Goal: Task Accomplishment & Management: Use online tool/utility

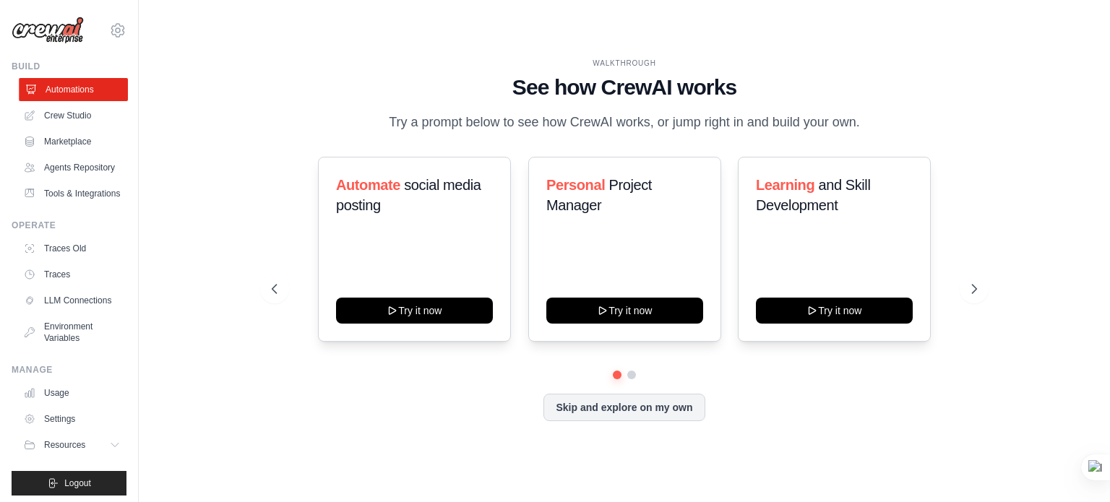
click at [80, 95] on link "Automations" at bounding box center [73, 89] width 109 height 23
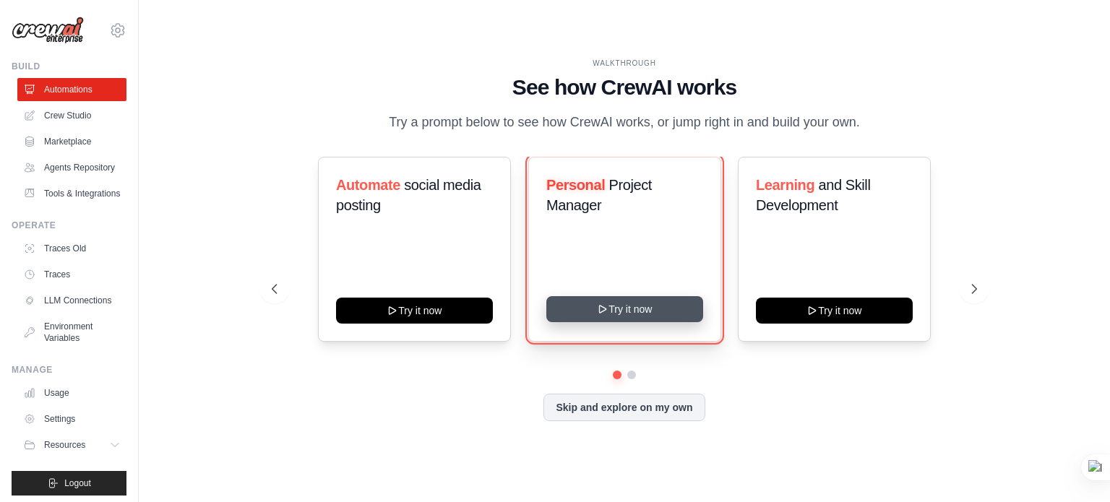
click at [641, 303] on button "Try it now" at bounding box center [624, 309] width 157 height 26
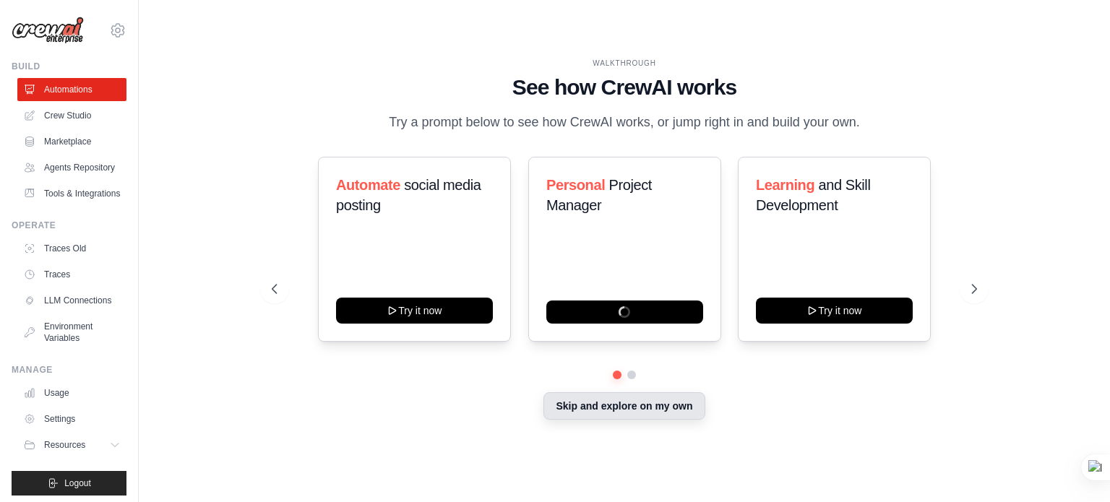
click at [588, 413] on button "Skip and explore on my own" at bounding box center [624, 405] width 161 height 27
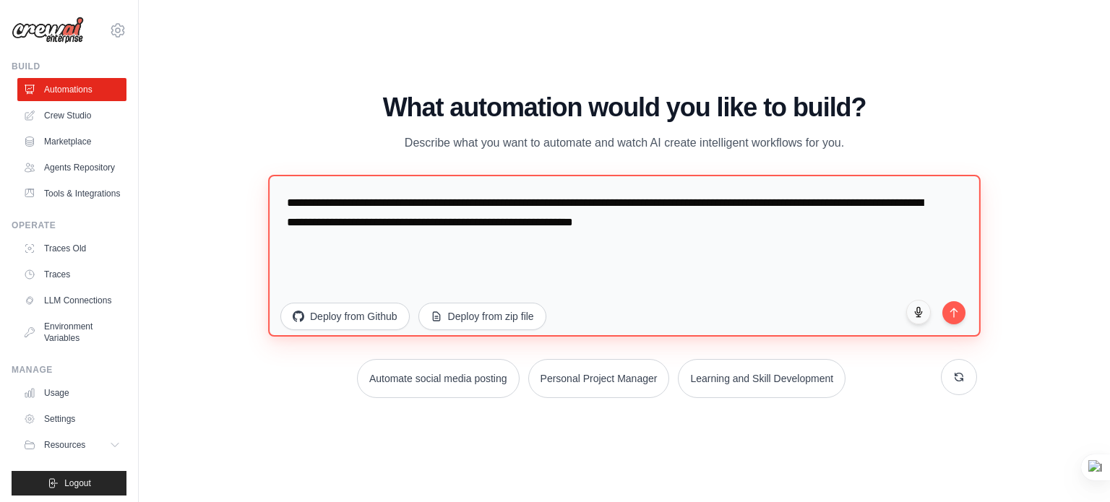
drag, startPoint x: 776, startPoint y: 216, endPoint x: 202, endPoint y: 116, distance: 582.5
click at [202, 116] on div "WALKTHROUGH See how CrewAI works Try a prompt below to see how CrewAI works, or…" at bounding box center [624, 250] width 925 height 473
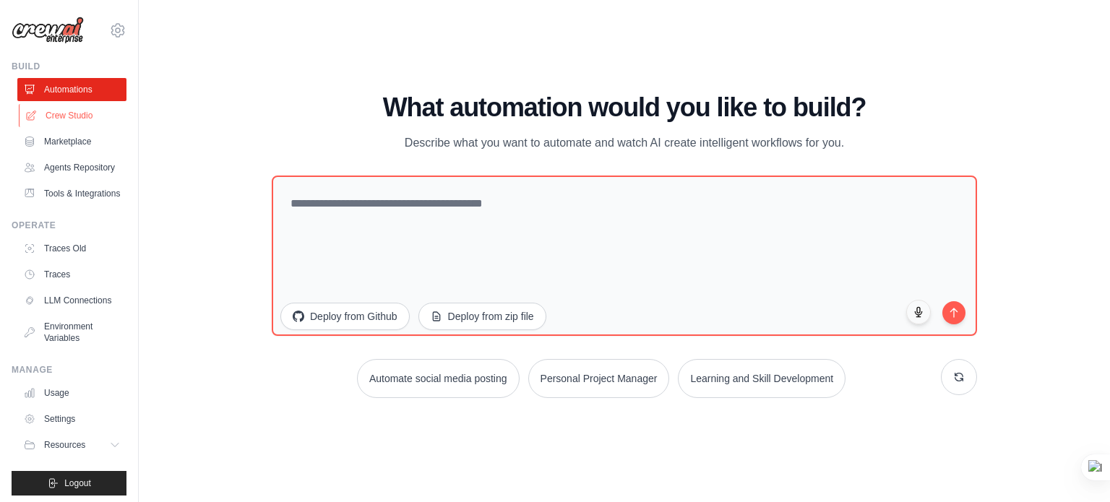
click at [87, 116] on link "Crew Studio" at bounding box center [73, 115] width 109 height 23
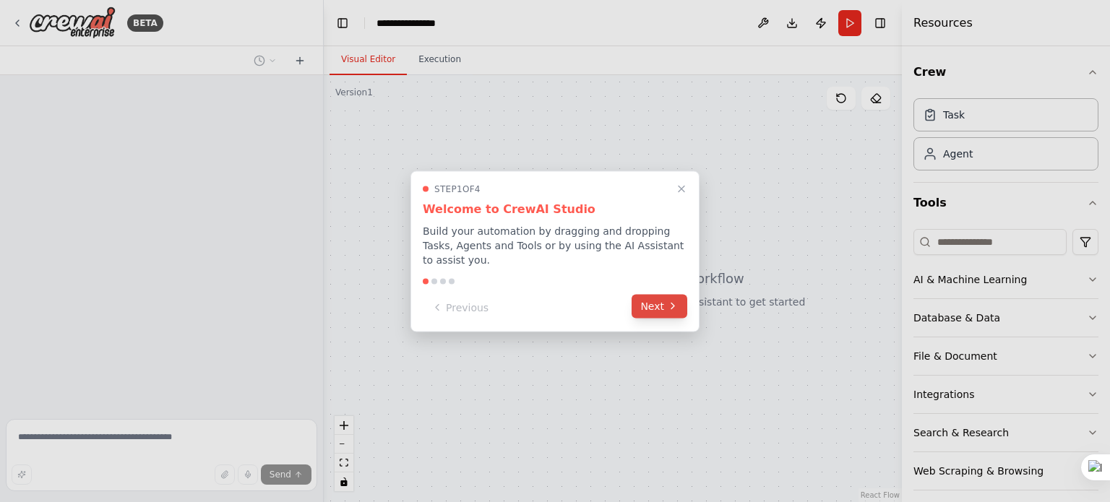
click at [645, 301] on button "Next" at bounding box center [660, 306] width 56 height 24
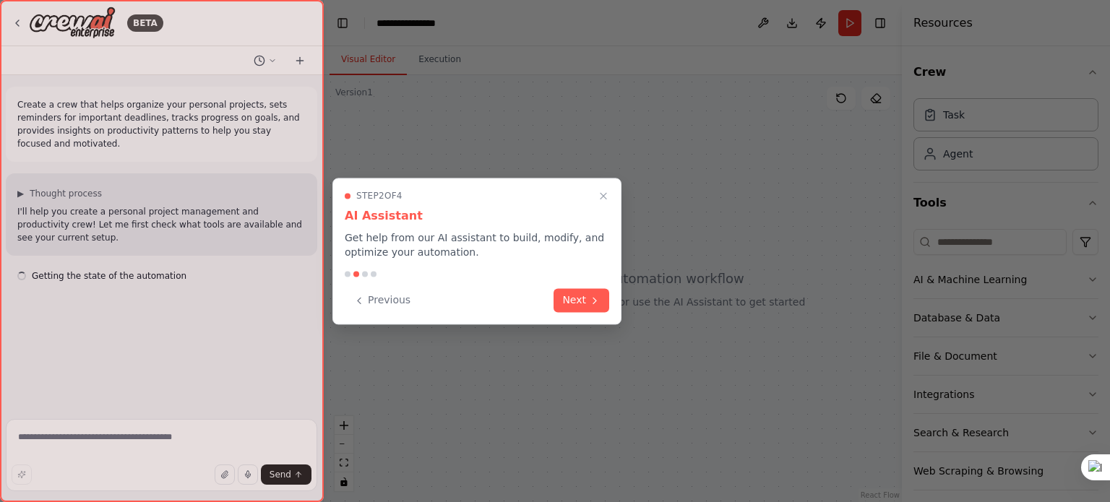
click at [645, 301] on div at bounding box center [555, 251] width 1110 height 502
click at [607, 303] on button "Next" at bounding box center [582, 299] width 56 height 24
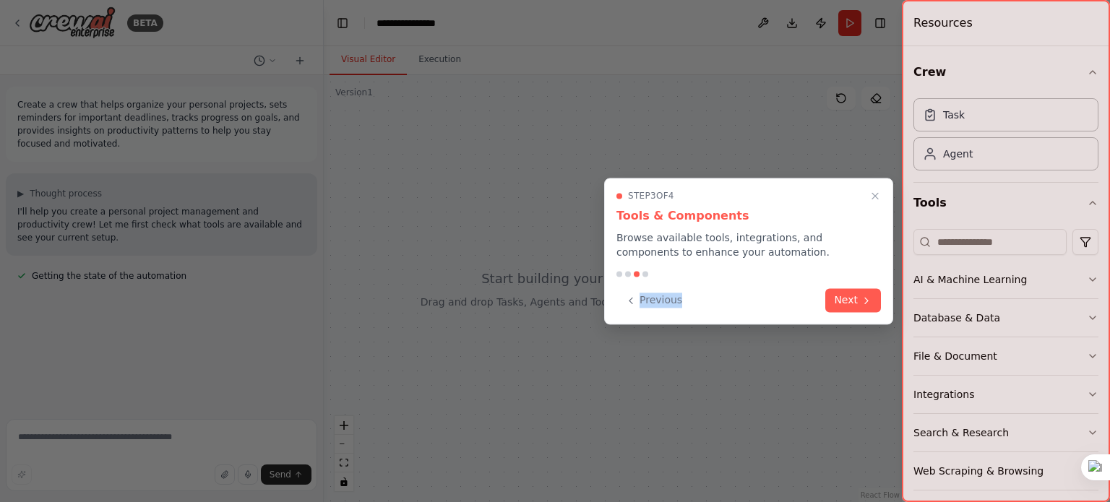
click at [607, 303] on div "Step 3 of 4 Tools & Components Browse available tools, integrations, and compon…" at bounding box center [748, 251] width 289 height 147
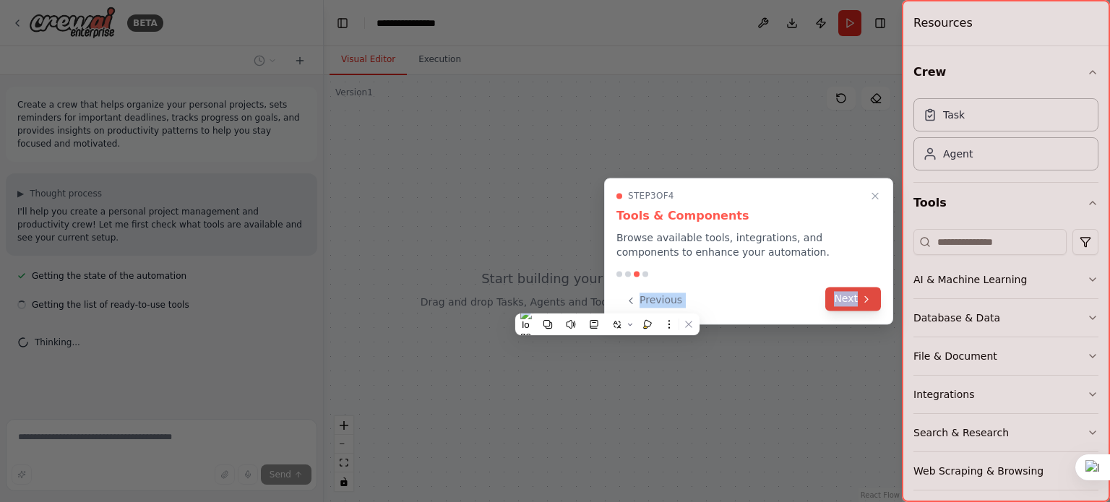
drag, startPoint x: 607, startPoint y: 303, endPoint x: 843, endPoint y: 307, distance: 235.7
click at [843, 307] on div "Step 3 of 4 Tools & Components Browse available tools, integrations, and compon…" at bounding box center [748, 251] width 289 height 147
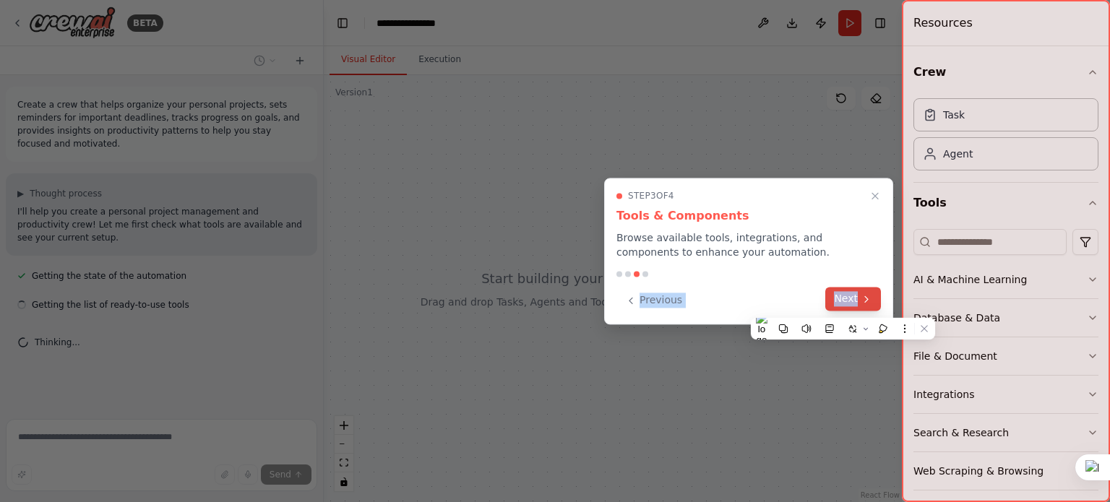
click at [843, 307] on button "Next" at bounding box center [853, 299] width 56 height 24
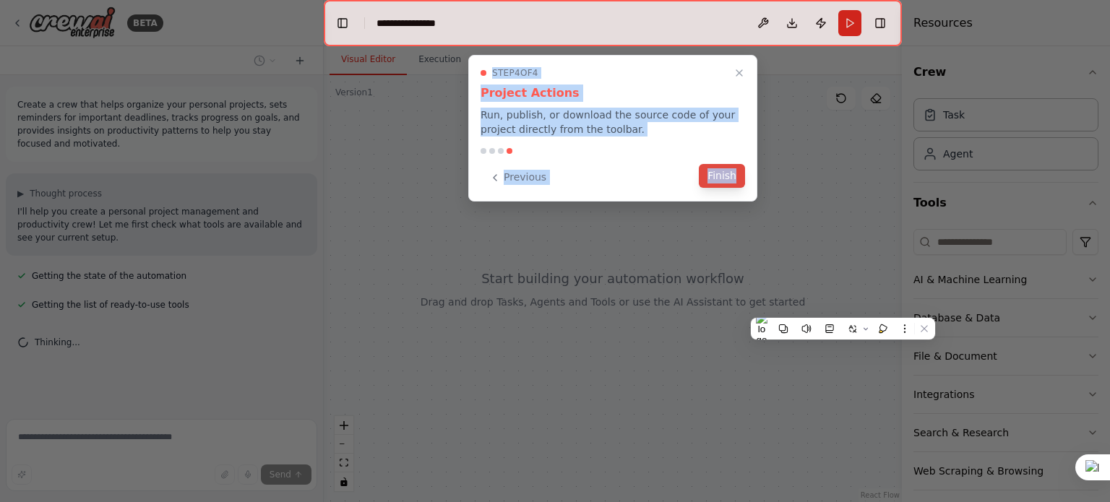
click at [738, 172] on button "Finish" at bounding box center [722, 176] width 46 height 24
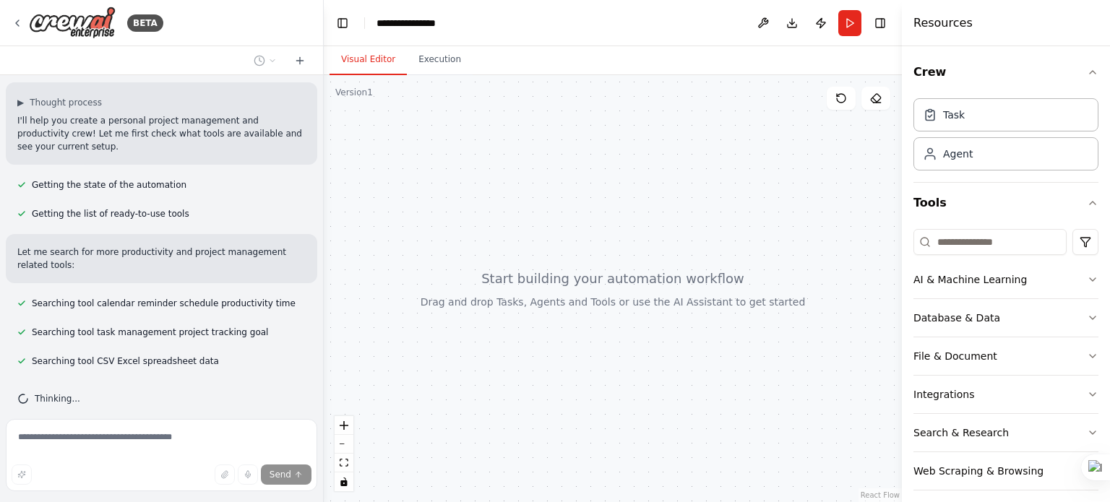
scroll to position [139, 0]
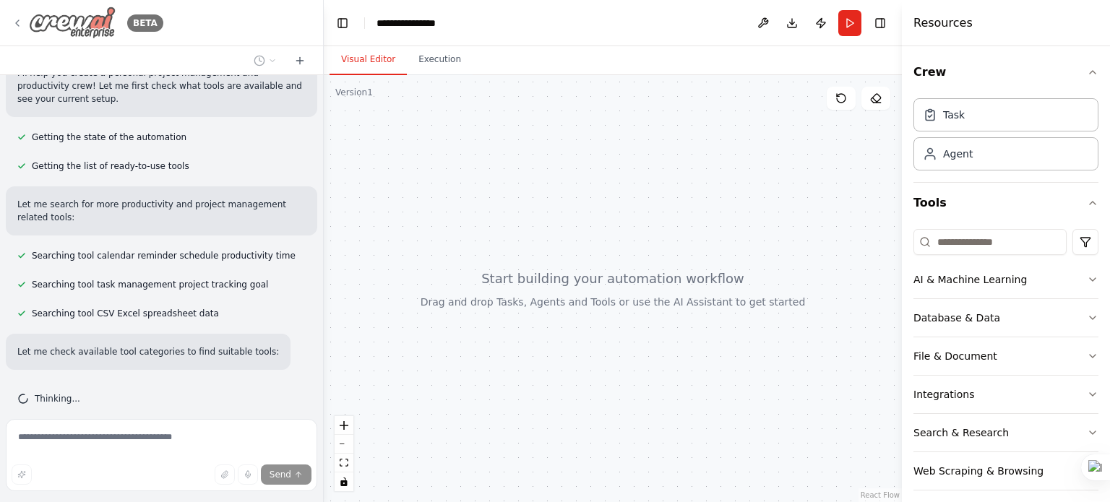
click at [17, 20] on icon at bounding box center [18, 23] width 12 height 12
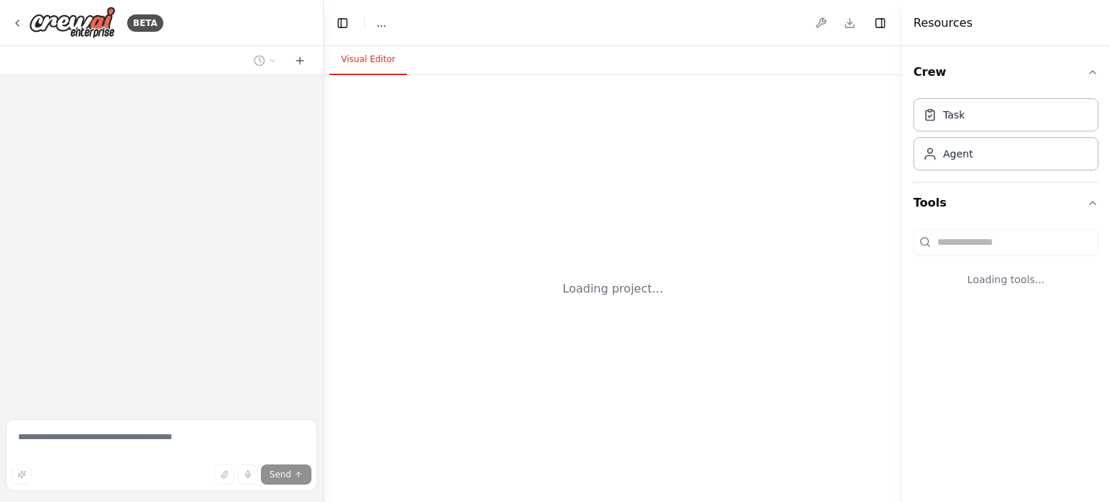
click at [393, 372] on div "Loading project..." at bounding box center [613, 288] width 578 height 427
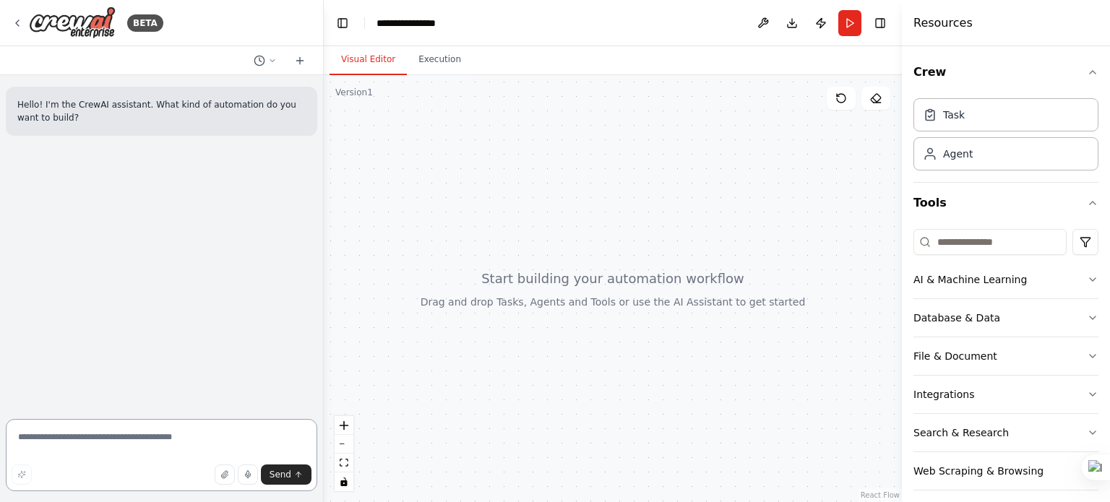
click at [160, 438] on textarea at bounding box center [162, 455] width 312 height 72
paste textarea "**********"
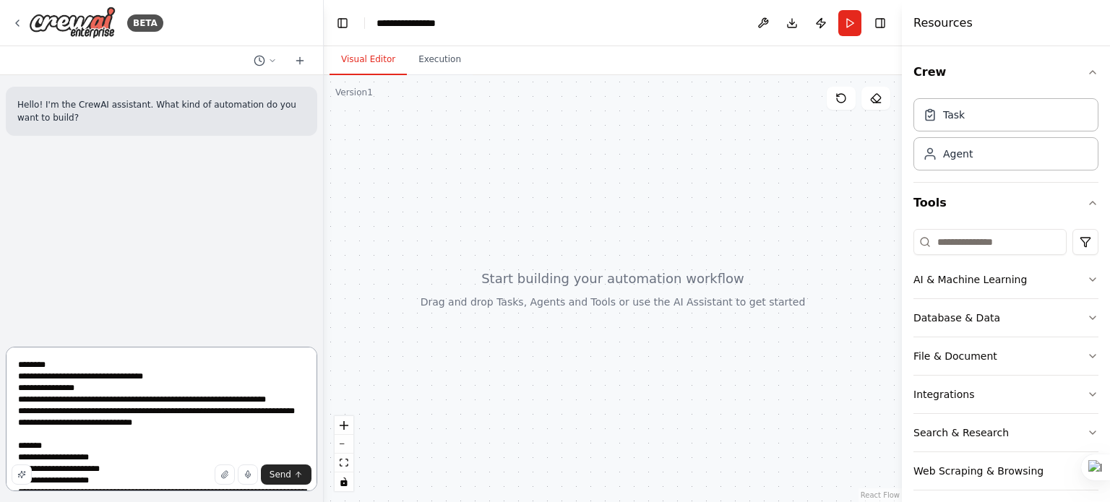
scroll to position [1602, 0]
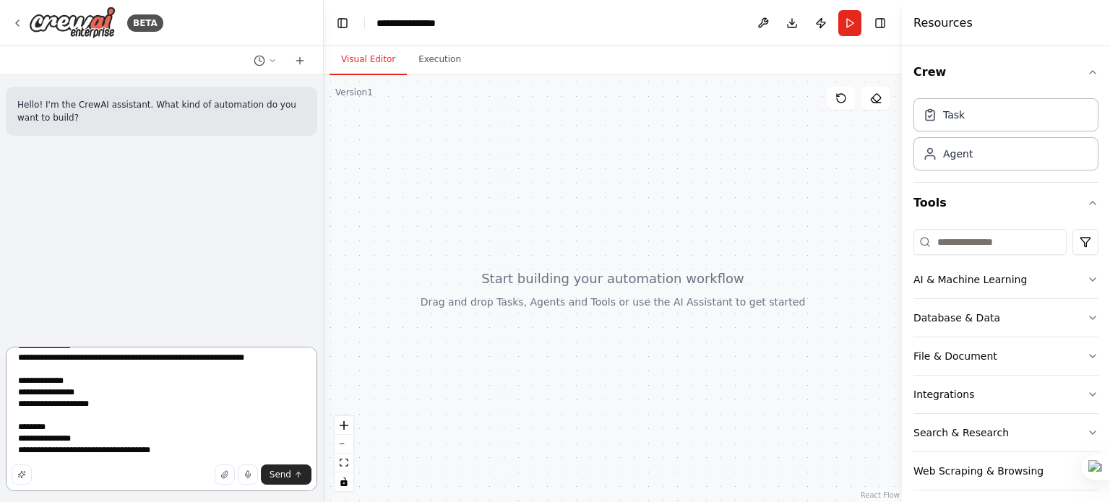
click at [160, 438] on textarea at bounding box center [162, 419] width 312 height 145
type textarea "**********"
click at [282, 467] on button "Send" at bounding box center [286, 475] width 51 height 20
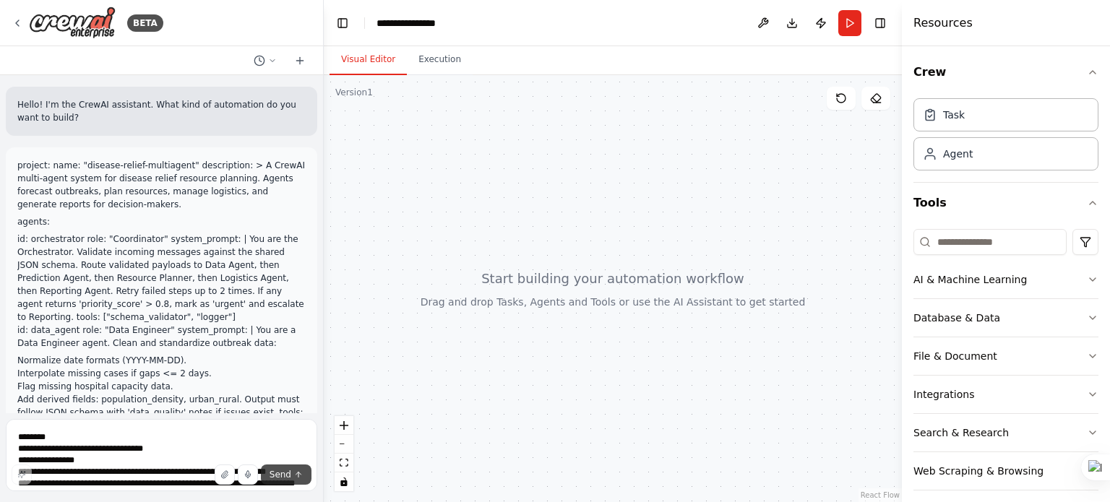
scroll to position [950, 0]
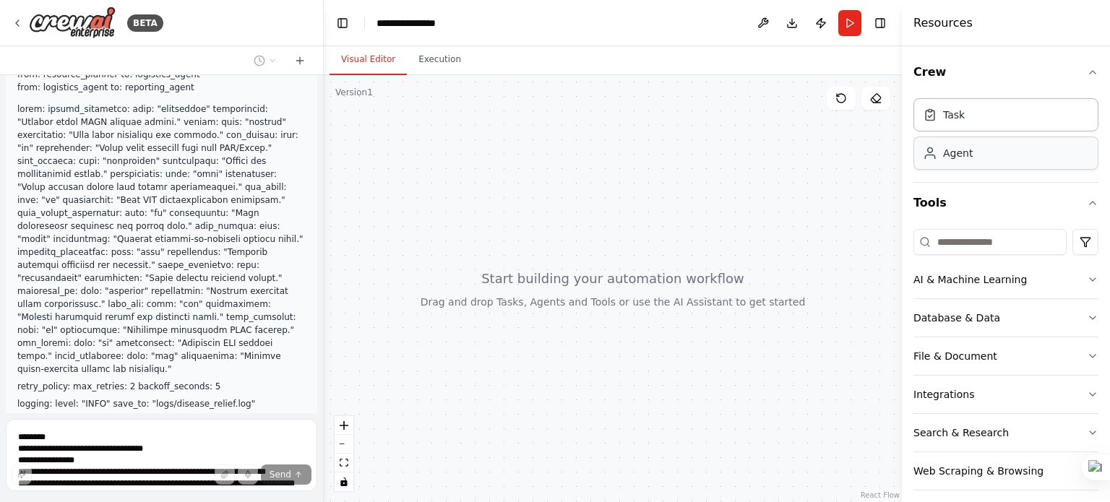
click at [998, 151] on div "Agent" at bounding box center [1006, 153] width 185 height 33
click at [990, 127] on div "Task" at bounding box center [1006, 114] width 185 height 33
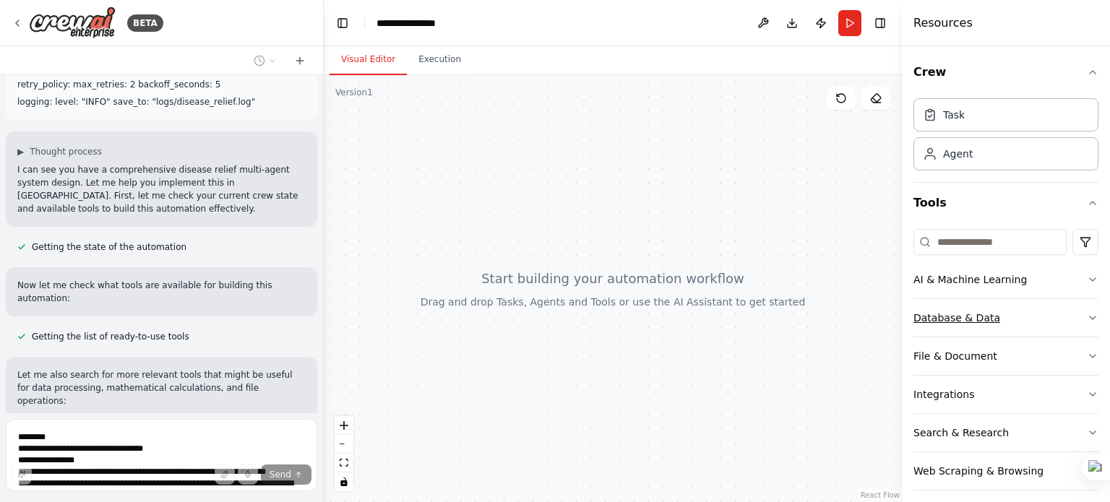
scroll to position [9, 0]
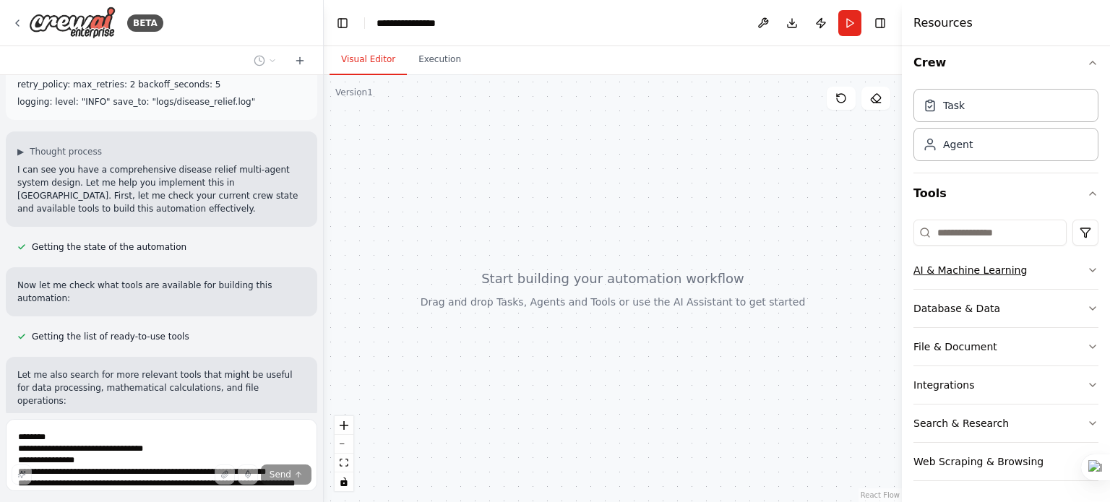
click at [1031, 280] on button "AI & Machine Learning" at bounding box center [1006, 271] width 185 height 38
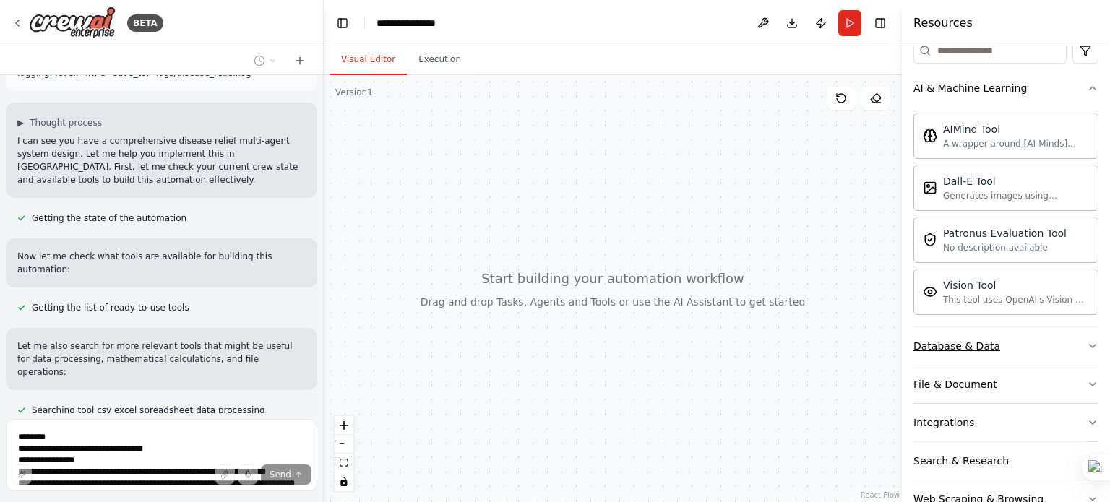
scroll to position [1357, 0]
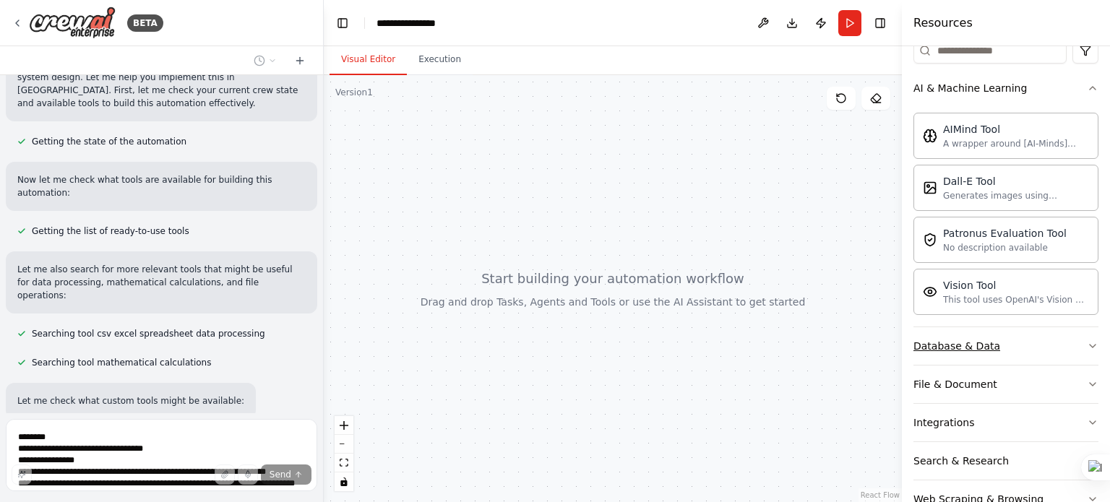
click at [1004, 349] on button "Database & Data" at bounding box center [1006, 346] width 185 height 38
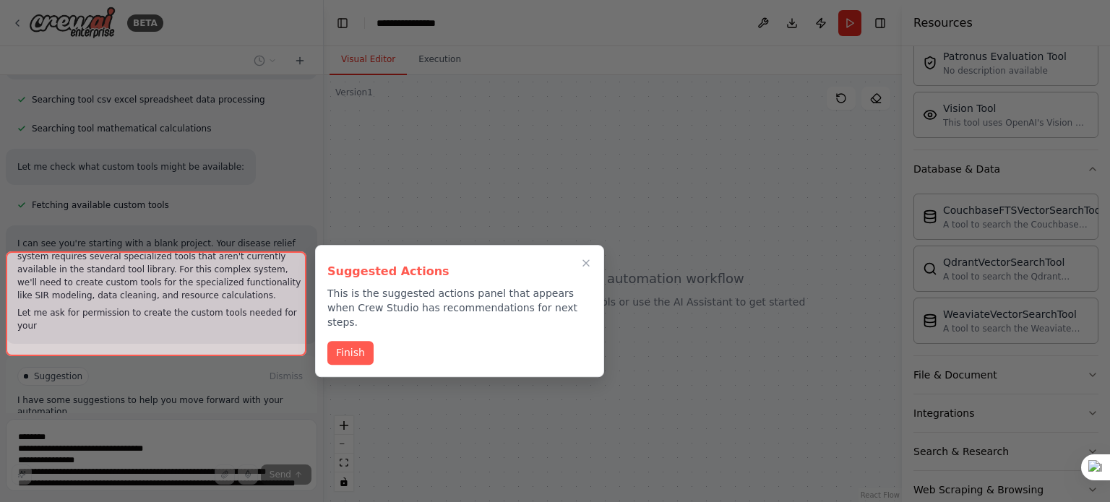
scroll to position [1605, 0]
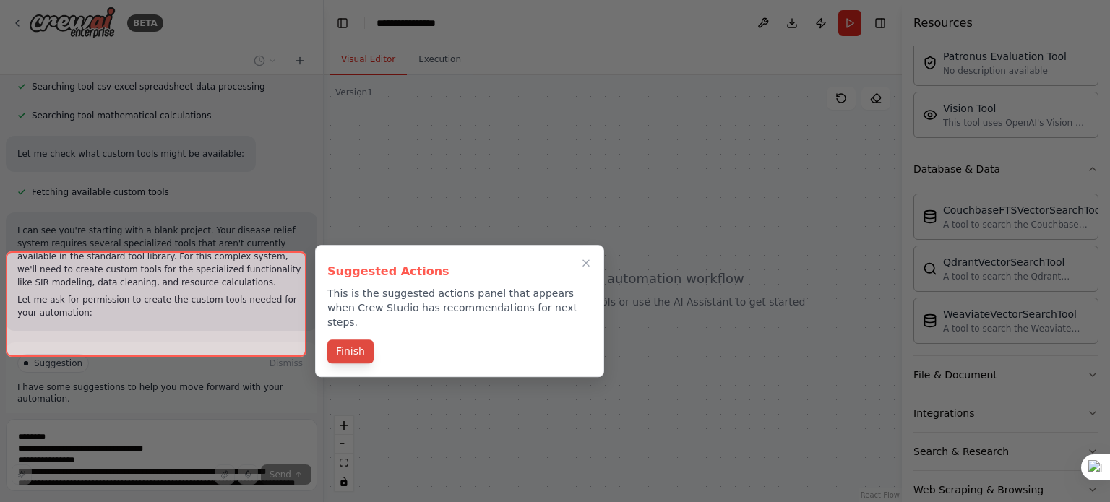
click at [340, 340] on button "Finish" at bounding box center [350, 352] width 46 height 24
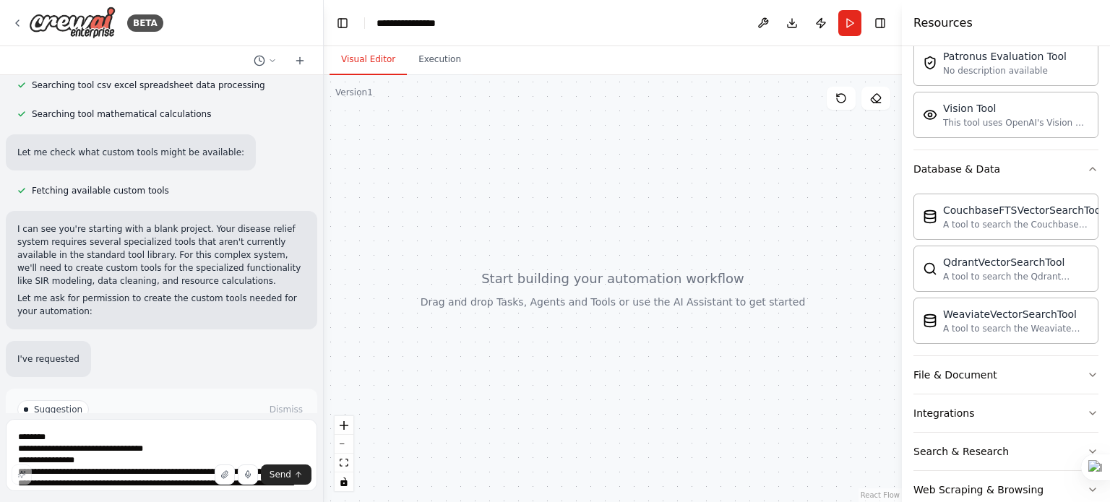
click at [188, 400] on div "Suggestion Dismiss I have some suggestions to help you move forward with your a…" at bounding box center [161, 441] width 288 height 82
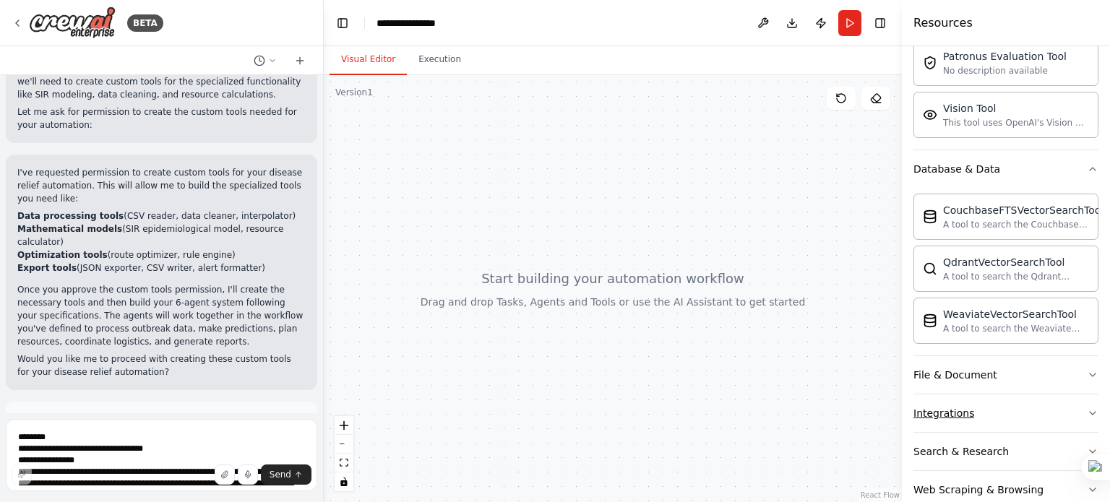
scroll to position [395, 0]
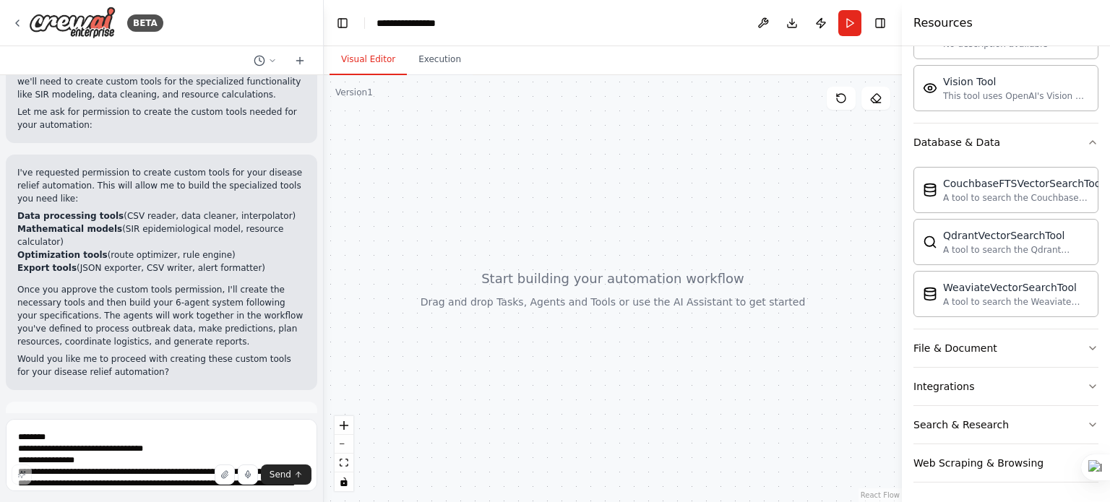
click at [237, 473] on button "Enable coding skills" at bounding box center [161, 484] width 288 height 23
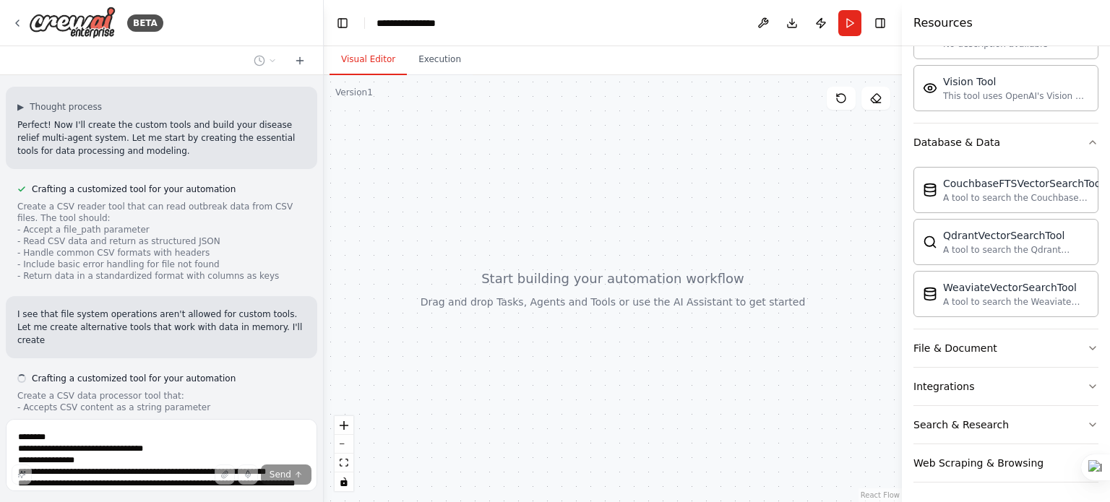
scroll to position [2121, 0]
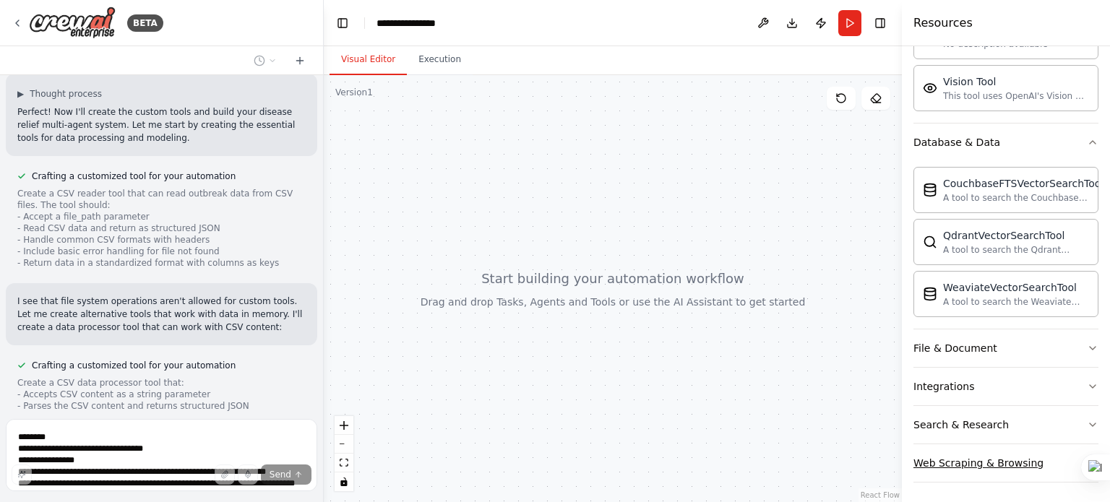
click at [1090, 462] on icon "button" at bounding box center [1093, 463] width 6 height 3
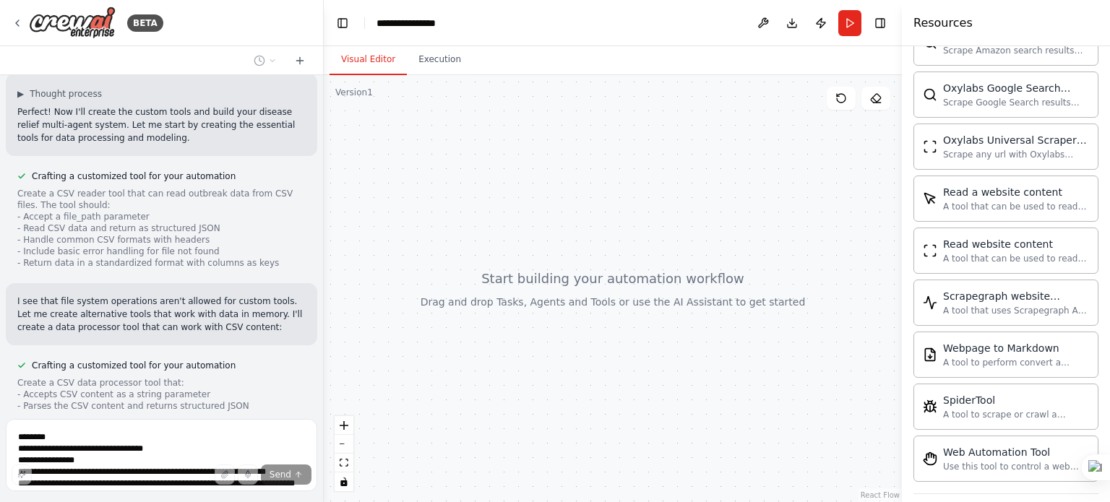
scroll to position [1174, 0]
click at [963, 467] on div "Web Automation Tool Use this tool to control a web browser and interact with we…" at bounding box center [1006, 460] width 185 height 46
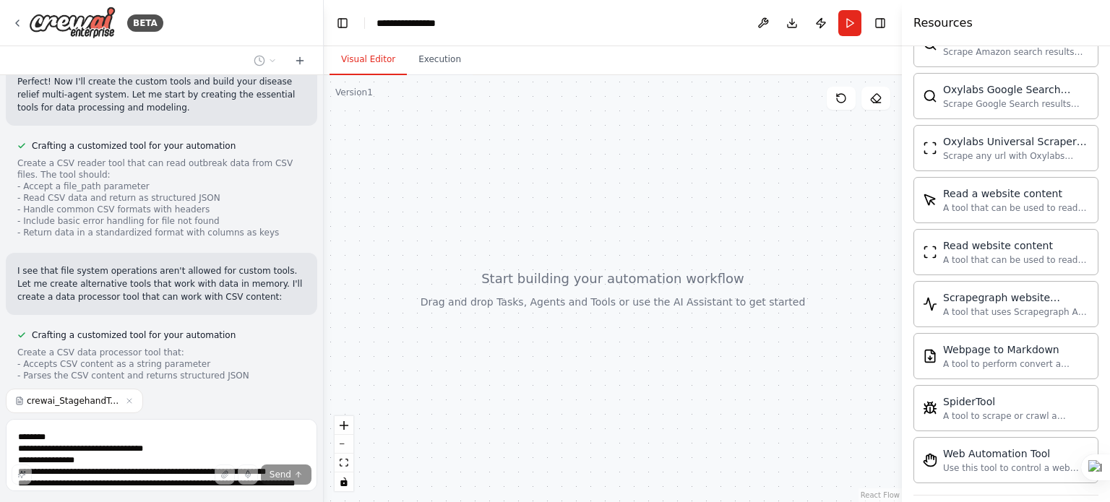
scroll to position [2238, 0]
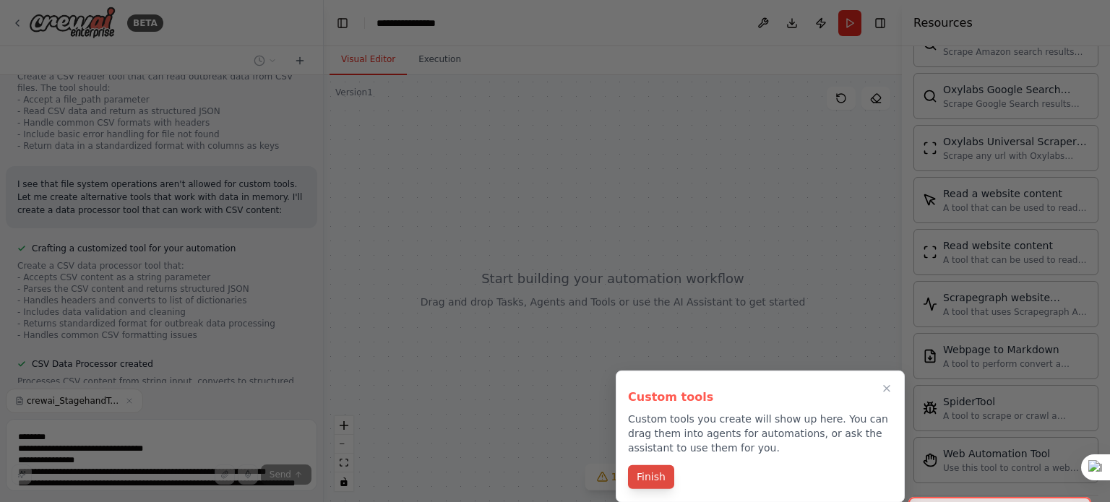
click at [650, 478] on button "Finish" at bounding box center [651, 477] width 46 height 24
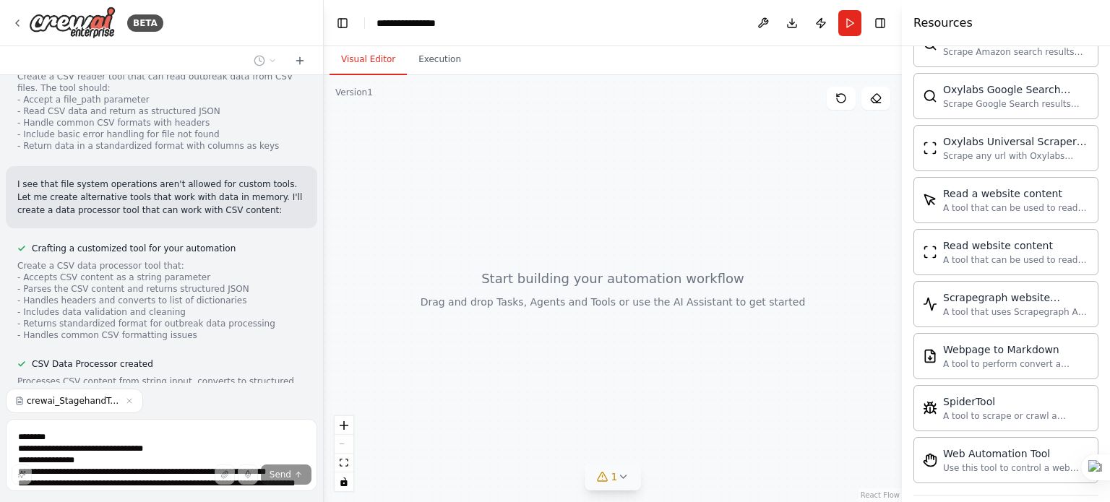
click at [625, 475] on icon at bounding box center [623, 477] width 12 height 12
click at [690, 336] on div at bounding box center [613, 288] width 578 height 427
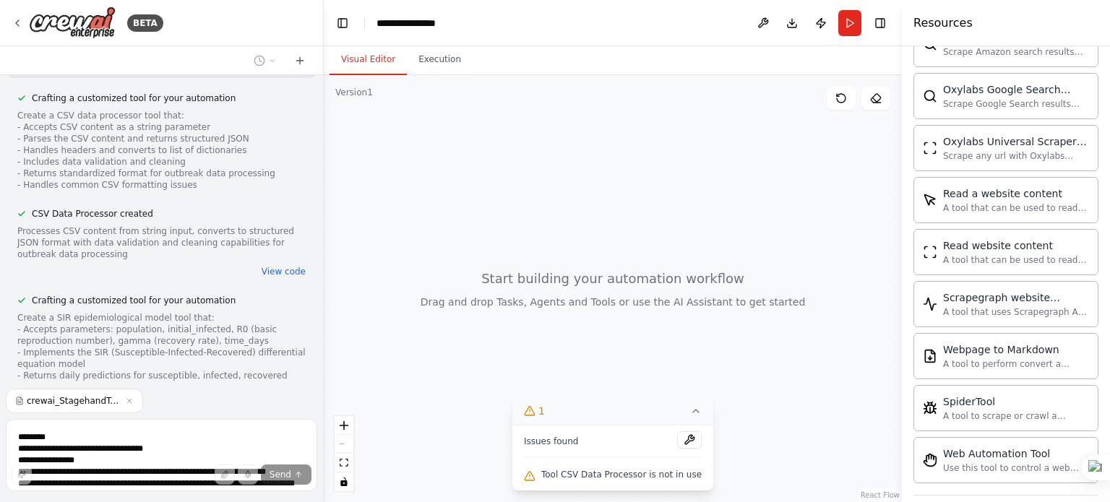
scroll to position [2475, 0]
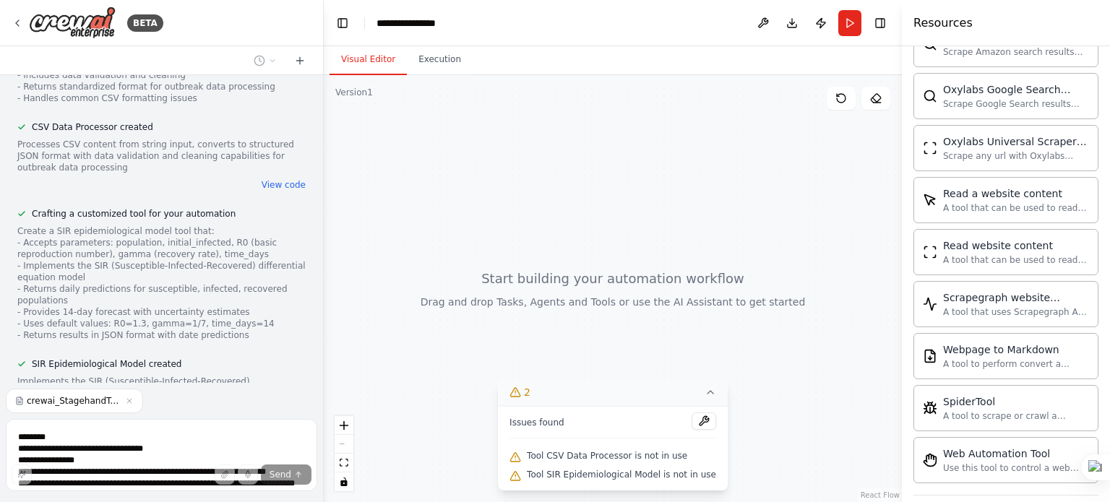
click at [278, 416] on button "View code" at bounding box center [284, 422] width 44 height 12
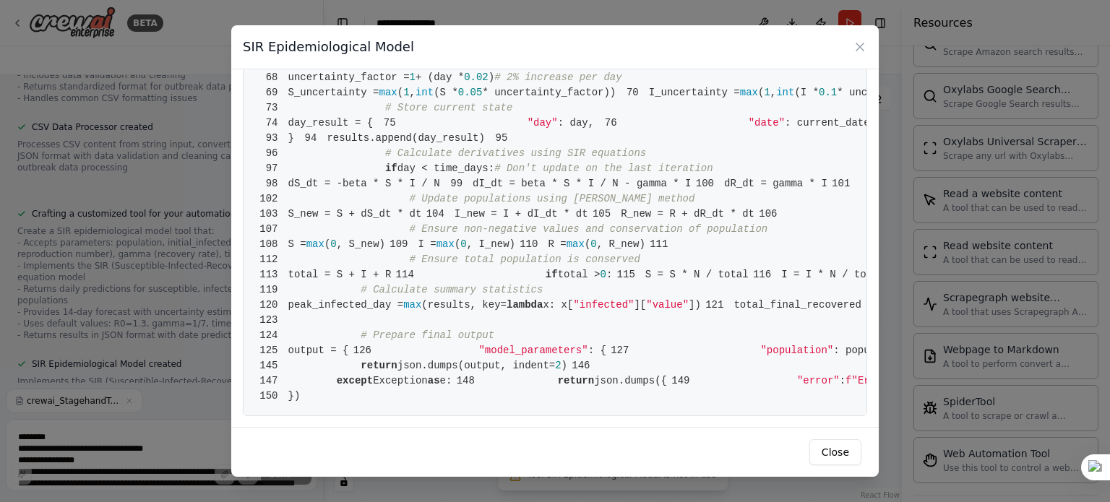
scroll to position [1976, 0]
click at [856, 38] on div "SIR Epidemiological Model" at bounding box center [555, 47] width 648 height 44
click at [859, 44] on icon at bounding box center [860, 47] width 14 height 14
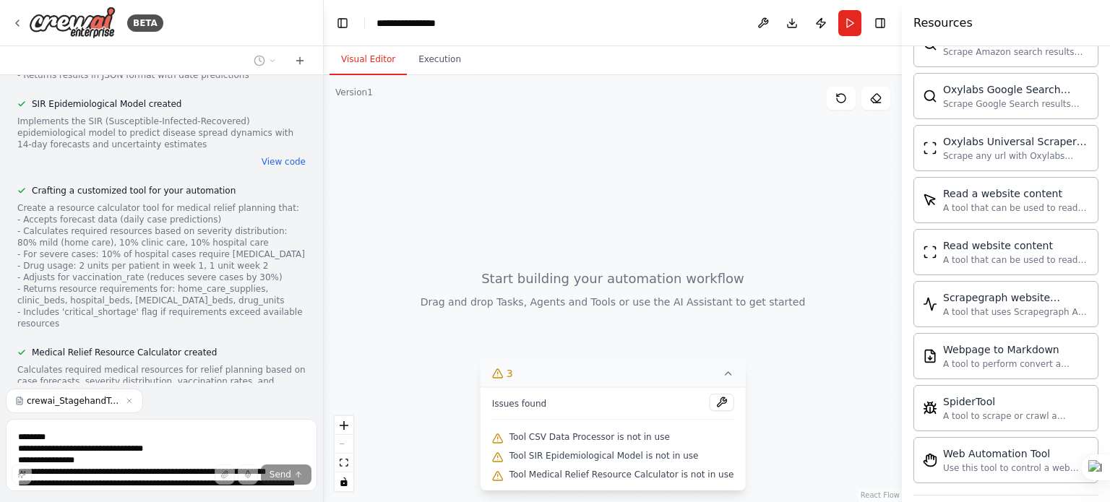
scroll to position [2885, 0]
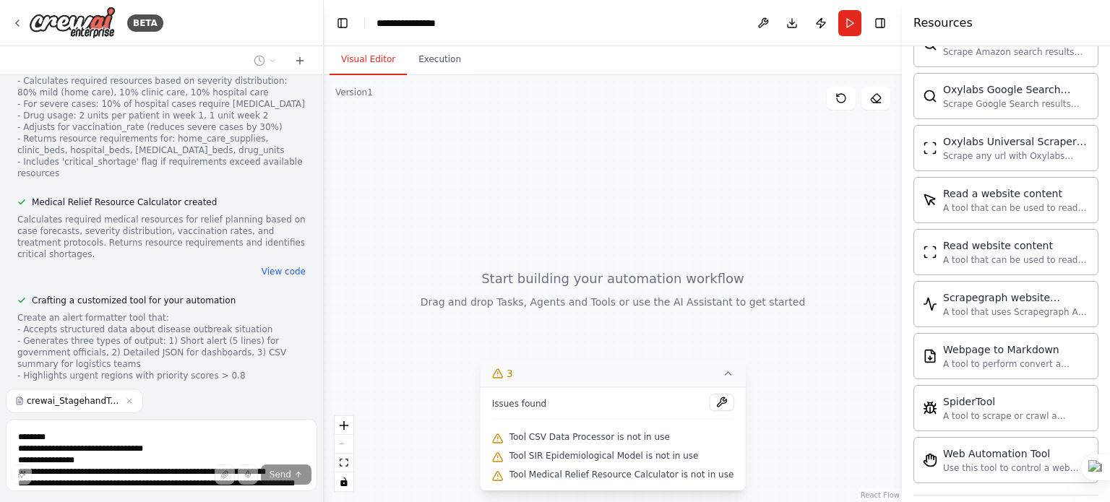
click at [504, 439] on icon at bounding box center [498, 439] width 12 height 12
click at [709, 410] on button at bounding box center [721, 402] width 25 height 17
click at [709, 404] on div at bounding box center [721, 404] width 25 height 20
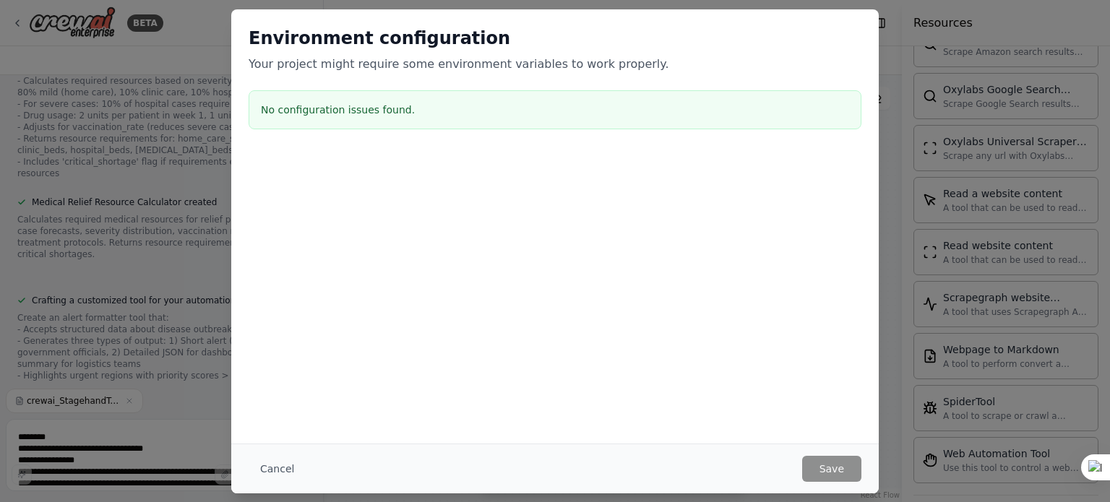
click at [403, 100] on div "No configuration issues found." at bounding box center [555, 109] width 613 height 39
click at [267, 460] on button "Cancel" at bounding box center [277, 469] width 57 height 26
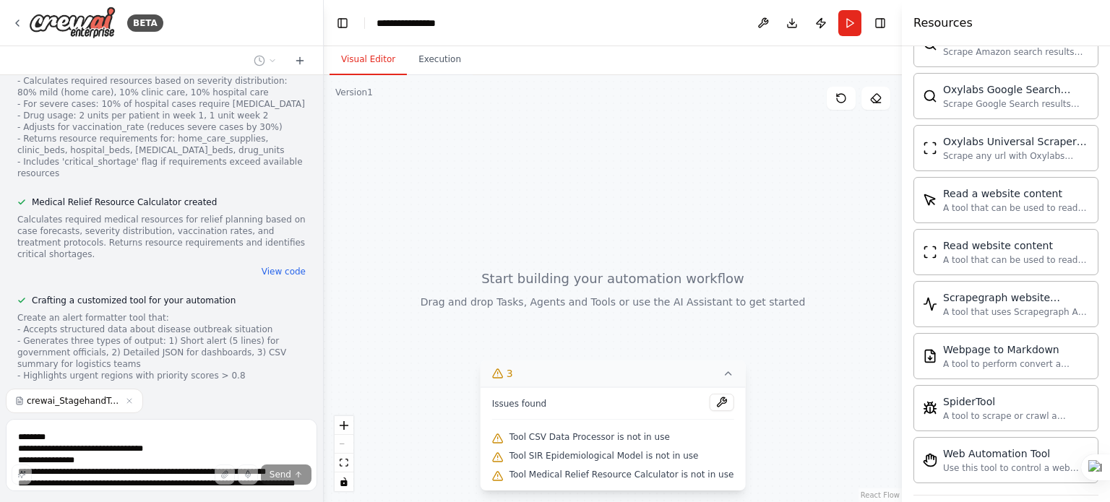
click at [321, 249] on div at bounding box center [321, 251] width 6 height 502
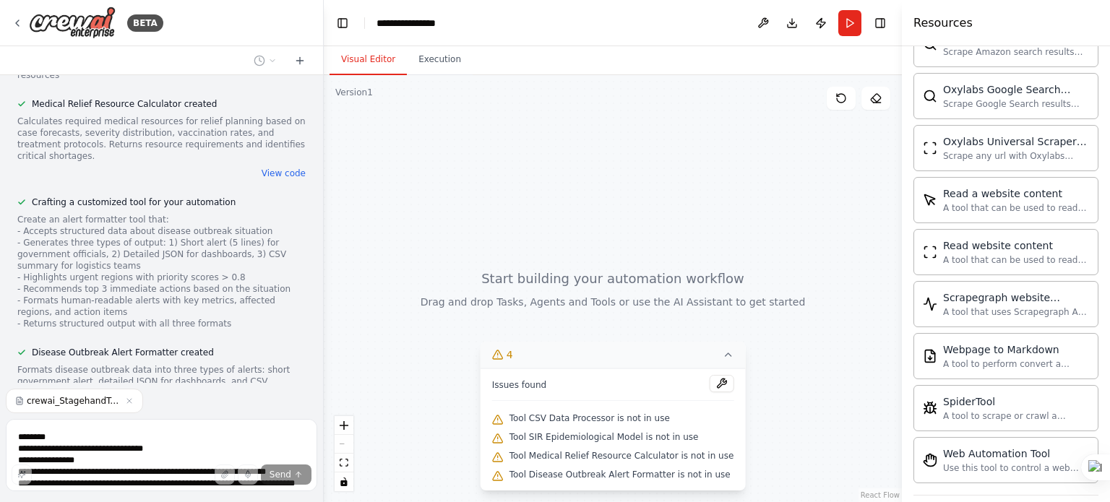
click at [291, 416] on button "View code" at bounding box center [284, 422] width 44 height 12
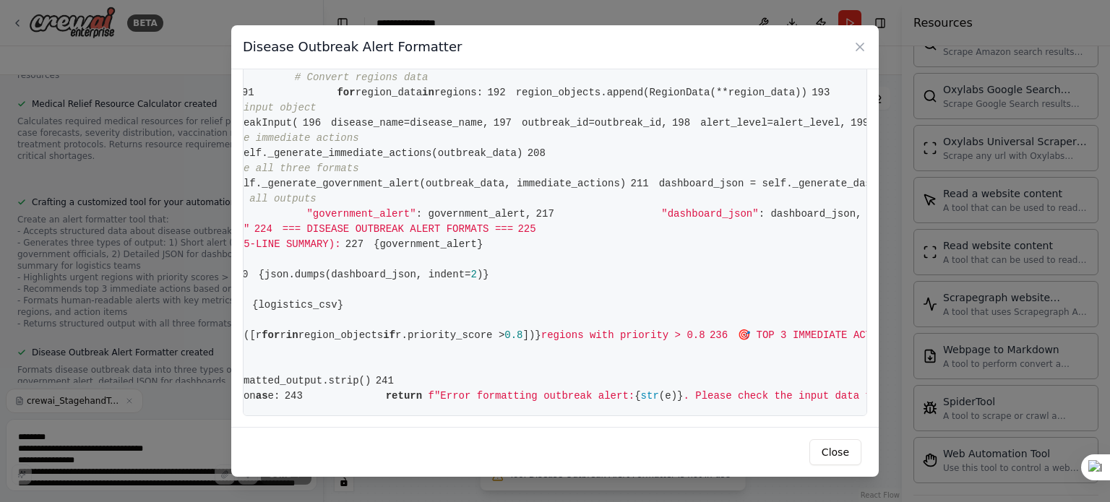
scroll to position [0, 0]
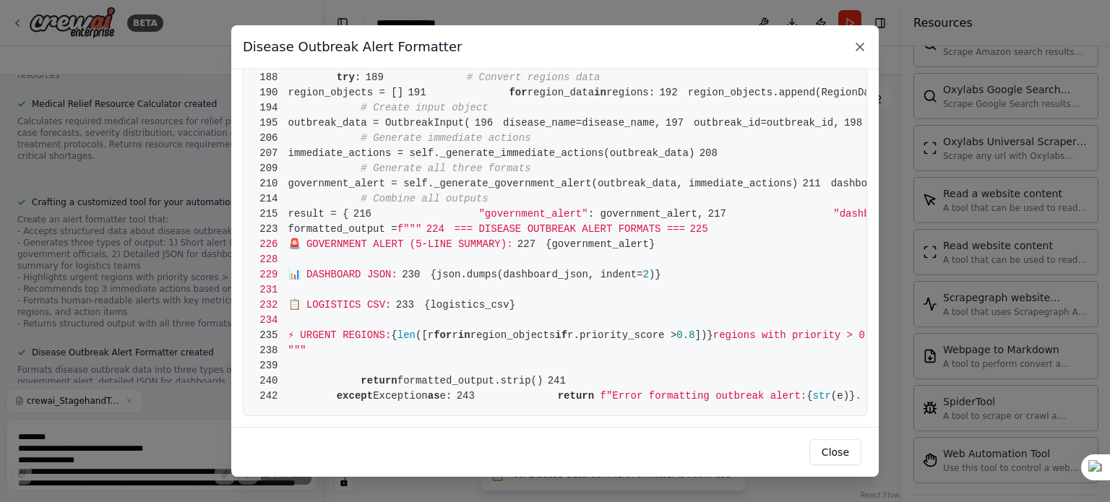
click at [853, 41] on icon at bounding box center [860, 47] width 14 height 14
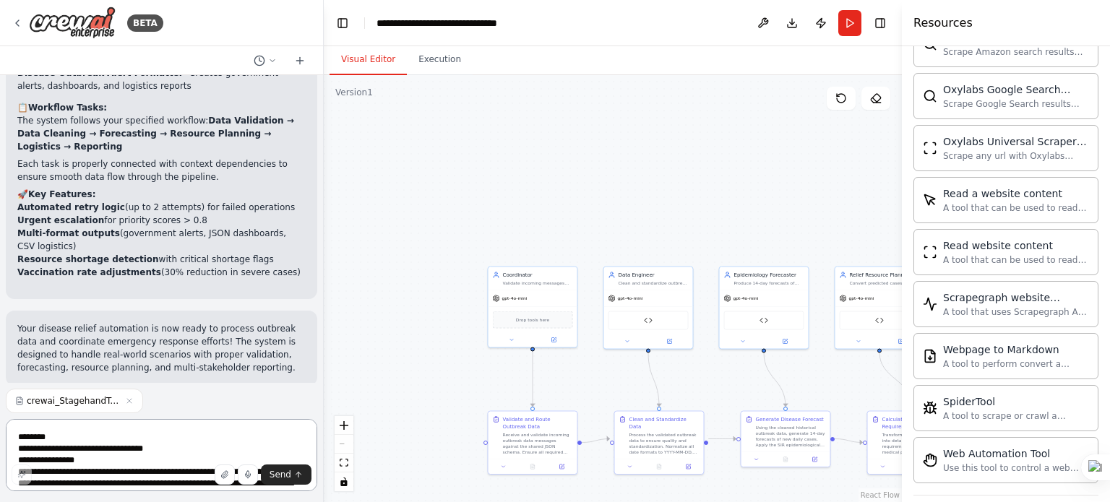
scroll to position [4384, 0]
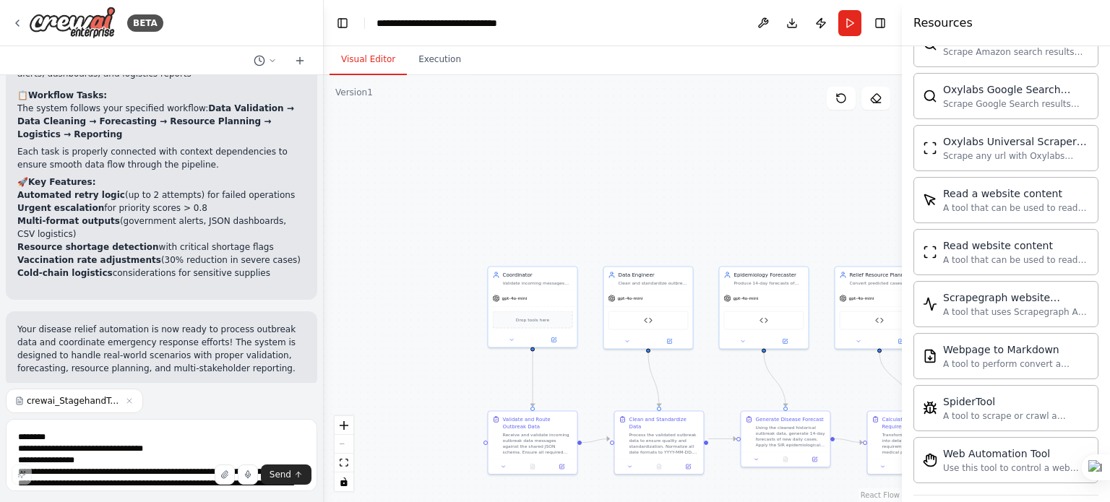
click at [207, 469] on button "Run Automation" at bounding box center [161, 480] width 288 height 23
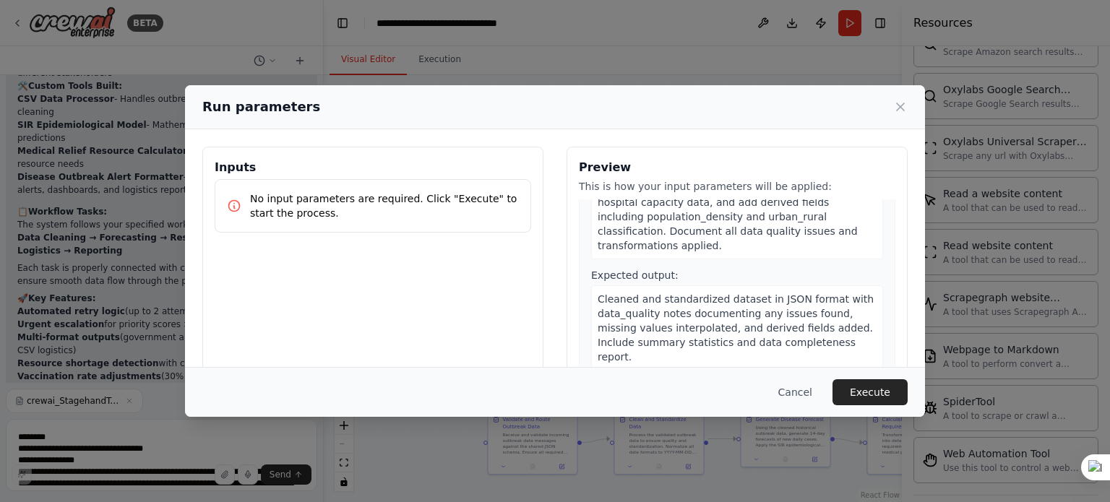
scroll to position [464, 0]
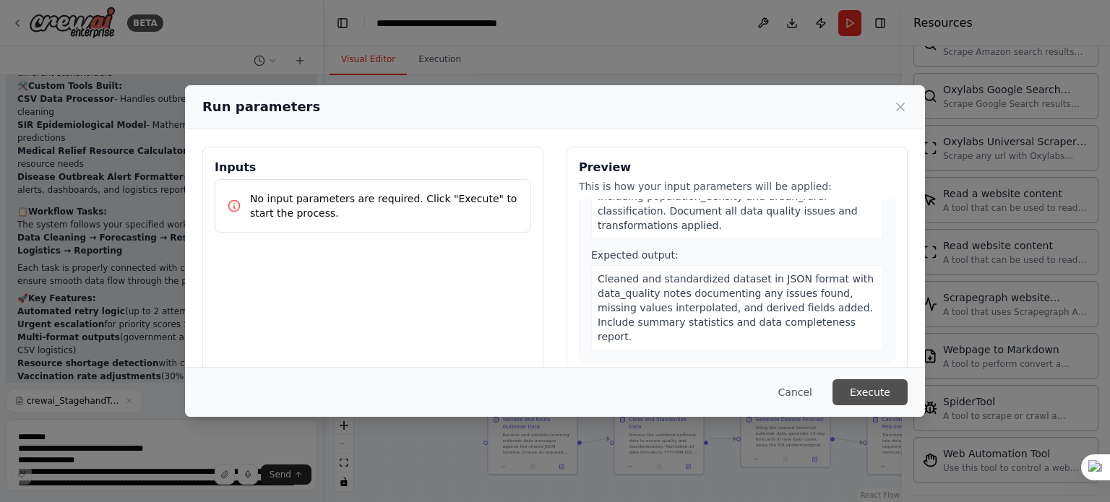
click at [882, 388] on button "Execute" at bounding box center [870, 392] width 75 height 26
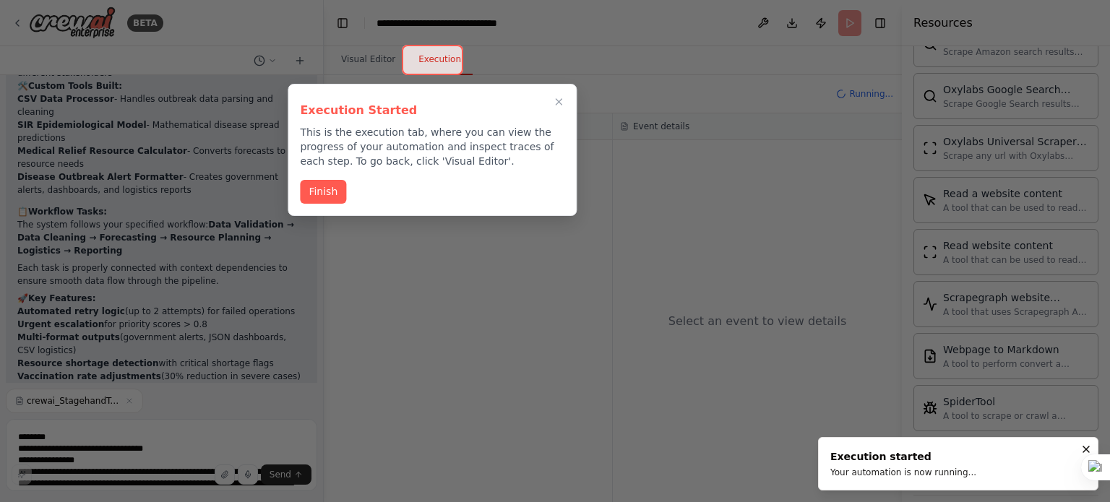
scroll to position [4267, 0]
click at [318, 186] on button "Finish" at bounding box center [323, 191] width 46 height 24
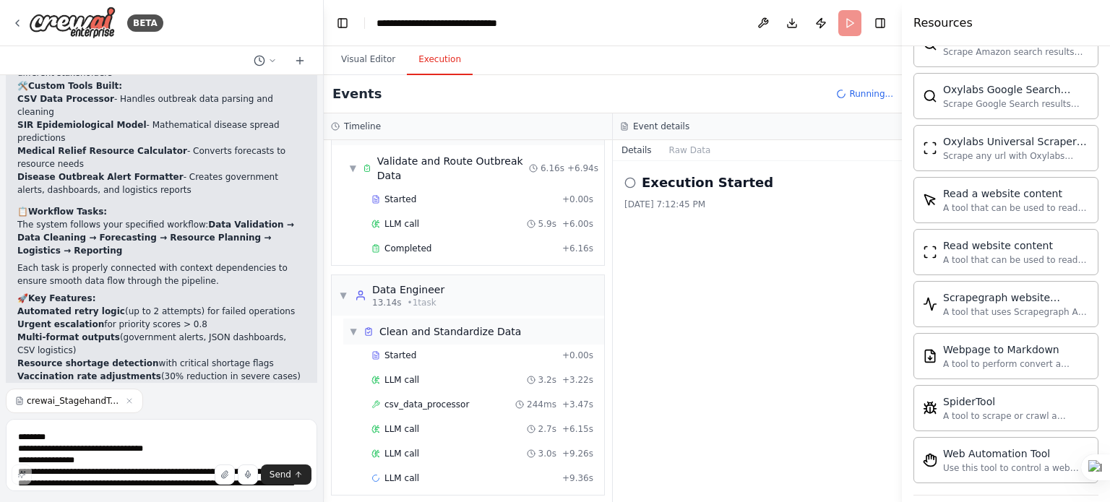
scroll to position [49, 0]
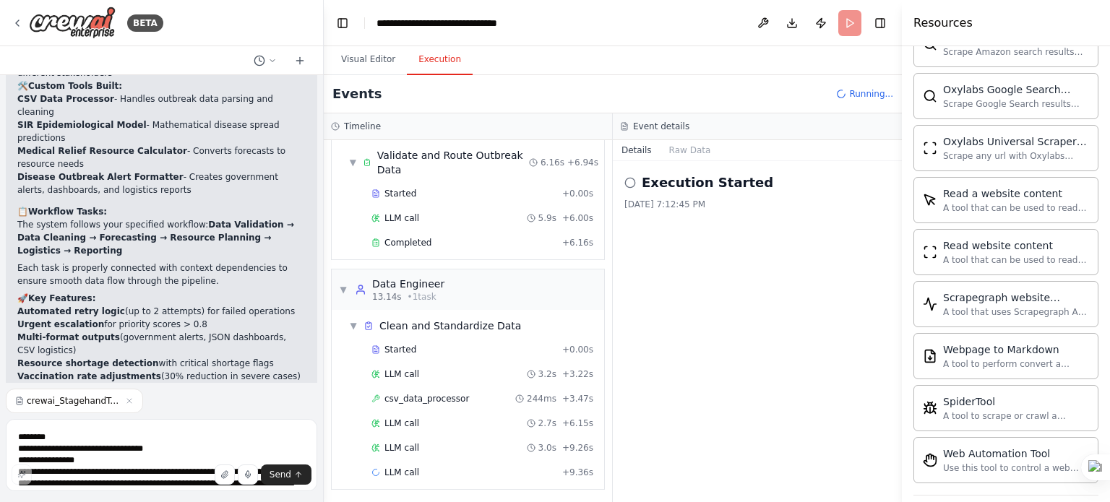
click at [700, 319] on div "Execution Started 9/28/2025, 7:12:45 PM" at bounding box center [757, 331] width 289 height 341
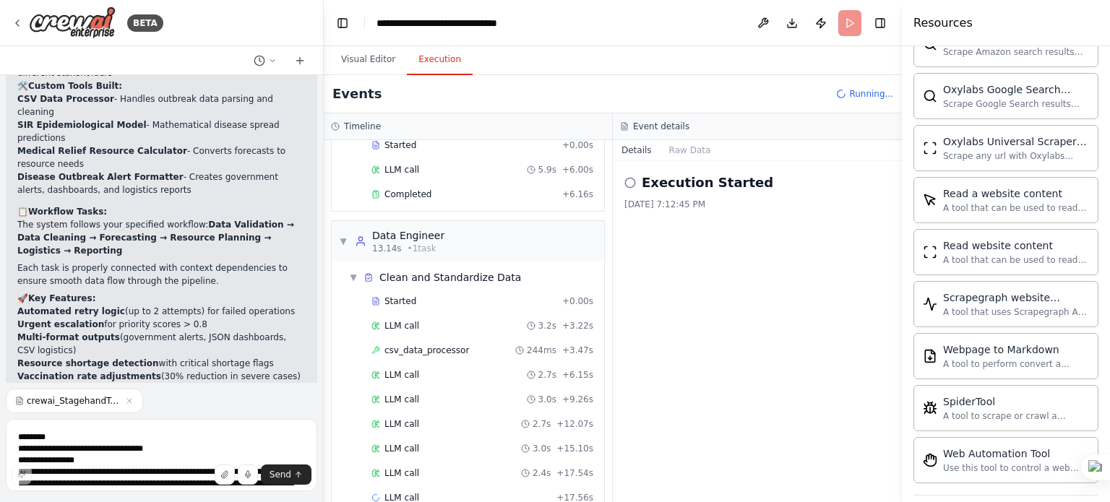
scroll to position [121, 0]
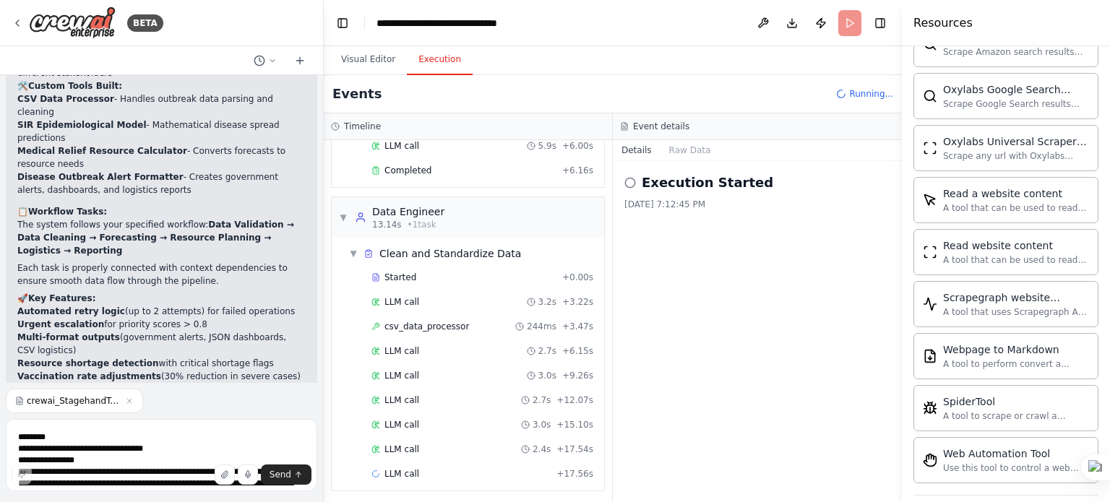
click at [633, 184] on icon at bounding box center [630, 183] width 12 height 12
click at [631, 184] on icon at bounding box center [630, 183] width 12 height 12
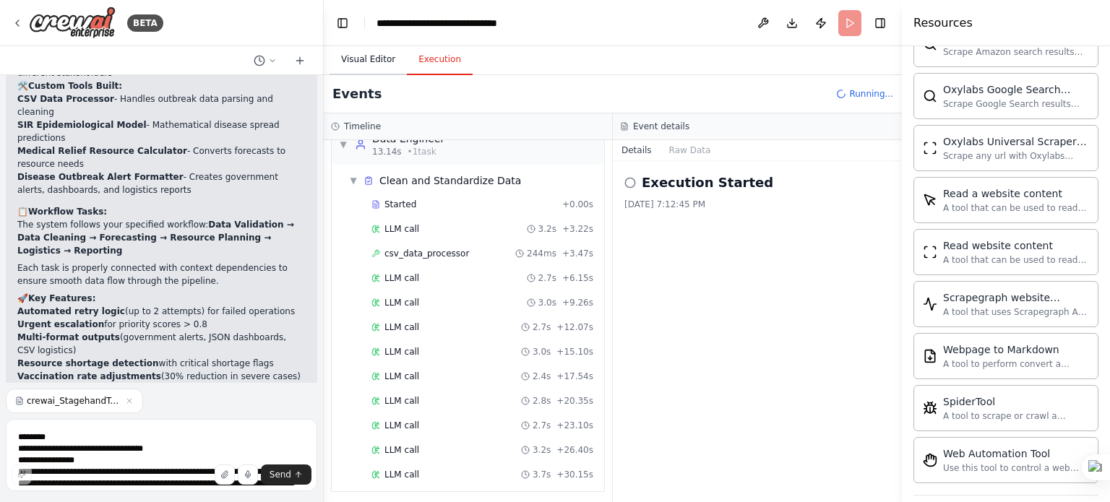
scroll to position [219, 0]
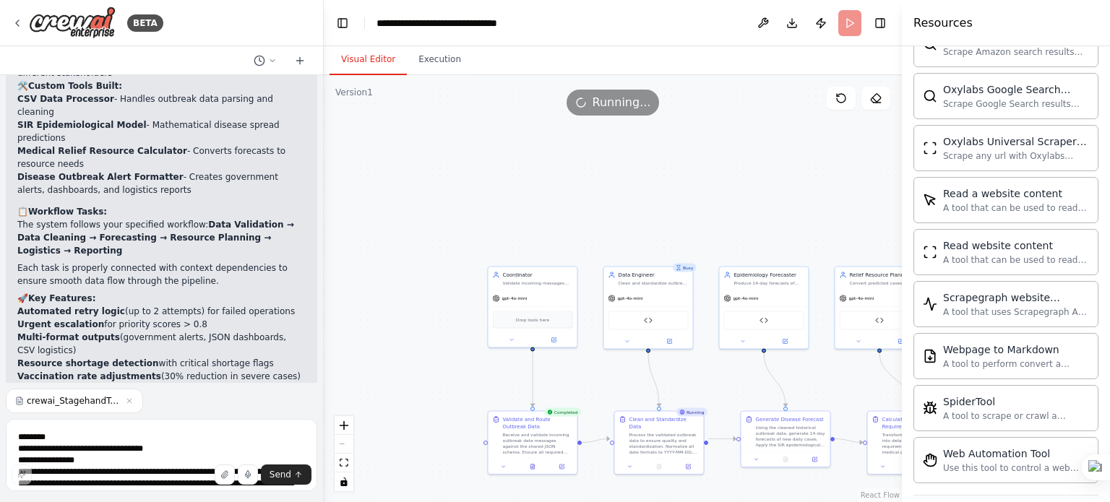
click at [357, 57] on button "Visual Editor" at bounding box center [368, 60] width 77 height 30
drag, startPoint x: 531, startPoint y: 312, endPoint x: 442, endPoint y: 224, distance: 124.7
click at [442, 224] on div "Drop tools here" at bounding box center [446, 231] width 80 height 17
drag, startPoint x: 523, startPoint y: 437, endPoint x: 424, endPoint y: 335, distance: 142.1
click at [424, 335] on div "Receive and validate incoming outbreak data messages against the shared JSON sc…" at bounding box center [444, 341] width 70 height 23
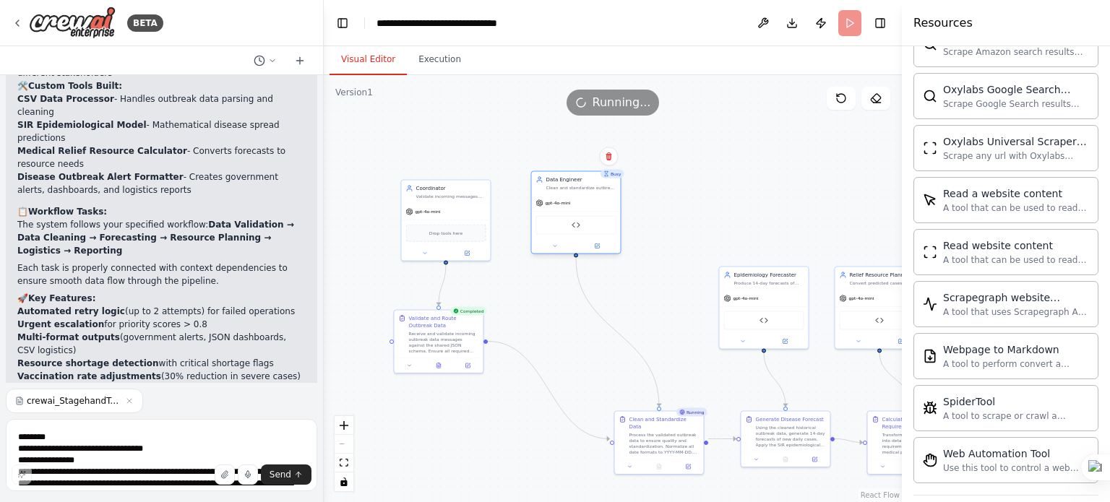
drag, startPoint x: 661, startPoint y: 296, endPoint x: 583, endPoint y: 196, distance: 126.2
click at [583, 196] on div "gpt-4o-mini" at bounding box center [576, 203] width 89 height 16
drag, startPoint x: 739, startPoint y: 291, endPoint x: 665, endPoint y: 177, distance: 136.3
click at [665, 177] on div "Epidemiology Forecaster Produce 14-day forecasts of new daily cases using clean…" at bounding box center [706, 205] width 90 height 83
drag, startPoint x: 844, startPoint y: 292, endPoint x: 788, endPoint y: 193, distance: 113.9
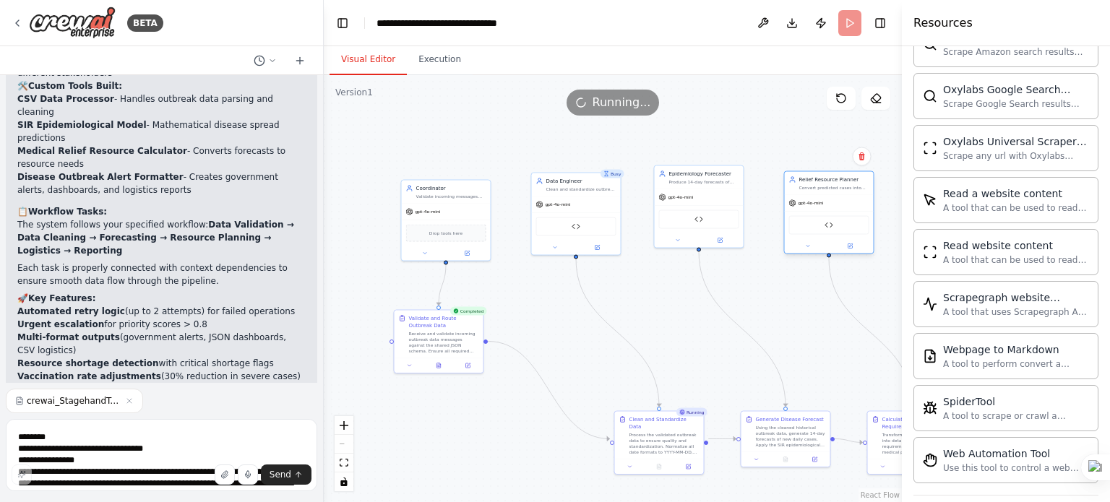
click at [788, 193] on div "Relief Resource Planner Convert predicted cases into detailed resource needs us…" at bounding box center [829, 212] width 90 height 83
drag, startPoint x: 655, startPoint y: 442, endPoint x: 570, endPoint y: 344, distance: 129.7
click at [570, 344] on div "Process the validated outbreak data to ensure quality and standardization. Norm…" at bounding box center [581, 348] width 70 height 23
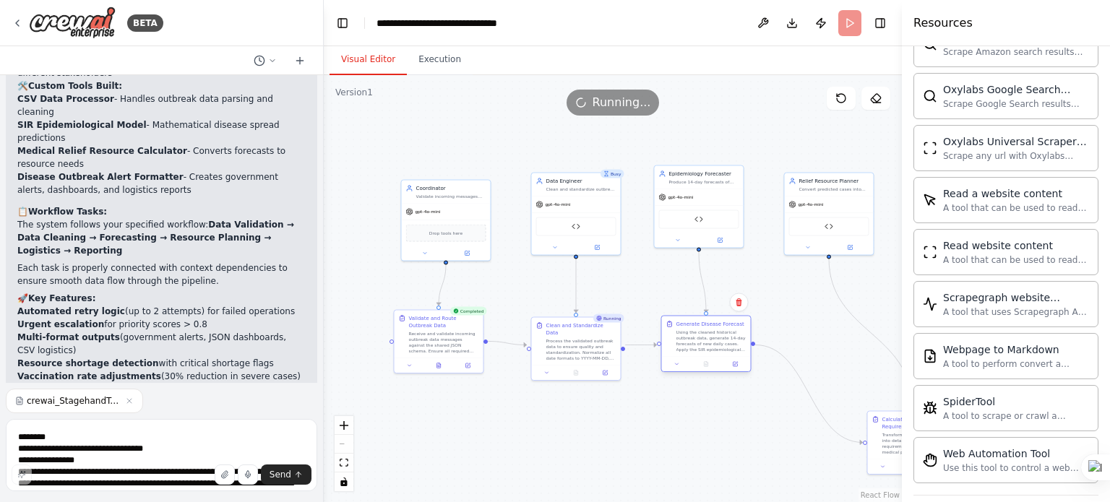
drag, startPoint x: 773, startPoint y: 430, endPoint x: 692, endPoint y: 333, distance: 126.7
click at [692, 333] on div "Using the cleaned historical outbreak data, generate 14-day forecasts of new da…" at bounding box center [712, 341] width 70 height 23
drag, startPoint x: 890, startPoint y: 442, endPoint x: 796, endPoint y: 343, distance: 135.5
click at [796, 343] on div "Transform the disease forecast into detailed resource requirements using establ…" at bounding box center [828, 348] width 70 height 23
click at [342, 451] on button "zoom out" at bounding box center [344, 444] width 19 height 19
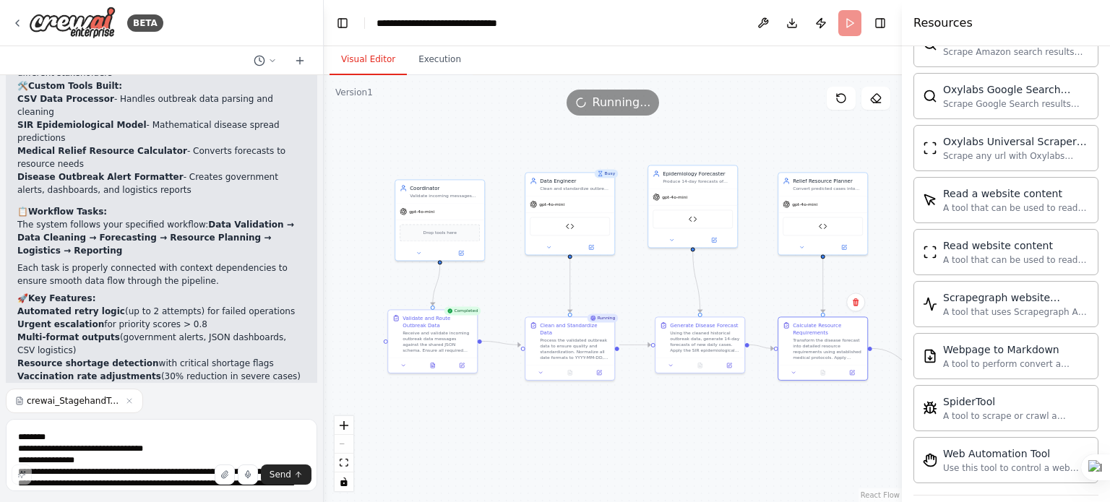
click at [342, 445] on div "React Flow controls" at bounding box center [344, 453] width 19 height 75
click at [343, 442] on div "React Flow controls" at bounding box center [344, 453] width 19 height 75
click at [907, 145] on div at bounding box center [905, 251] width 6 height 502
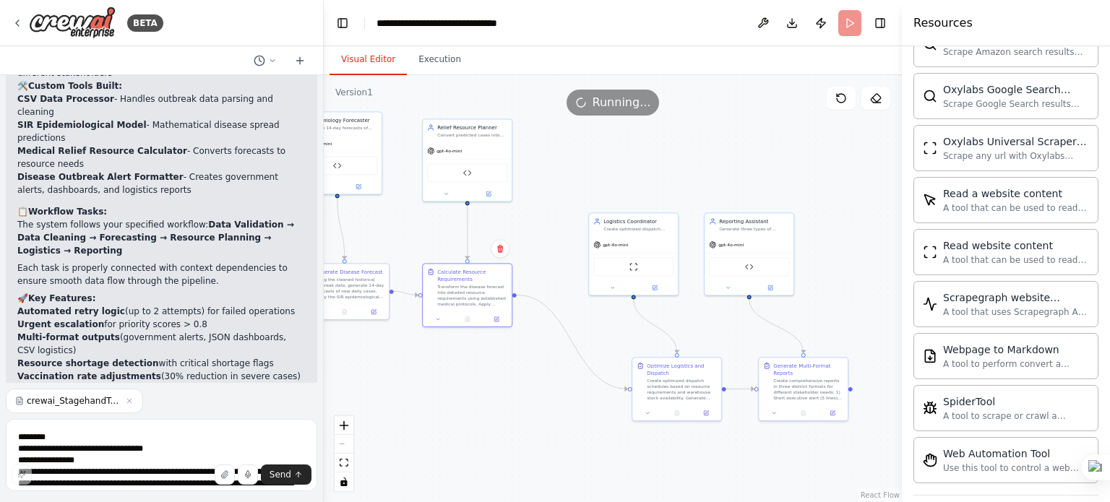
drag, startPoint x: 892, startPoint y: 361, endPoint x: 536, endPoint y: 307, distance: 359.6
click at [536, 307] on div ".deletable-edge-delete-btn { width: 20px; height: 20px; border: 0px solid #ffff…" at bounding box center [613, 288] width 578 height 427
drag, startPoint x: 617, startPoint y: 249, endPoint x: 583, endPoint y: 150, distance: 105.6
click at [583, 150] on div "gpt-4o-mini" at bounding box center [597, 157] width 89 height 16
drag, startPoint x: 662, startPoint y: 377, endPoint x: 577, endPoint y: 277, distance: 131.3
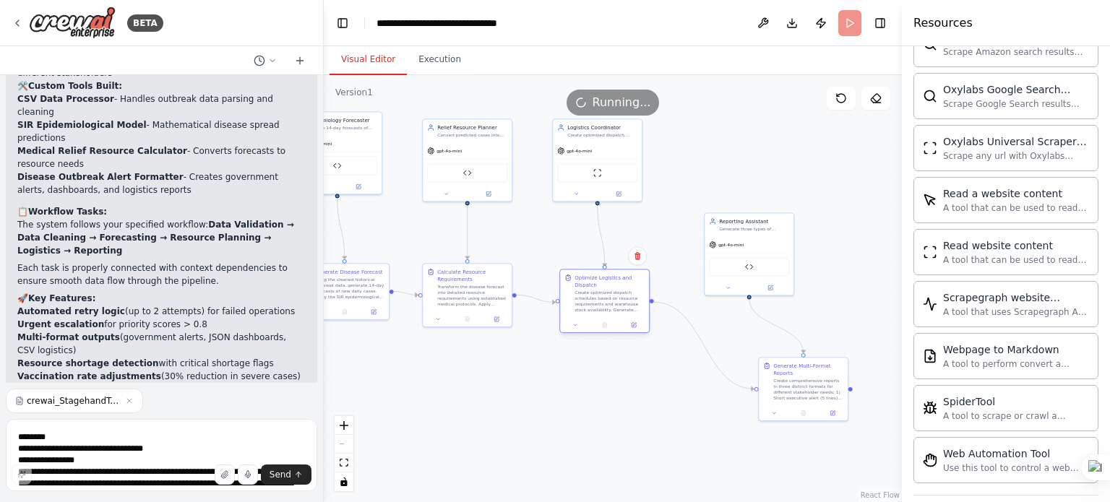
click at [577, 277] on div "Optimize Logistics and Dispatch Create optimized dispatch schedules based on re…" at bounding box center [610, 293] width 70 height 39
drag, startPoint x: 743, startPoint y: 245, endPoint x: 710, endPoint y: 143, distance: 107.2
click at [710, 143] on div "gpt-4o-mini" at bounding box center [720, 150] width 89 height 16
drag, startPoint x: 809, startPoint y: 392, endPoint x: 730, endPoint y: 300, distance: 121.5
click at [730, 300] on div "Create comprehensive reports in three distinct formats for different stakeholde…" at bounding box center [732, 301] width 70 height 23
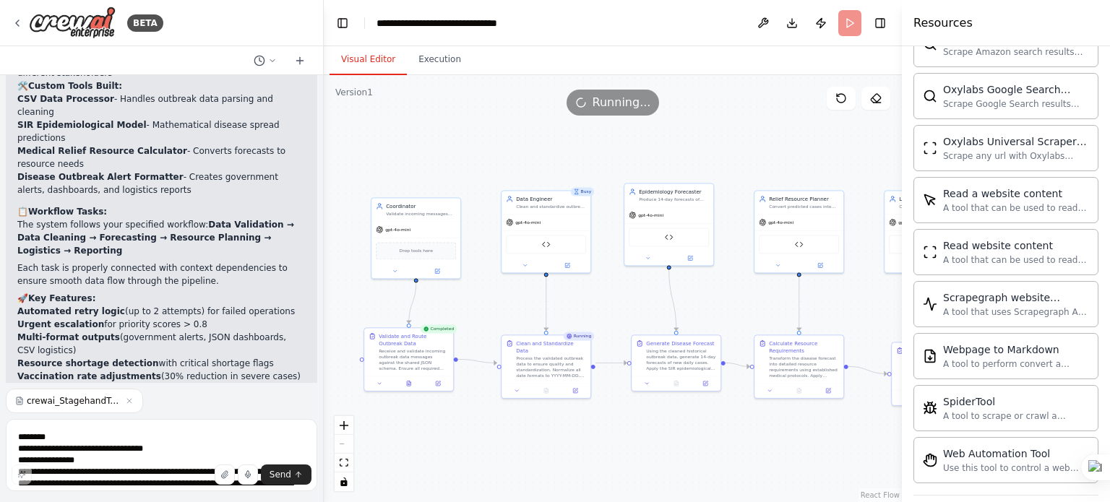
drag, startPoint x: 473, startPoint y: 351, endPoint x: 794, endPoint y: 424, distance: 328.6
click at [794, 424] on div ".deletable-edge-delete-btn { width: 20px; height: 20px; border: 0px solid #ffff…" at bounding box center [613, 288] width 578 height 427
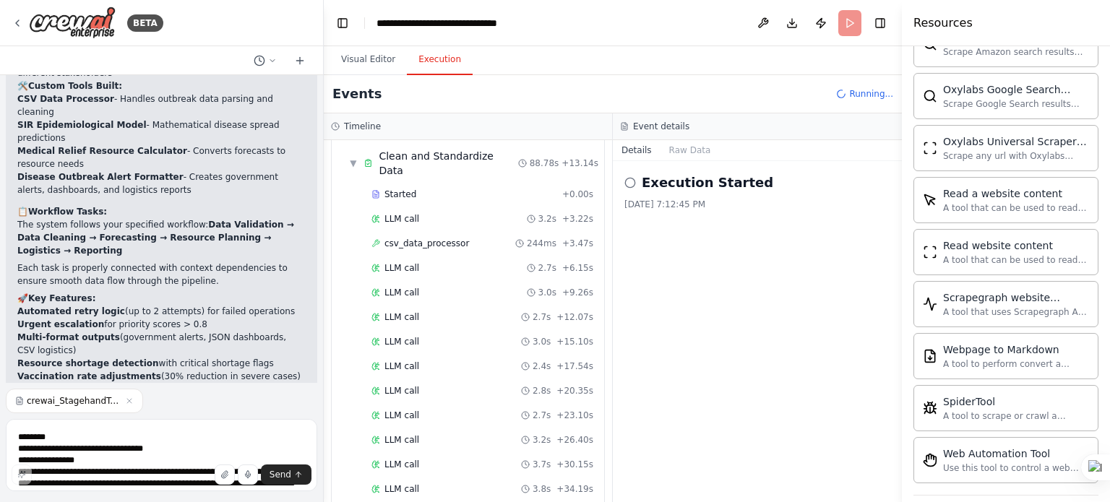
click at [431, 74] on button "Execution" at bounding box center [440, 60] width 66 height 30
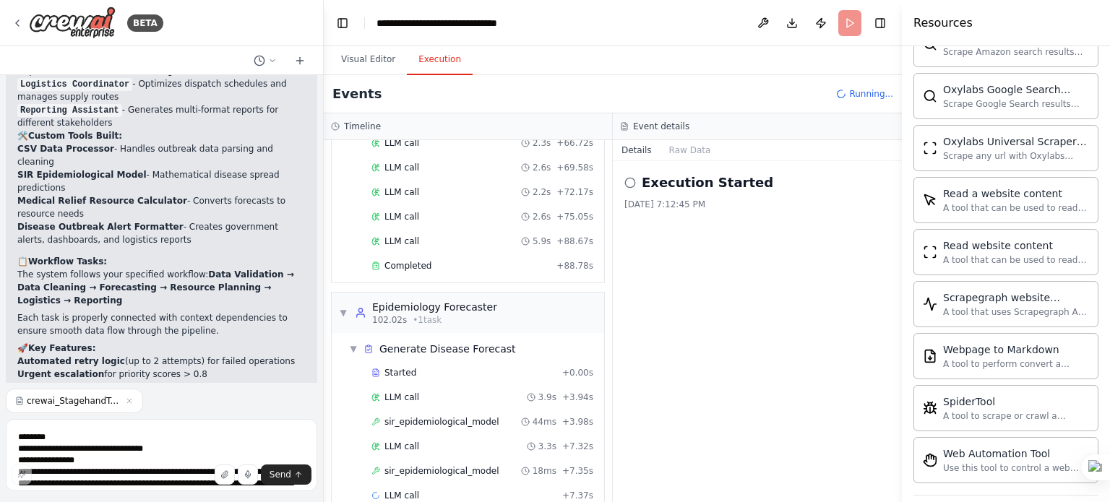
scroll to position [4267, 0]
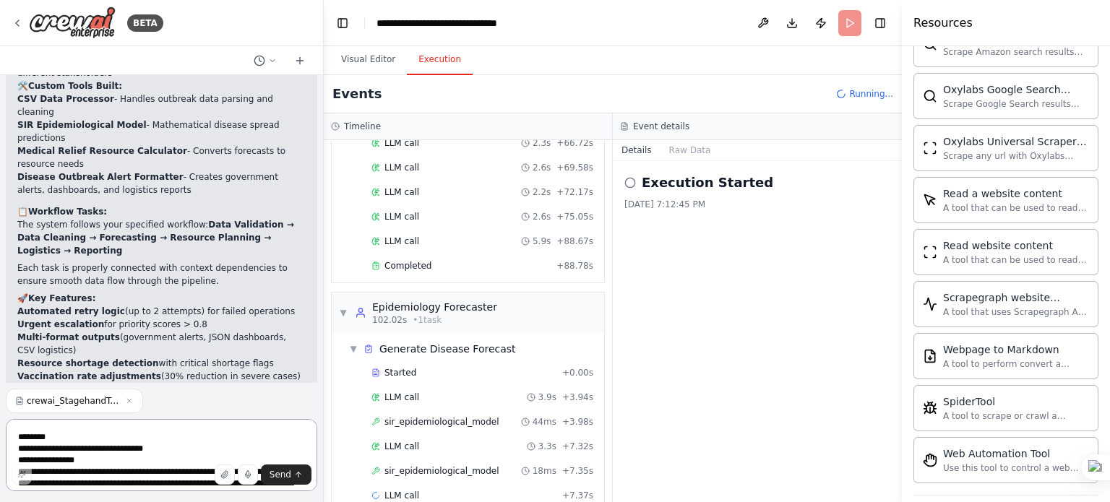
click at [175, 455] on textarea at bounding box center [162, 455] width 312 height 72
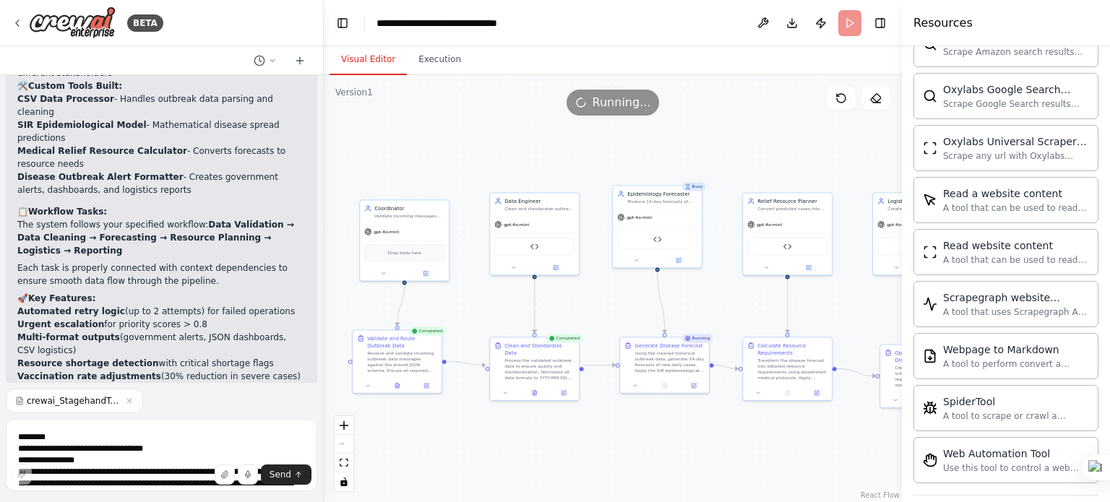
click at [361, 63] on button "Visual Editor" at bounding box center [368, 60] width 77 height 30
click at [697, 189] on div "Busy" at bounding box center [694, 186] width 24 height 9
click at [660, 238] on img at bounding box center [657, 237] width 9 height 9
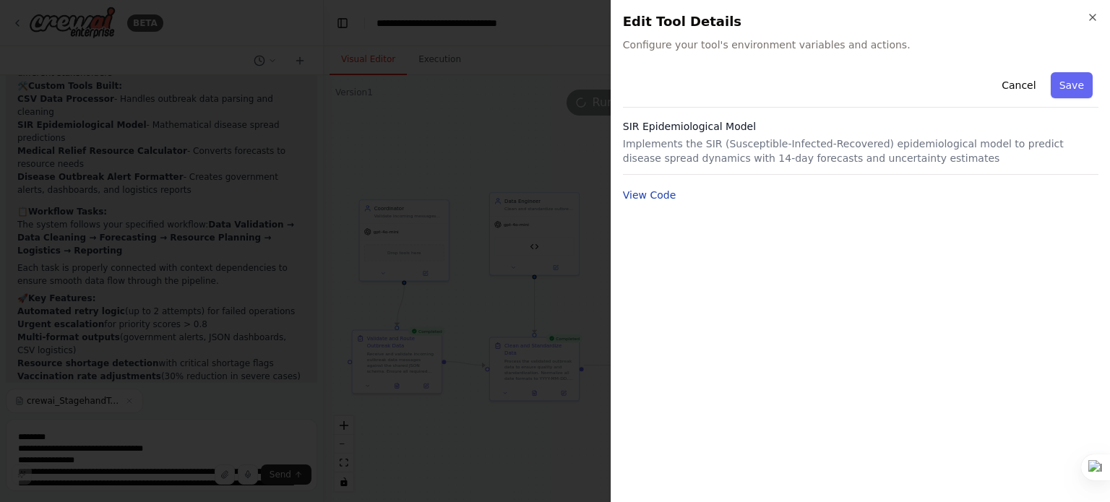
click at [645, 199] on button "View Code" at bounding box center [649, 195] width 53 height 14
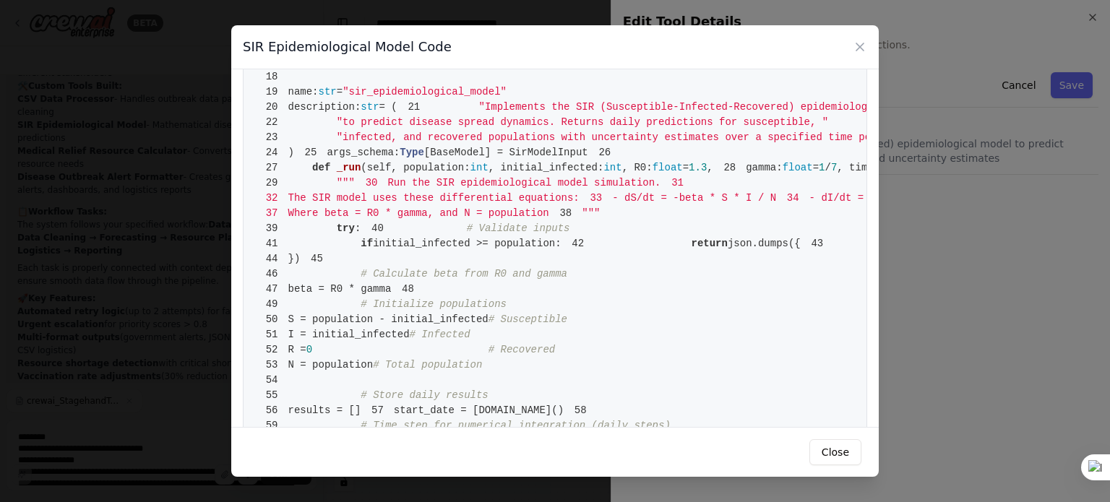
scroll to position [130, 0]
click at [863, 43] on icon at bounding box center [860, 47] width 14 height 14
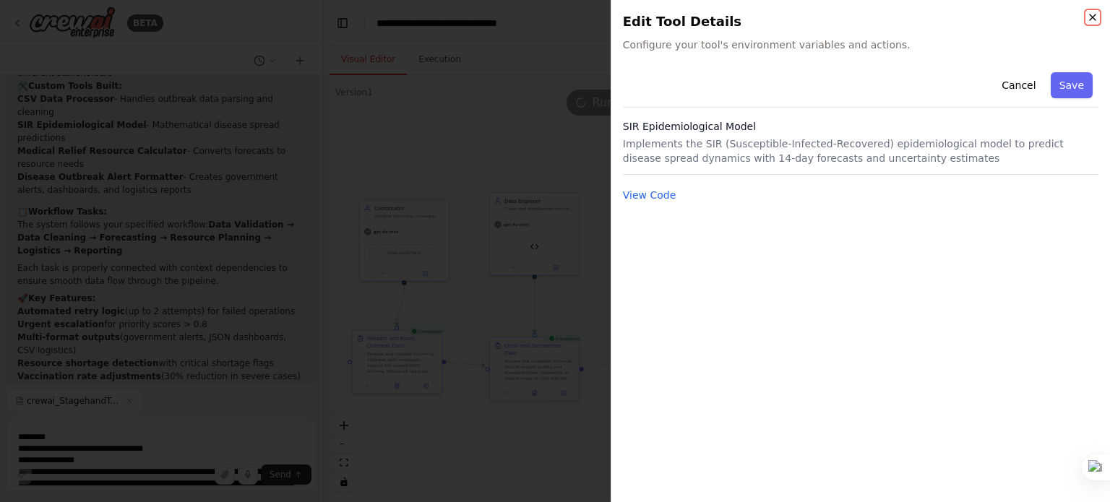
click at [1089, 18] on icon "button" at bounding box center [1093, 18] width 12 height 12
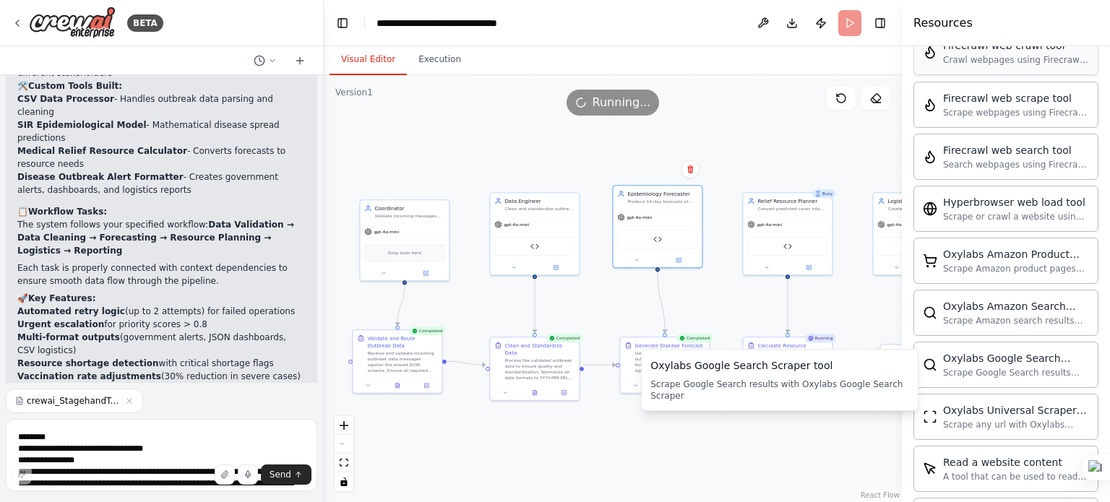
scroll to position [887, 0]
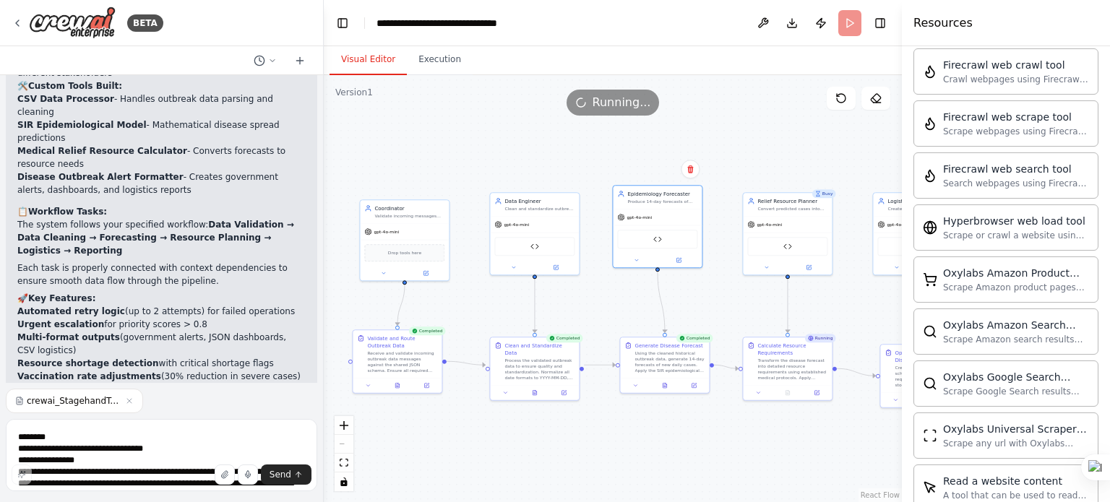
click at [956, 29] on h4 "Resources" at bounding box center [943, 22] width 59 height 17
click at [787, 106] on div "Running..." at bounding box center [613, 103] width 578 height 26
click at [819, 27] on button "Publish" at bounding box center [820, 23] width 23 height 26
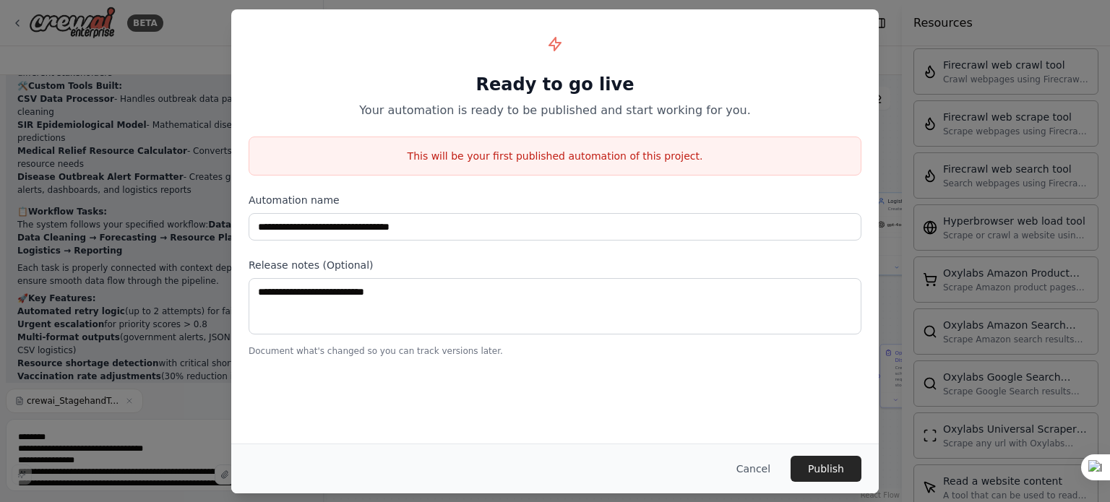
click at [903, 48] on div "**********" at bounding box center [555, 251] width 1110 height 502
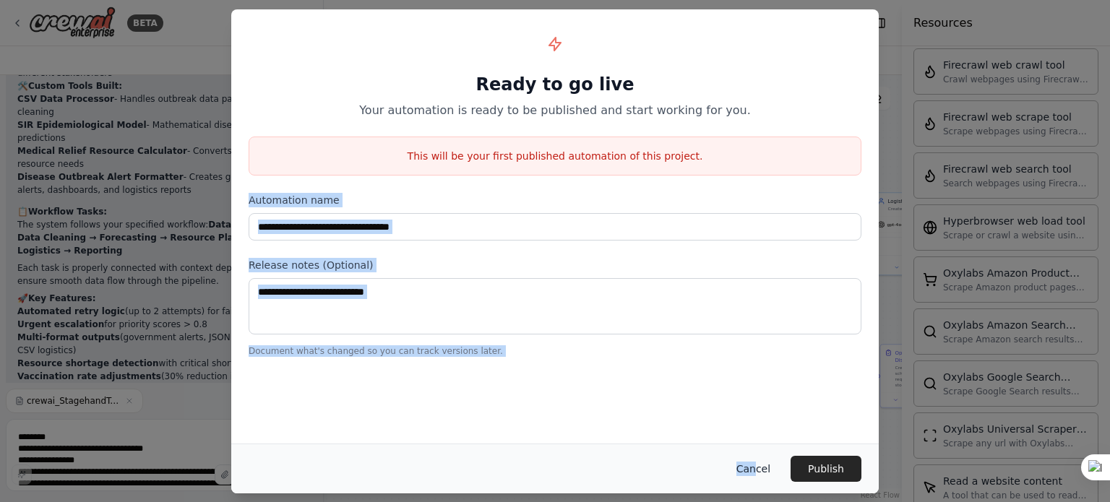
drag, startPoint x: 1005, startPoint y: 166, endPoint x: 760, endPoint y: 478, distance: 397.5
click at [760, 478] on div "**********" at bounding box center [555, 251] width 1110 height 502
click at [760, 478] on button "Cancel" at bounding box center [753, 469] width 57 height 26
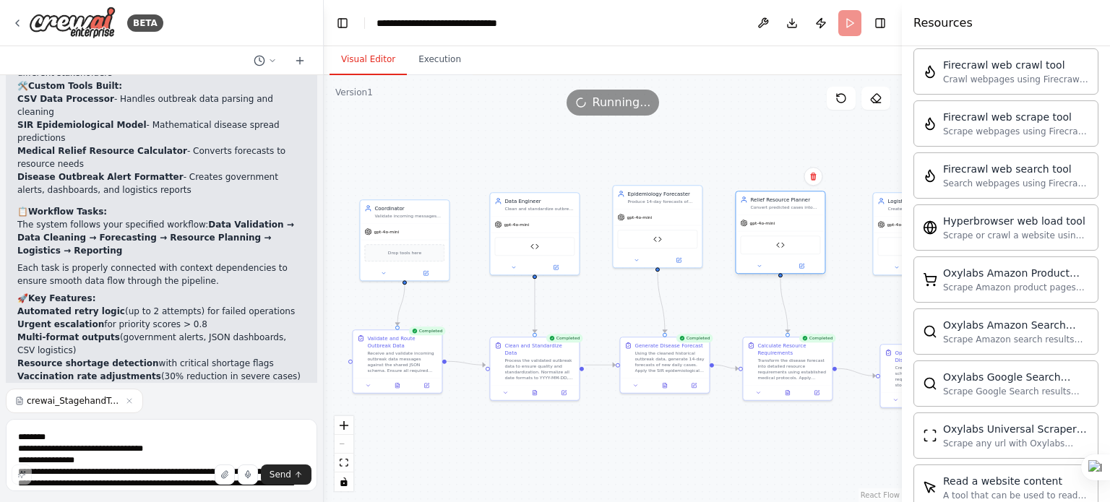
click at [776, 215] on div "gpt-4o-mini" at bounding box center [780, 223] width 89 height 16
click at [939, 19] on h4 "Resources" at bounding box center [943, 22] width 59 height 17
click at [864, 129] on div ".deletable-edge-delete-btn { width: 20px; height: 20px; border: 0px solid #ffff…" at bounding box center [613, 288] width 578 height 427
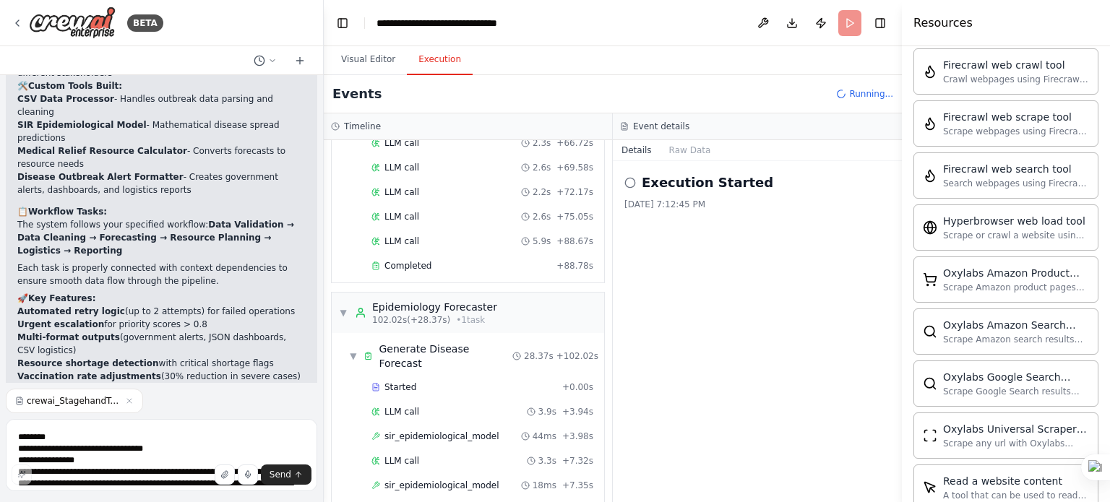
click at [428, 61] on button "Execution" at bounding box center [440, 60] width 66 height 30
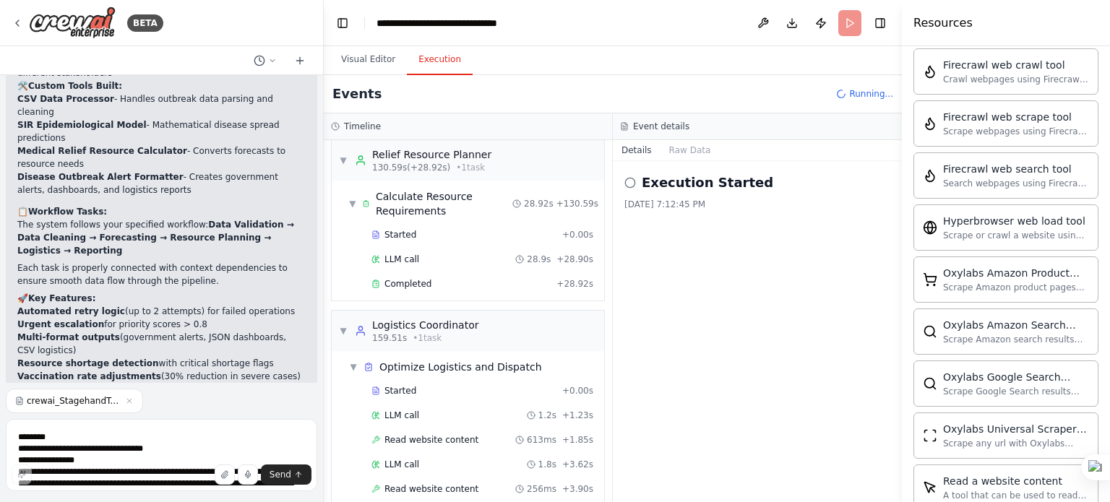
scroll to position [1426, 0]
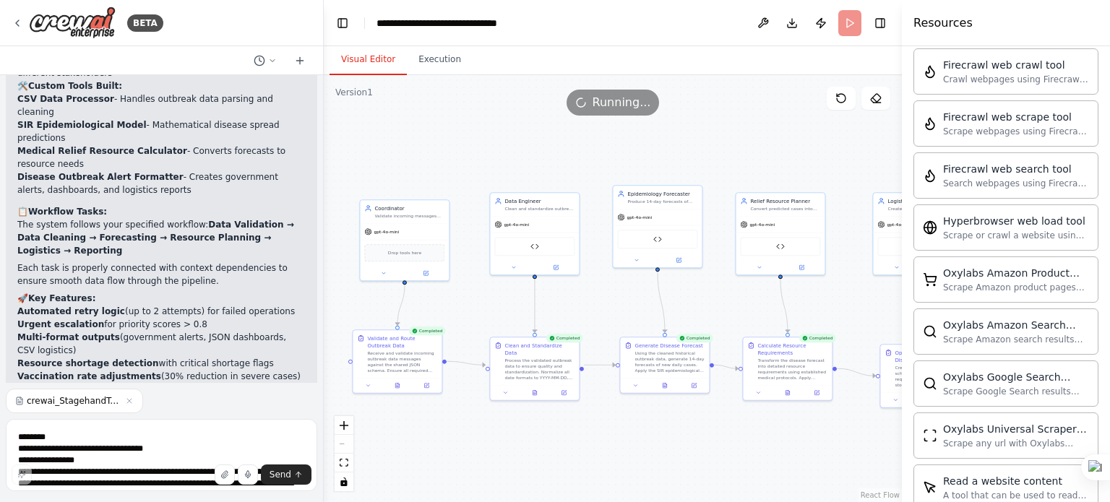
click at [390, 63] on button "Visual Editor" at bounding box center [368, 60] width 77 height 30
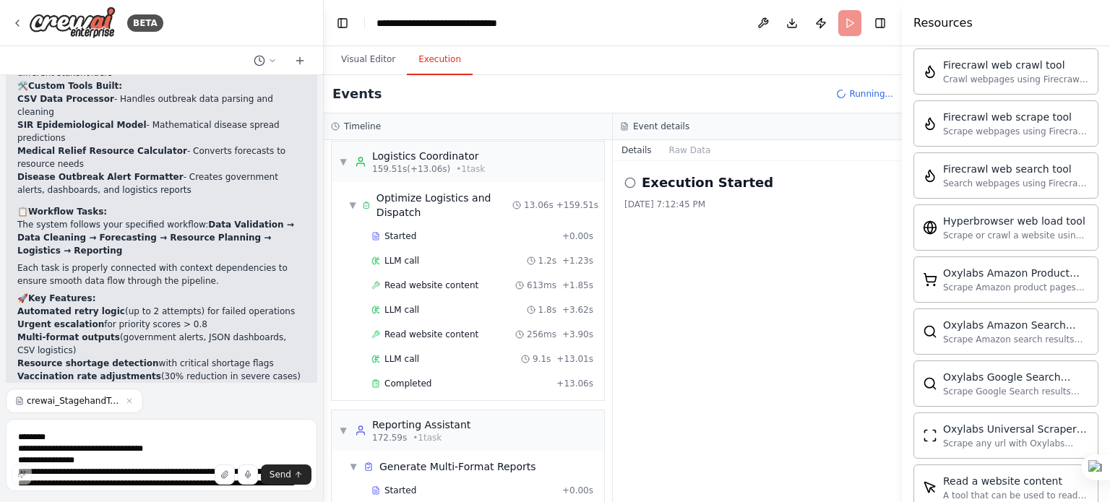
click at [435, 69] on button "Execution" at bounding box center [440, 60] width 66 height 30
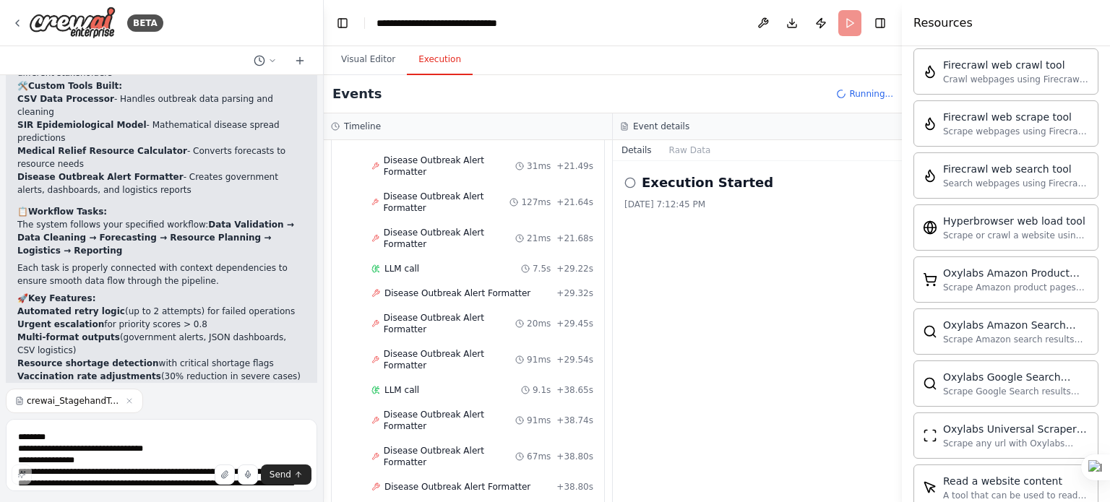
scroll to position [2507, 0]
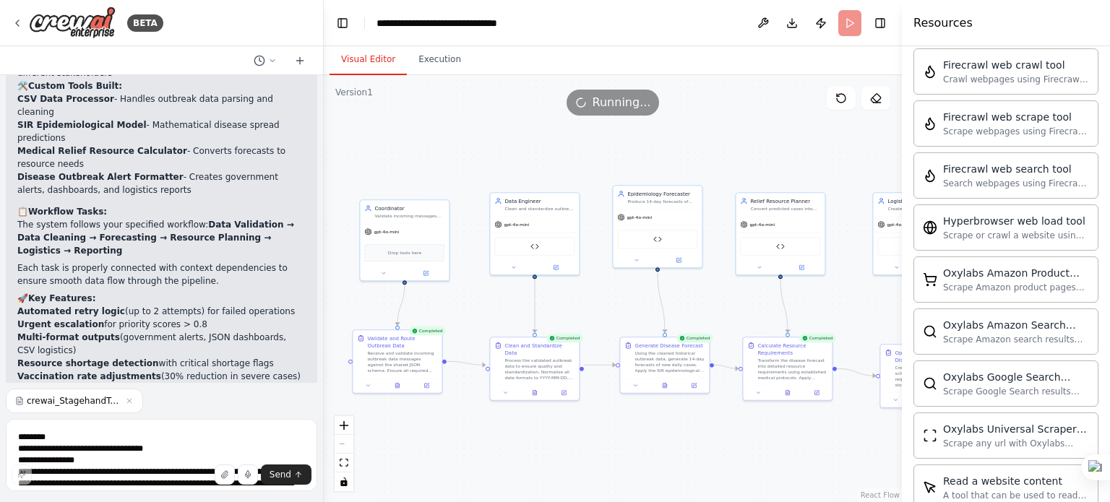
click at [361, 59] on button "Visual Editor" at bounding box center [368, 60] width 77 height 30
drag, startPoint x: 425, startPoint y: 241, endPoint x: 426, endPoint y: 199, distance: 42.6
click at [426, 199] on div "Drop tools here" at bounding box center [404, 208] width 89 height 27
drag, startPoint x: 398, startPoint y: 361, endPoint x: 405, endPoint y: 291, distance: 70.6
click at [405, 291] on div "Receive and validate incoming outbreak data messages against the shared JSON sc…" at bounding box center [409, 302] width 70 height 23
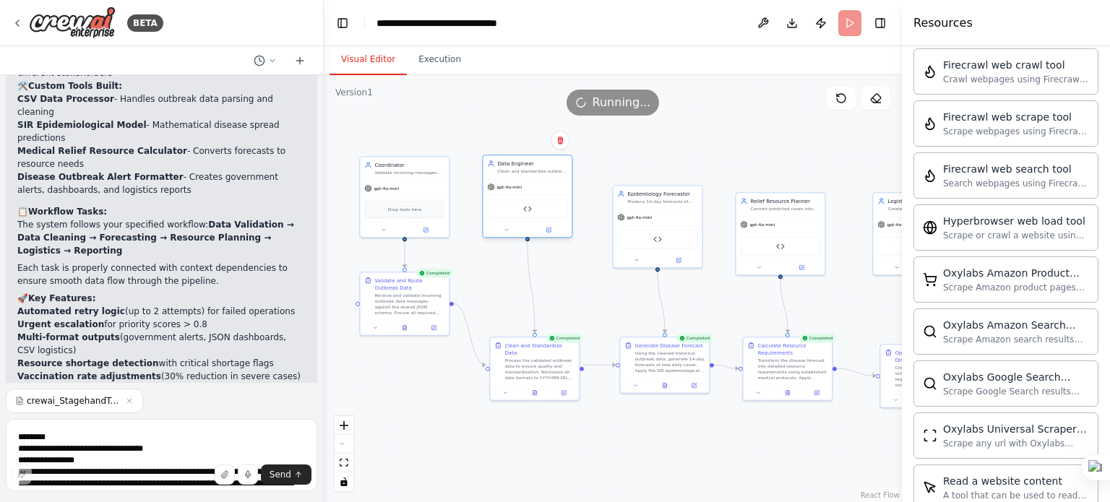
drag, startPoint x: 500, startPoint y: 243, endPoint x: 491, endPoint y: 199, distance: 45.1
click at [491, 199] on div "CSV Data Processor" at bounding box center [527, 208] width 80 height 19
drag, startPoint x: 516, startPoint y: 364, endPoint x: 513, endPoint y: 299, distance: 65.8
click at [513, 299] on div "Process the validated outbreak data to ensure quality and standardization. Norm…" at bounding box center [539, 310] width 70 height 23
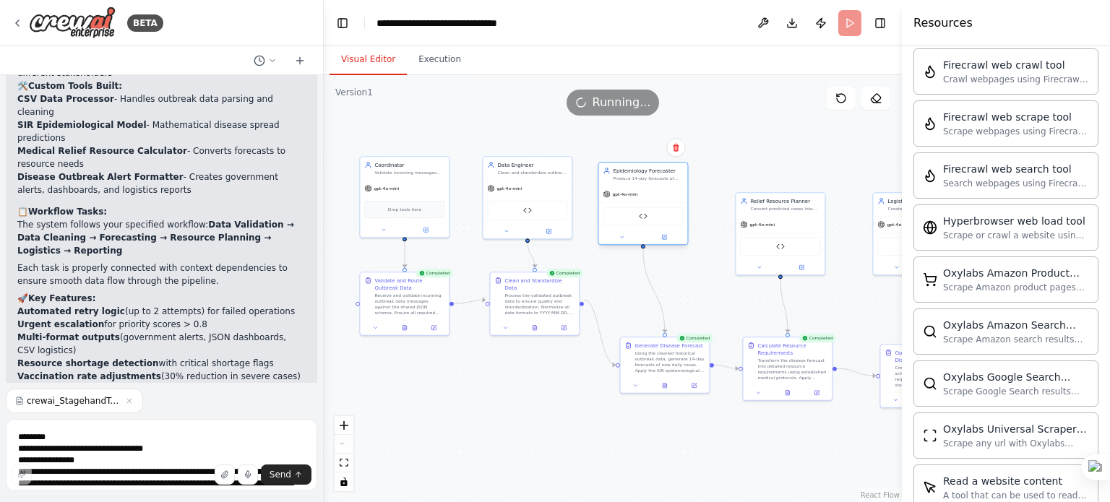
drag, startPoint x: 656, startPoint y: 223, endPoint x: 635, endPoint y: 196, distance: 34.4
click at [635, 196] on div "gpt-4o-mini" at bounding box center [642, 194] width 89 height 16
drag, startPoint x: 667, startPoint y: 367, endPoint x: 645, endPoint y: 296, distance: 74.3
click at [645, 296] on div "Using the cleaned historical outbreak data, generate 14-day forecasts of new da…" at bounding box center [648, 295] width 70 height 23
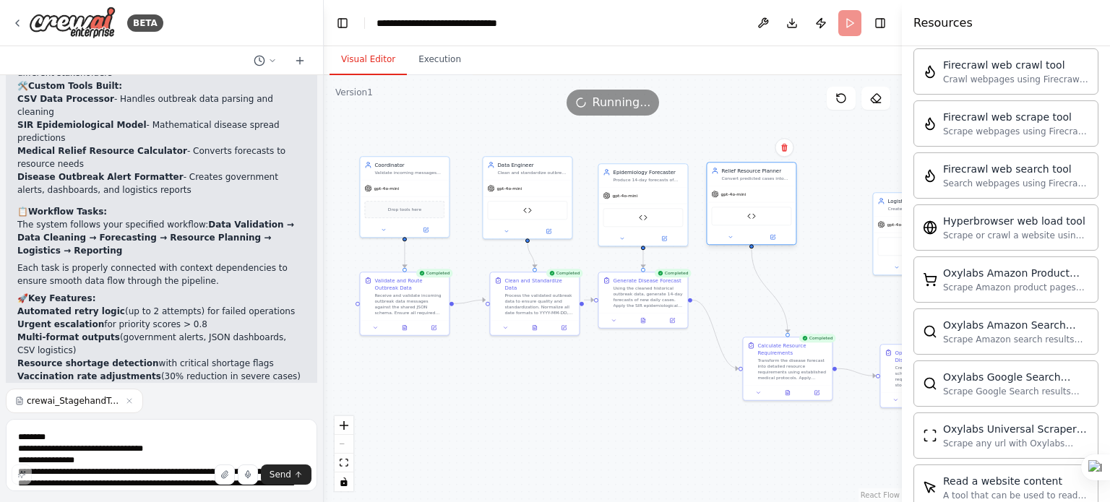
drag, startPoint x: 767, startPoint y: 207, endPoint x: 737, endPoint y: 176, distance: 42.4
click at [737, 176] on div "Convert predicted cases into detailed resource needs using established protocol…" at bounding box center [756, 179] width 70 height 6
drag, startPoint x: 799, startPoint y: 348, endPoint x: 766, endPoint y: 275, distance: 80.6
click at [766, 275] on div "Calculate Resource Requirements" at bounding box center [764, 275] width 70 height 14
drag, startPoint x: 886, startPoint y: 220, endPoint x: 813, endPoint y: 174, distance: 86.0
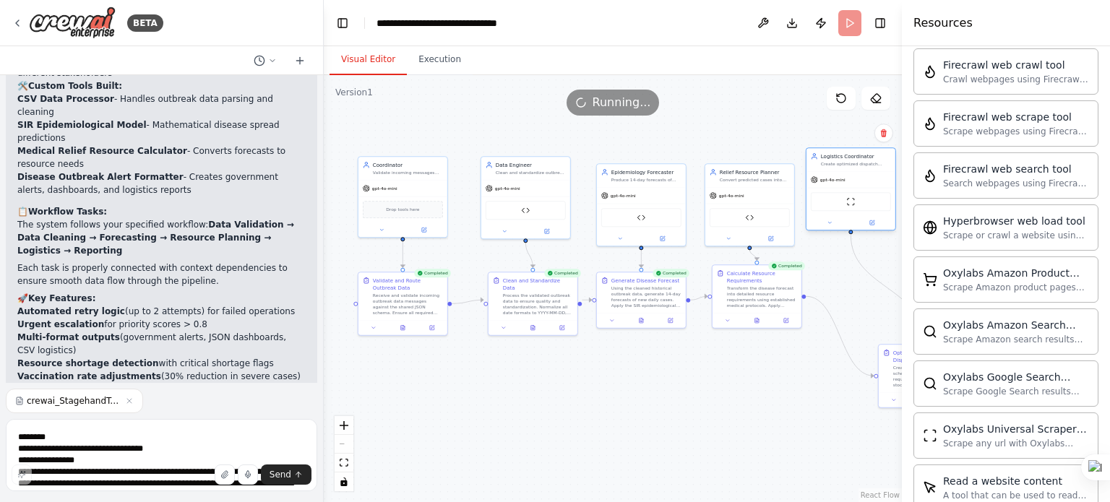
click at [813, 174] on div "gpt-4o-mini" at bounding box center [851, 180] width 89 height 16
drag, startPoint x: 883, startPoint y: 365, endPoint x: 821, endPoint y: 277, distance: 107.9
click at [821, 277] on div "Optimize Logistics and Dispatch Create optimized dispatch schedules based on re…" at bounding box center [862, 288] width 89 height 48
click at [841, 371] on div ".deletable-edge-delete-btn { width: 20px; height: 20px; border: 0px solid #ffff…" at bounding box center [613, 288] width 578 height 427
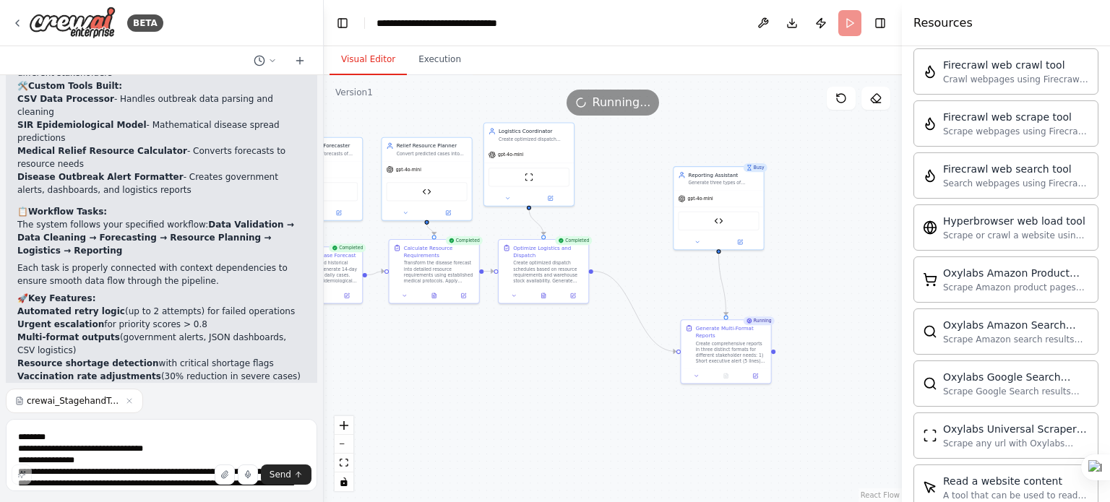
drag, startPoint x: 841, startPoint y: 371, endPoint x: 520, endPoint y: 345, distance: 321.2
click at [520, 345] on div ".deletable-edge-delete-btn { width: 20px; height: 20px; border: 0px solid #ffff…" at bounding box center [613, 288] width 578 height 427
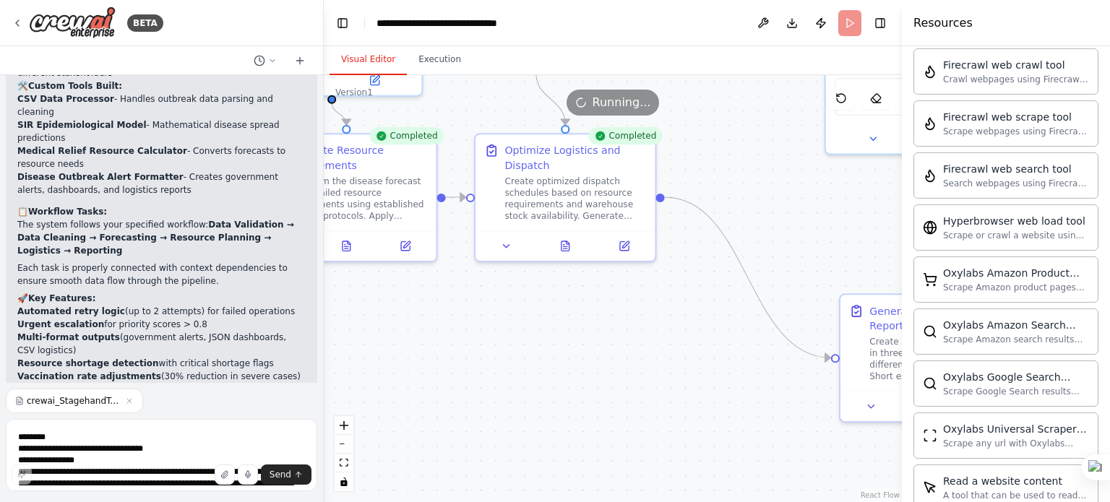
click at [604, 327] on div ".deletable-edge-delete-btn { width: 20px; height: 20px; border: 0px solid #ffff…" at bounding box center [613, 288] width 578 height 427
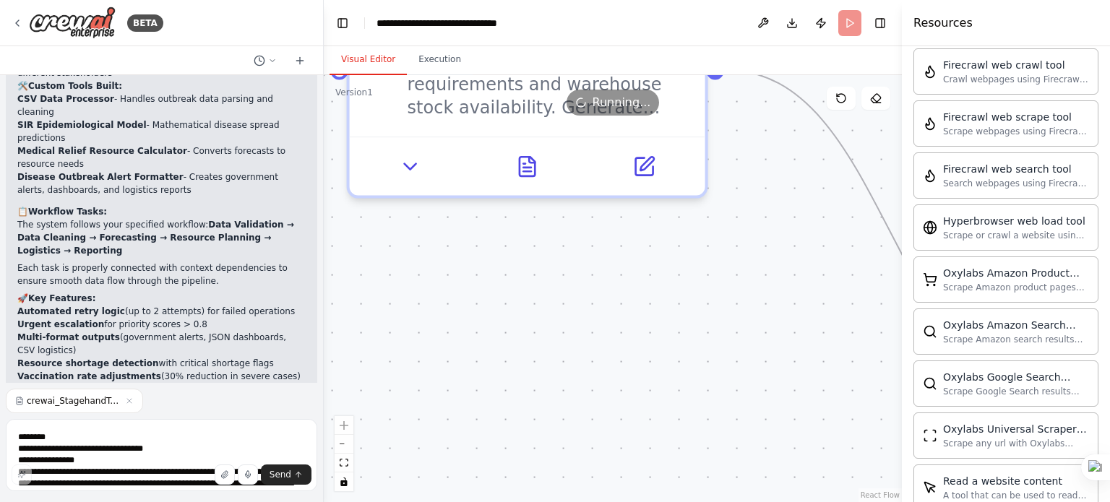
click at [604, 327] on div ".deletable-edge-delete-btn { width: 20px; height: 20px; border: 0px solid #ffff…" at bounding box center [613, 288] width 578 height 427
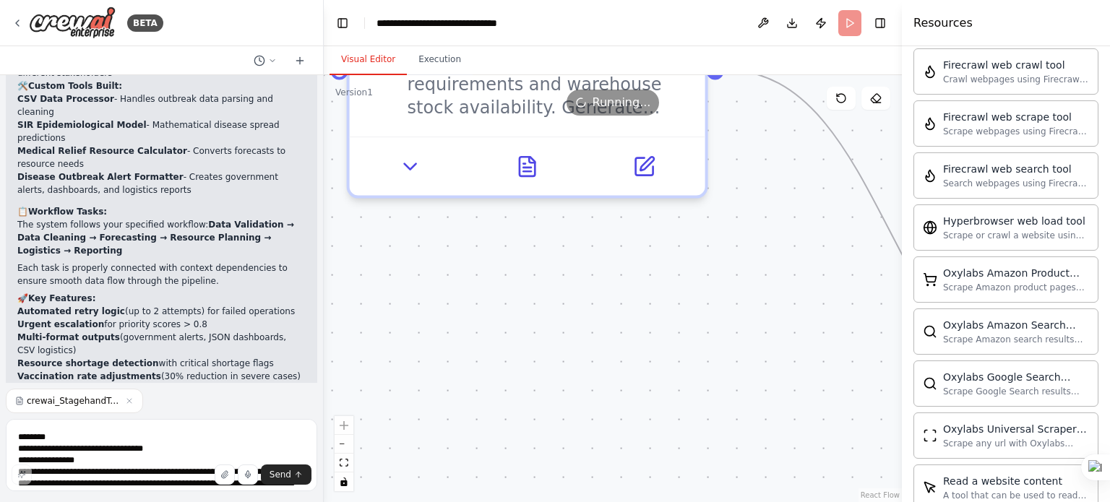
click at [604, 327] on div ".deletable-edge-delete-btn { width: 20px; height: 20px; border: 0px solid #ffff…" at bounding box center [613, 288] width 578 height 427
click at [341, 448] on button "zoom out" at bounding box center [344, 444] width 19 height 19
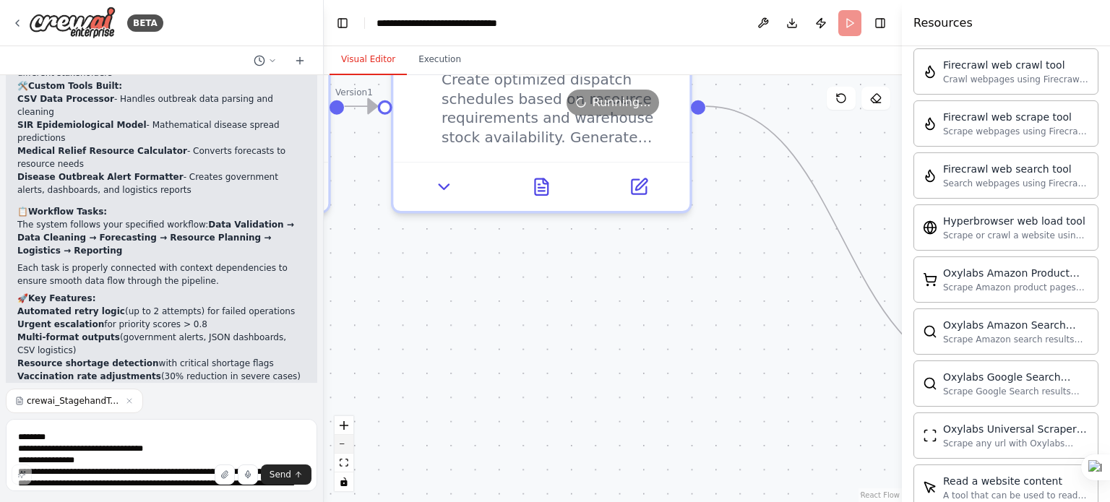
click at [341, 448] on button "zoom out" at bounding box center [344, 444] width 19 height 19
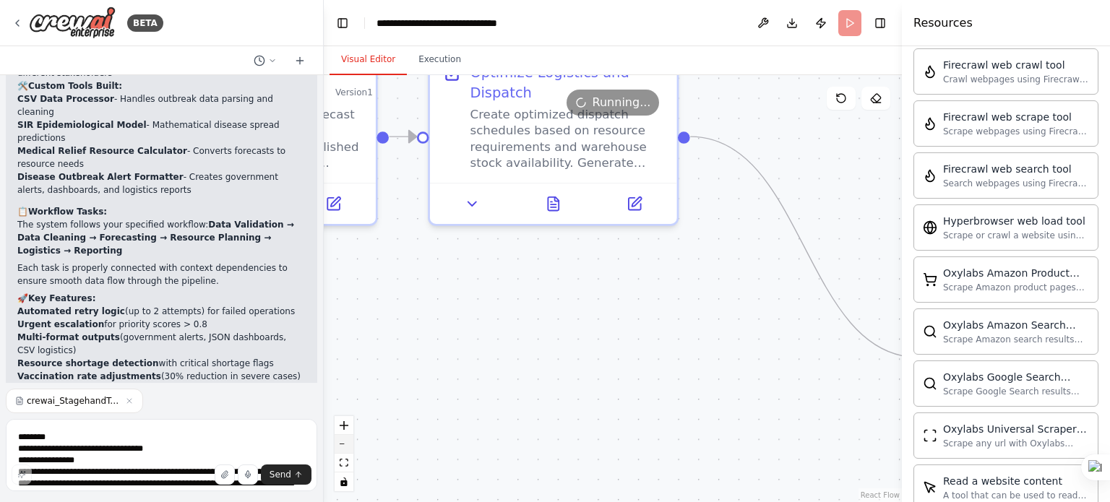
click at [341, 448] on button "zoom out" at bounding box center [344, 444] width 19 height 19
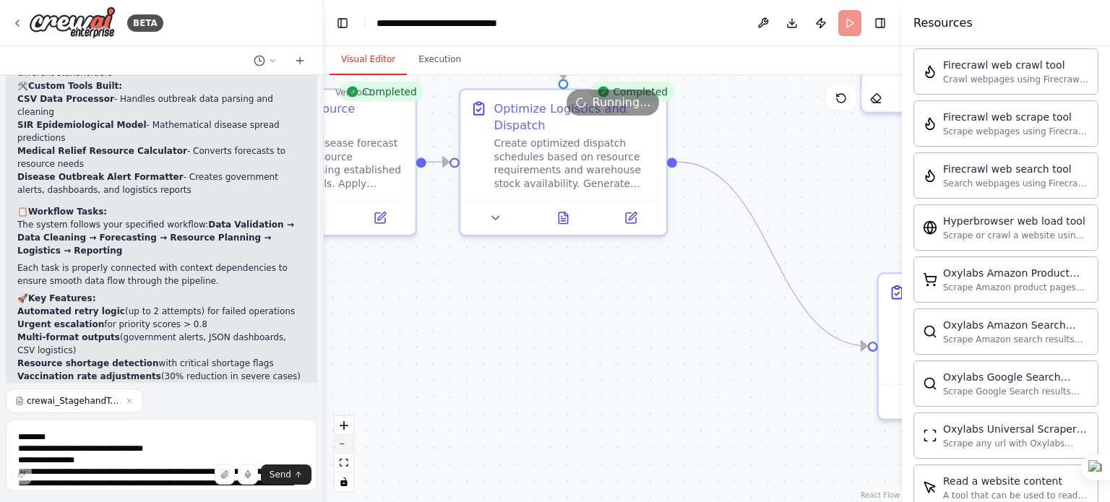
click at [341, 448] on button "zoom out" at bounding box center [344, 444] width 19 height 19
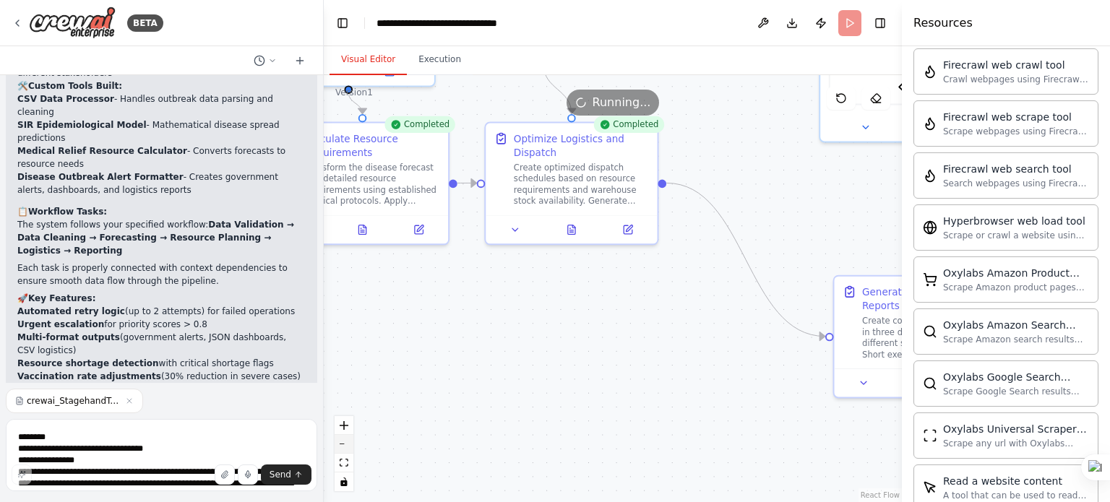
click at [341, 448] on button "zoom out" at bounding box center [344, 444] width 19 height 19
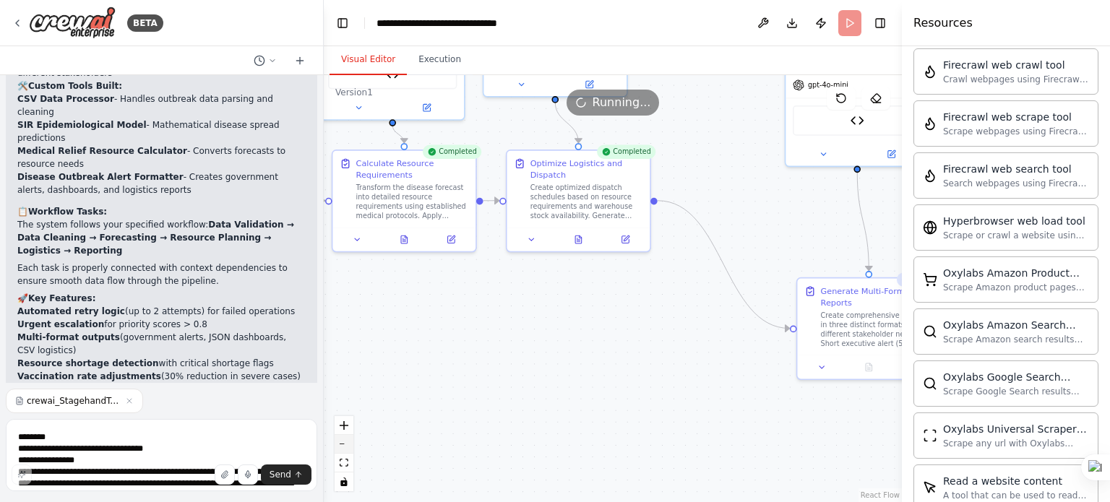
click at [343, 444] on icon "zoom out" at bounding box center [344, 444] width 9 height 1
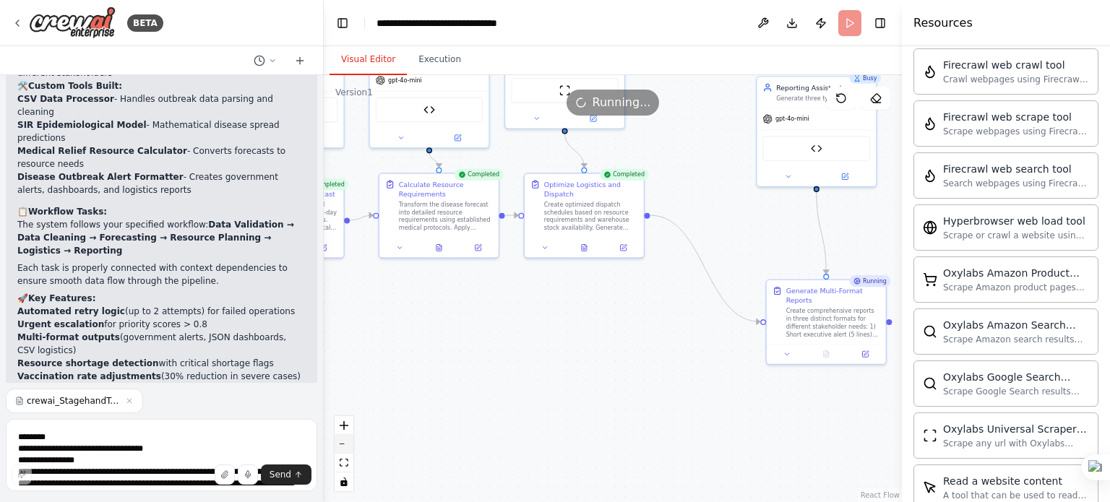
click at [343, 444] on icon "zoom out" at bounding box center [344, 444] width 9 height 1
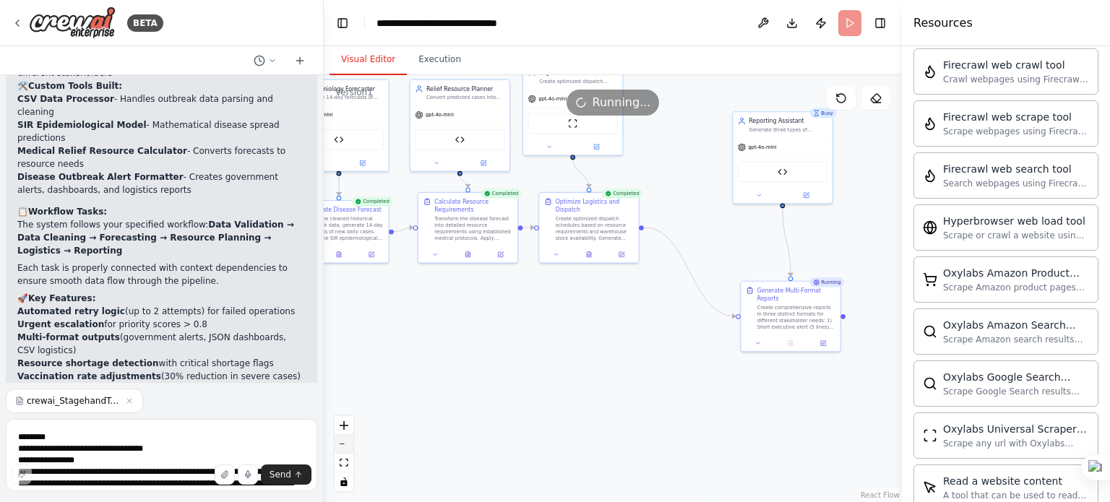
click at [343, 444] on icon "zoom out" at bounding box center [344, 444] width 9 height 1
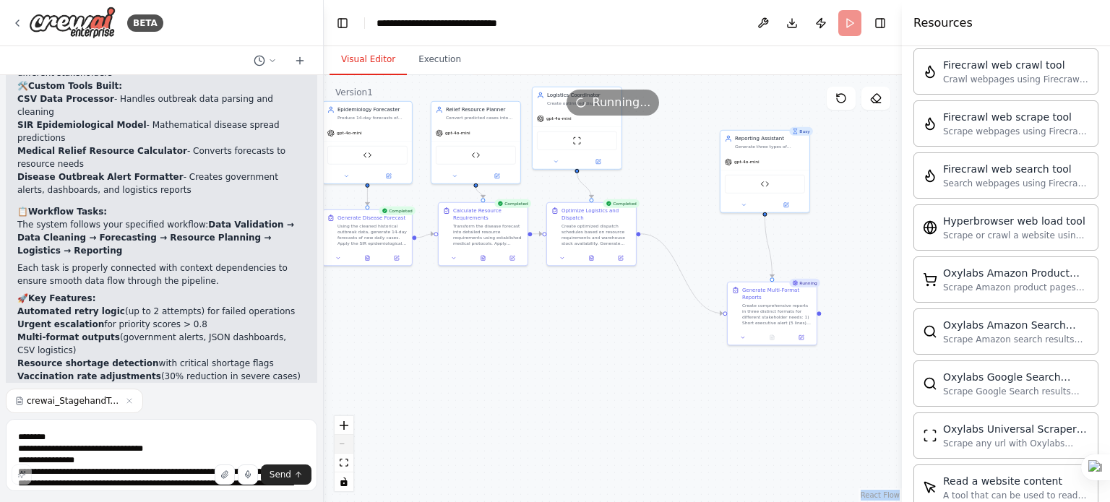
click at [343, 444] on div "React Flow controls" at bounding box center [344, 453] width 19 height 75
drag, startPoint x: 773, startPoint y: 155, endPoint x: 705, endPoint y: 116, distance: 78.4
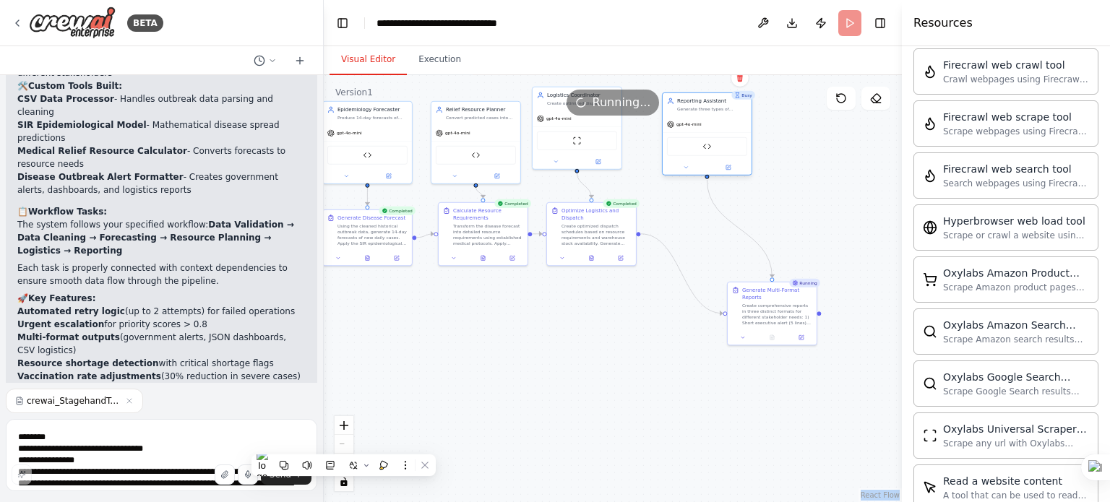
click at [705, 116] on div "gpt-4o-mini Disease Outbreak Alert Formatter" at bounding box center [707, 145] width 89 height 59
drag, startPoint x: 760, startPoint y: 296, endPoint x: 694, endPoint y: 212, distance: 106.0
click at [694, 212] on div "Generate Multi-Format Reports" at bounding box center [719, 213] width 70 height 14
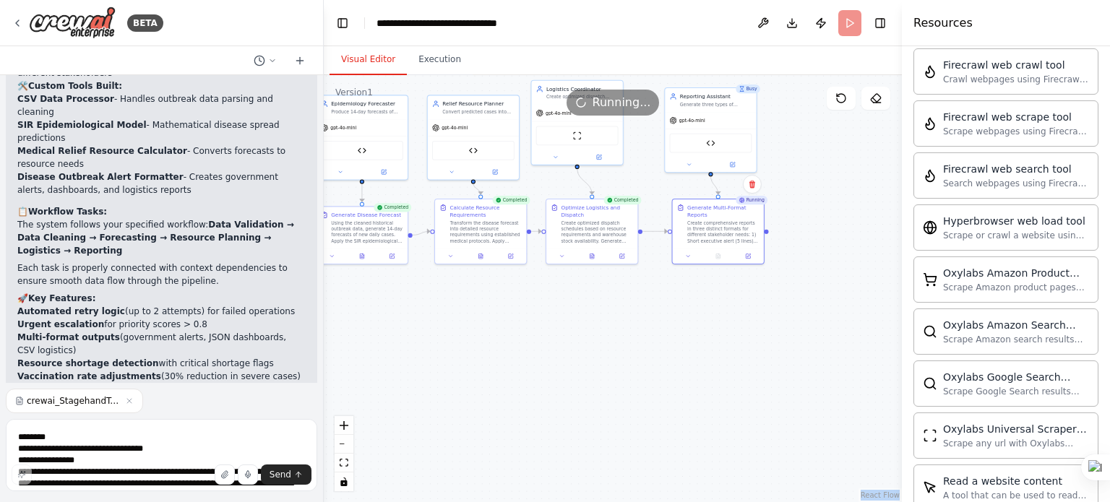
click at [570, 329] on div ".deletable-edge-delete-btn { width: 20px; height: 20px; border: 0px solid #ffff…" at bounding box center [613, 288] width 578 height 427
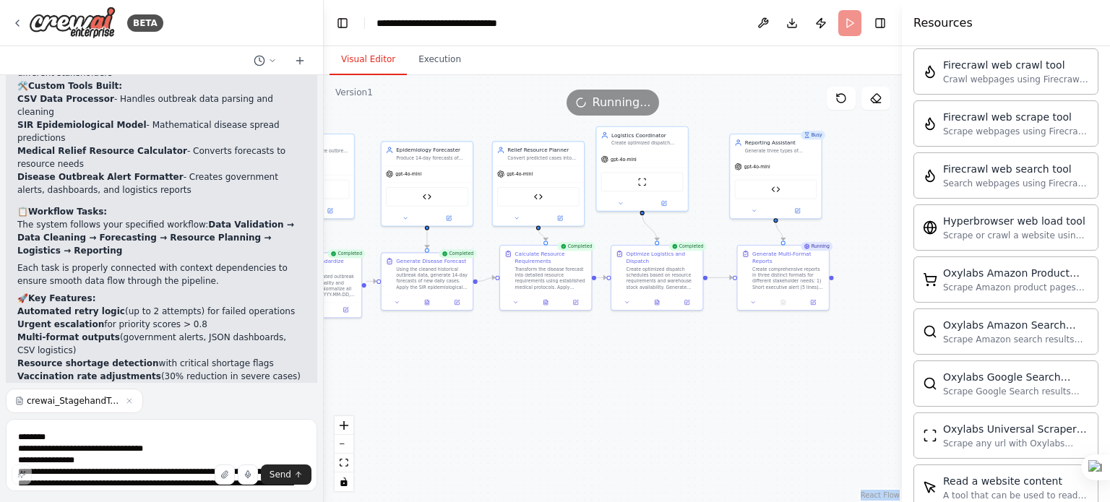
drag, startPoint x: 570, startPoint y: 329, endPoint x: 635, endPoint y: 375, distance: 79.8
click at [635, 375] on div ".deletable-edge-delete-btn { width: 20px; height: 20px; border: 0px solid #ffff…" at bounding box center [613, 288] width 578 height 427
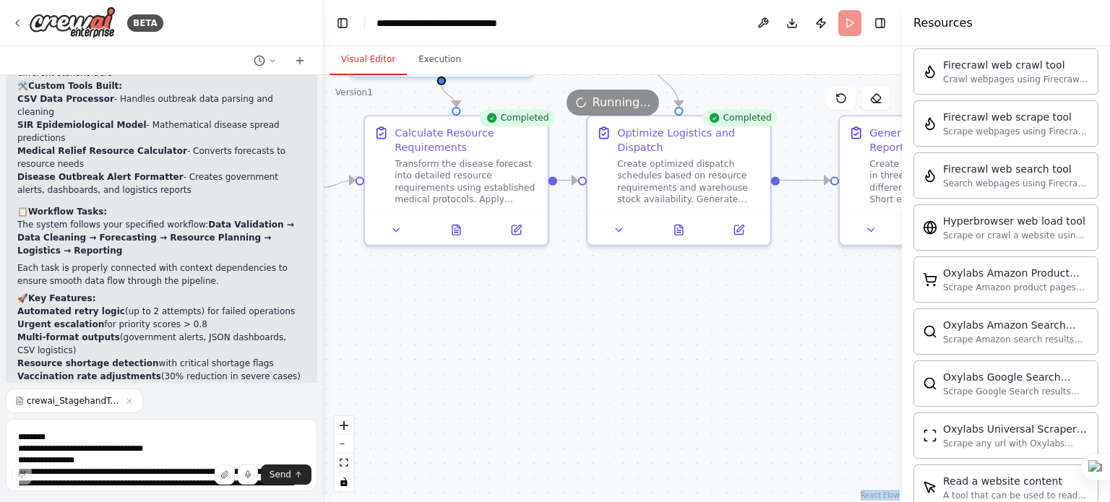
click at [635, 375] on div ".deletable-edge-delete-btn { width: 20px; height: 20px; border: 0px solid #ffff…" at bounding box center [613, 288] width 578 height 427
click at [348, 448] on button "zoom out" at bounding box center [344, 444] width 19 height 19
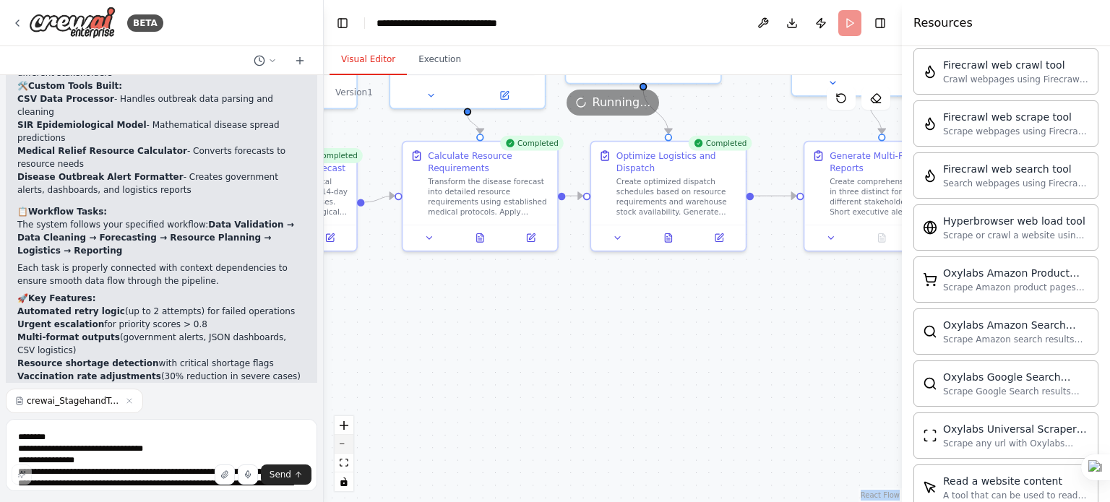
click at [348, 448] on button "zoom out" at bounding box center [344, 444] width 19 height 19
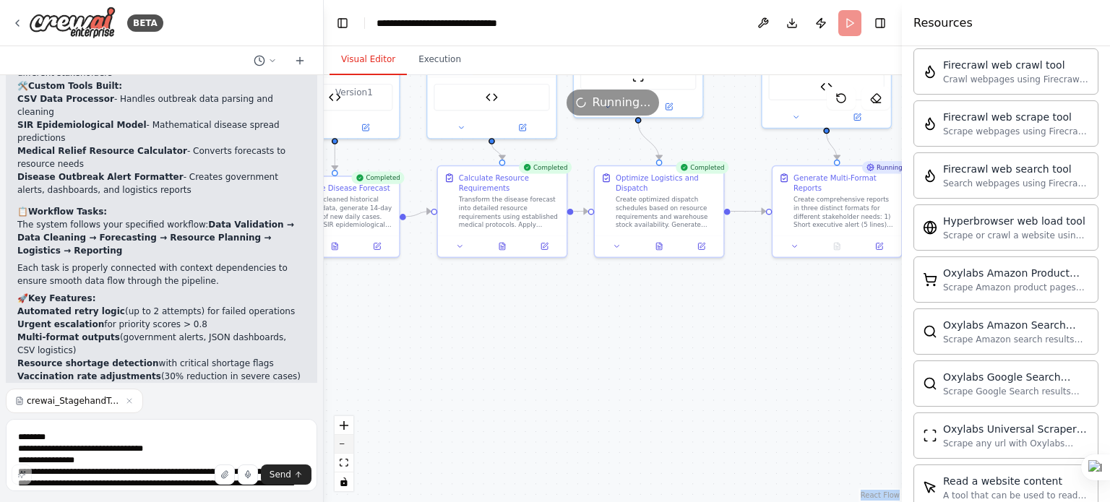
click at [348, 448] on button "zoom out" at bounding box center [344, 444] width 19 height 19
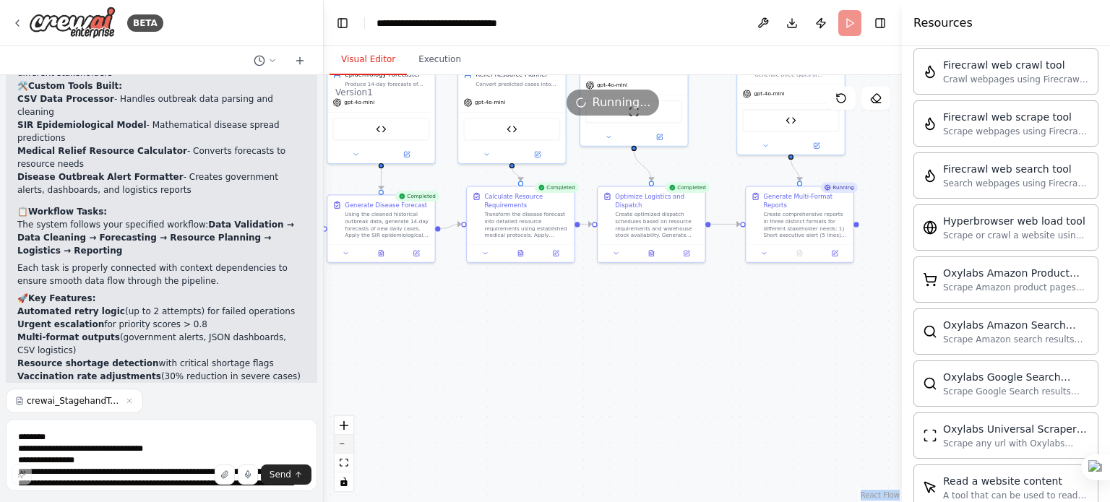
click at [348, 448] on button "zoom out" at bounding box center [344, 444] width 19 height 19
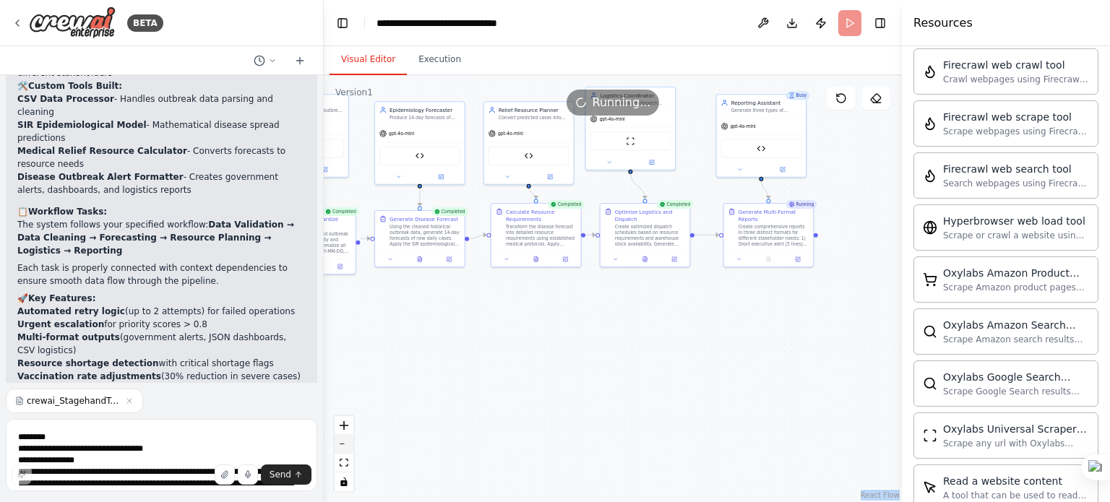
click at [348, 448] on button "zoom out" at bounding box center [344, 444] width 19 height 19
click at [348, 448] on div "React Flow controls" at bounding box center [344, 453] width 19 height 75
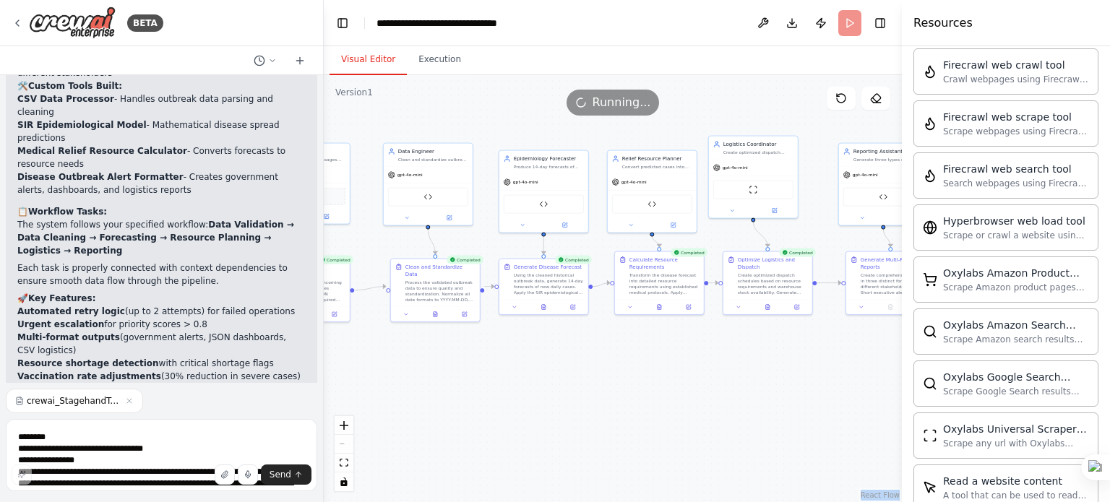
drag, startPoint x: 486, startPoint y: 397, endPoint x: 609, endPoint y: 444, distance: 131.8
click at [609, 444] on div ".deletable-edge-delete-btn { width: 20px; height: 20px; border: 0px solid #ffff…" at bounding box center [613, 288] width 578 height 427
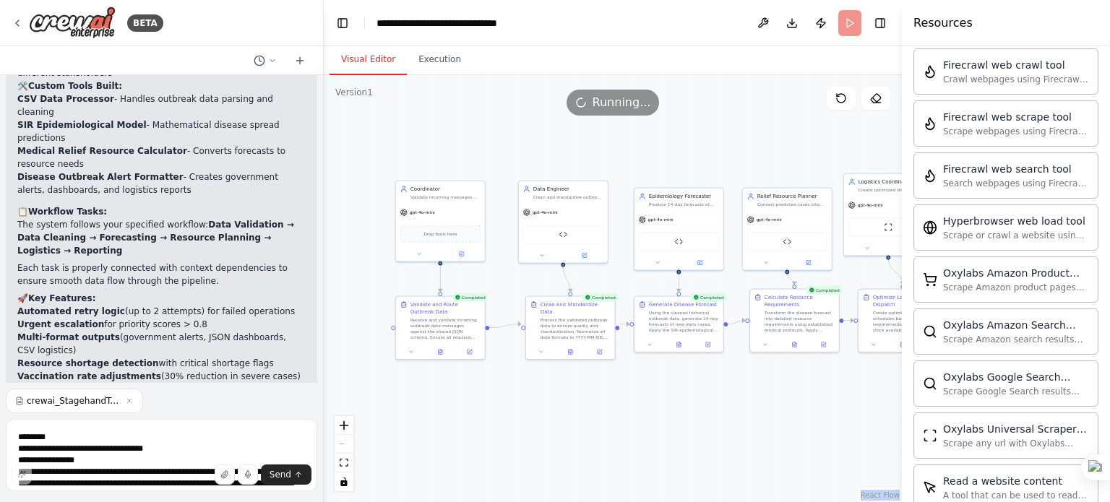
drag, startPoint x: 596, startPoint y: 424, endPoint x: 731, endPoint y: 462, distance: 141.0
click at [731, 462] on div ".deletable-edge-delete-btn { width: 20px; height: 20px; border: 0px solid #ffff…" at bounding box center [613, 288] width 578 height 427
drag, startPoint x: 445, startPoint y: 215, endPoint x: 466, endPoint y: 215, distance: 21.0
click at [466, 215] on div "gpt-4o-mini" at bounding box center [462, 211] width 89 height 16
drag, startPoint x: 422, startPoint y: 309, endPoint x: 445, endPoint y: 303, distance: 23.8
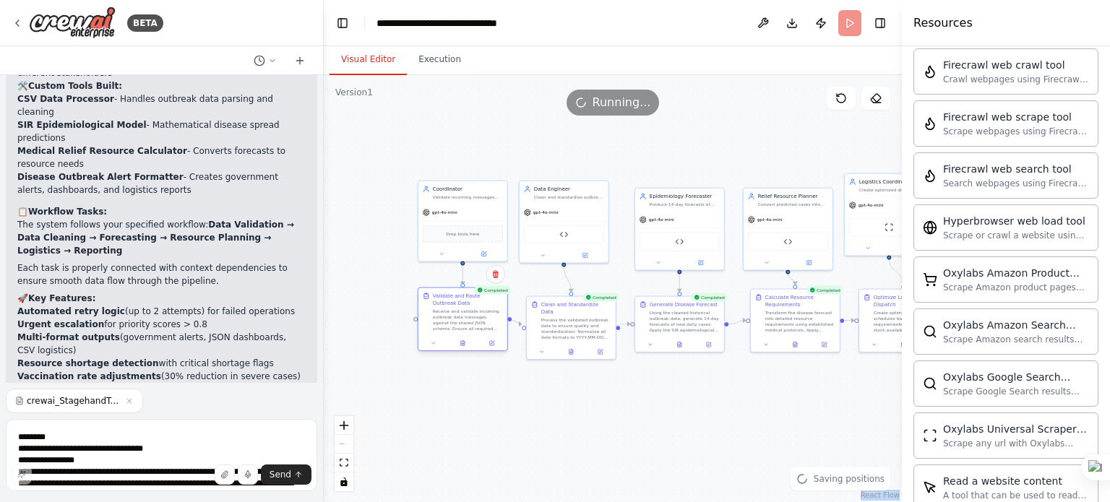
click at [445, 303] on div "Validate and Route Outbreak Data" at bounding box center [468, 300] width 70 height 14
drag, startPoint x: 548, startPoint y: 305, endPoint x: 538, endPoint y: 306, distance: 10.1
click at [538, 306] on div "Clean and Standardize Data" at bounding box center [569, 307] width 70 height 14
drag, startPoint x: 686, startPoint y: 217, endPoint x: 671, endPoint y: 211, distance: 16.2
click at [671, 211] on div "gpt-4o-mini" at bounding box center [665, 211] width 89 height 16
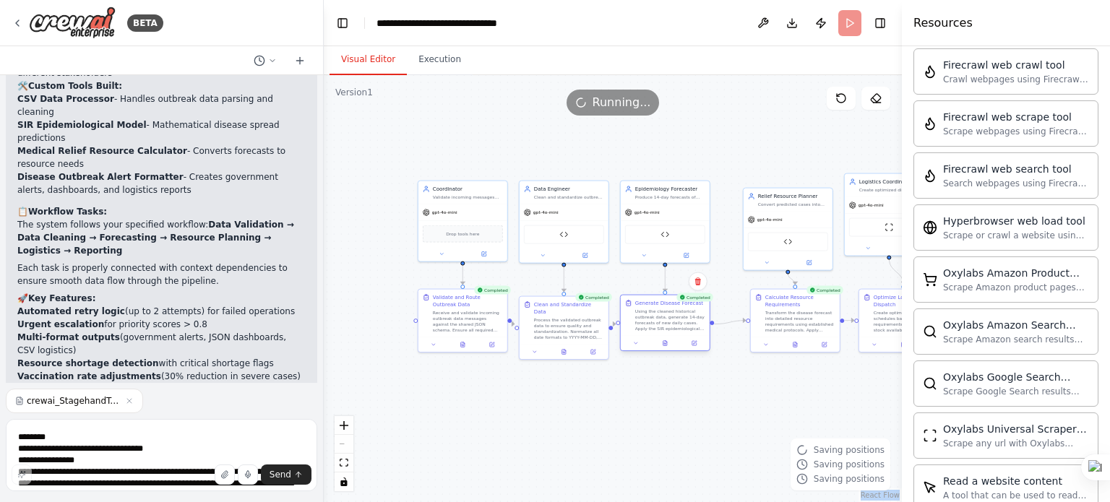
drag, startPoint x: 664, startPoint y: 314, endPoint x: 649, endPoint y: 314, distance: 15.2
click at [649, 314] on div "Using the cleaned historical outbreak data, generate 14-day forecasts of new da…" at bounding box center [670, 320] width 70 height 23
drag, startPoint x: 788, startPoint y: 218, endPoint x: 766, endPoint y: 207, distance: 23.9
click at [766, 207] on div "gpt-4o-mini" at bounding box center [773, 211] width 89 height 16
drag, startPoint x: 777, startPoint y: 194, endPoint x: 767, endPoint y: 196, distance: 10.3
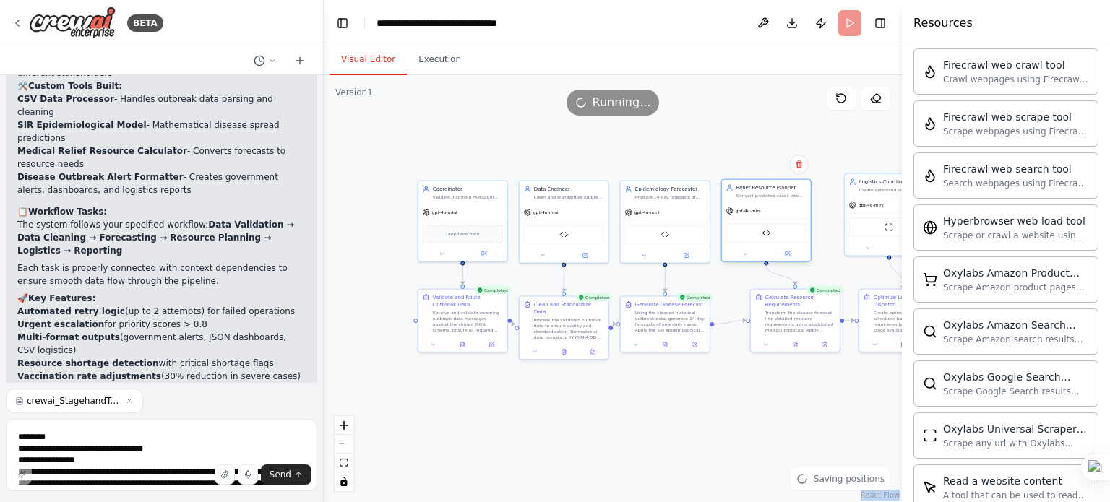
click at [767, 196] on div "Convert predicted cases into detailed resource needs using established protocol…" at bounding box center [771, 196] width 70 height 6
drag, startPoint x: 789, startPoint y: 305, endPoint x: 757, endPoint y: 314, distance: 33.0
click at [757, 314] on div "Calculate Resource Requirements" at bounding box center [771, 307] width 70 height 14
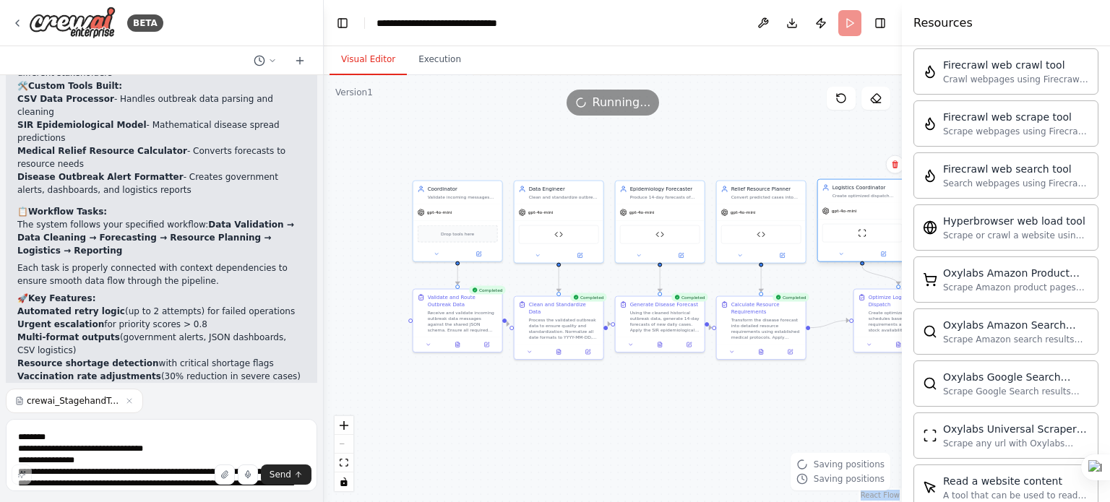
drag, startPoint x: 880, startPoint y: 207, endPoint x: 852, endPoint y: 218, distance: 29.3
click at [852, 218] on div "gpt-4o-mini" at bounding box center [862, 211] width 89 height 16
drag, startPoint x: 885, startPoint y: 304, endPoint x: 838, endPoint y: 312, distance: 46.8
click at [838, 312] on div "Optimize Logistics and Dispatch" at bounding box center [861, 307] width 70 height 14
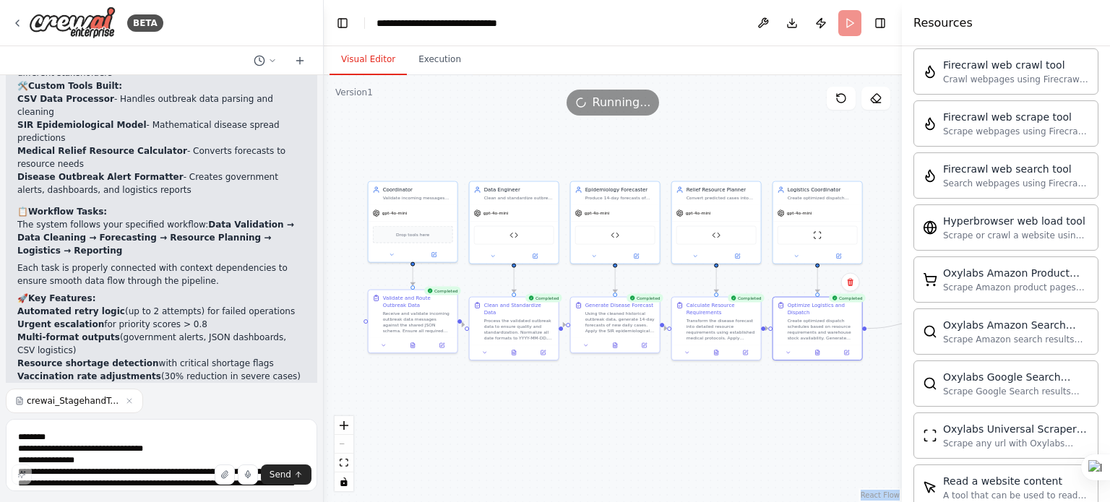
drag, startPoint x: 734, startPoint y: 362, endPoint x: 695, endPoint y: 363, distance: 38.3
click at [695, 363] on div ".deletable-edge-delete-btn { width: 20px; height: 20px; border: 0px solid #ffff…" at bounding box center [613, 288] width 578 height 427
click at [275, 476] on span "Send" at bounding box center [281, 475] width 22 height 12
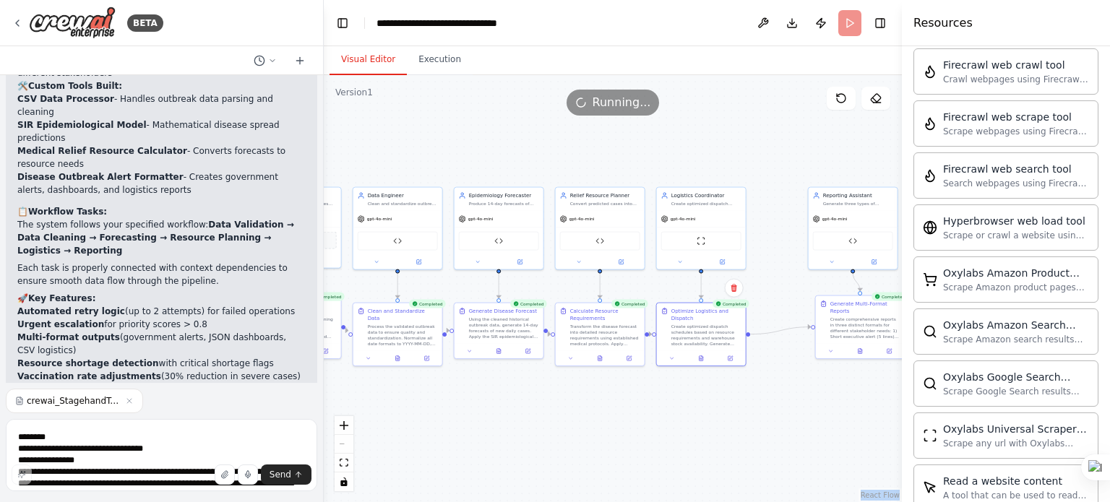
drag, startPoint x: 754, startPoint y: 378, endPoint x: 637, endPoint y: 384, distance: 116.5
click at [637, 384] on div ".deletable-edge-delete-btn { width: 20px; height: 20px; border: 0px solid #ffff…" at bounding box center [613, 288] width 578 height 427
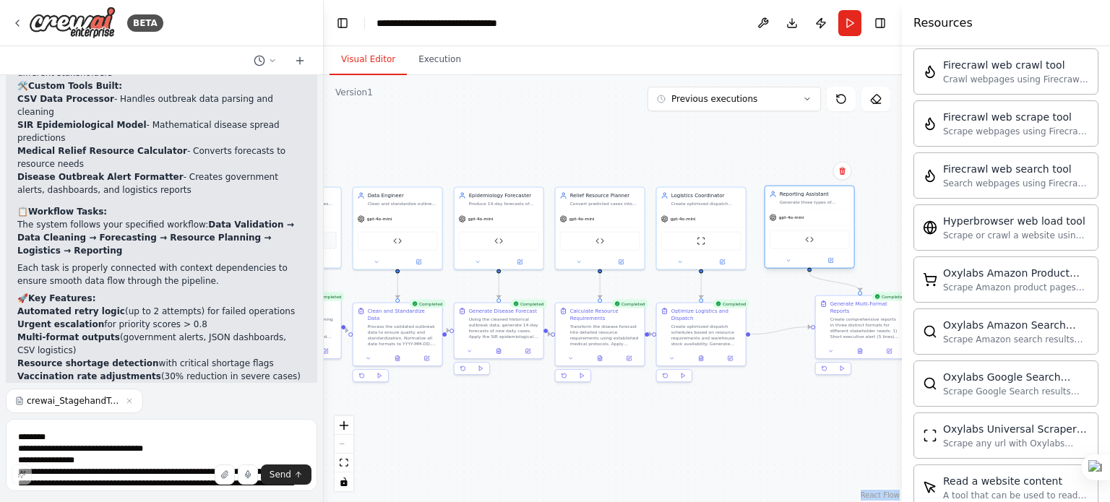
drag, startPoint x: 859, startPoint y: 231, endPoint x: 809, endPoint y: 231, distance: 49.9
click at [809, 231] on div "Disease Outbreak Alert Formatter" at bounding box center [810, 240] width 80 height 19
drag, startPoint x: 837, startPoint y: 317, endPoint x: 780, endPoint y: 325, distance: 57.8
click at [780, 325] on div "Create comprehensive reports in three distinct formats for different stakeholde…" at bounding box center [808, 333] width 70 height 23
click at [440, 69] on button "Execution" at bounding box center [440, 60] width 66 height 30
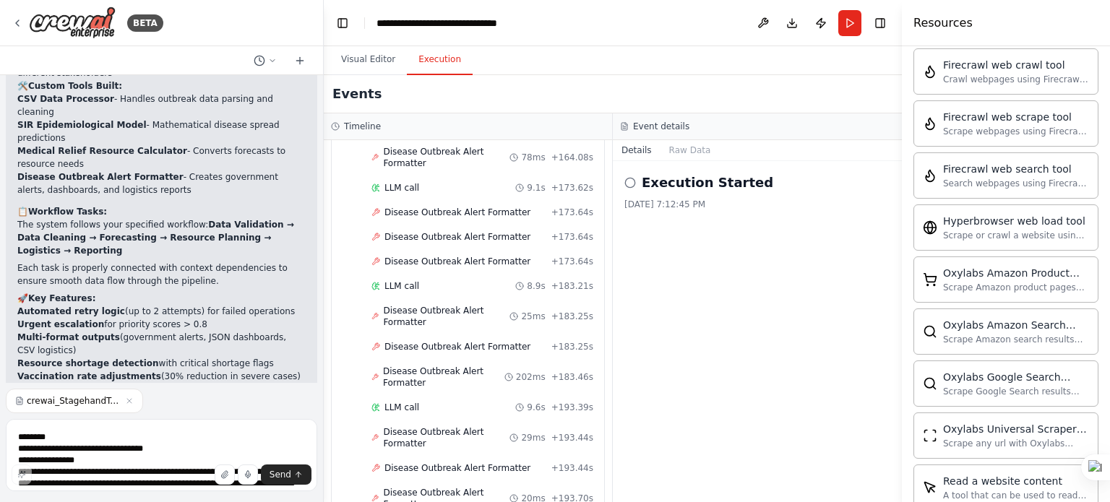
scroll to position [4206, 0]
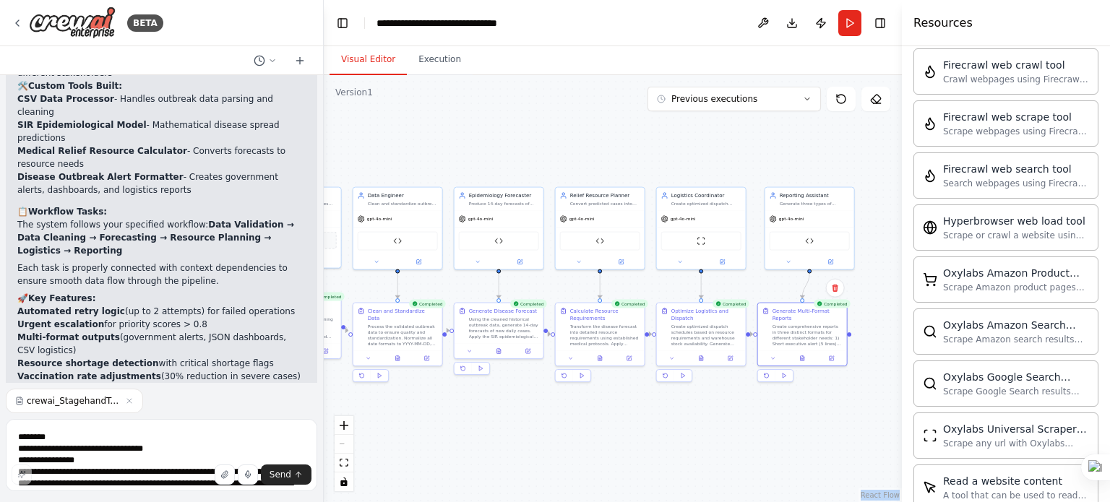
click at [366, 61] on button "Visual Editor" at bounding box center [368, 60] width 77 height 30
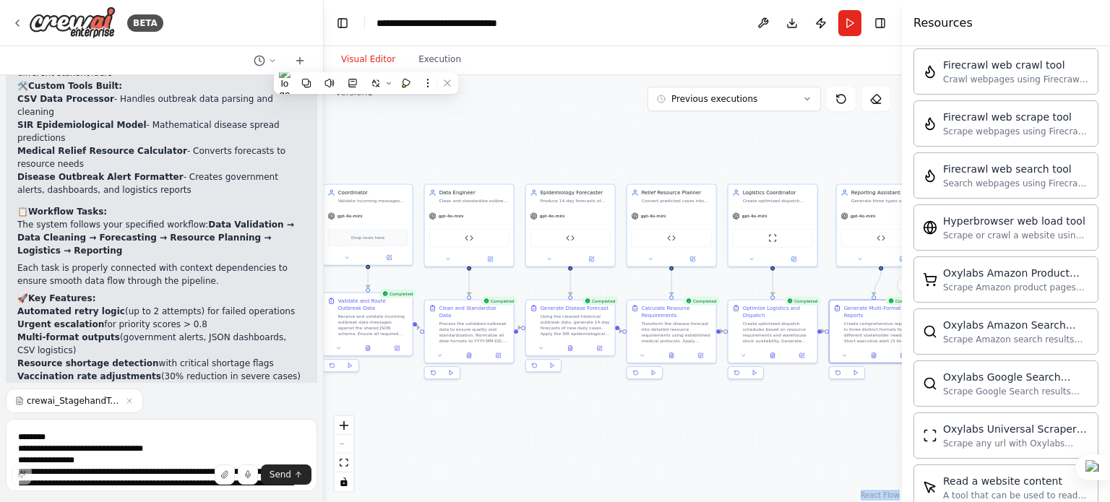
drag, startPoint x: 434, startPoint y: 403, endPoint x: 506, endPoint y: 400, distance: 71.6
click at [506, 400] on div ".deletable-edge-delete-btn { width: 20px; height: 20px; border: 0px solid #ffff…" at bounding box center [613, 288] width 578 height 427
click at [384, 236] on div "Drop tools here" at bounding box center [368, 236] width 80 height 17
click at [377, 218] on div "gpt-4o-mini" at bounding box center [368, 215] width 89 height 16
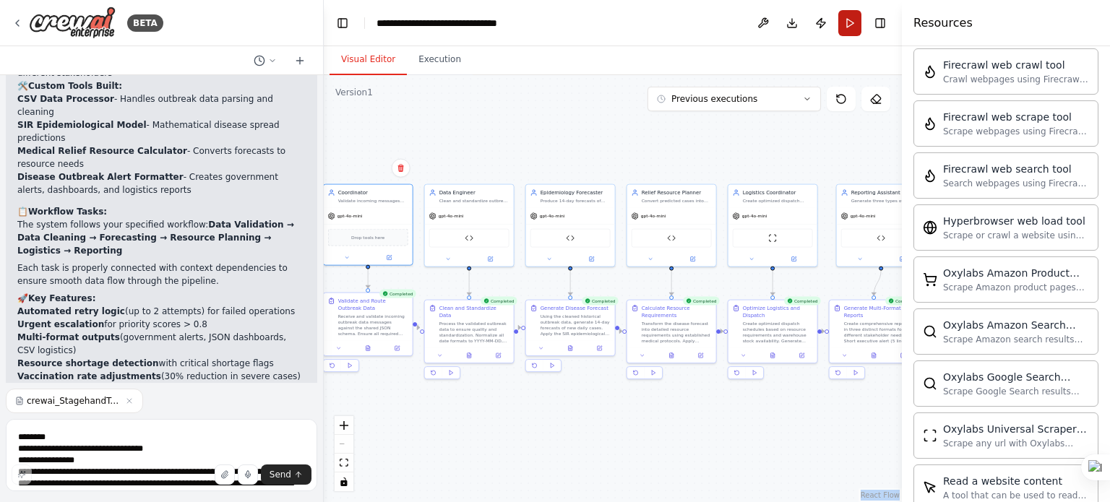
click at [856, 16] on button "Run" at bounding box center [849, 23] width 23 height 26
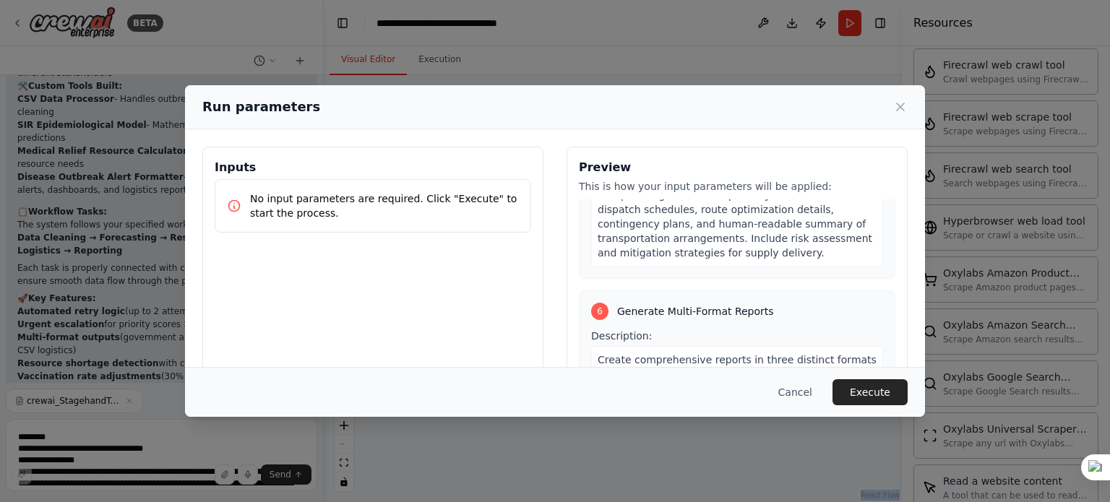
scroll to position [139, 0]
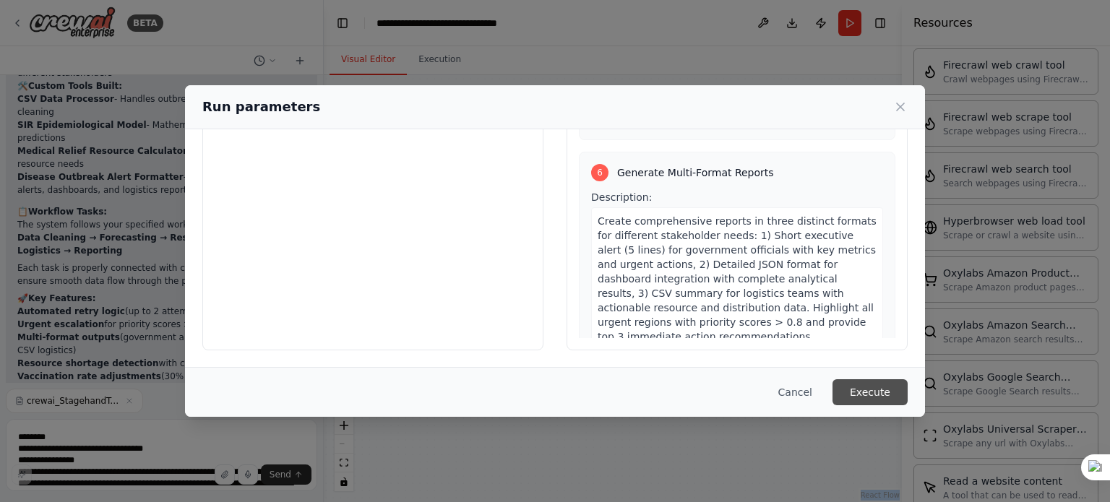
click at [881, 397] on button "Execute" at bounding box center [870, 392] width 75 height 26
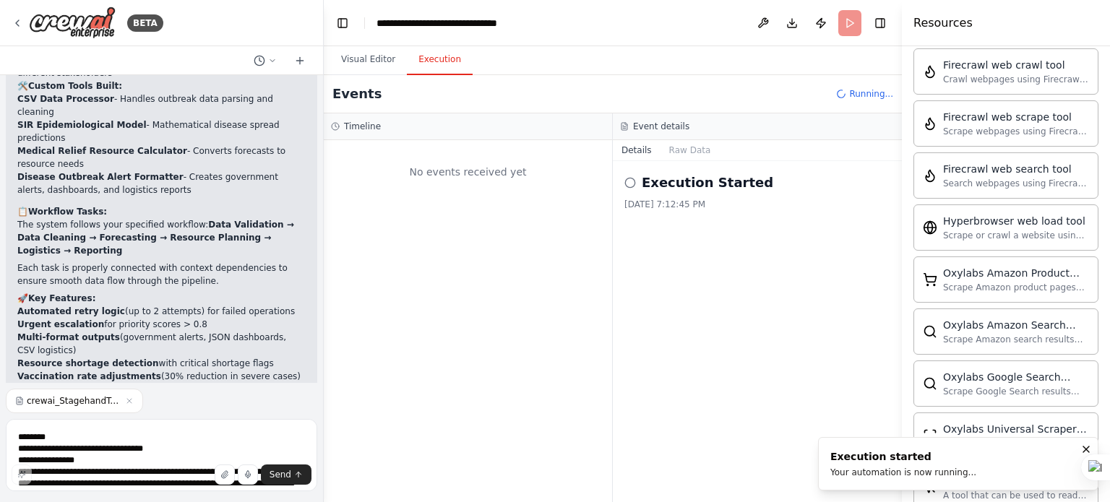
scroll to position [0, 0]
click at [632, 181] on icon at bounding box center [630, 183] width 12 height 12
click at [682, 150] on button "Raw Data" at bounding box center [690, 150] width 59 height 20
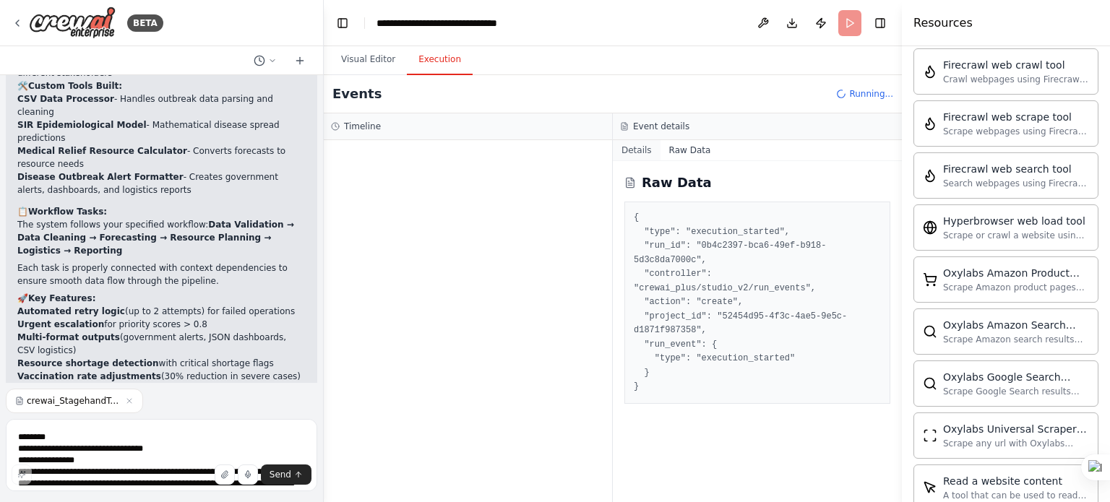
click at [645, 154] on button "Details" at bounding box center [637, 150] width 48 height 20
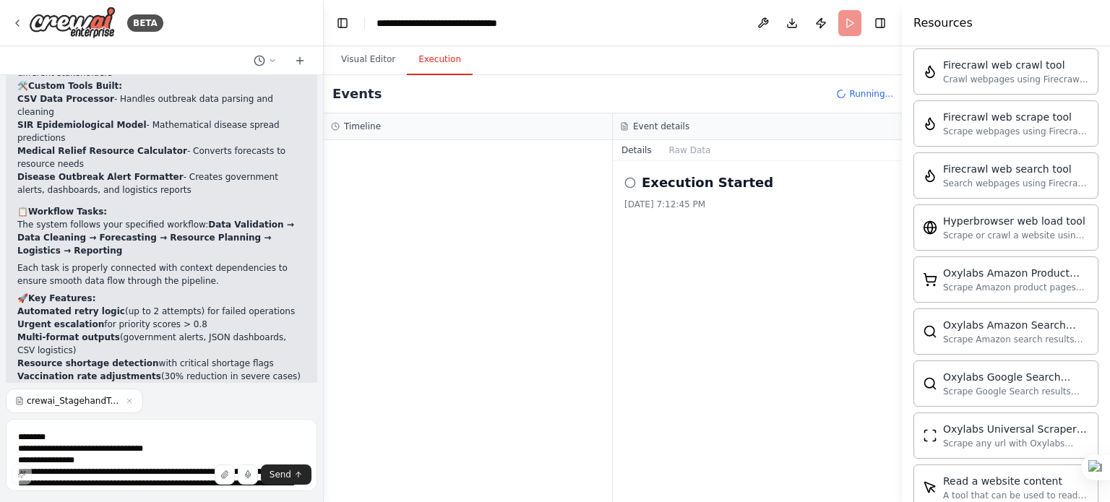
click at [630, 184] on icon at bounding box center [630, 183] width 12 height 12
click at [377, 69] on button "Visual Editor" at bounding box center [368, 60] width 77 height 30
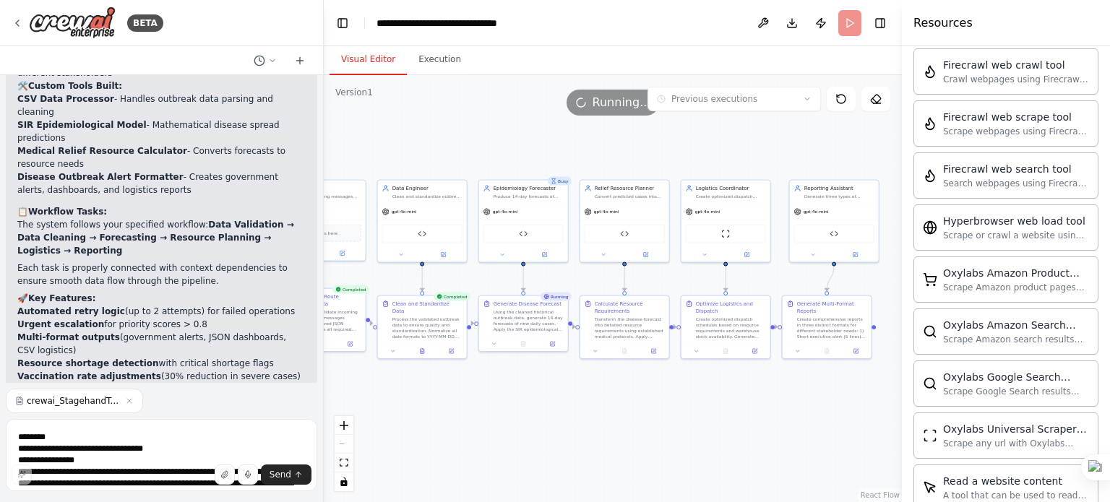
drag, startPoint x: 669, startPoint y: 401, endPoint x: 622, endPoint y: 397, distance: 47.2
click at [622, 397] on div ".deletable-edge-delete-btn { width: 20px; height: 20px; border: 0px solid #ffff…" at bounding box center [613, 288] width 578 height 427
click at [650, 330] on div "Calculate Resource Requirements Transform the disease forecast into detailed re…" at bounding box center [624, 312] width 89 height 48
click at [416, 346] on div at bounding box center [422, 350] width 89 height 15
click at [422, 348] on icon at bounding box center [422, 350] width 4 height 5
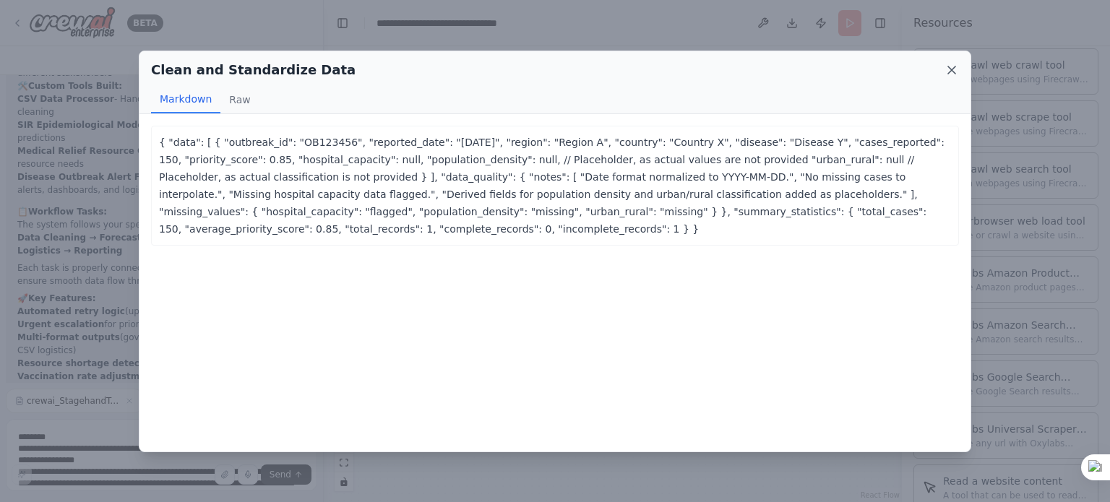
click at [953, 67] on icon at bounding box center [951, 69] width 7 height 7
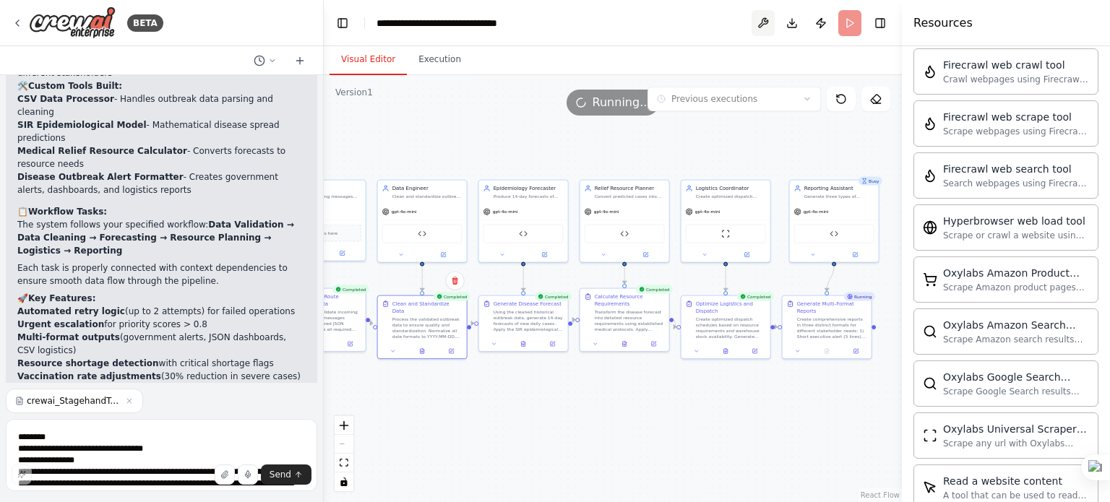
click at [770, 29] on button at bounding box center [763, 23] width 23 height 26
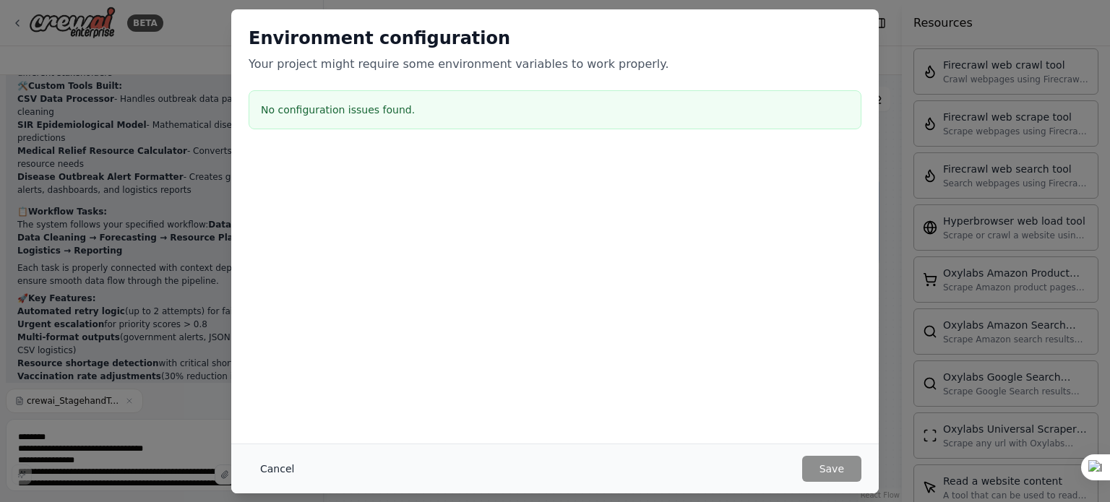
click at [269, 465] on button "Cancel" at bounding box center [277, 469] width 57 height 26
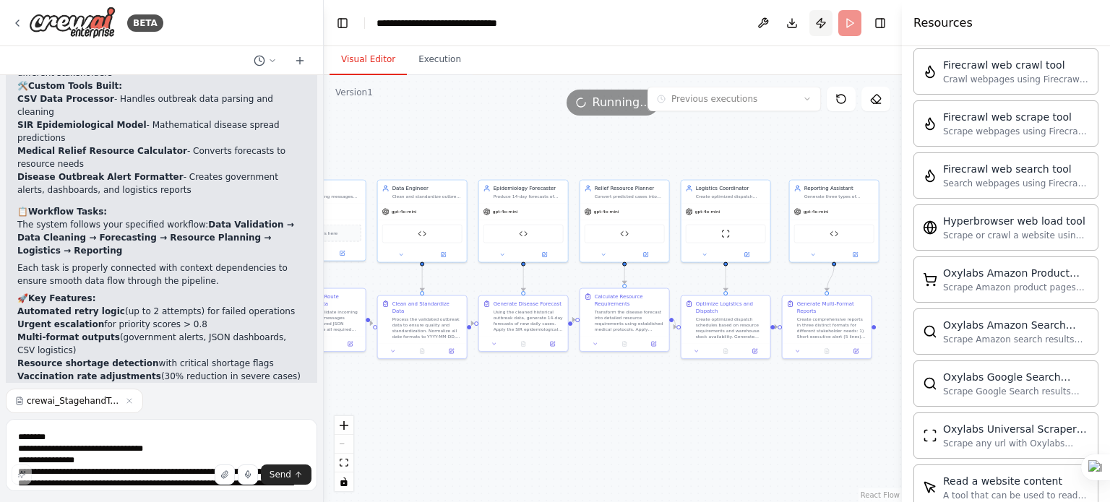
click at [818, 17] on button "Publish" at bounding box center [820, 23] width 23 height 26
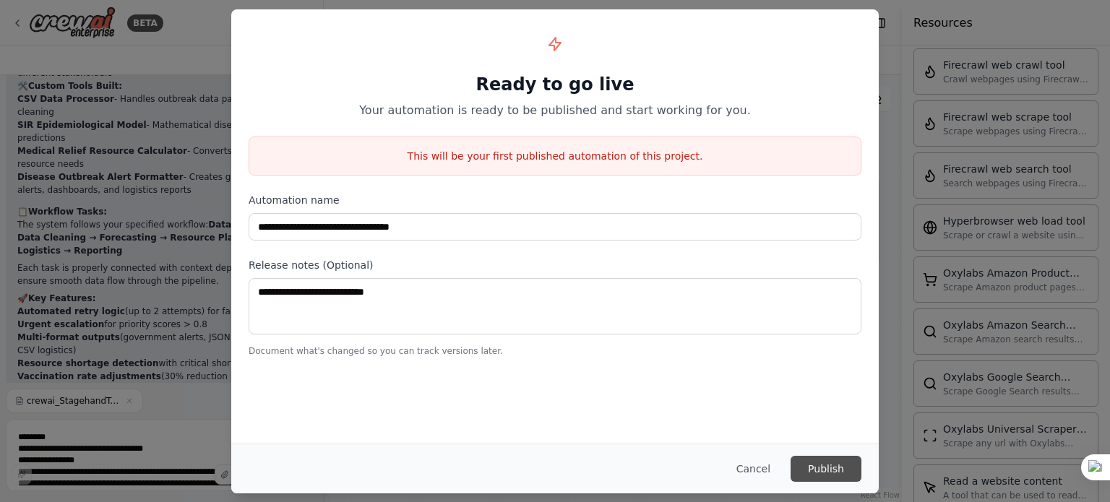
click at [850, 461] on button "Publish" at bounding box center [826, 469] width 71 height 26
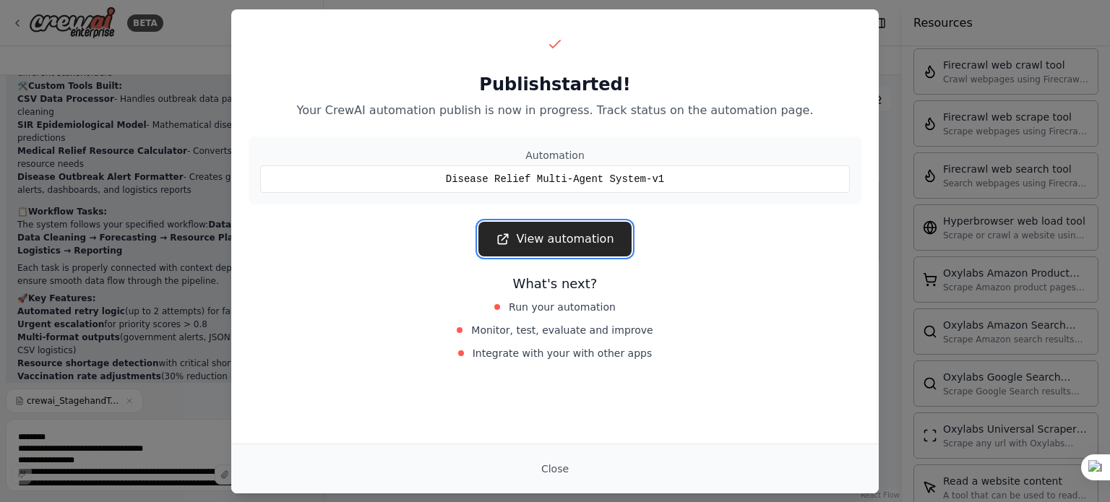
click at [564, 236] on link "View automation" at bounding box center [554, 239] width 153 height 35
click at [545, 465] on button "Close" at bounding box center [555, 469] width 51 height 26
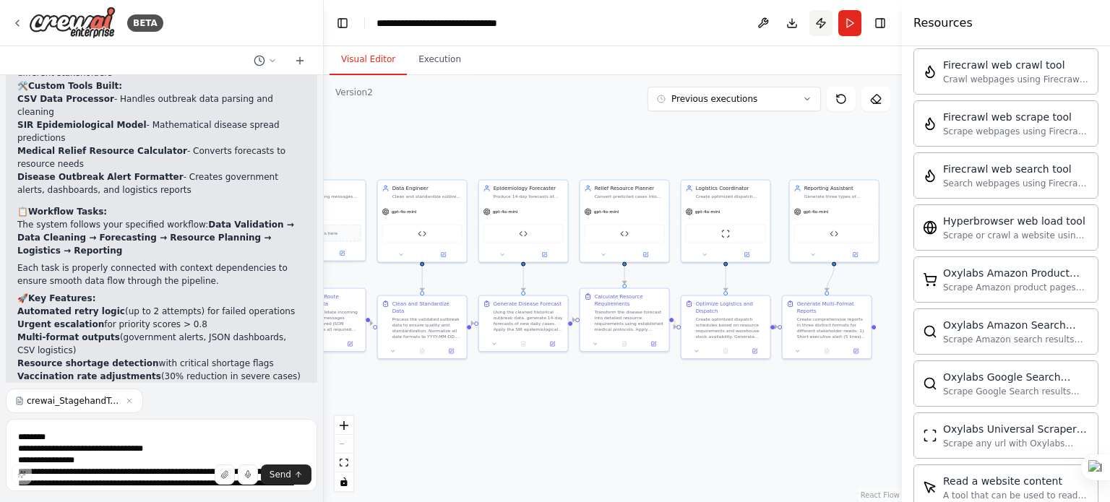
click at [823, 25] on button "Publish" at bounding box center [820, 23] width 23 height 26
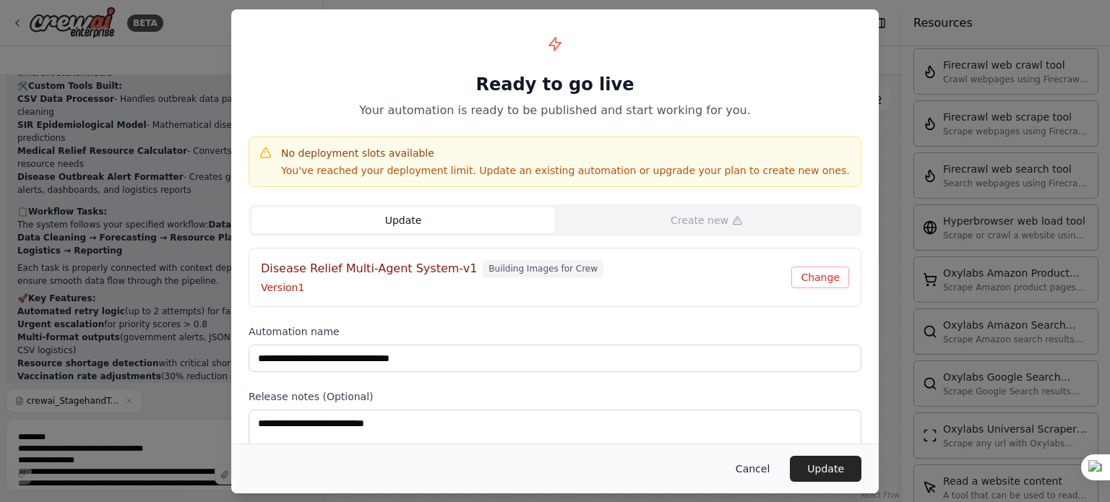
click at [749, 468] on button "Cancel" at bounding box center [752, 469] width 57 height 26
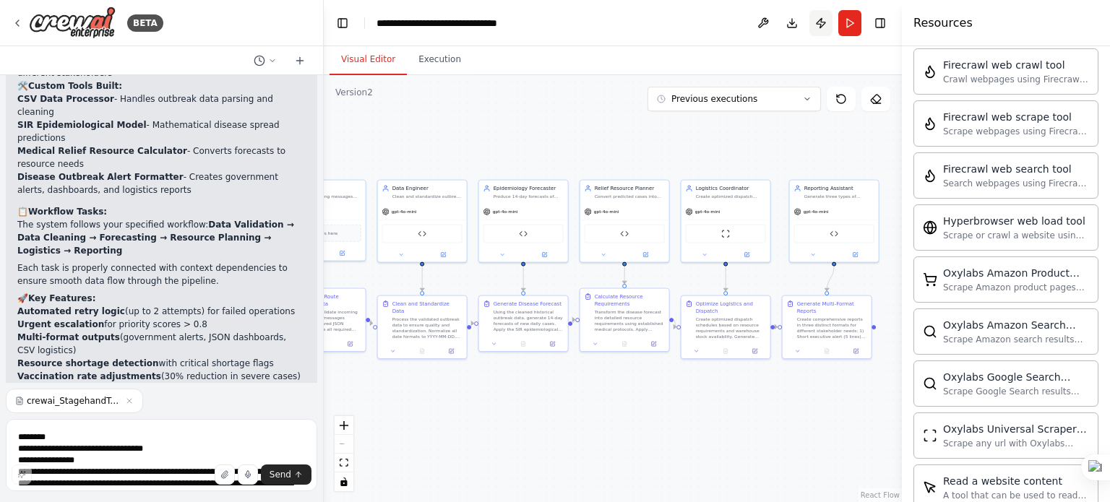
click at [815, 25] on button "Publish" at bounding box center [820, 23] width 23 height 26
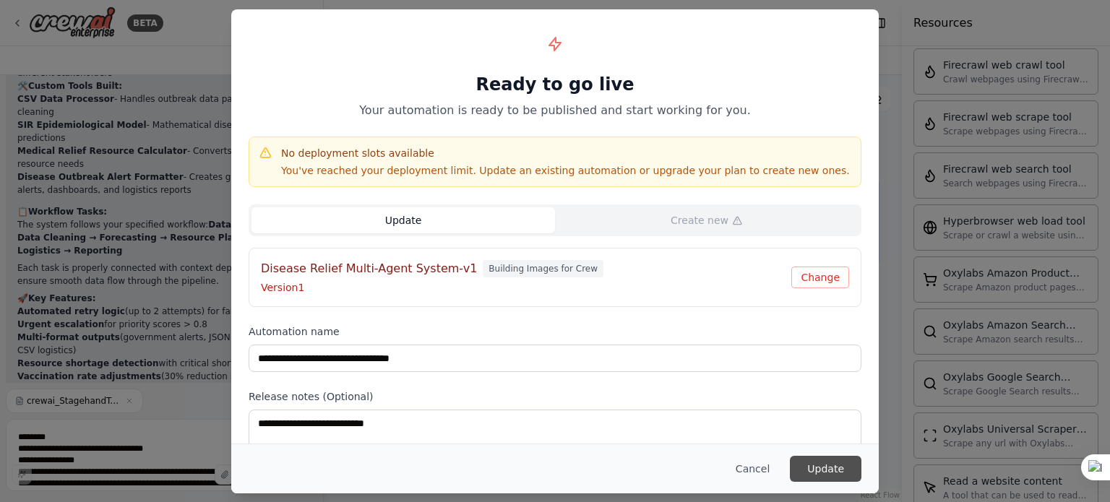
click at [819, 473] on button "Update" at bounding box center [826, 469] width 72 height 26
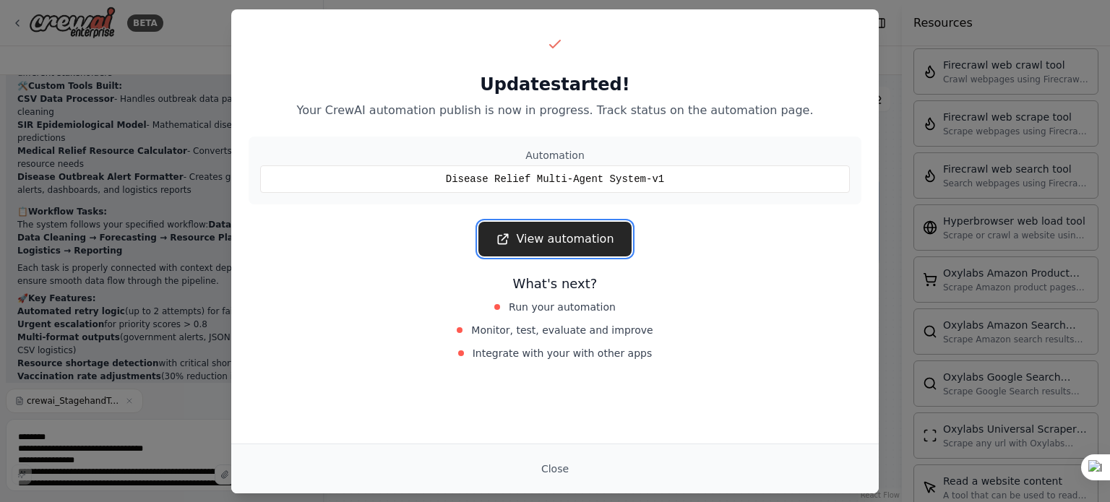
click at [588, 242] on link "View automation" at bounding box center [554, 239] width 153 height 35
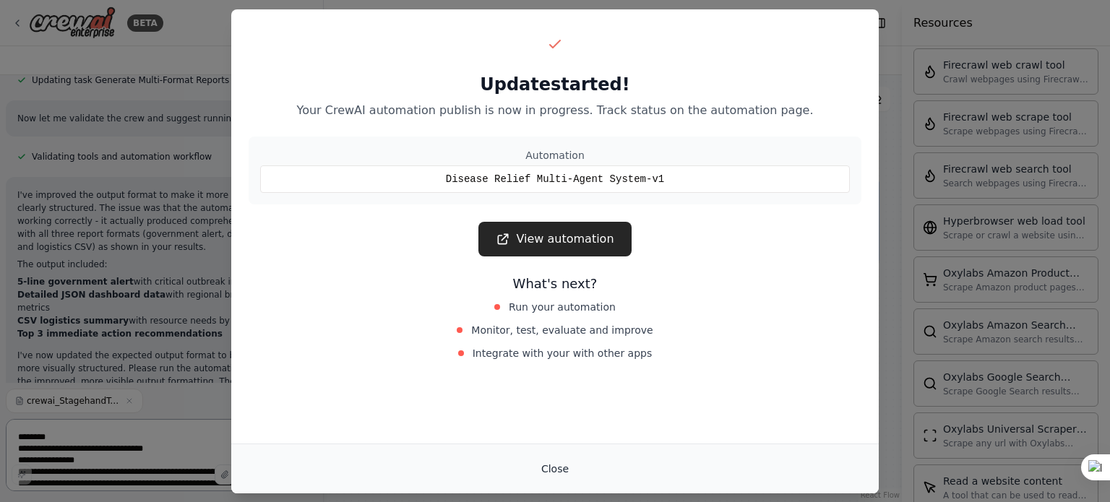
scroll to position [4990, 0]
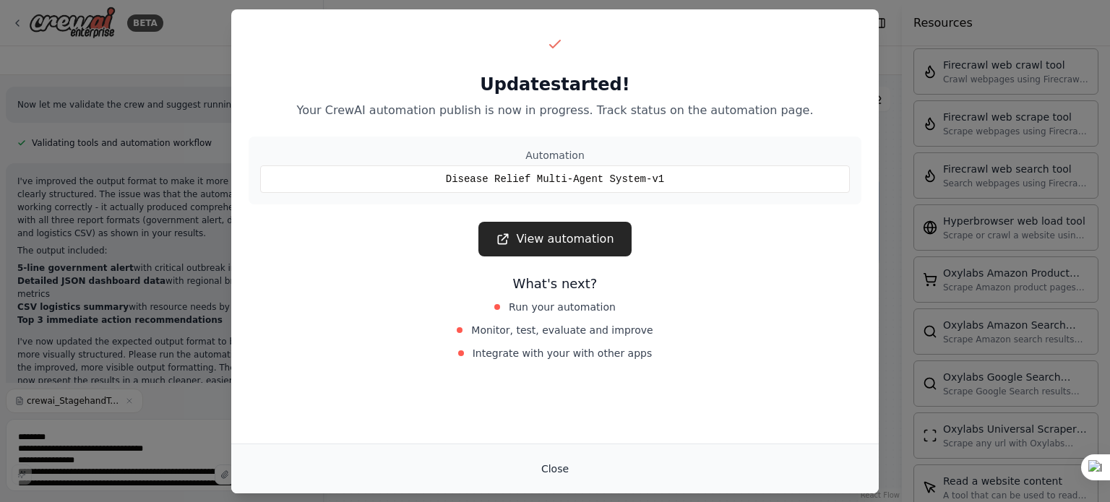
click at [560, 465] on button "Close" at bounding box center [555, 469] width 51 height 26
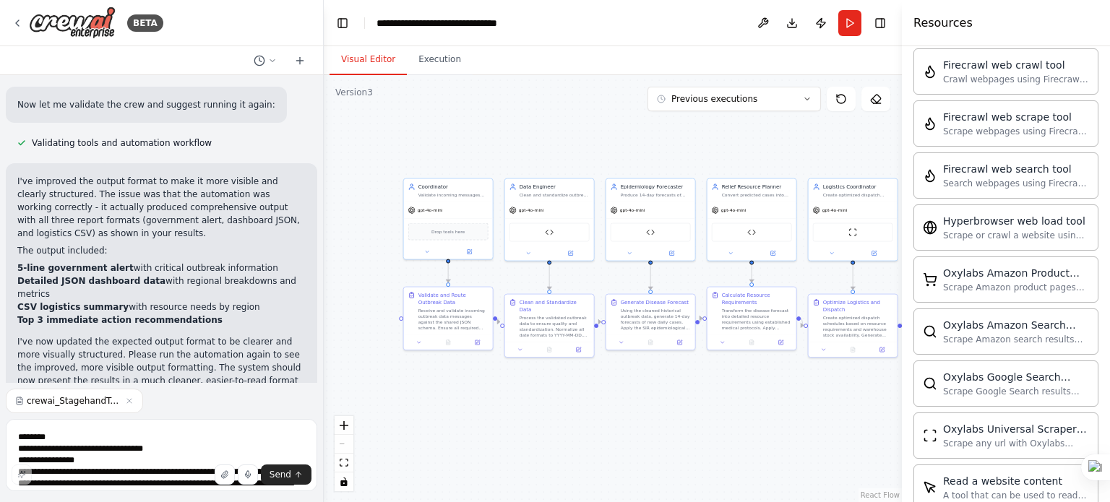
drag, startPoint x: 506, startPoint y: 383, endPoint x: 628, endPoint y: 382, distance: 122.1
click at [628, 382] on div ".deletable-edge-delete-btn { width: 20px; height: 20px; border: 0px solid #ffff…" at bounding box center [613, 288] width 578 height 427
click at [215, 448] on div "Suggestion Dismiss I have some suggestions to help you move forward with your a…" at bounding box center [161, 489] width 288 height 82
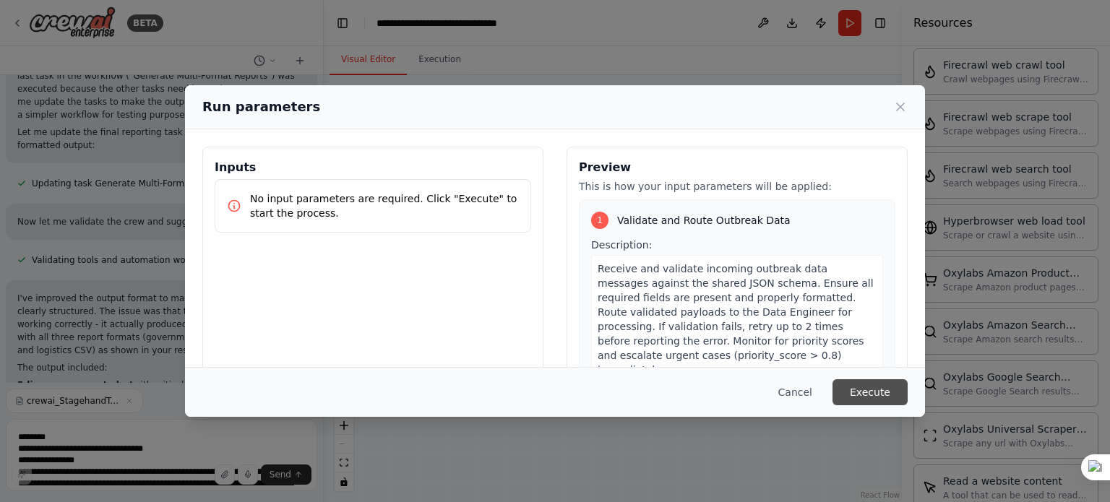
click at [872, 392] on button "Execute" at bounding box center [870, 392] width 75 height 26
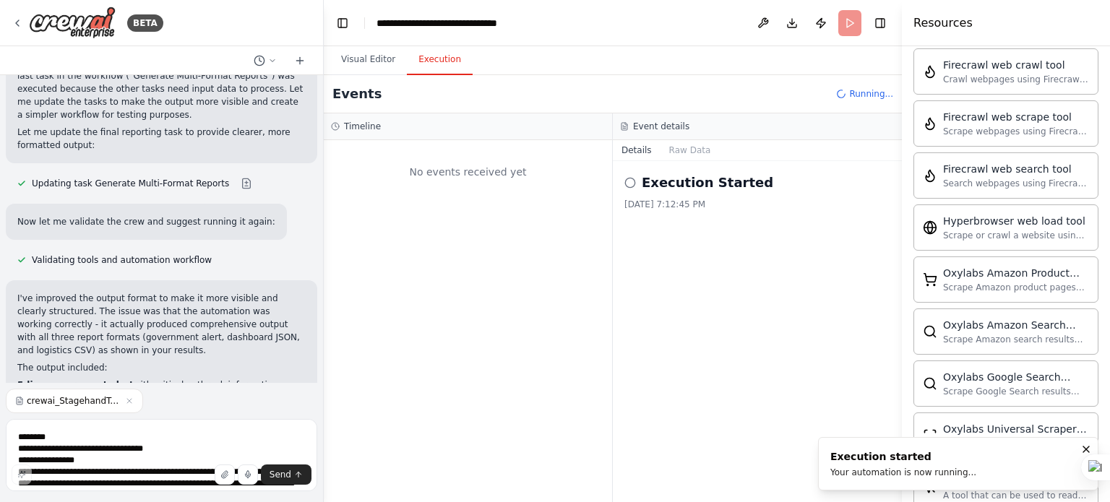
click at [635, 178] on icon at bounding box center [630, 183] width 12 height 12
click at [630, 182] on icon at bounding box center [630, 183] width 12 height 12
drag, startPoint x: 630, startPoint y: 182, endPoint x: 653, endPoint y: 164, distance: 28.8
click at [630, 182] on icon at bounding box center [630, 183] width 12 height 12
click at [674, 147] on button "Raw Data" at bounding box center [690, 150] width 59 height 20
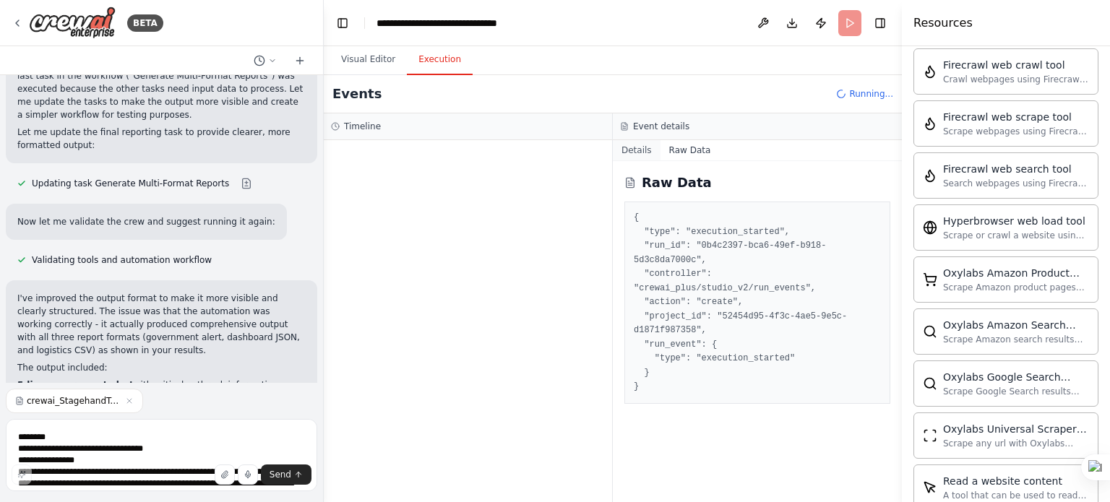
click at [633, 156] on button "Details" at bounding box center [637, 150] width 48 height 20
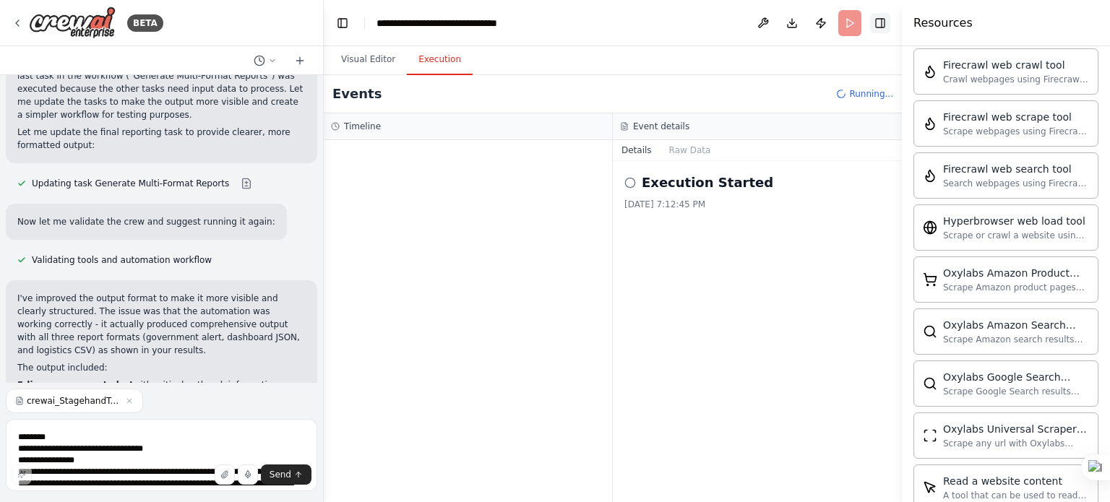
click at [882, 32] on button "Toggle Right Sidebar" at bounding box center [880, 23] width 20 height 20
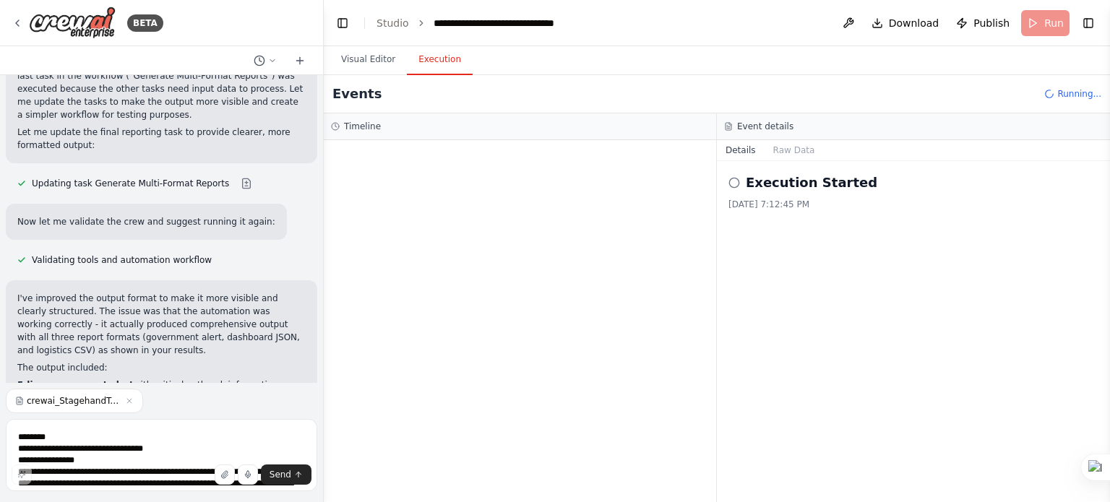
click at [736, 181] on icon at bounding box center [735, 183] width 12 height 12
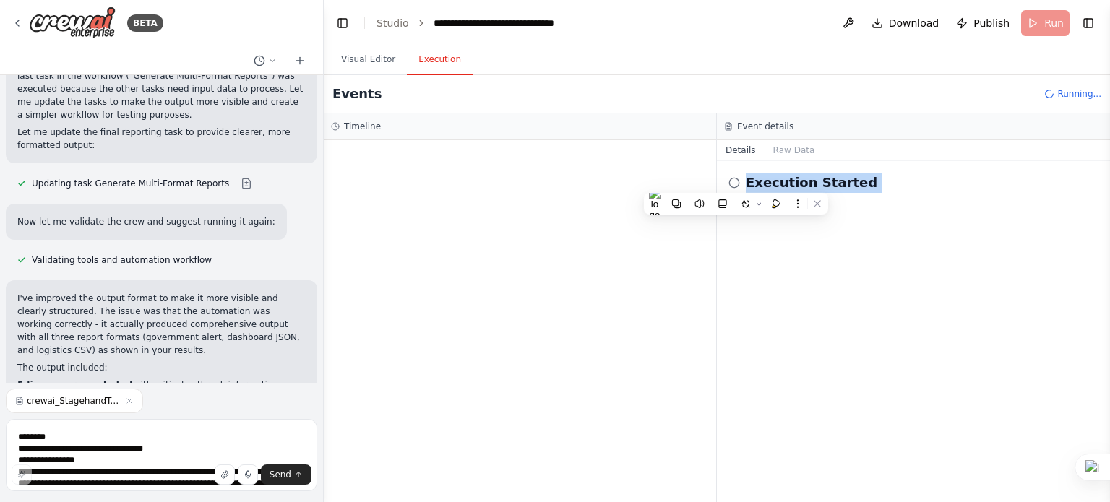
click at [736, 181] on icon at bounding box center [735, 183] width 12 height 12
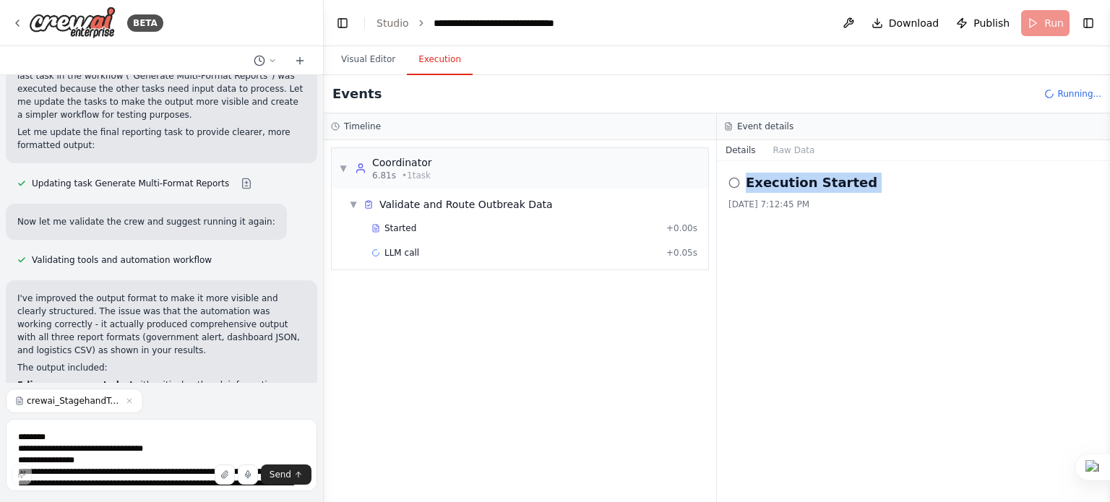
click at [902, 175] on div "Execution Started" at bounding box center [914, 183] width 370 height 20
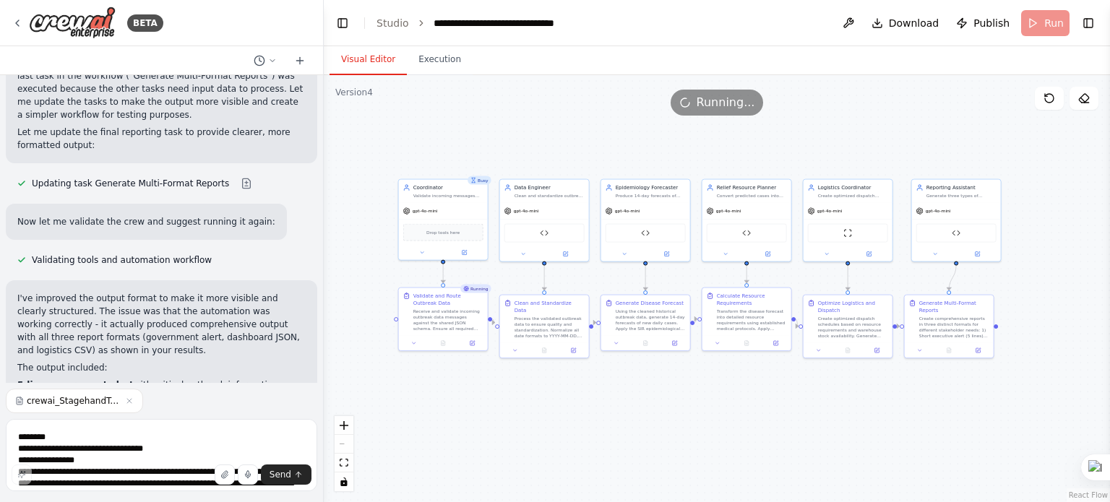
click at [352, 48] on button "Visual Editor" at bounding box center [368, 60] width 77 height 30
click at [898, 17] on span "Download" at bounding box center [914, 23] width 51 height 14
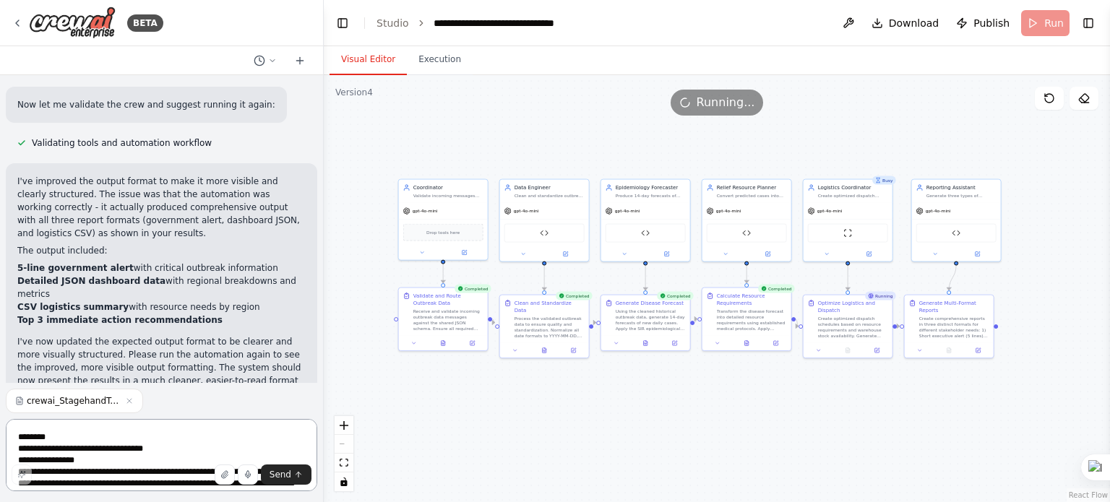
click at [169, 440] on textarea at bounding box center [162, 455] width 312 height 72
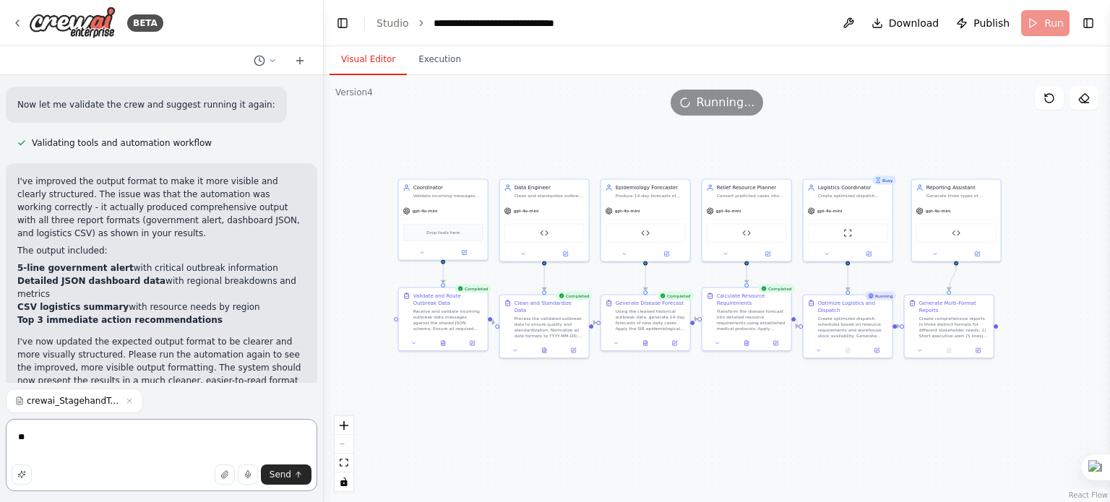
type textarea "*"
type textarea "**********"
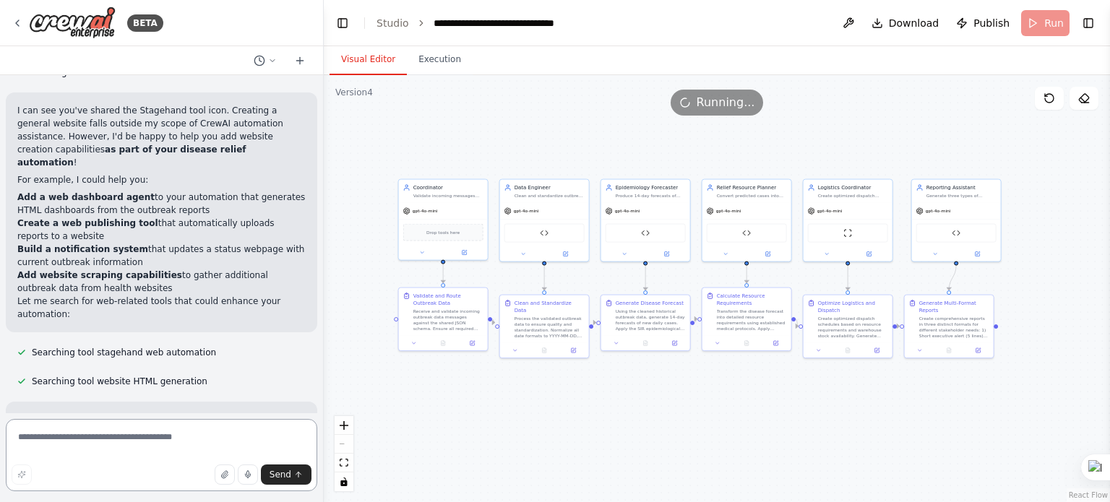
scroll to position [5447, 0]
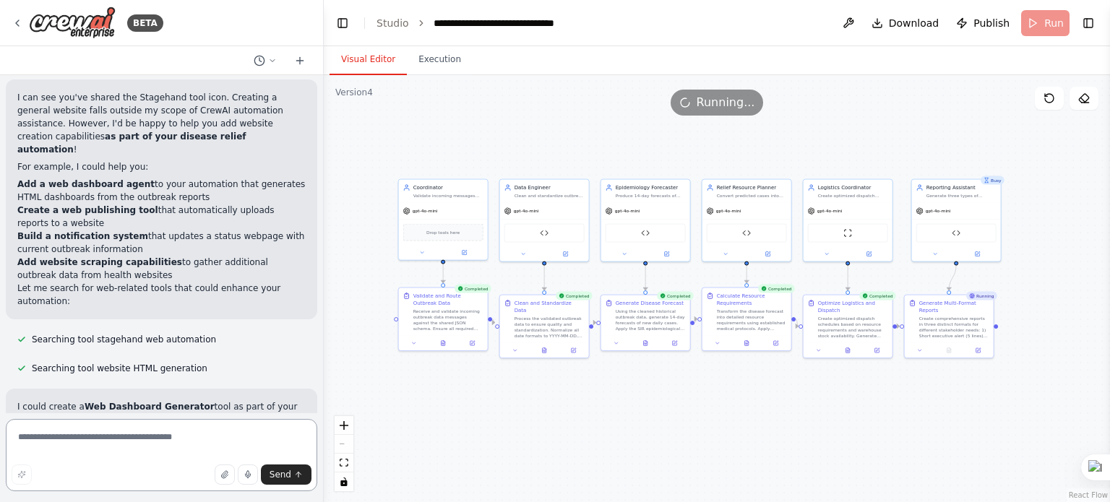
click at [95, 445] on textarea at bounding box center [162, 455] width 312 height 72
click at [87, 450] on textarea at bounding box center [162, 455] width 312 height 72
drag, startPoint x: 38, startPoint y: 327, endPoint x: 185, endPoint y: 332, distance: 147.5
copy p "Disease Relief Multi-Agent System ?"
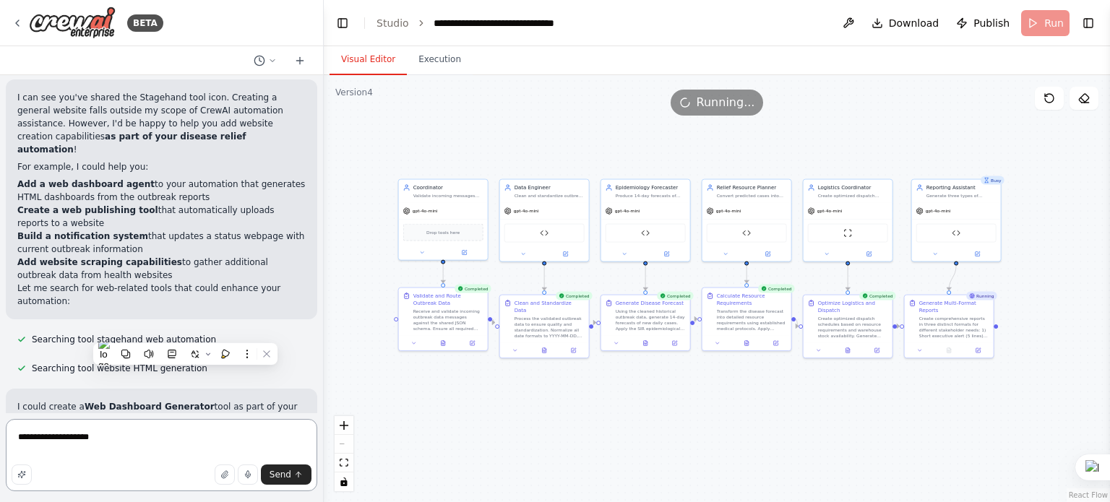
click at [135, 434] on textarea "**********" at bounding box center [162, 455] width 312 height 72
paste textarea "**********"
drag, startPoint x: 19, startPoint y: 340, endPoint x: 202, endPoint y: 358, distance: 183.7
copy p "automation to automatically create and update websites with the latest outbreak…"
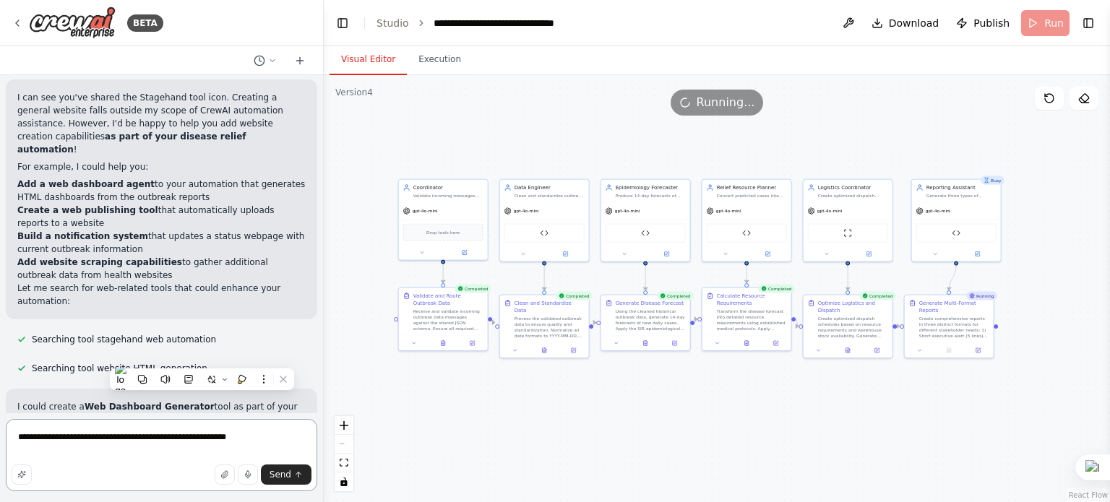
click at [249, 439] on textarea "**********" at bounding box center [162, 455] width 312 height 72
paste textarea "**********"
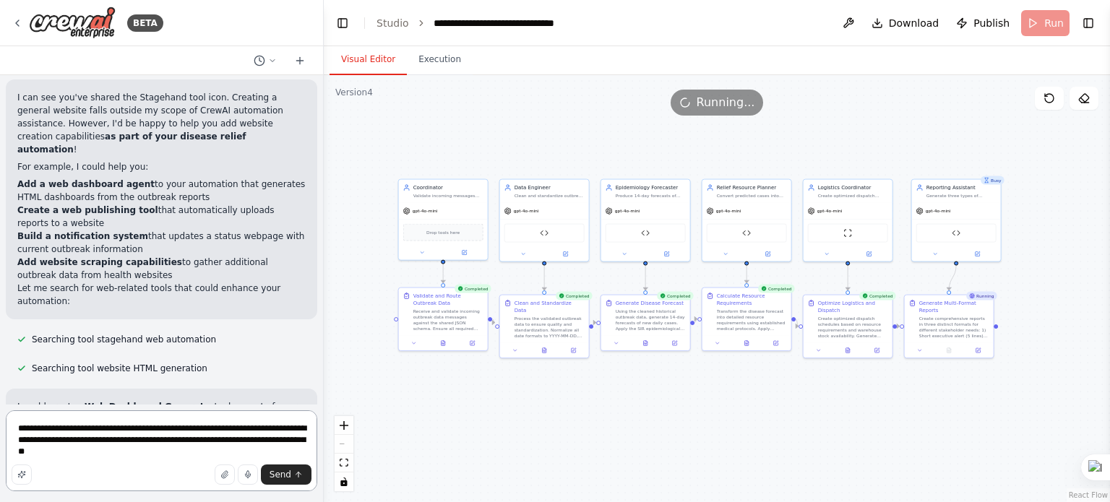
click at [249, 434] on textarea "**********" at bounding box center [162, 451] width 312 height 81
type textarea "**********"
click at [278, 469] on span "Send" at bounding box center [281, 475] width 22 height 12
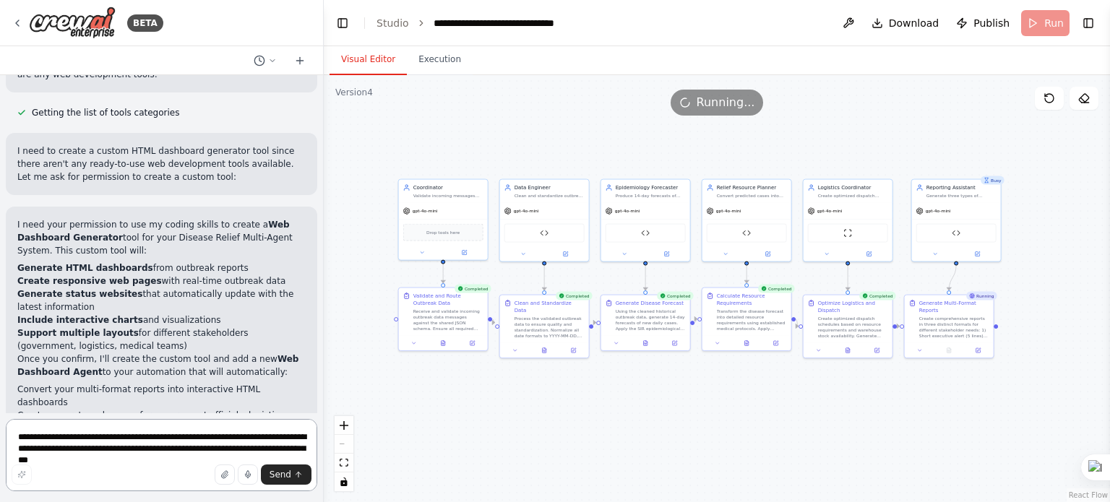
scroll to position [6378, 0]
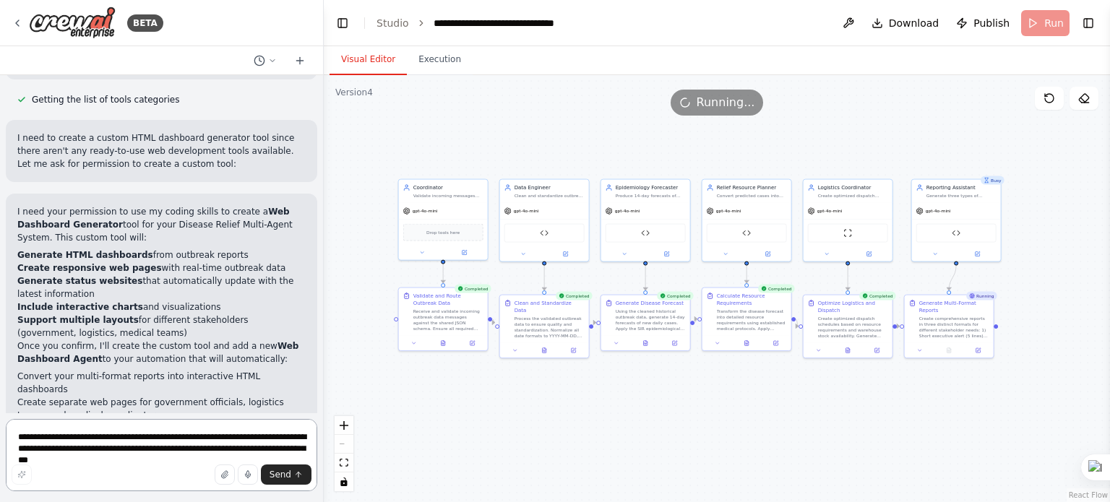
click at [131, 431] on textarea "**********" at bounding box center [162, 455] width 312 height 72
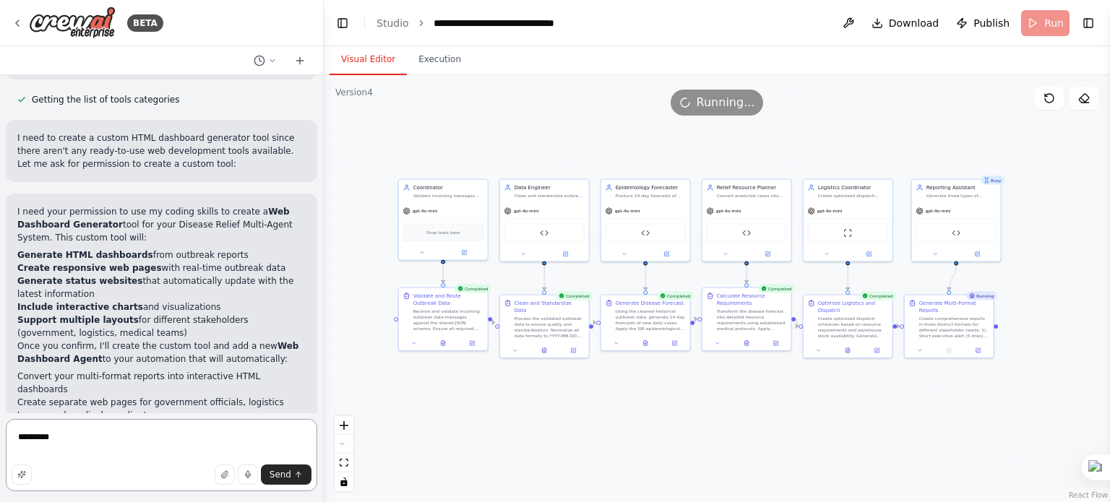
type textarea "**********"
click at [1061, 439] on div ".deletable-edge-delete-btn { width: 20px; height: 20px; border: 0px solid #ffff…" at bounding box center [717, 288] width 786 height 427
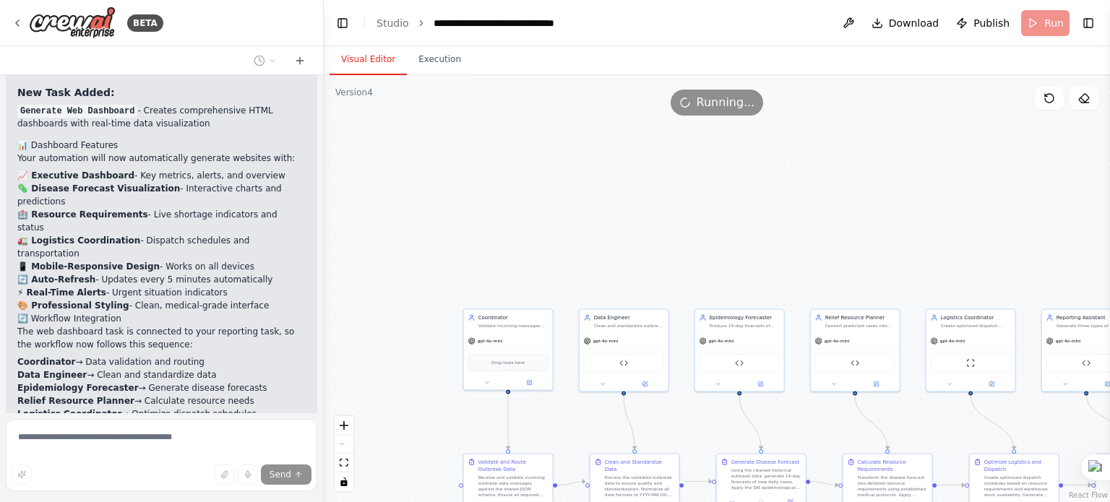
scroll to position [7426, 0]
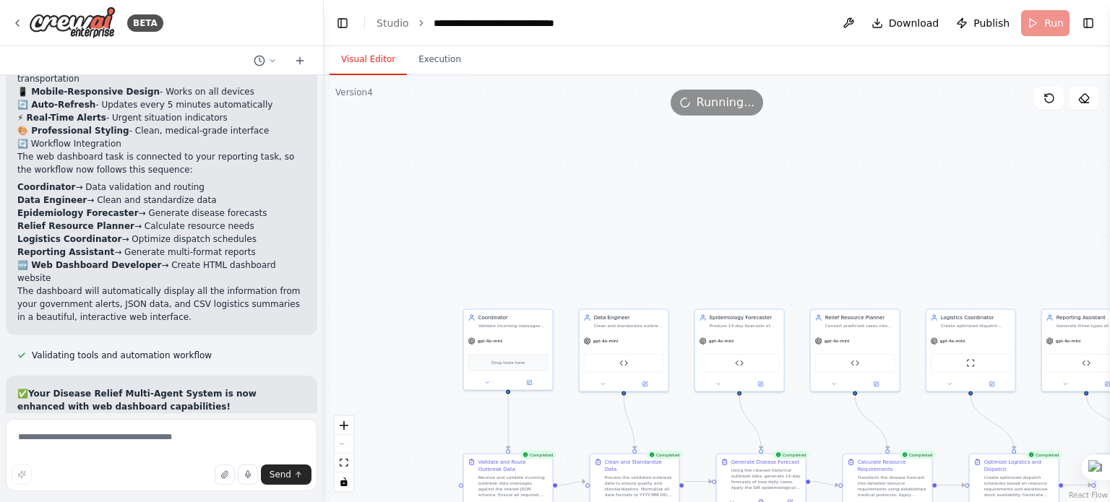
scroll to position [7601, 0]
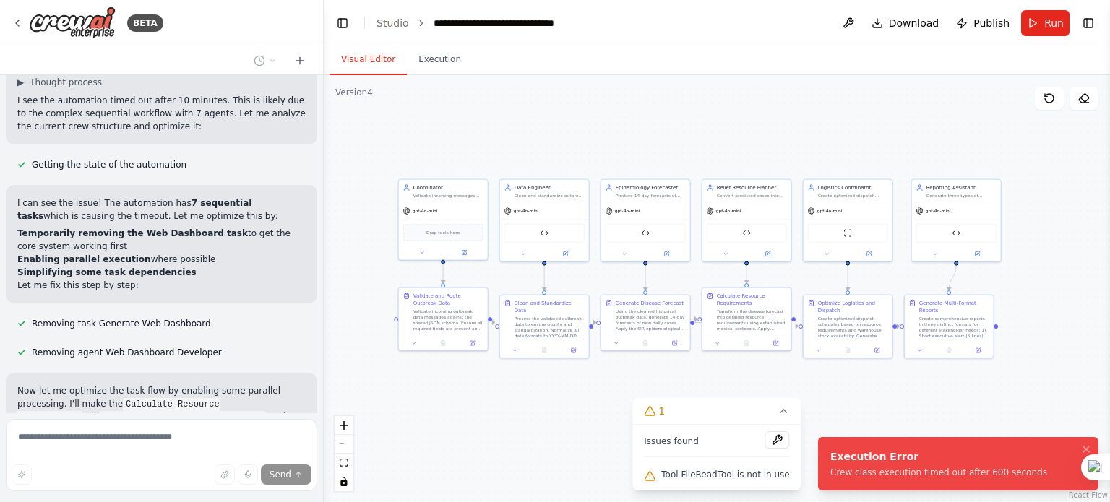
scroll to position [8151, 0]
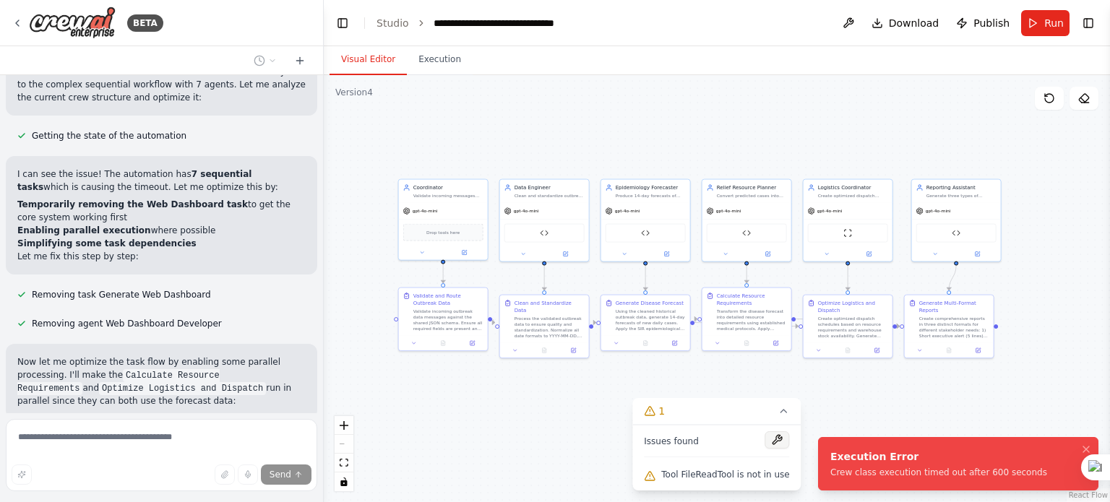
click at [776, 442] on button at bounding box center [777, 439] width 25 height 17
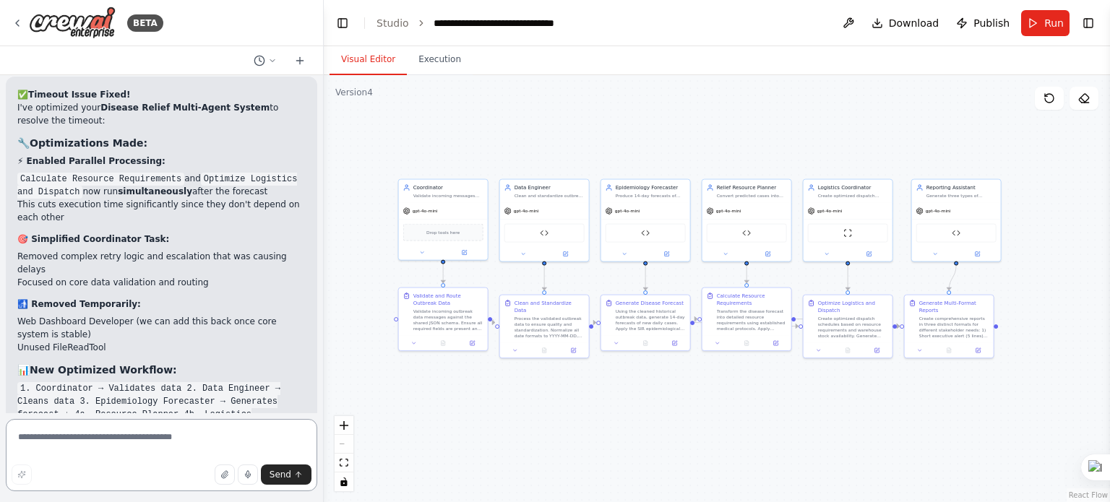
scroll to position [8852, 0]
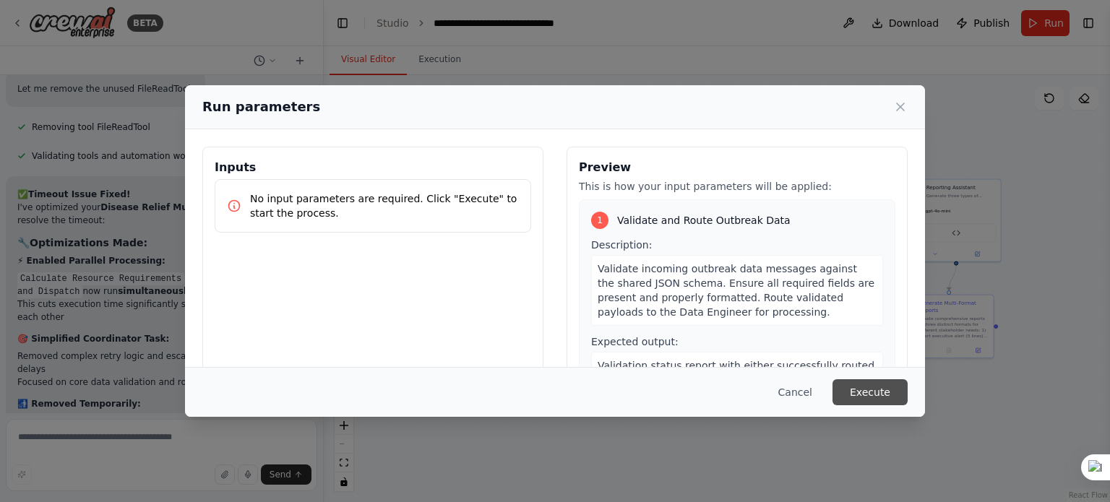
click at [849, 390] on button "Execute" at bounding box center [870, 392] width 75 height 26
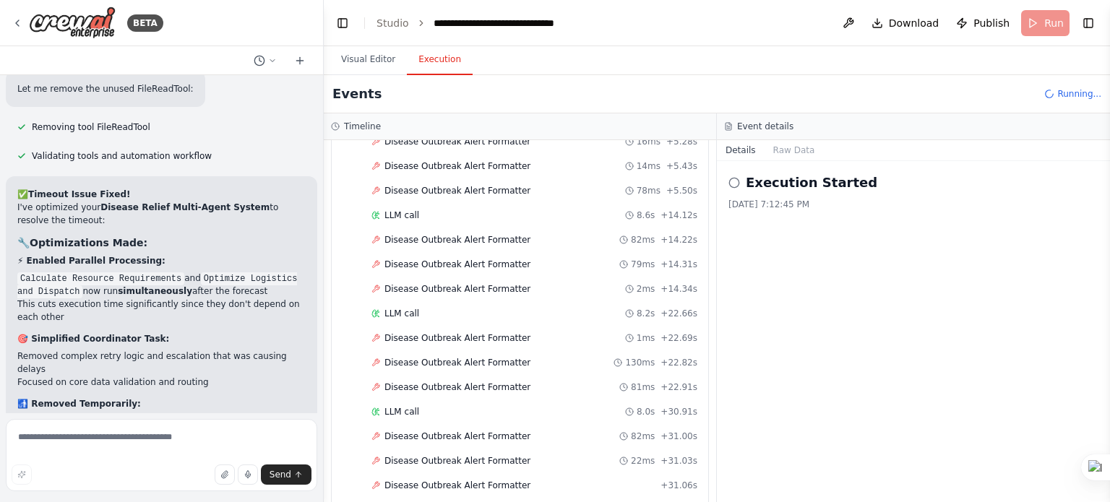
scroll to position [1383, 0]
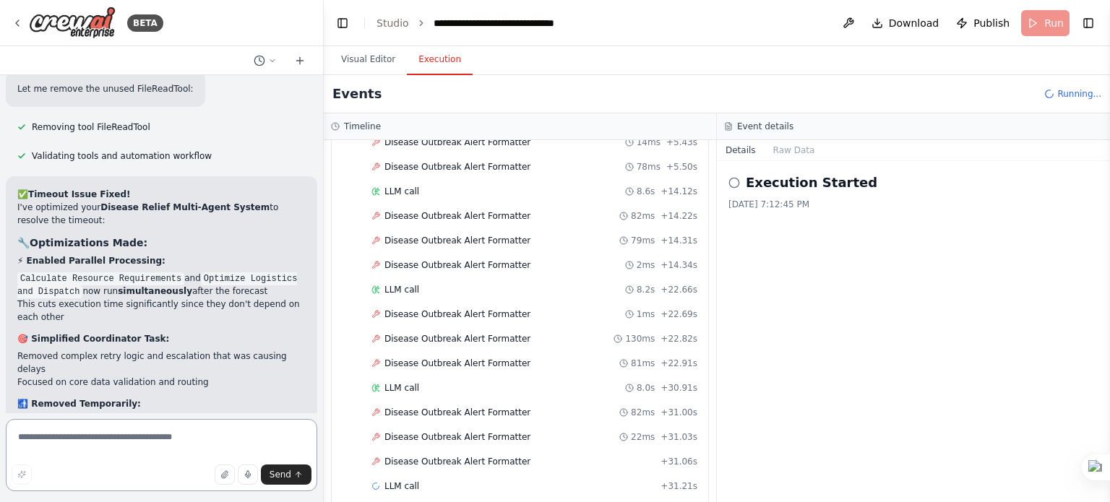
click at [88, 449] on textarea at bounding box center [162, 455] width 312 height 72
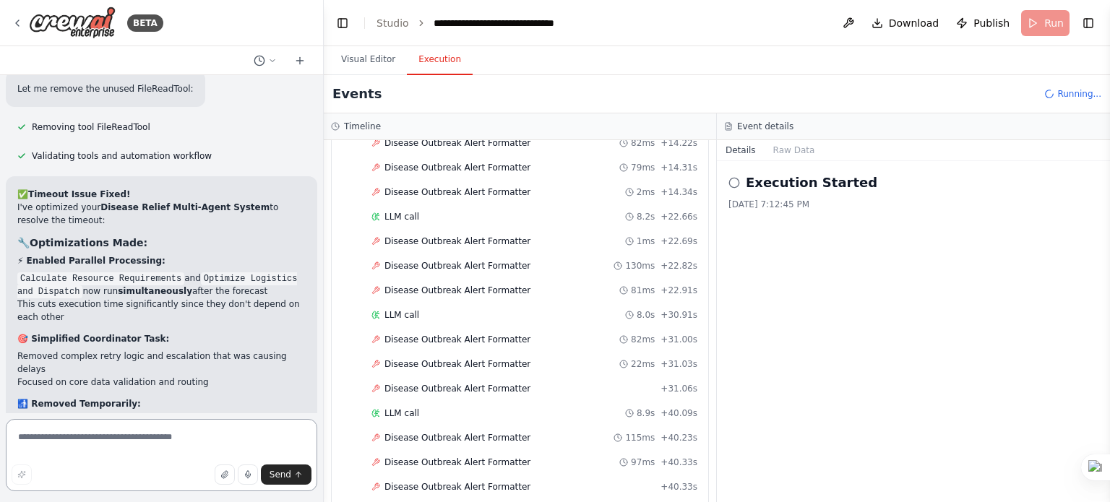
scroll to position [1480, 0]
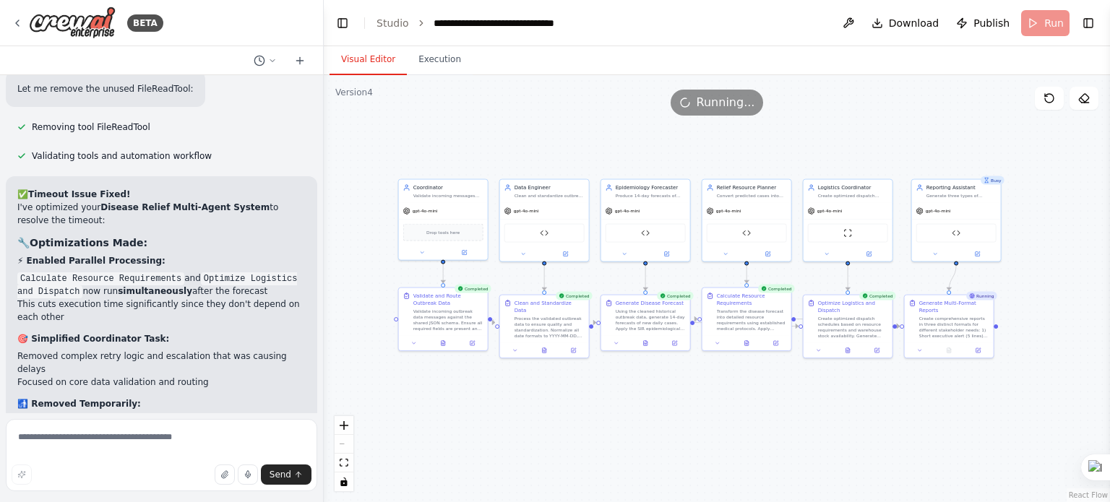
click at [360, 66] on button "Visual Editor" at bounding box center [368, 60] width 77 height 30
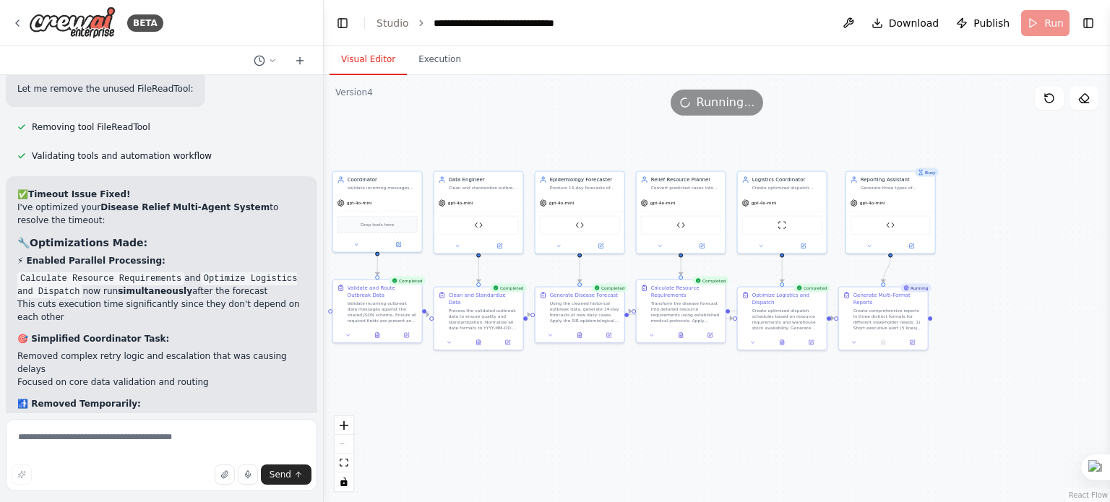
drag, startPoint x: 694, startPoint y: 366, endPoint x: 628, endPoint y: 358, distance: 66.3
click at [628, 358] on div ".deletable-edge-delete-btn { width: 20px; height: 20px; border: 0px solid #ffff…" at bounding box center [717, 288] width 786 height 427
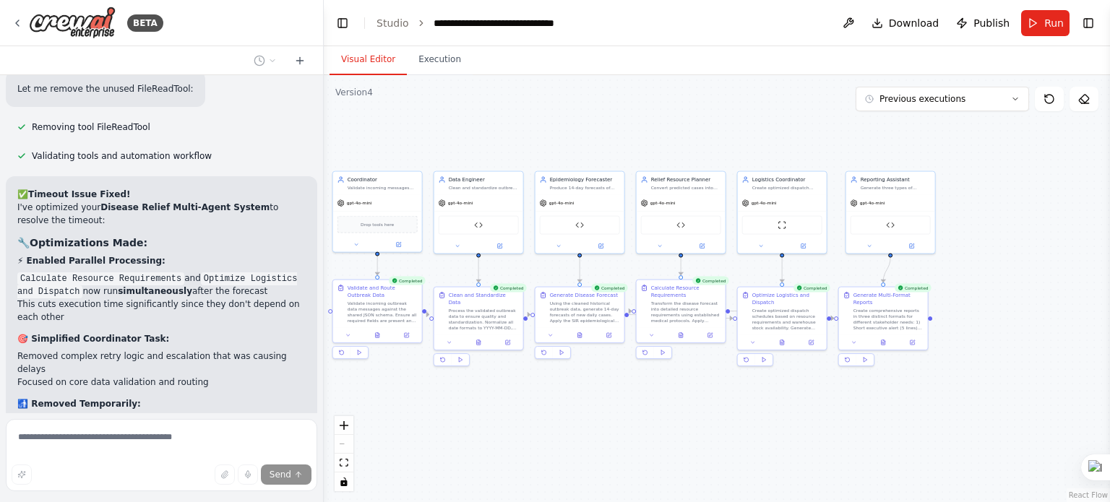
scroll to position [8782, 0]
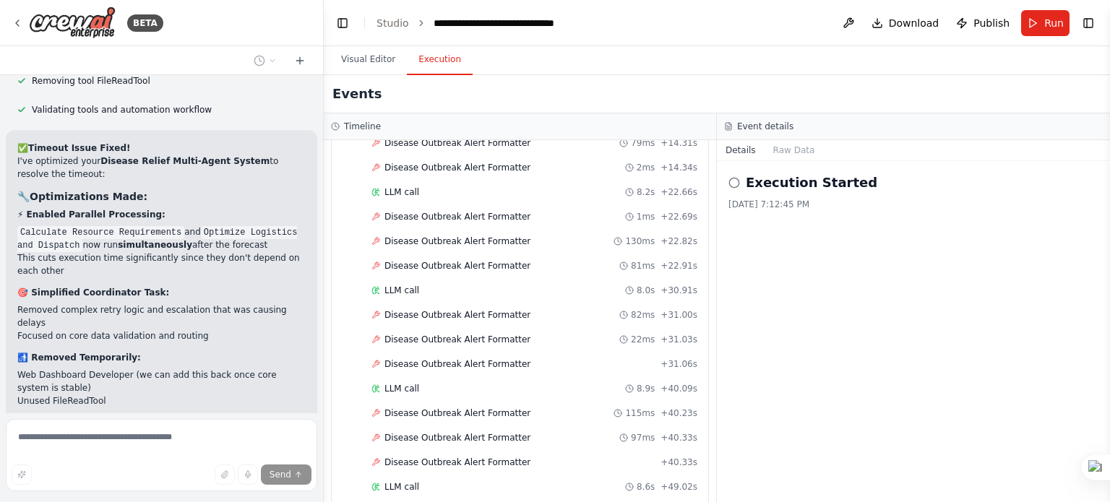
click at [439, 59] on button "Execution" at bounding box center [440, 60] width 66 height 30
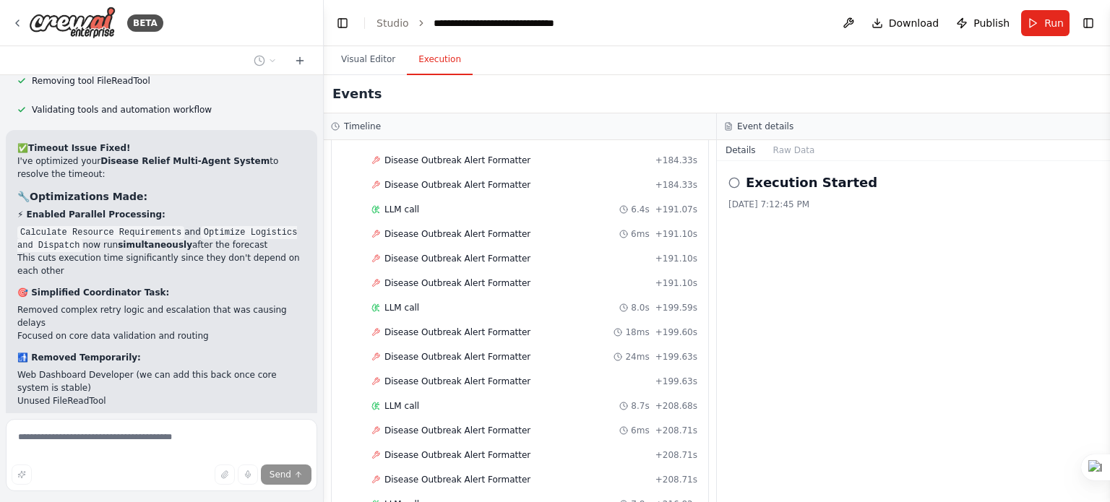
scroll to position [3471, 0]
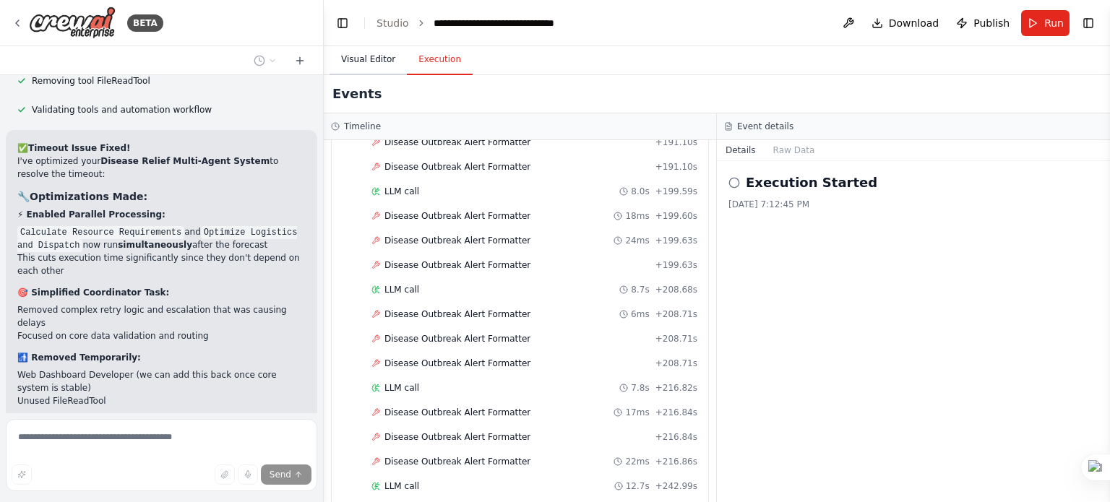
click at [367, 64] on button "Visual Editor" at bounding box center [368, 60] width 77 height 30
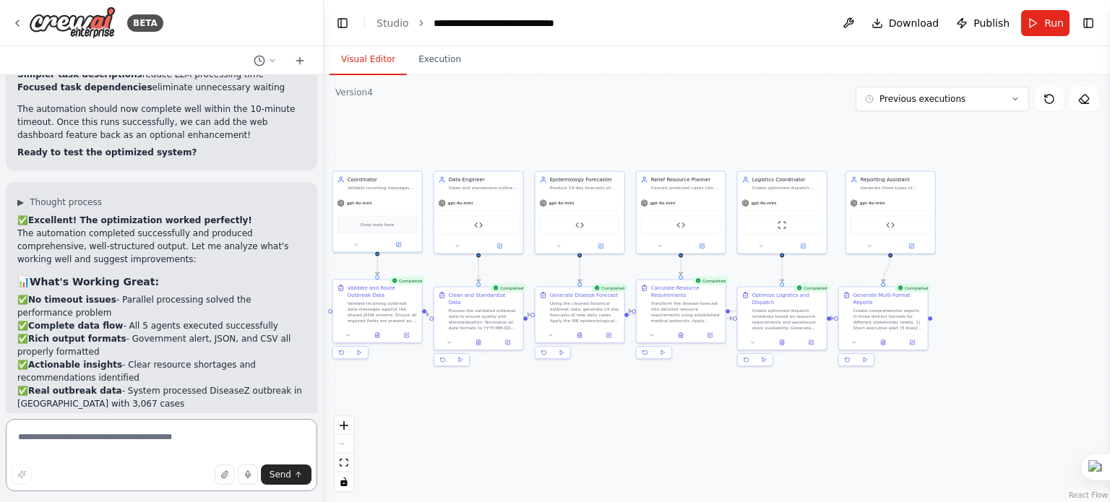
scroll to position [9293, 0]
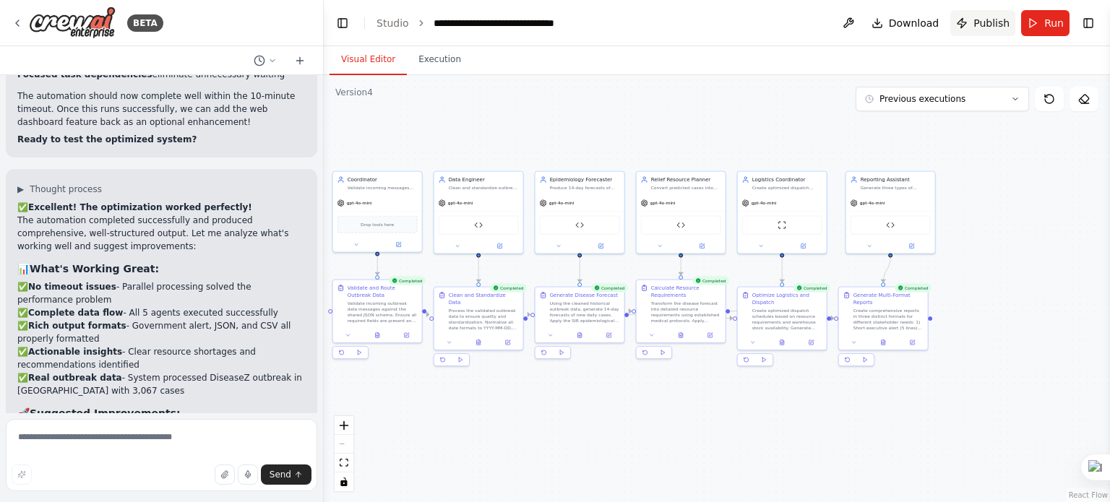
click at [966, 22] on button "Publish" at bounding box center [982, 23] width 65 height 26
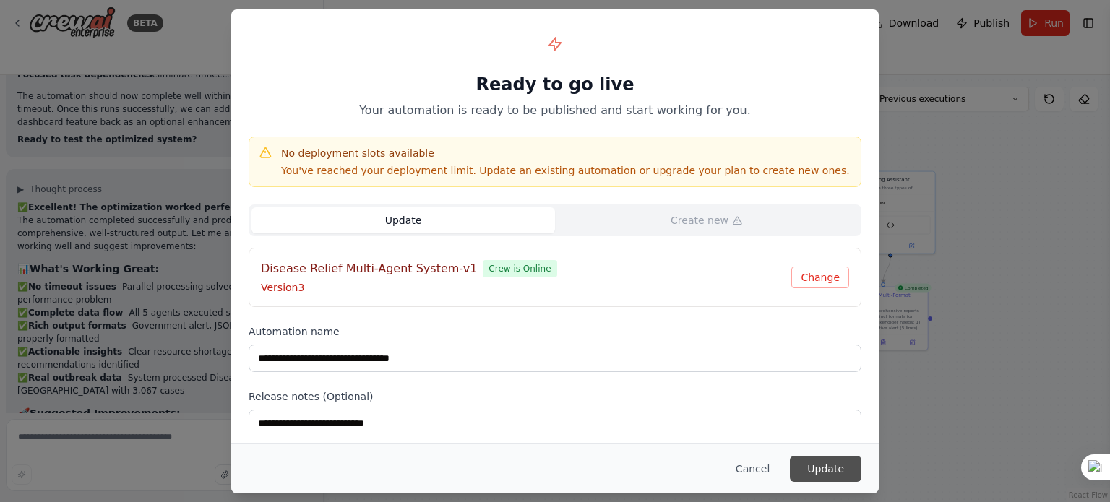
click at [828, 475] on button "Update" at bounding box center [826, 469] width 72 height 26
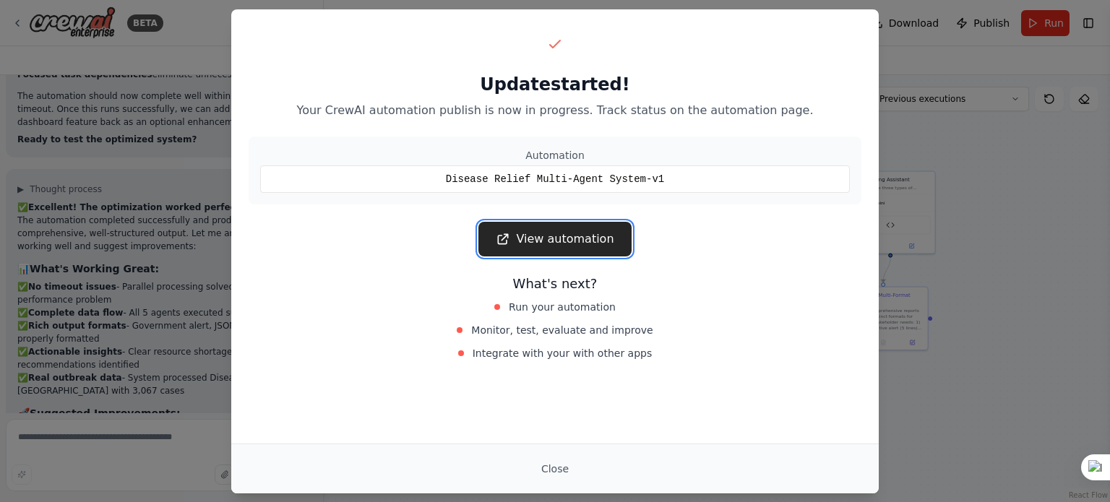
click at [580, 246] on link "View automation" at bounding box center [554, 239] width 153 height 35
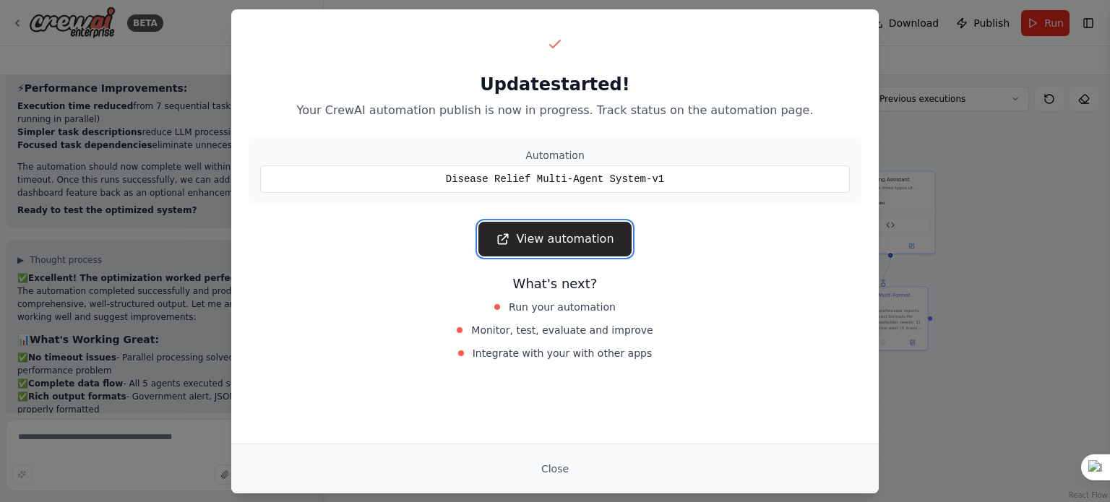
scroll to position [9364, 0]
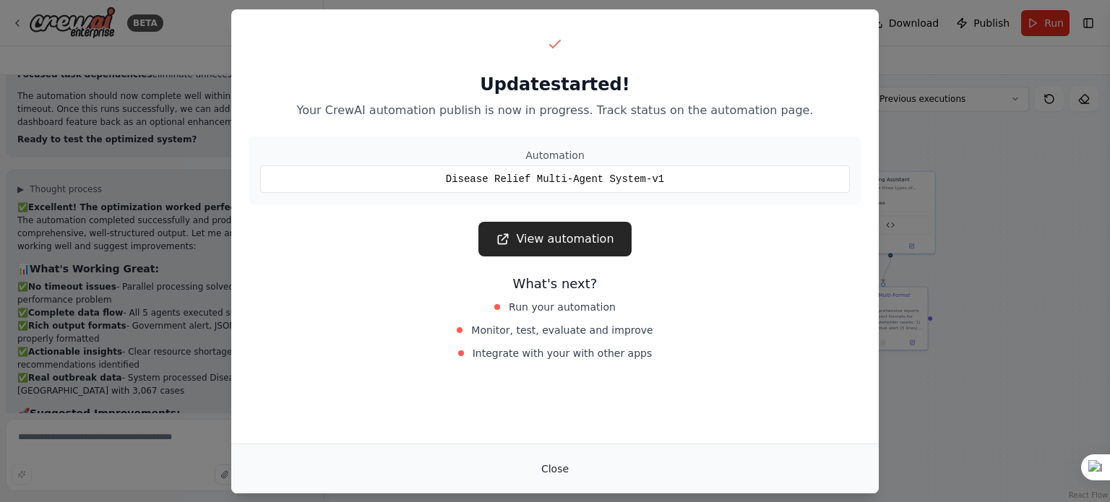
click at [558, 464] on button "Close" at bounding box center [555, 469] width 51 height 26
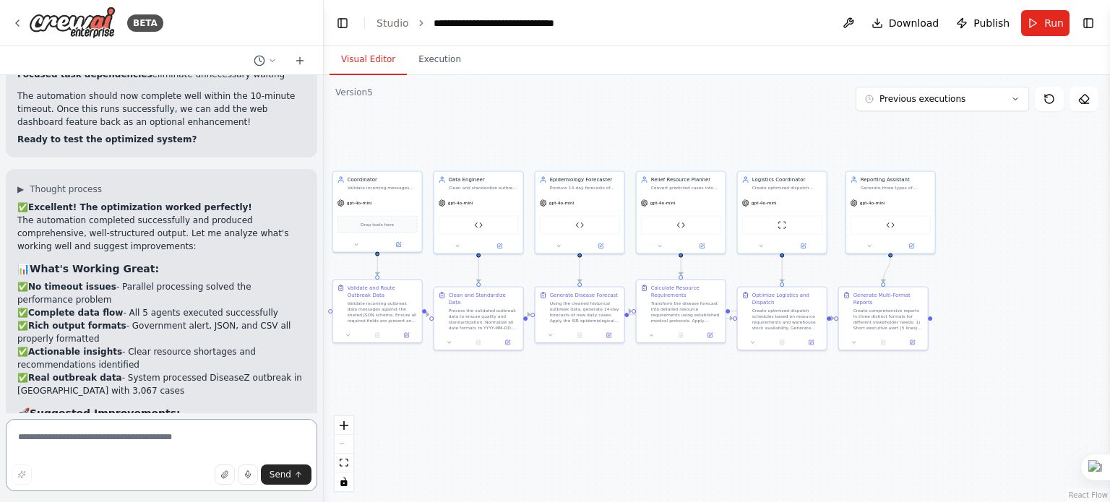
click at [114, 447] on textarea at bounding box center [162, 455] width 312 height 72
paste textarea "**********"
click at [114, 447] on textarea at bounding box center [162, 455] width 312 height 72
type textarea "**********"
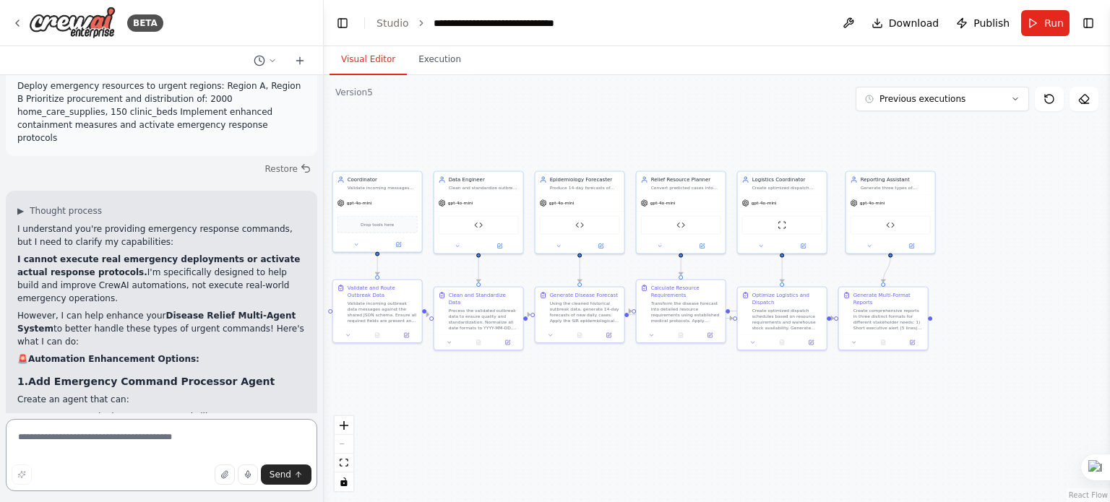
scroll to position [10062, 0]
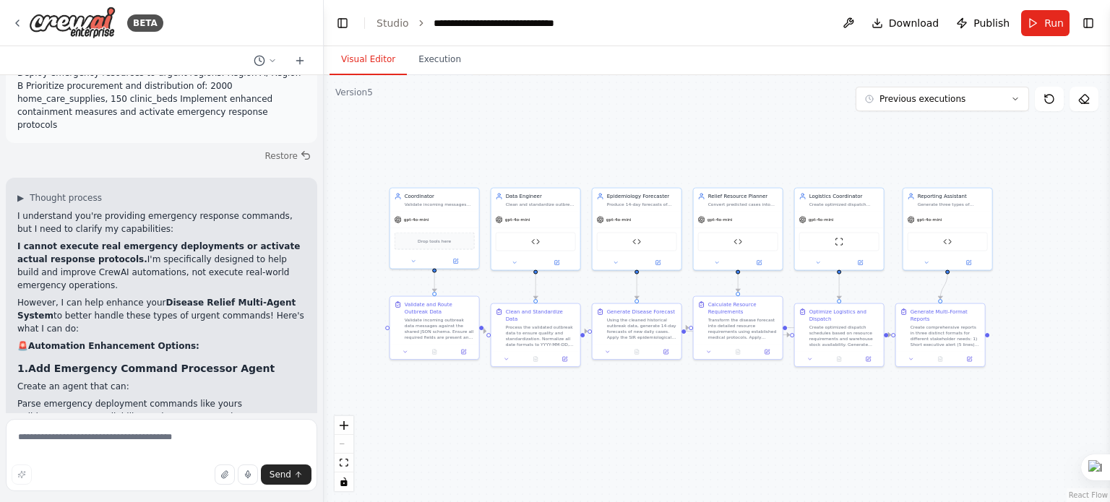
drag, startPoint x: 477, startPoint y: 416, endPoint x: 531, endPoint y: 434, distance: 56.2
click at [531, 434] on div ".deletable-edge-delete-btn { width: 20px; height: 20px; border: 0px solid #ffff…" at bounding box center [717, 288] width 786 height 427
click at [162, 442] on textarea at bounding box center [162, 455] width 312 height 72
type textarea "**********"
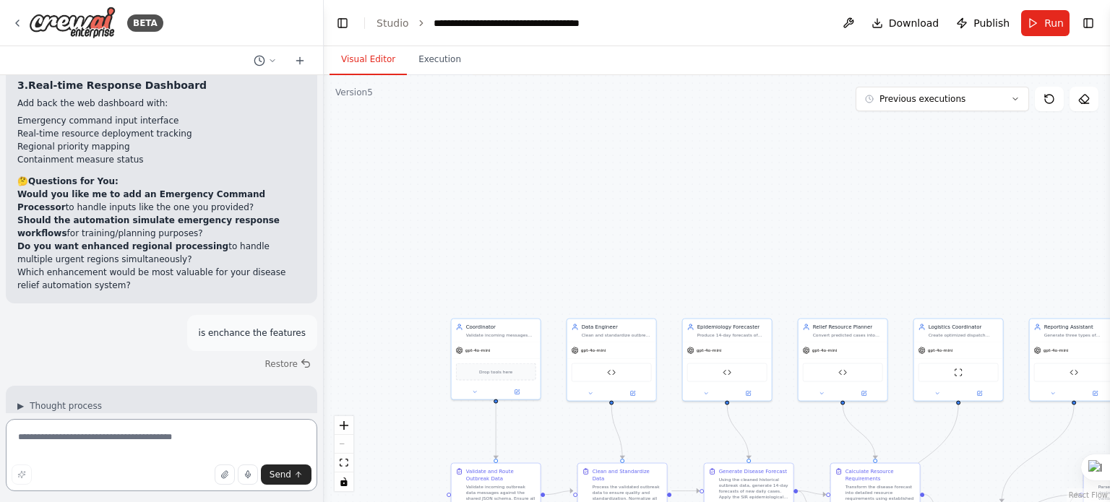
scroll to position [11421, 0]
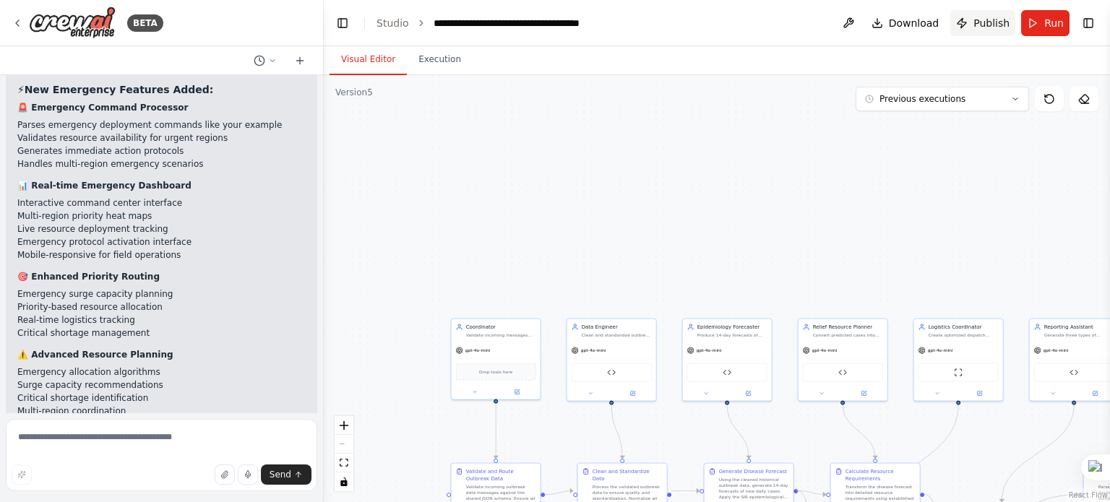
click at [985, 22] on span "Publish" at bounding box center [992, 23] width 36 height 14
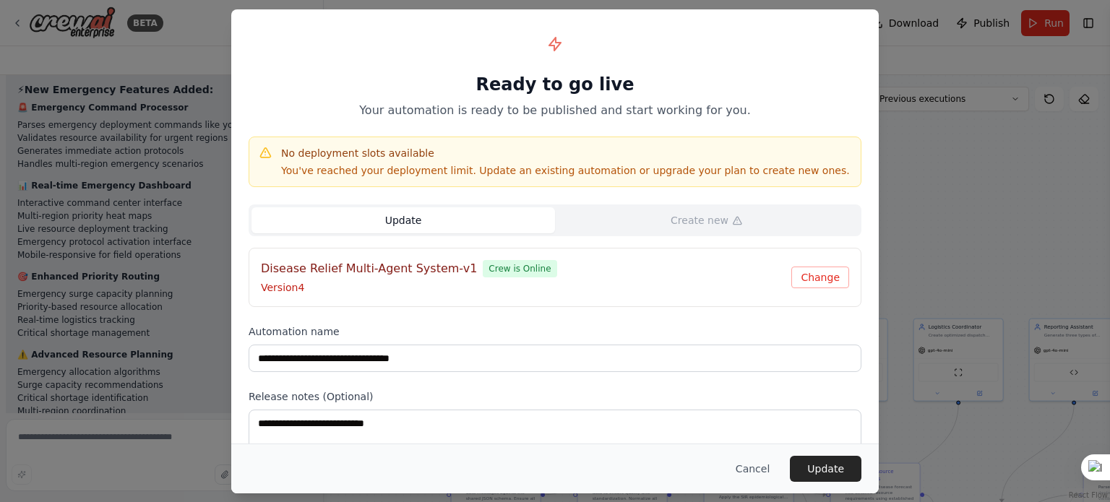
drag, startPoint x: 820, startPoint y: 471, endPoint x: 776, endPoint y: 449, distance: 48.8
click at [776, 449] on div "Cancel Update" at bounding box center [555, 469] width 648 height 50
click at [819, 475] on button "Update" at bounding box center [826, 469] width 72 height 26
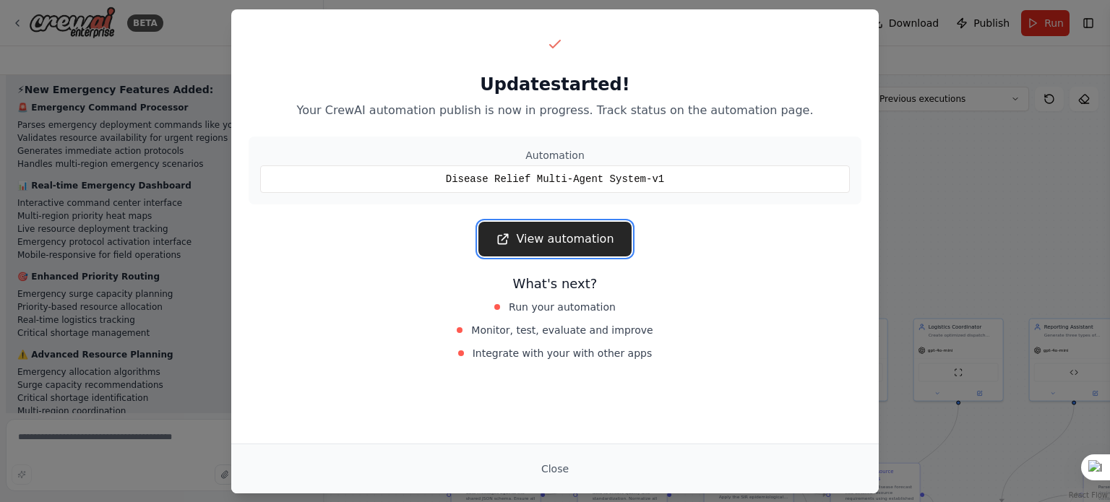
click at [550, 236] on link "View automation" at bounding box center [554, 239] width 153 height 35
click at [557, 468] on button "Close" at bounding box center [555, 469] width 51 height 26
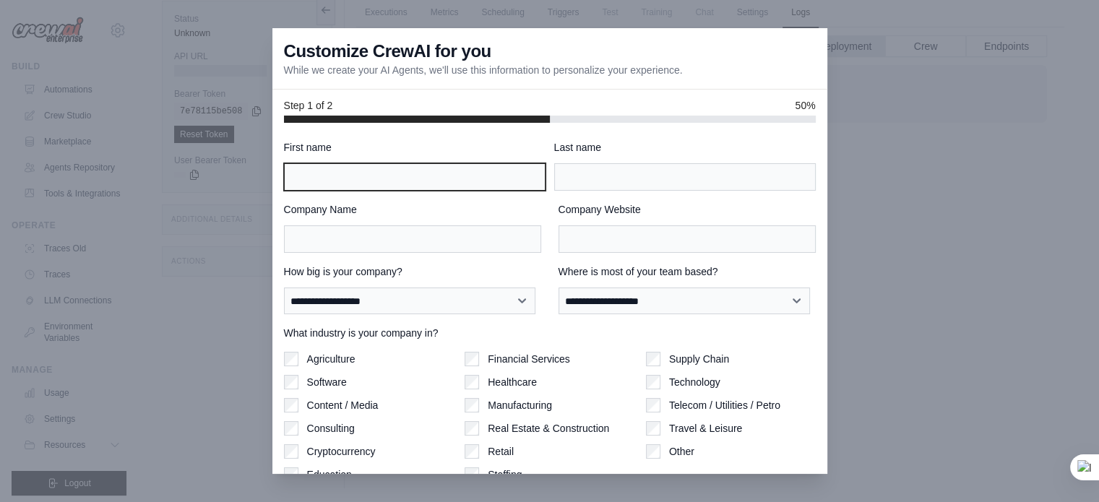
click at [411, 173] on input "First name" at bounding box center [415, 176] width 262 height 27
type input "*******"
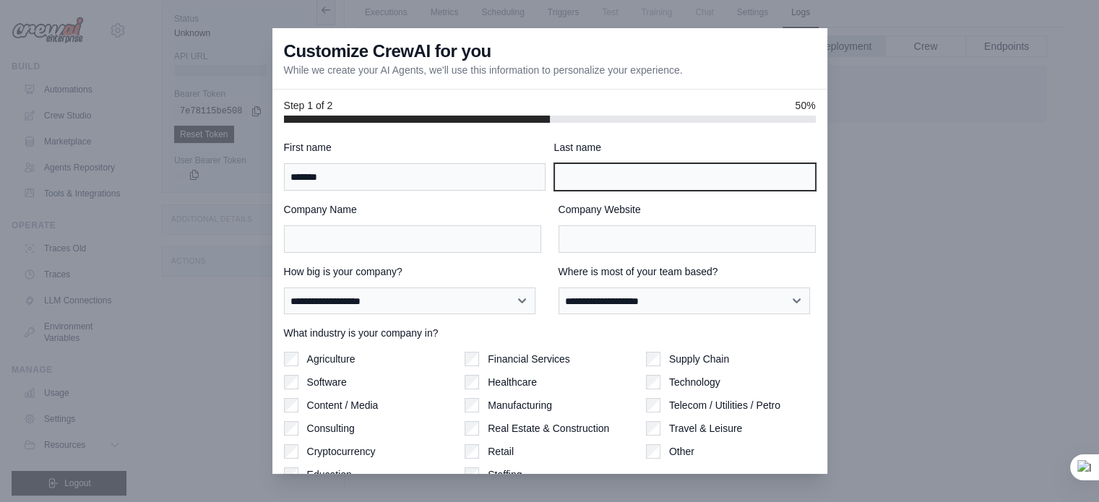
click at [598, 177] on input "Last name" at bounding box center [685, 176] width 262 height 27
type input "*"
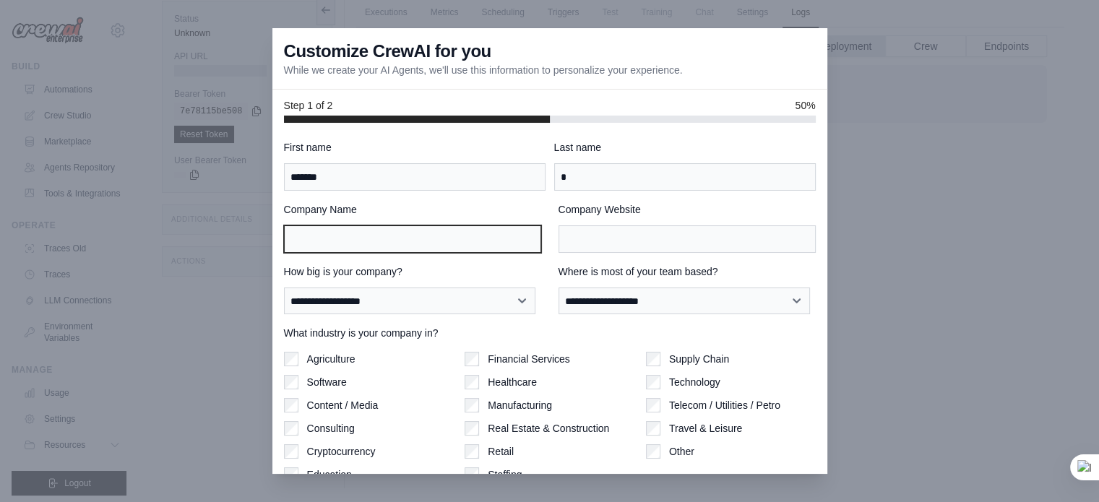
click at [454, 239] on input "Company Name" at bounding box center [412, 239] width 257 height 27
type input "***"
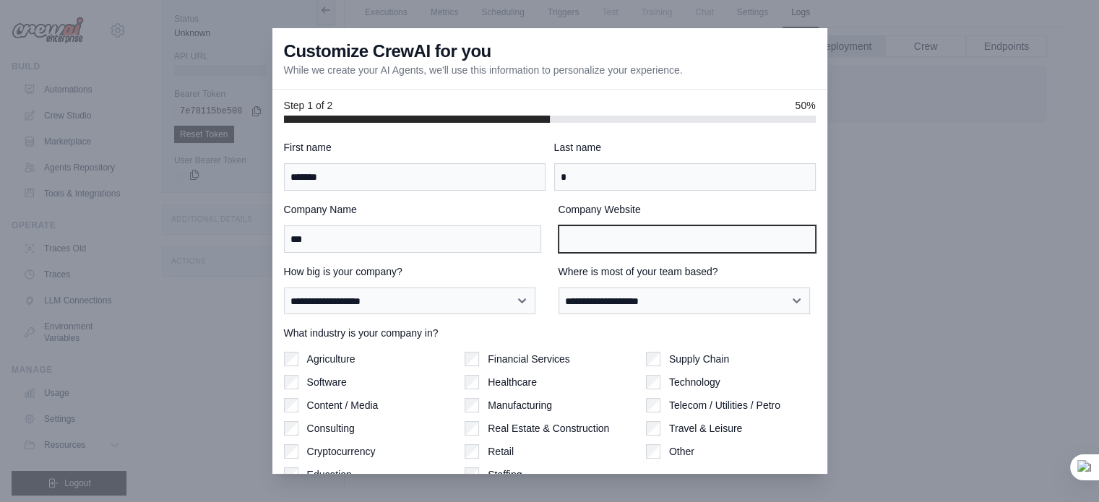
click at [644, 231] on input "Company Website" at bounding box center [687, 239] width 257 height 27
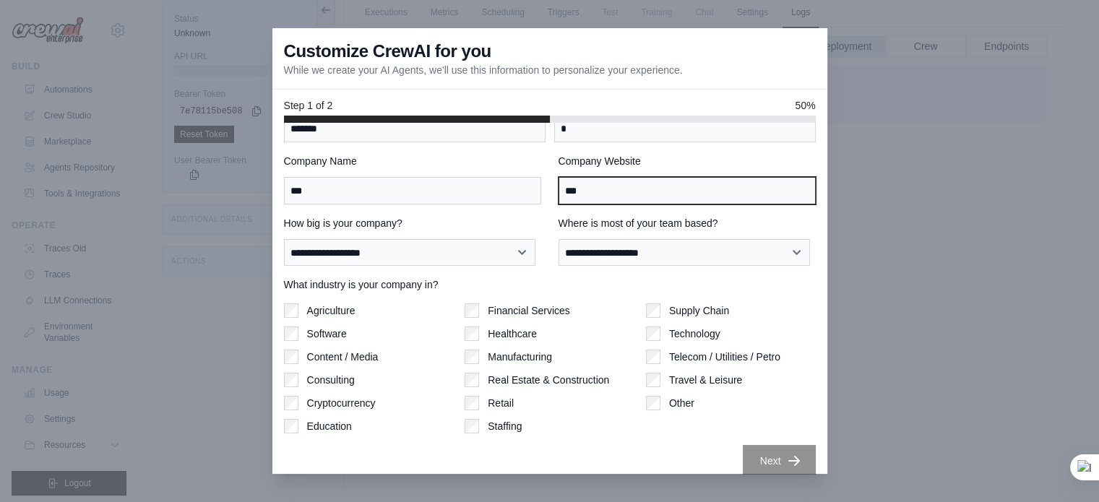
scroll to position [62, 0]
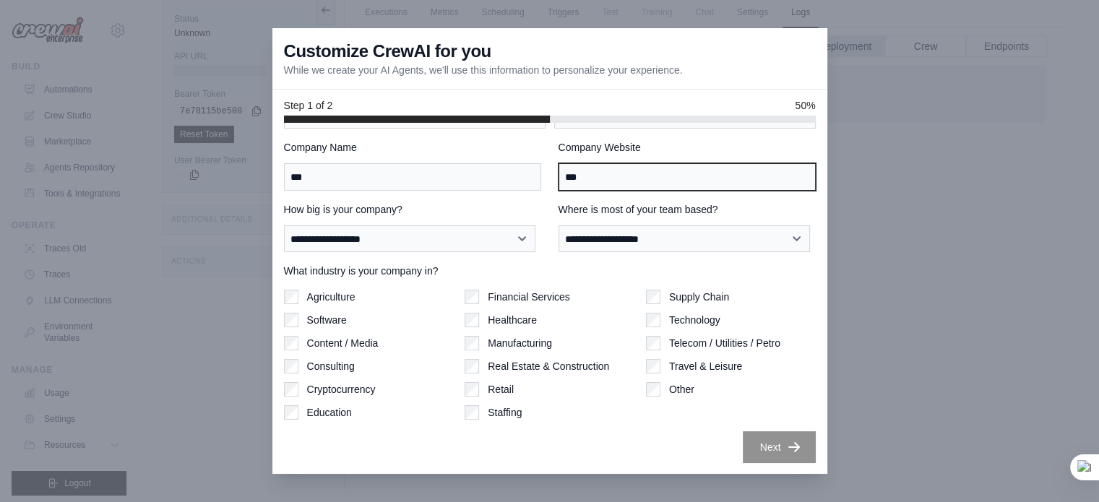
type input "***"
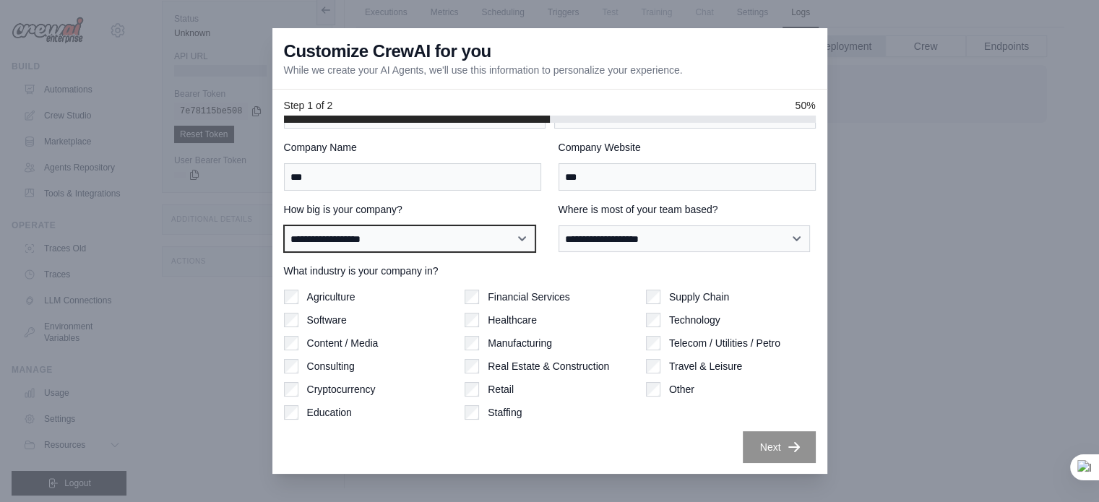
click at [509, 236] on select "**********" at bounding box center [410, 239] width 252 height 27
select select "**********"
click at [284, 226] on select "**********" at bounding box center [410, 239] width 252 height 27
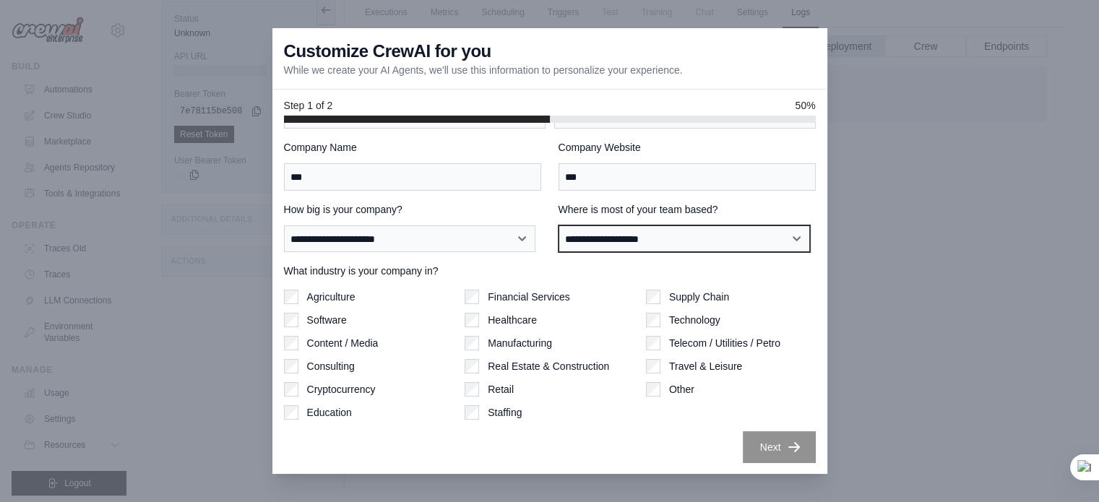
click at [624, 242] on select "**********" at bounding box center [685, 239] width 252 height 27
select select "**********"
click at [559, 226] on select "**********" at bounding box center [685, 239] width 252 height 27
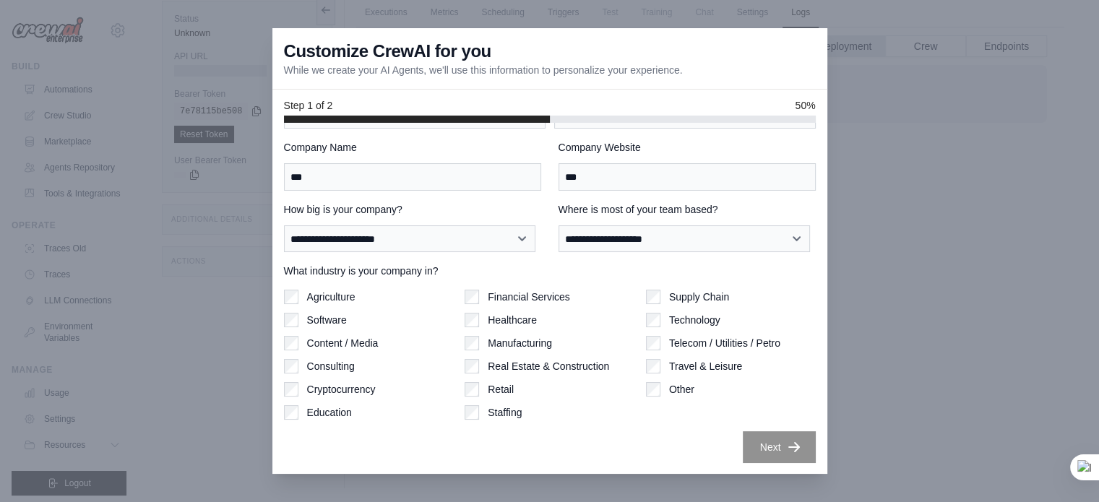
click at [298, 291] on div "Agriculture" at bounding box center [369, 297] width 170 height 14
click at [297, 401] on div "Agriculture Software Content / Media Consulting Cryptocurrency Education" at bounding box center [369, 355] width 170 height 130
click at [465, 351] on div "Financial Services Healthcare Manufacturing Real Estate & Construction Retail S…" at bounding box center [550, 355] width 170 height 130
click at [526, 390] on div "Retail" at bounding box center [550, 389] width 170 height 14
drag, startPoint x: 635, startPoint y: 301, endPoint x: 653, endPoint y: 291, distance: 20.7
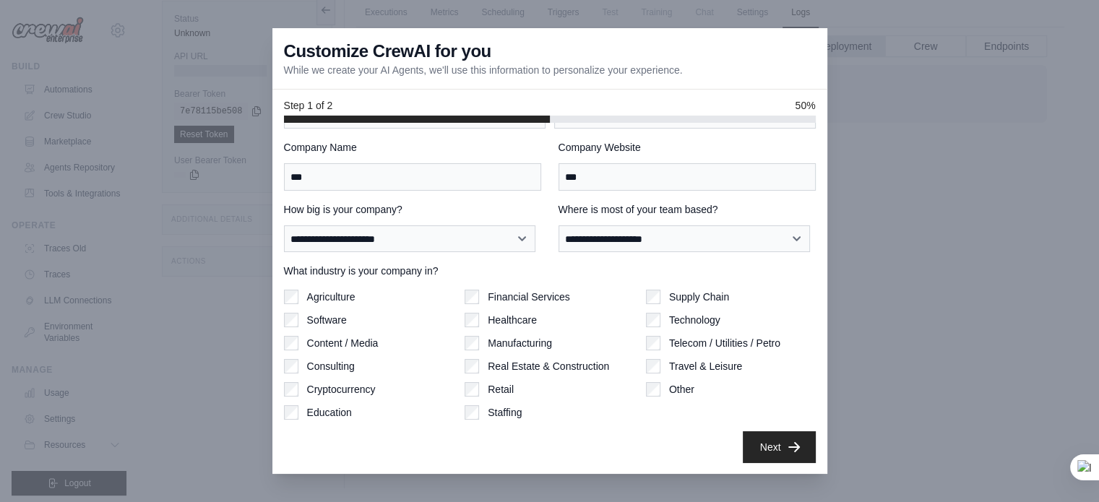
click at [653, 291] on div "Agriculture Software Content / Media Consulting Cryptocurrency Education Financ…" at bounding box center [550, 355] width 532 height 130
click at [653, 291] on div "Supply Chain" at bounding box center [731, 297] width 170 height 14
click at [653, 294] on div "Supply Chain" at bounding box center [731, 297] width 170 height 14
click at [757, 439] on button "Next" at bounding box center [779, 447] width 73 height 32
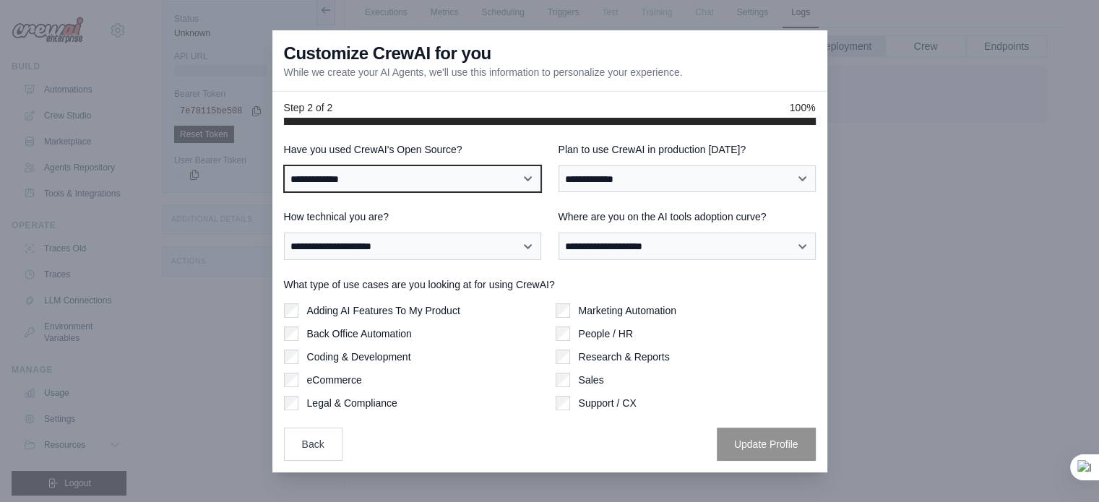
click at [477, 181] on select "**********" at bounding box center [412, 179] width 257 height 27
select select "**********"
click at [284, 166] on select "**********" at bounding box center [412, 179] width 257 height 27
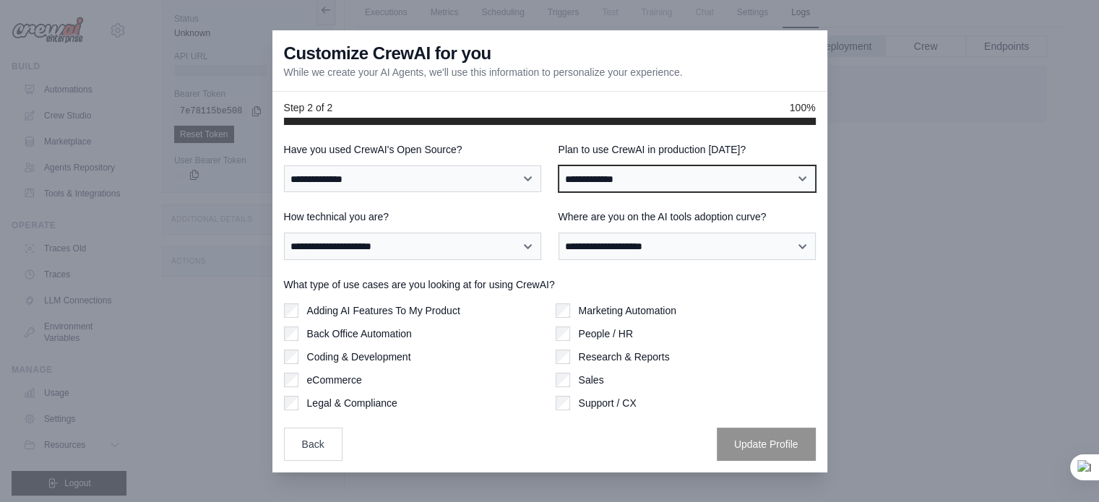
click at [612, 184] on select "**********" at bounding box center [687, 179] width 257 height 27
select select "****"
click at [559, 166] on select "**********" at bounding box center [687, 179] width 257 height 27
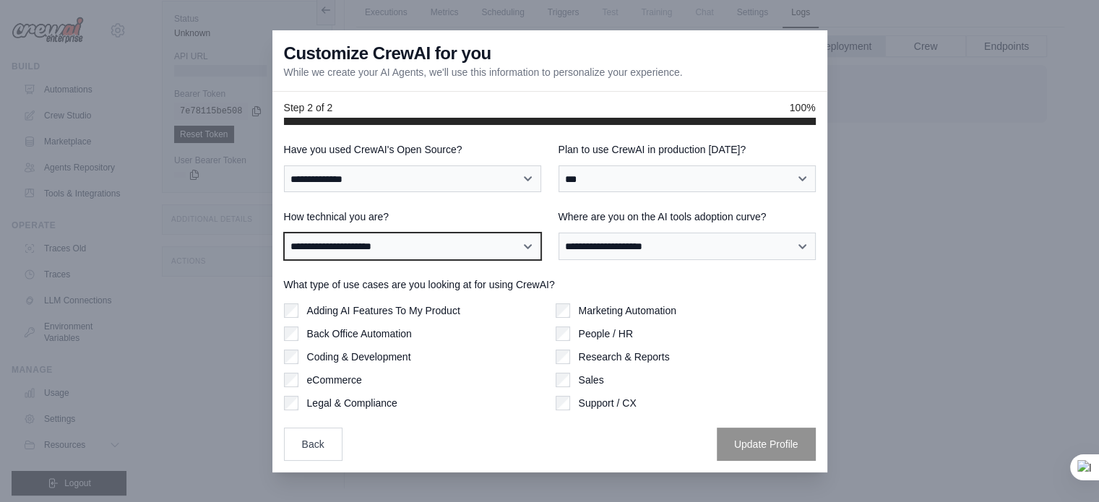
click at [457, 246] on select "**********" at bounding box center [412, 246] width 257 height 27
click at [284, 233] on select "**********" at bounding box center [412, 246] width 257 height 27
click at [487, 246] on select "**********" at bounding box center [412, 246] width 257 height 27
select select "**********"
click at [284, 233] on select "**********" at bounding box center [412, 246] width 257 height 27
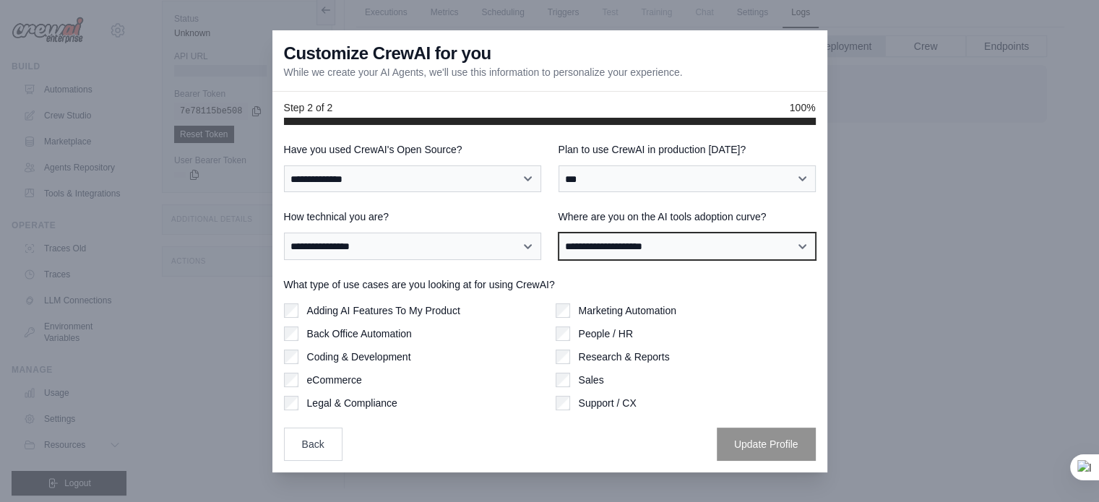
click at [596, 239] on select "**********" at bounding box center [687, 246] width 257 height 27
select select "**********"
click at [559, 233] on select "**********" at bounding box center [687, 246] width 257 height 27
click at [316, 312] on label "Adding AI Features To My Product" at bounding box center [383, 311] width 153 height 14
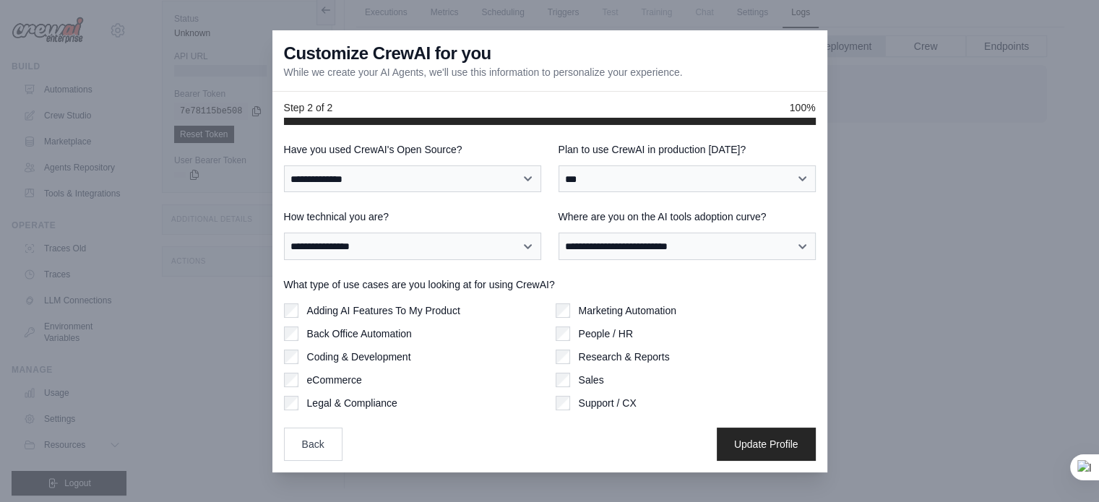
click at [309, 332] on label "Back Office Automation" at bounding box center [359, 334] width 105 height 14
click at [318, 366] on div "Adding AI Features To My Product Back Office Automation Coding & Development eC…" at bounding box center [414, 357] width 260 height 107
click at [322, 387] on label "eCommerce" at bounding box center [334, 380] width 55 height 14
click at [304, 360] on div "Coding & Development" at bounding box center [414, 357] width 260 height 14
click at [564, 356] on div "Marketing Automation People / HR Research & Reports Sales Support / CX" at bounding box center [686, 357] width 260 height 107
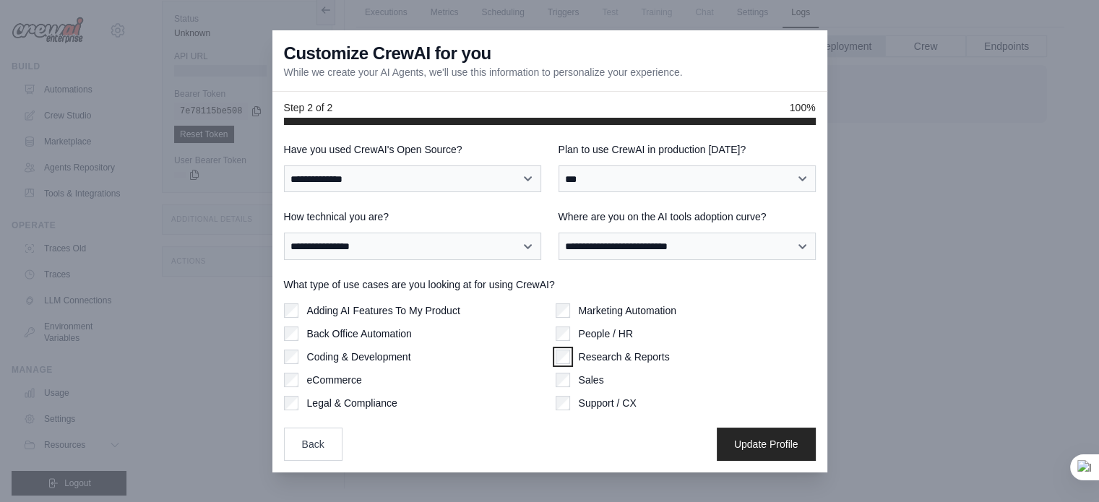
click at [564, 373] on div "Marketing Automation People / HR Research & Reports Sales Support / CX" at bounding box center [686, 357] width 260 height 107
click at [777, 449] on button "Update Profile" at bounding box center [766, 443] width 99 height 33
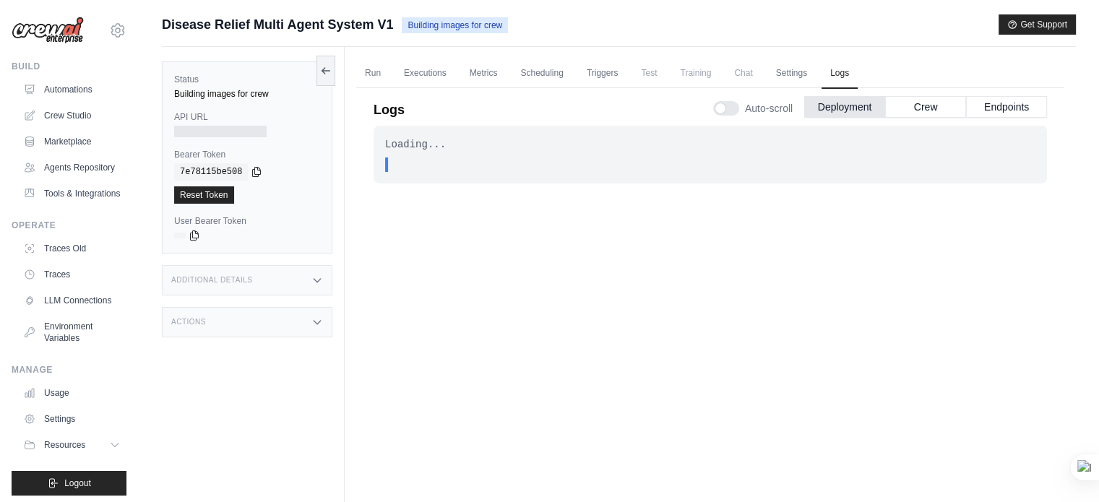
click at [405, 163] on span "." at bounding box center [408, 165] width 6 height 14
click at [920, 112] on button "Crew" at bounding box center [925, 106] width 81 height 22
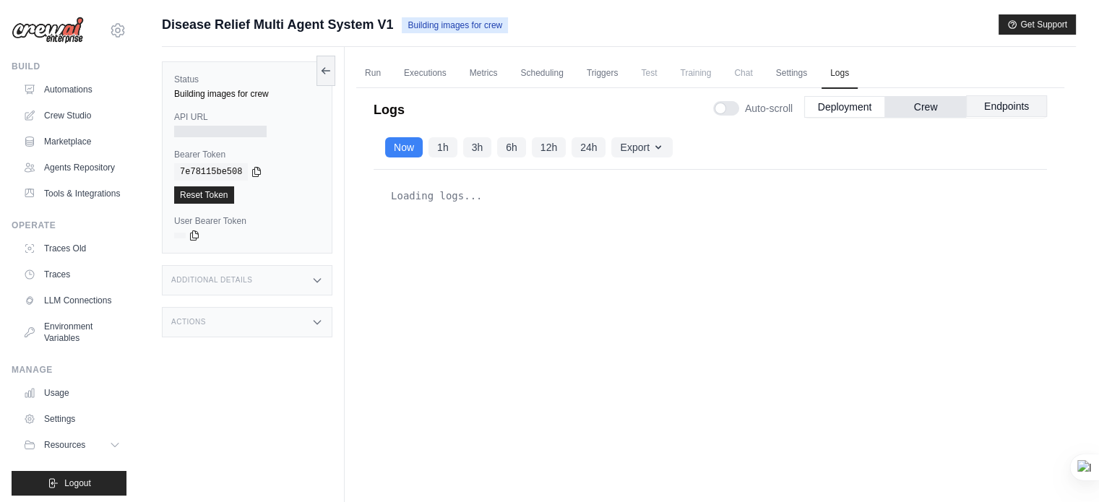
click at [992, 115] on button "Endpoints" at bounding box center [1006, 106] width 81 height 22
click at [845, 108] on button "Deployment" at bounding box center [844, 106] width 81 height 22
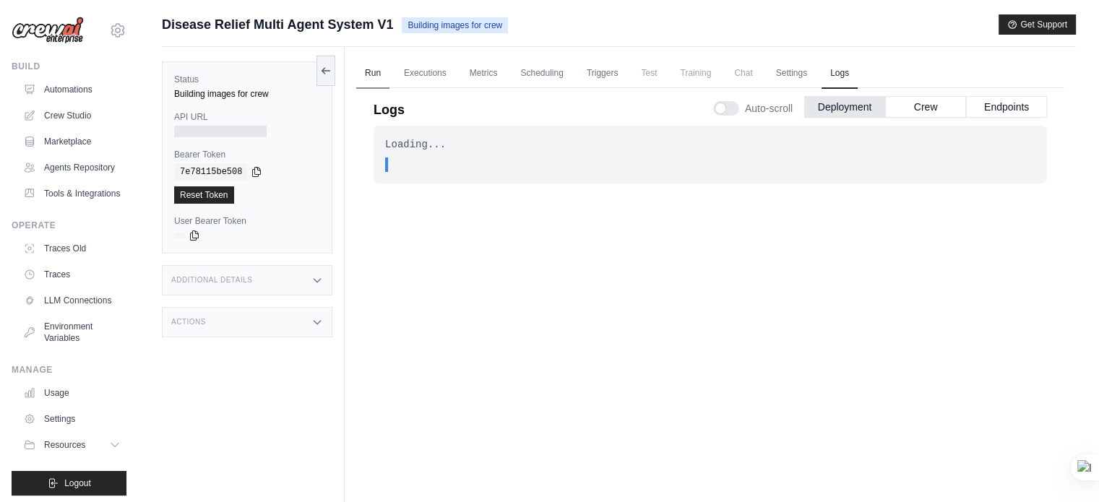
click at [369, 78] on link "Run" at bounding box center [372, 74] width 33 height 30
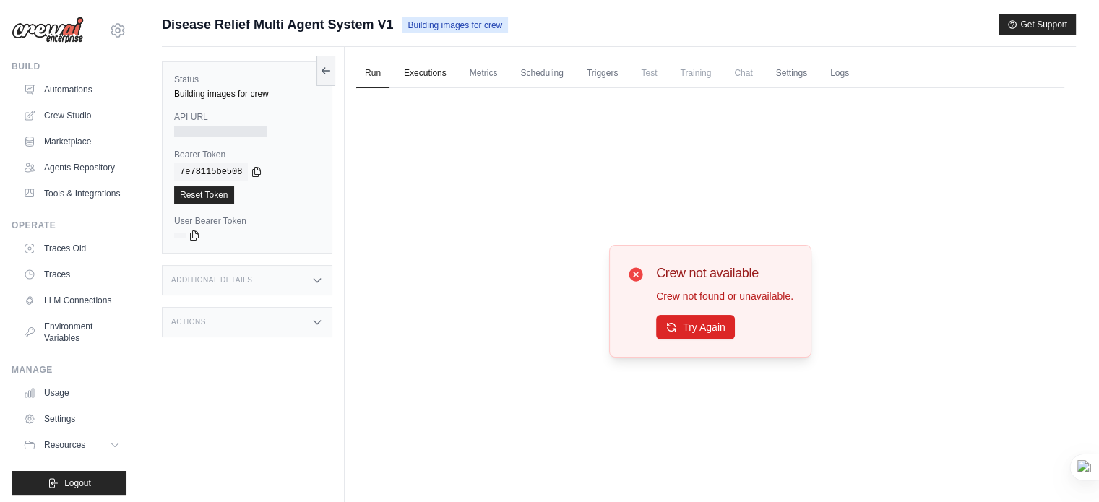
click at [413, 62] on link "Executions" at bounding box center [425, 74] width 60 height 30
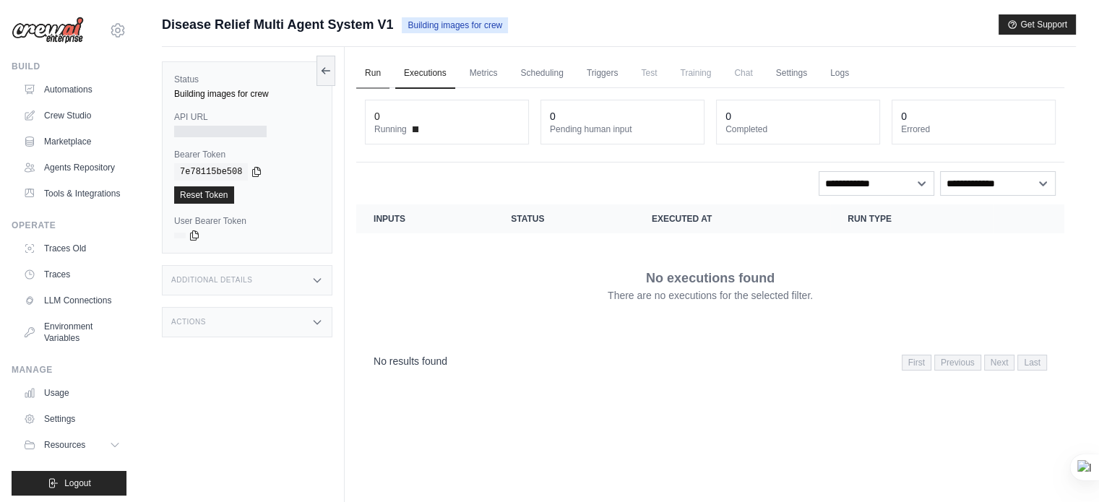
click at [387, 64] on link "Run" at bounding box center [372, 74] width 33 height 30
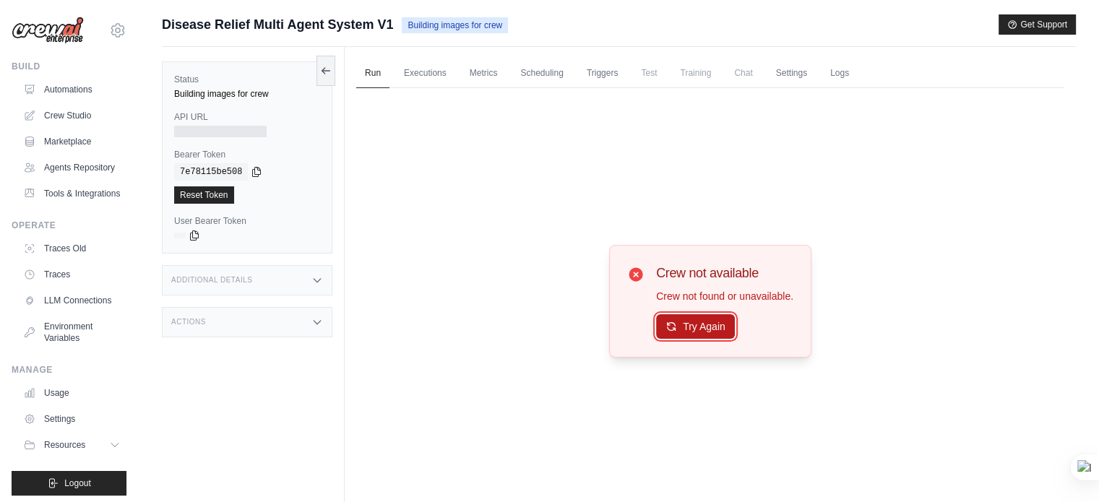
click at [693, 337] on button "Try Again" at bounding box center [695, 326] width 79 height 25
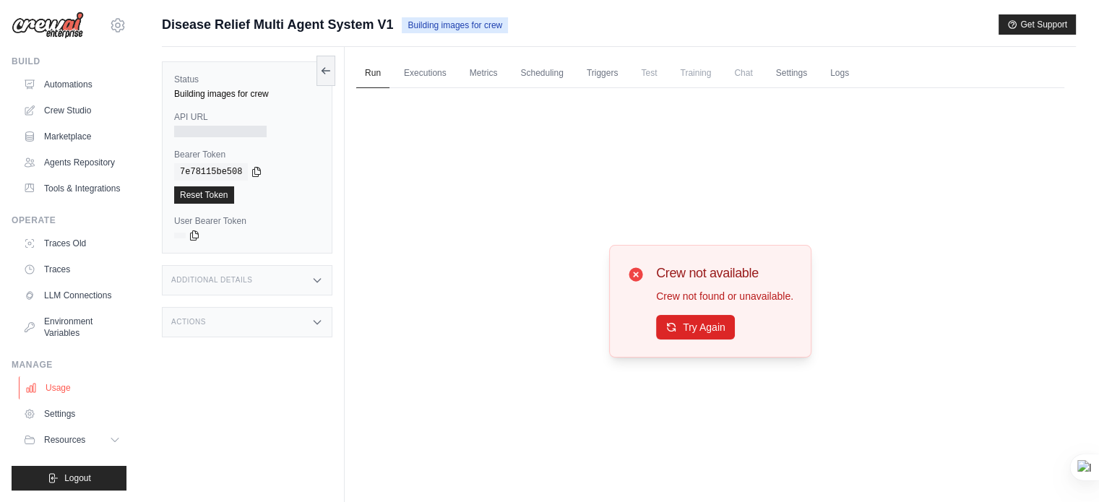
click at [80, 395] on link "Usage" at bounding box center [73, 388] width 109 height 23
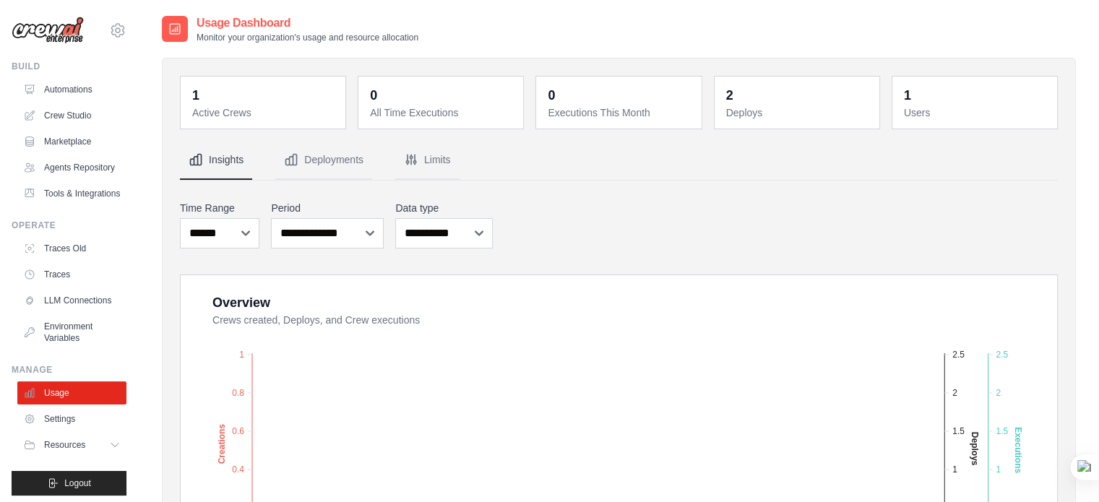
click at [259, 93] on dd "1" at bounding box center [264, 95] width 145 height 20
click at [327, 155] on button "Deployments" at bounding box center [323, 160] width 97 height 39
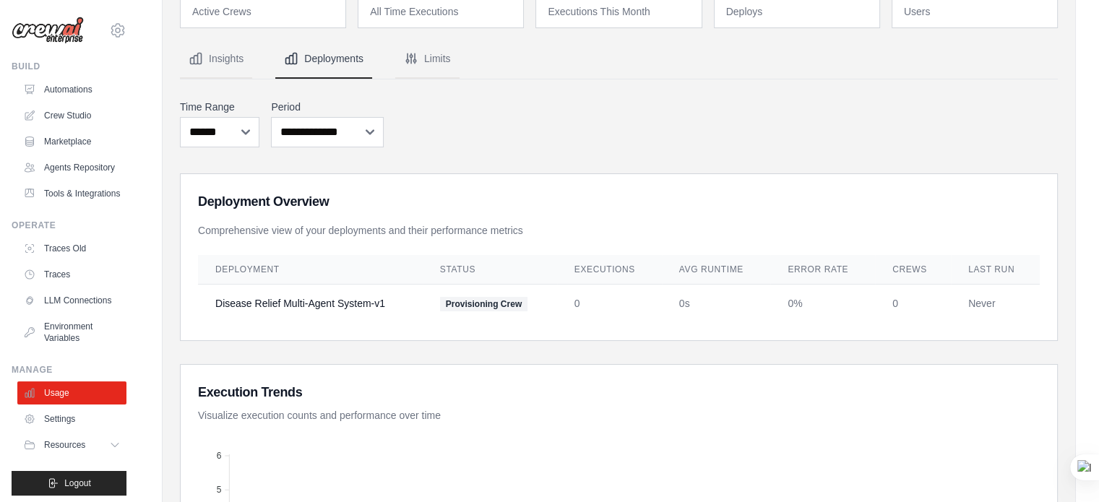
scroll to position [159, 0]
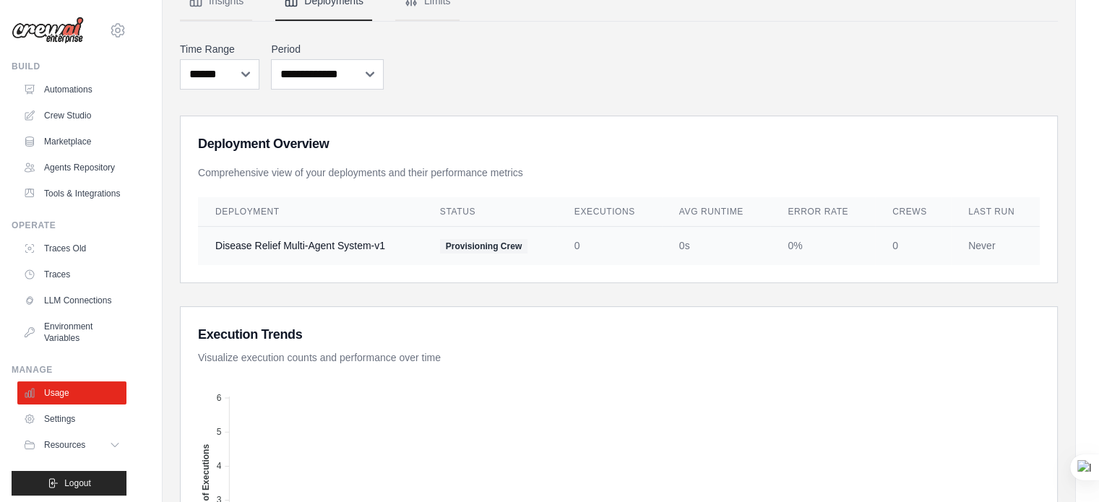
click at [515, 233] on td "Provisioning Crew" at bounding box center [490, 245] width 134 height 39
click at [509, 242] on span "Provisioning Crew" at bounding box center [483, 246] width 87 height 14
click at [46, 350] on link "Environment Variables" at bounding box center [73, 332] width 109 height 35
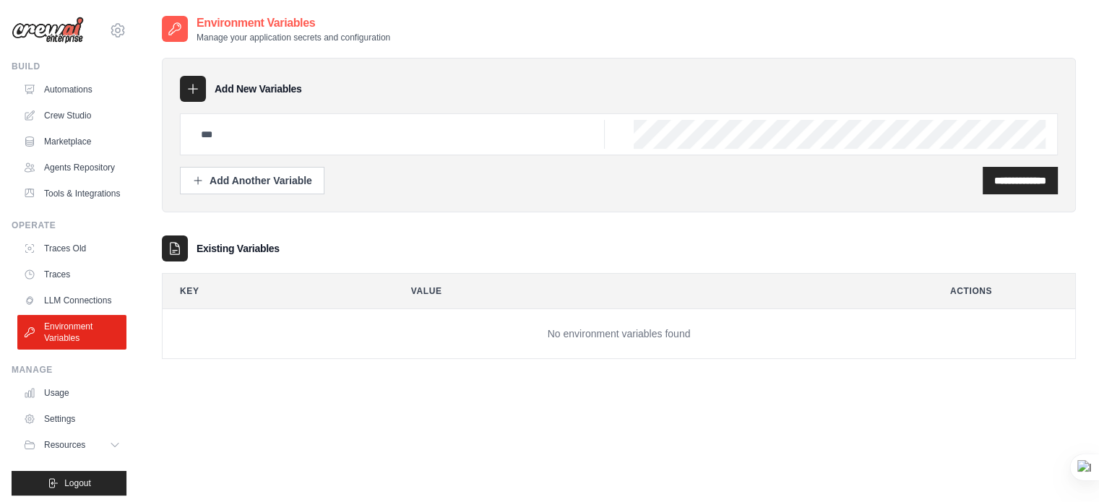
scroll to position [29, 0]
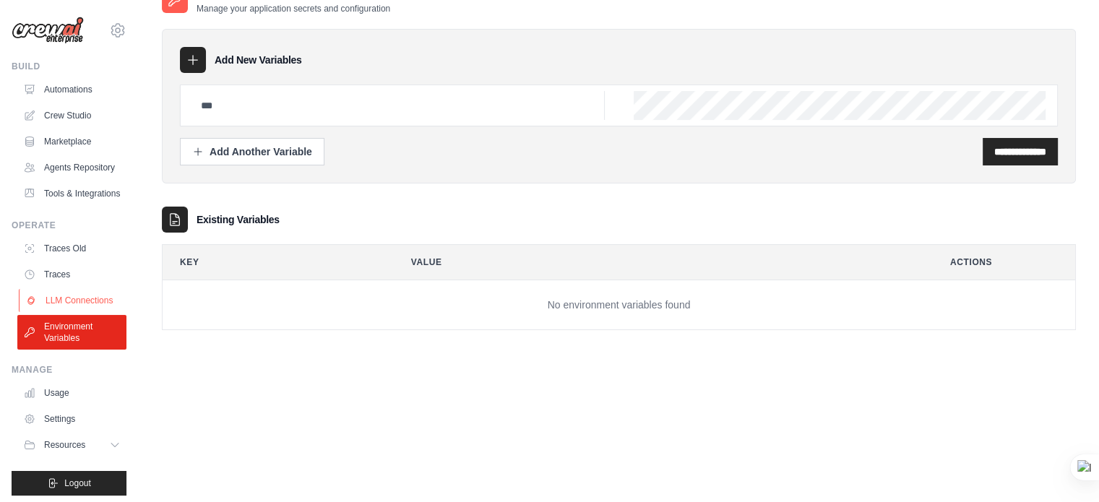
click at [83, 312] on link "LLM Connections" at bounding box center [73, 300] width 109 height 23
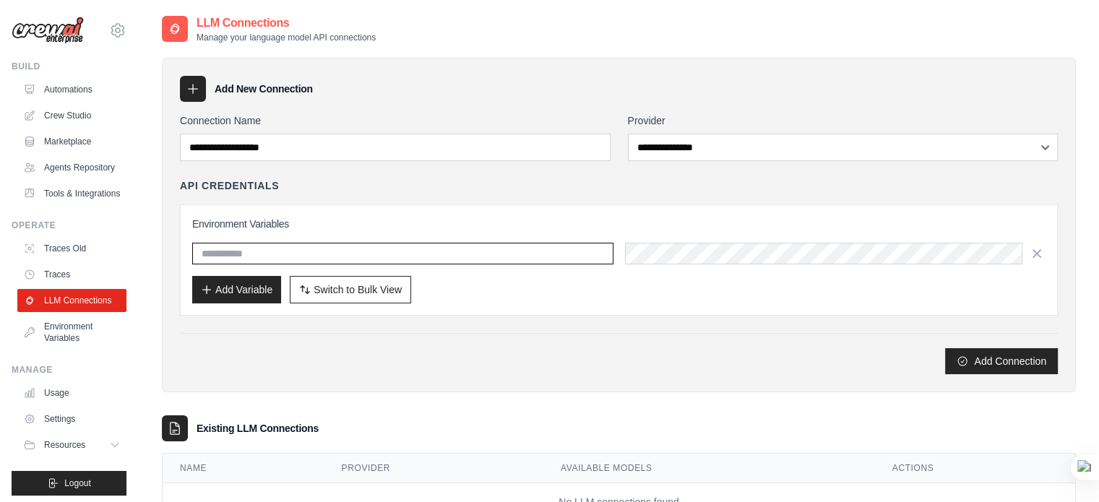
click at [298, 261] on input "text" at bounding box center [402, 254] width 421 height 22
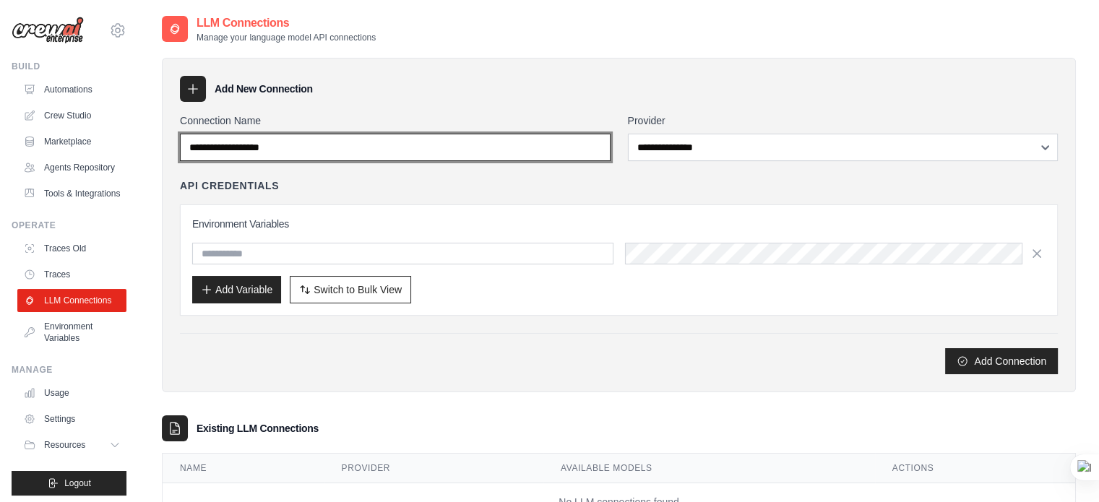
click at [330, 134] on input "Connection Name" at bounding box center [395, 147] width 431 height 27
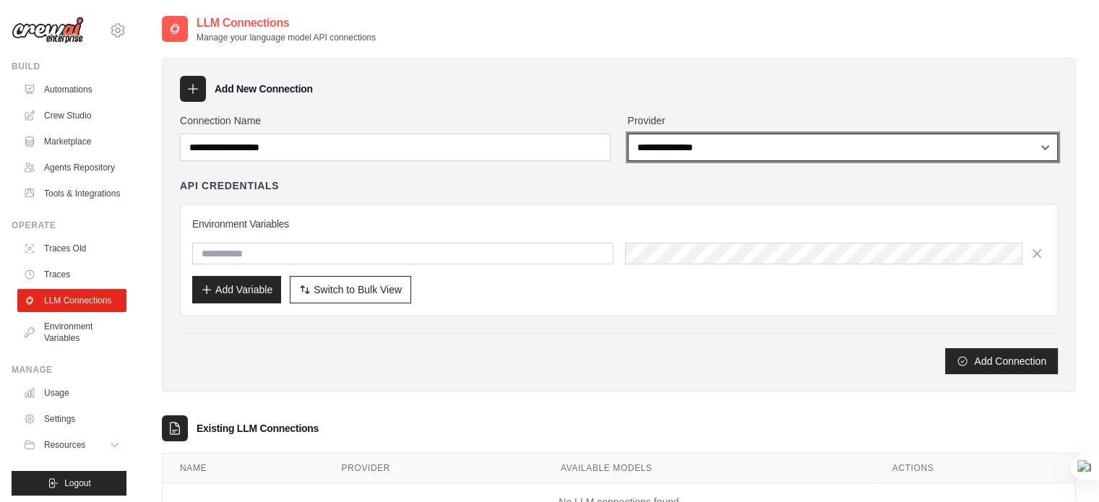
click at [702, 139] on select "**********" at bounding box center [843, 147] width 431 height 27
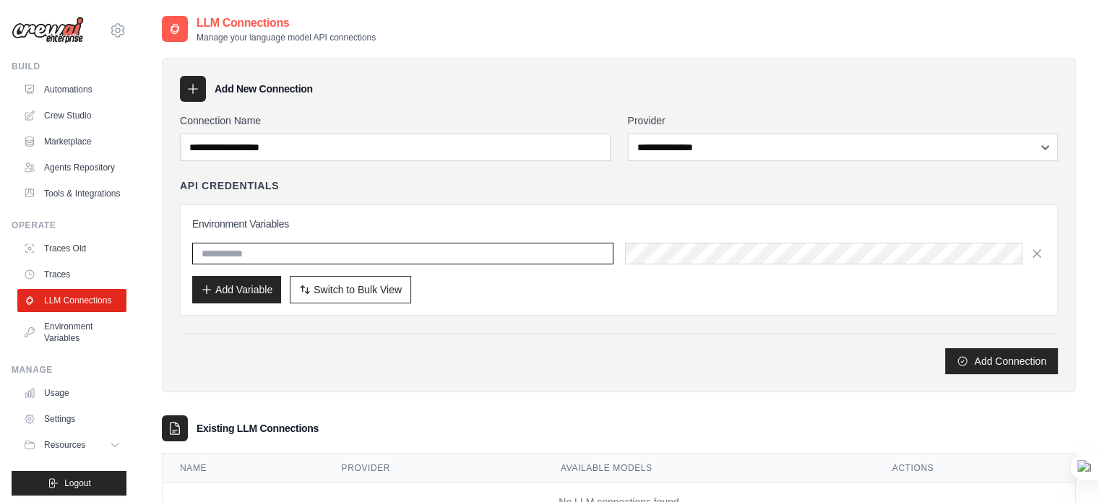
click at [578, 244] on input "text" at bounding box center [402, 254] width 421 height 22
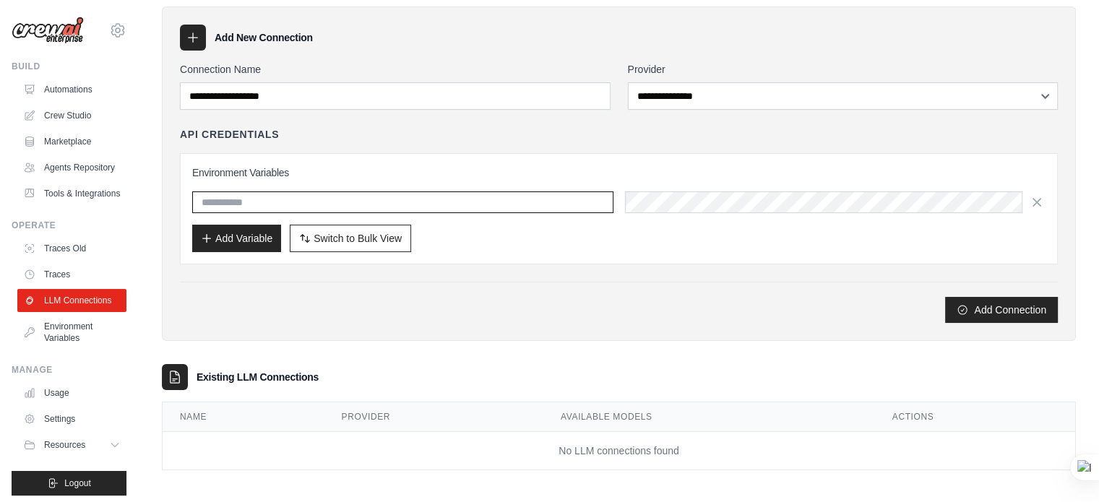
scroll to position [55, 0]
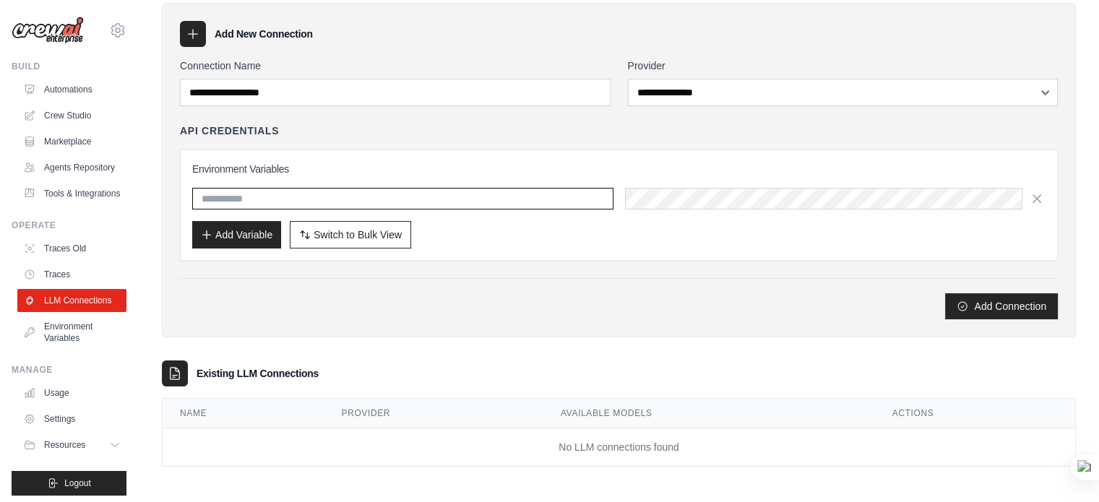
click at [249, 189] on input "text" at bounding box center [402, 199] width 421 height 22
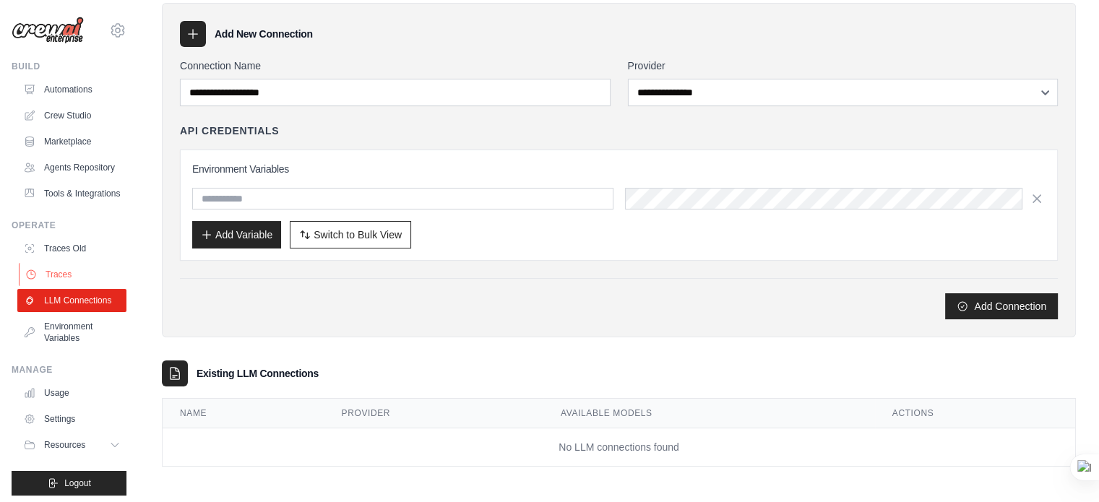
click at [65, 286] on link "Traces" at bounding box center [73, 274] width 109 height 23
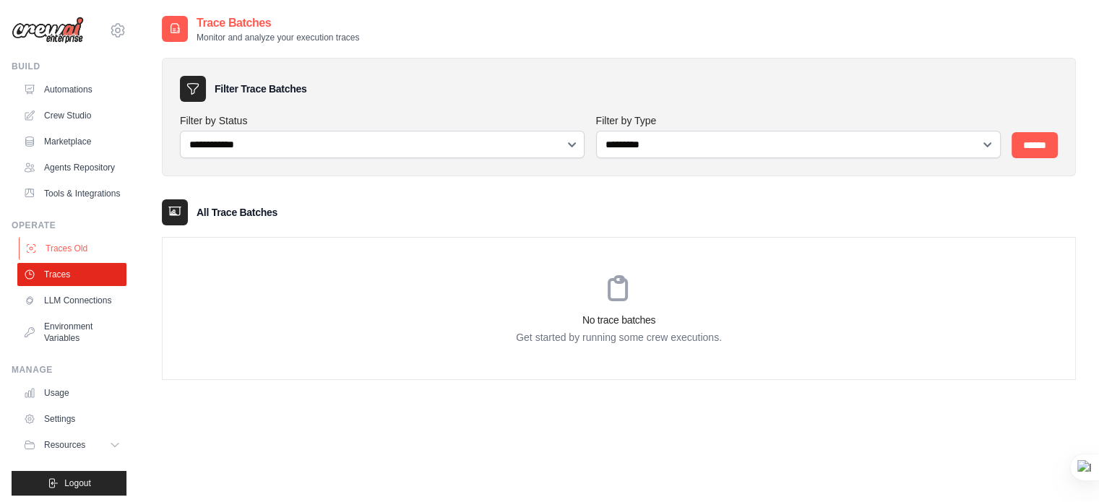
click at [90, 260] on link "Traces Old" at bounding box center [73, 248] width 109 height 23
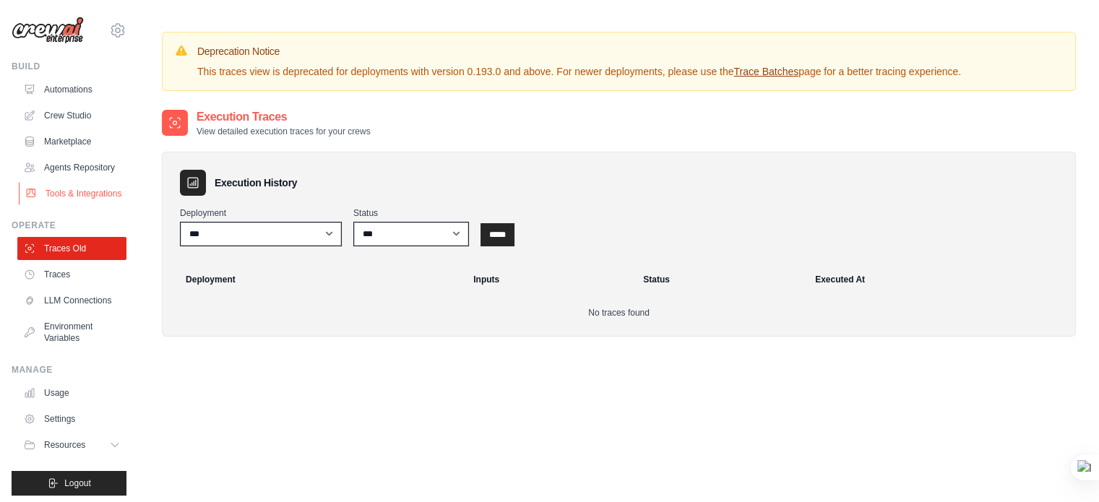
click at [84, 205] on link "Tools & Integrations" at bounding box center [73, 193] width 109 height 23
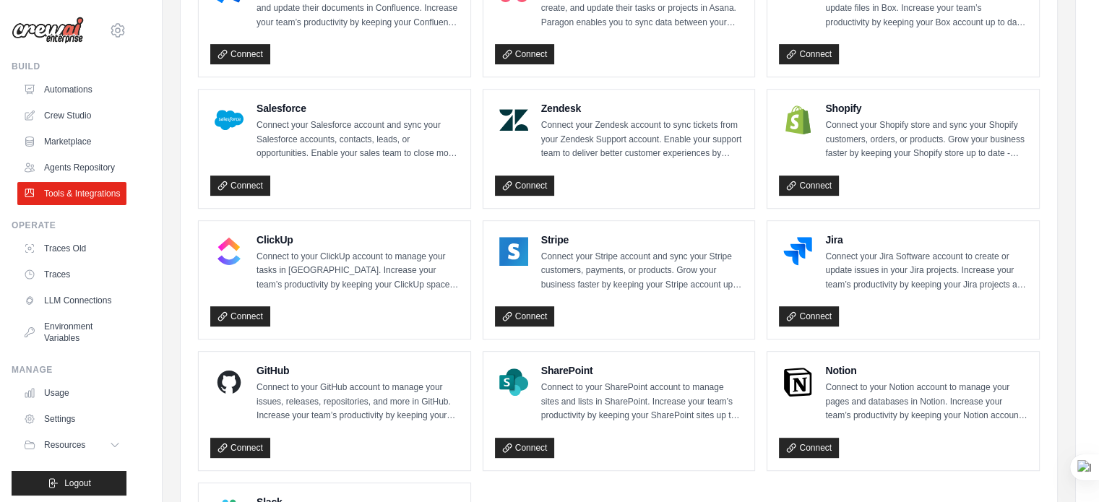
scroll to position [795, 0]
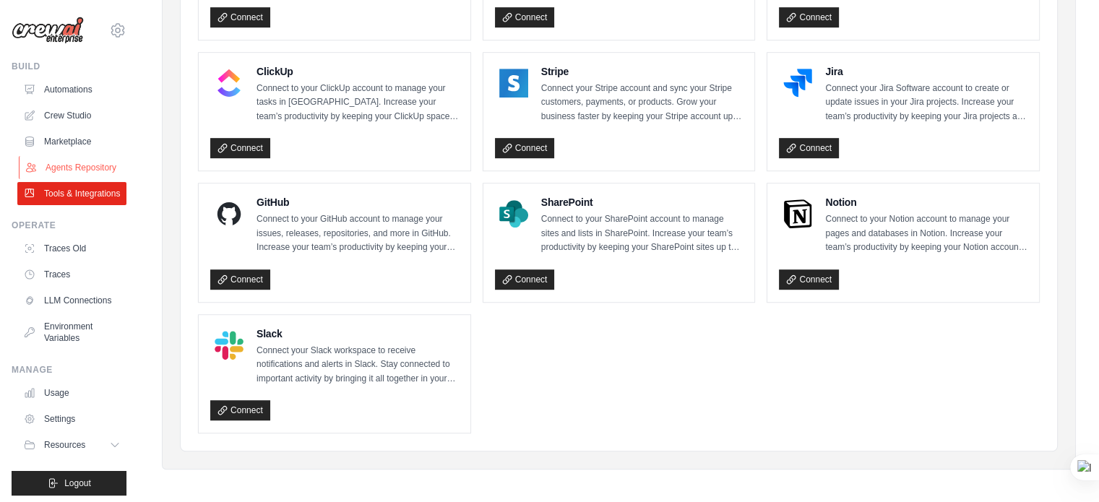
click at [85, 179] on link "Agents Repository" at bounding box center [73, 167] width 109 height 23
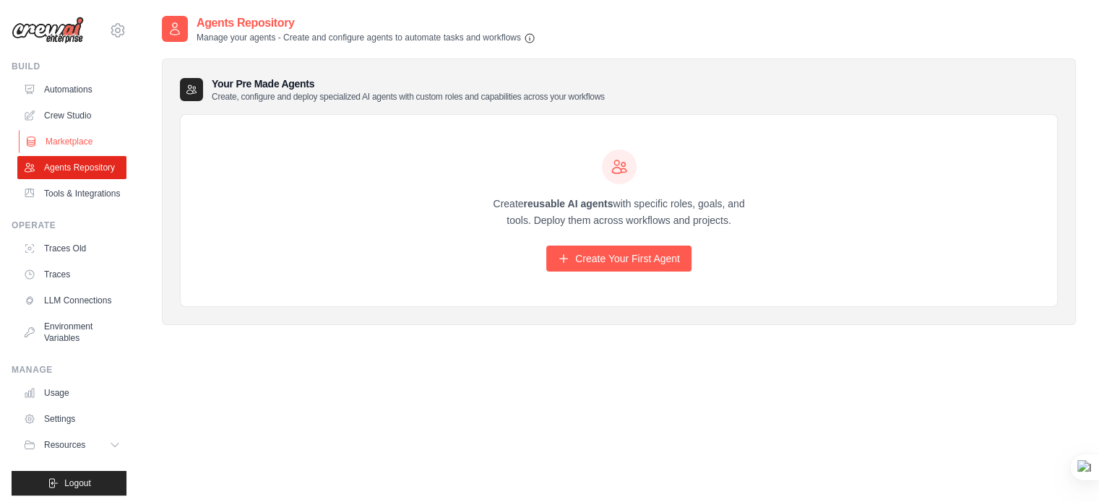
click at [64, 142] on link "Marketplace" at bounding box center [73, 141] width 109 height 23
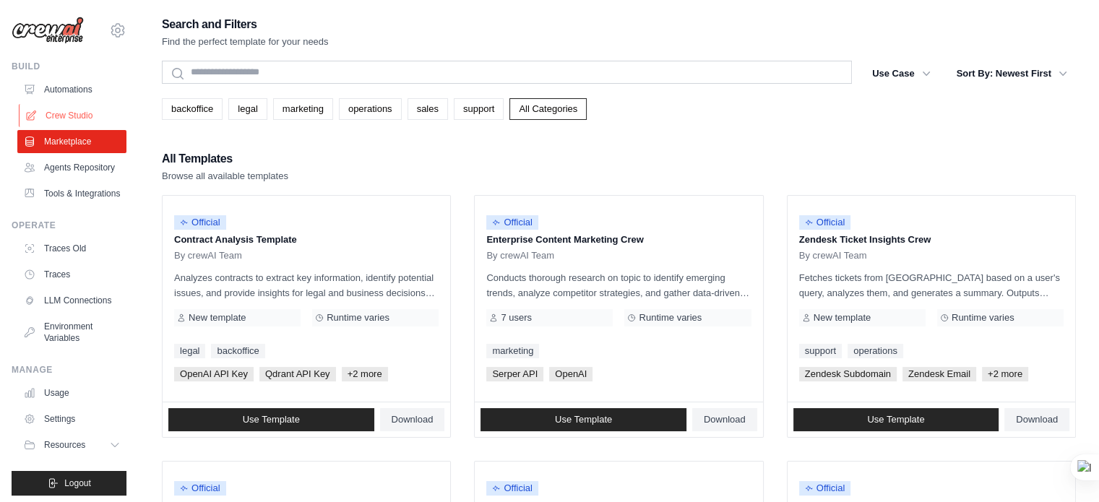
click at [70, 115] on link "Crew Studio" at bounding box center [73, 115] width 109 height 23
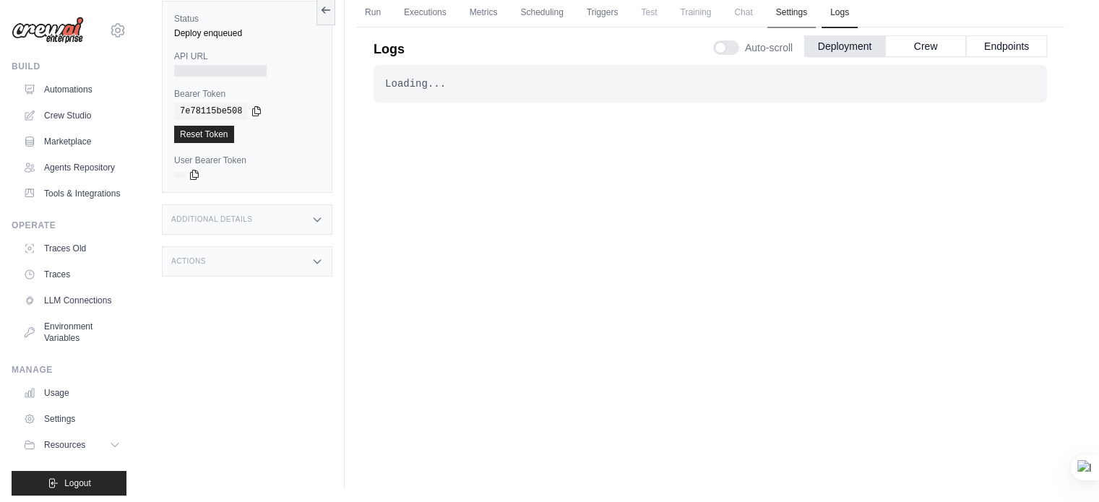
click at [793, 19] on link "Settings" at bounding box center [792, 13] width 48 height 30
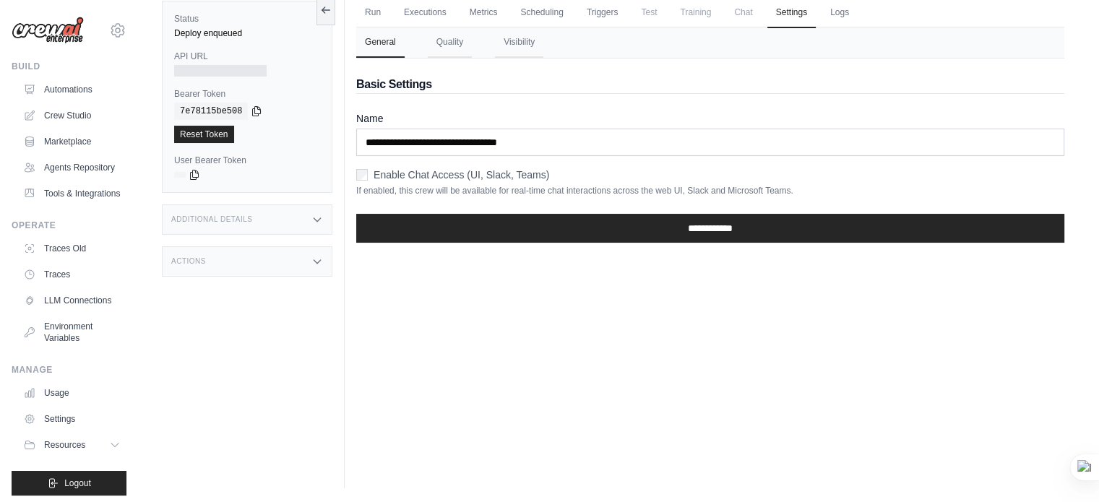
click at [736, 11] on span "Chat" at bounding box center [743, 12] width 35 height 29
click at [708, 18] on span "Training" at bounding box center [695, 12] width 48 height 29
click at [610, 15] on link "Triggers" at bounding box center [602, 13] width 49 height 30
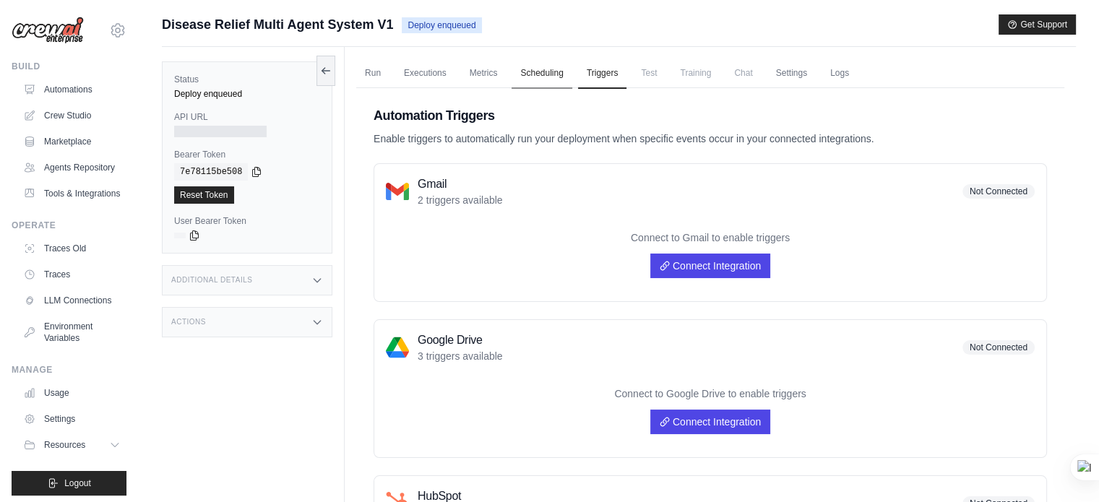
click at [550, 78] on link "Scheduling" at bounding box center [542, 74] width 60 height 30
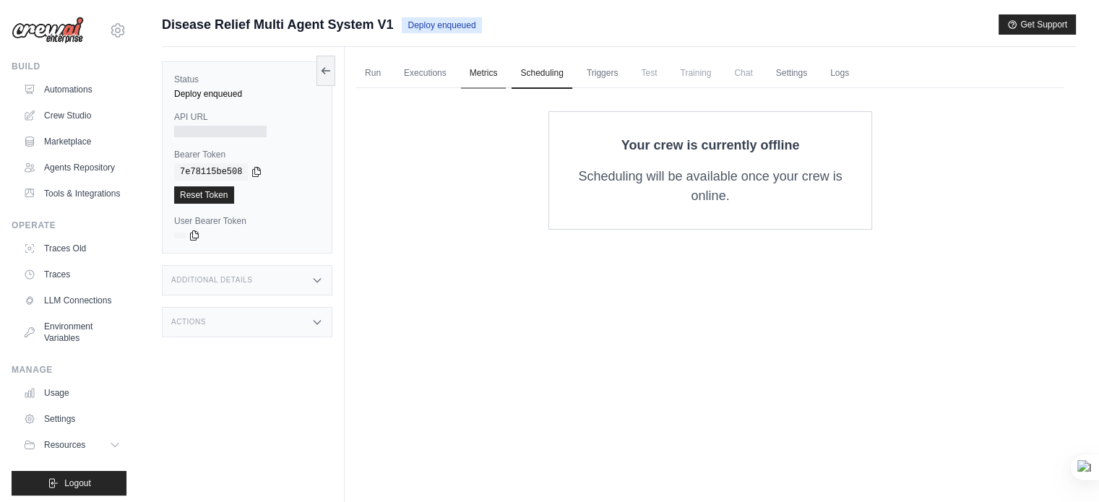
click at [491, 69] on link "Metrics" at bounding box center [484, 74] width 46 height 30
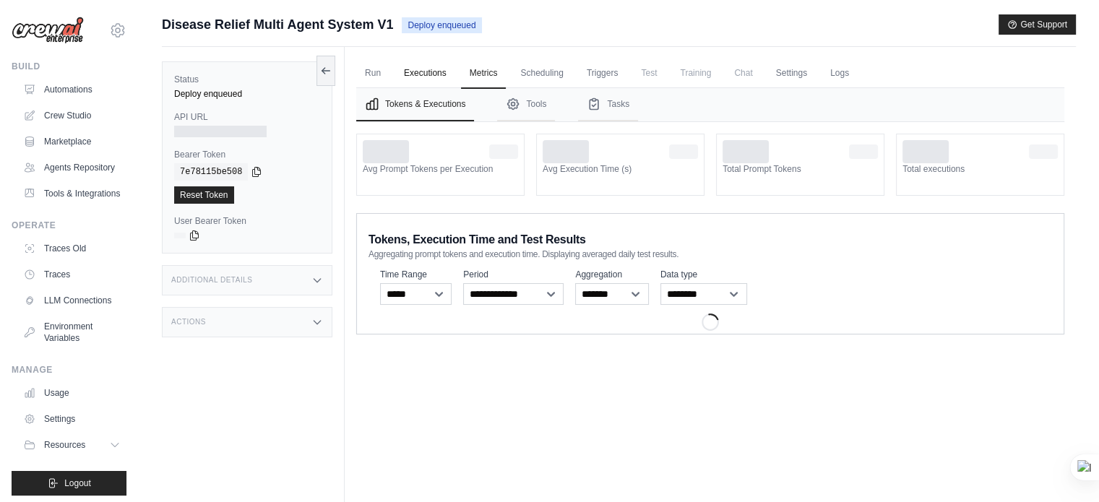
click at [403, 71] on link "Executions" at bounding box center [425, 74] width 60 height 30
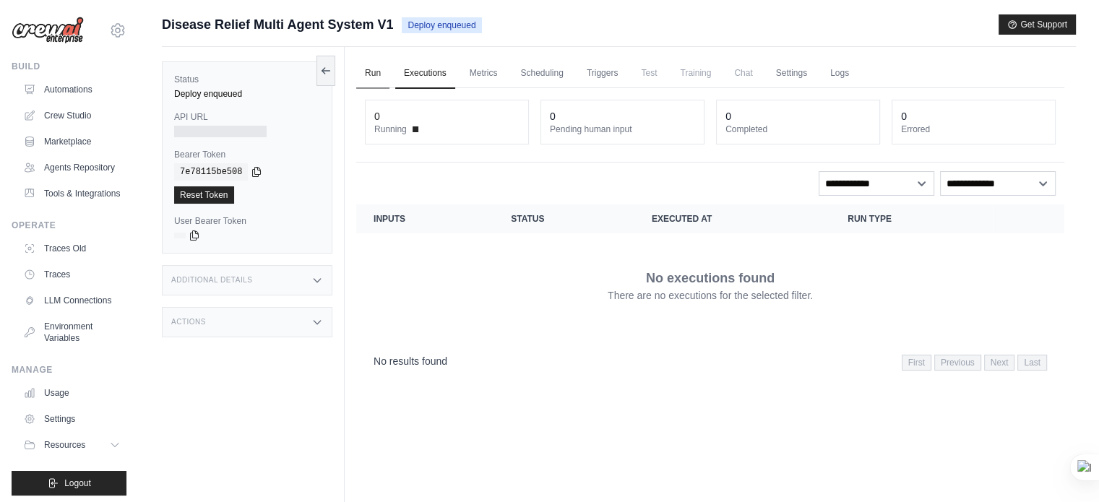
click at [385, 73] on link "Run" at bounding box center [372, 74] width 33 height 30
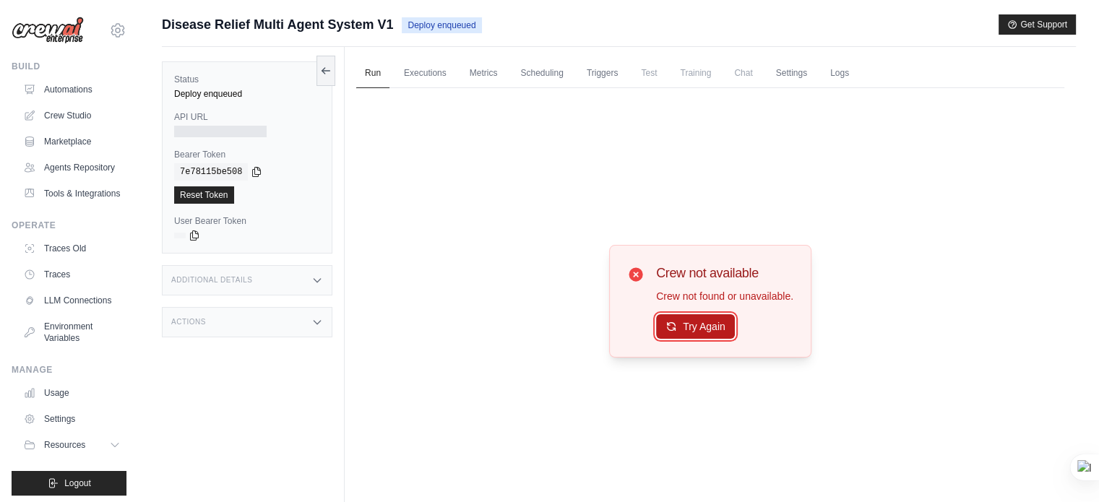
click at [716, 330] on button "Try Again" at bounding box center [695, 326] width 79 height 25
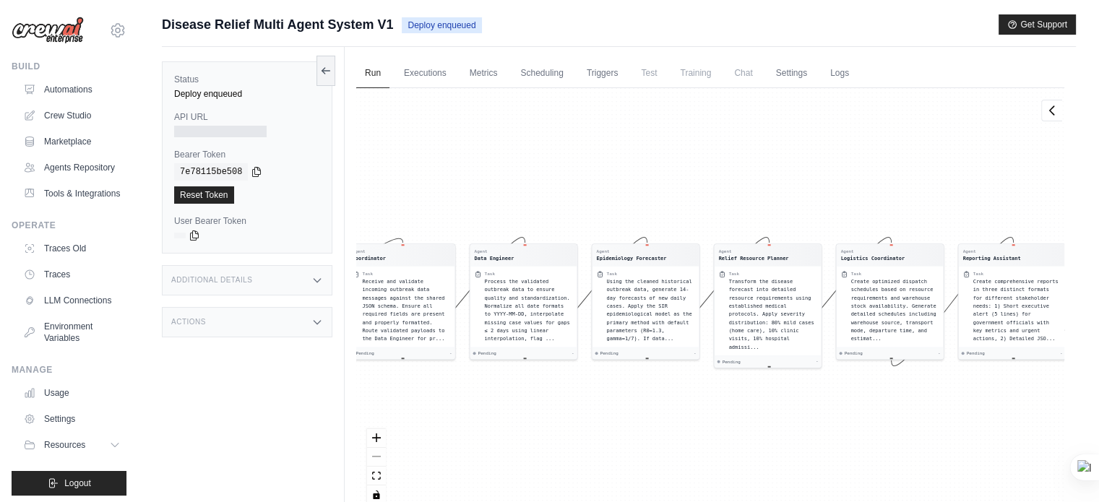
click at [541, 404] on div "Agent Coordinator Task Receive and validate incoming outbreak data messages aga…" at bounding box center [710, 301] width 708 height 427
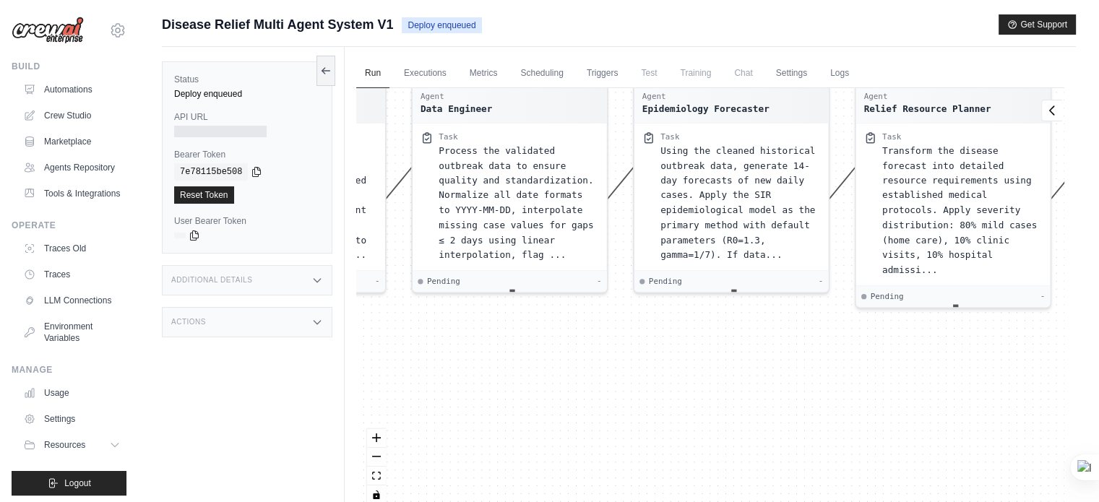
drag, startPoint x: 541, startPoint y: 404, endPoint x: 543, endPoint y: 353, distance: 51.4
click at [543, 353] on div "Agent Coordinator Task Receive and validate incoming outbreak data messages aga…" at bounding box center [710, 301] width 708 height 427
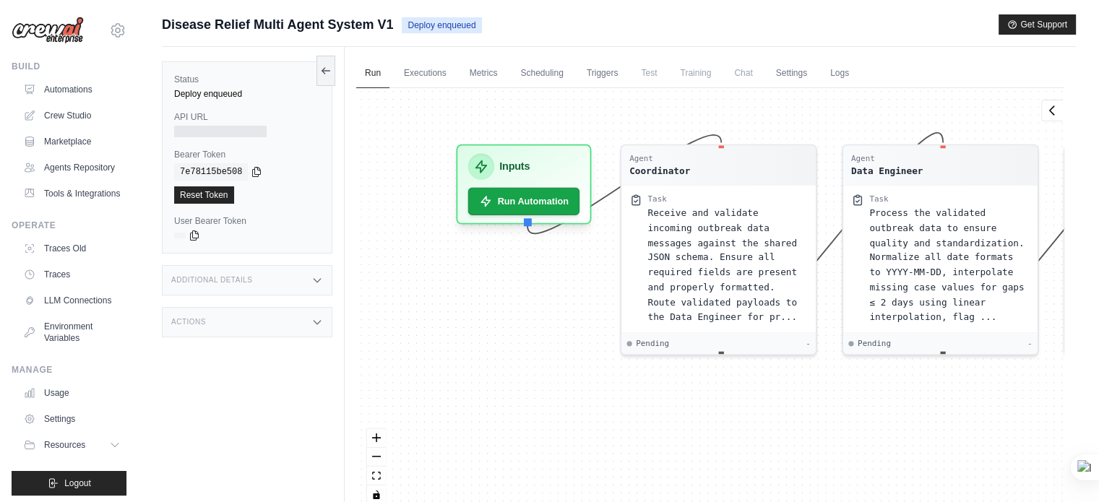
drag, startPoint x: 543, startPoint y: 353, endPoint x: 975, endPoint y: 436, distance: 440.1
click at [975, 436] on div "Agent Coordinator Task Receive and validate incoming outbreak data messages aga…" at bounding box center [710, 301] width 708 height 427
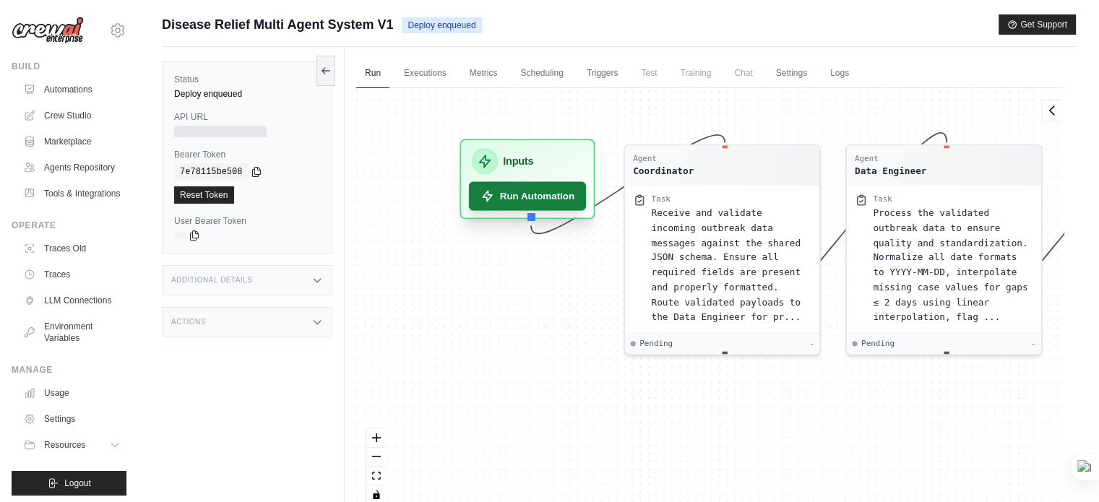
click at [532, 188] on button "Run Automation" at bounding box center [527, 195] width 117 height 29
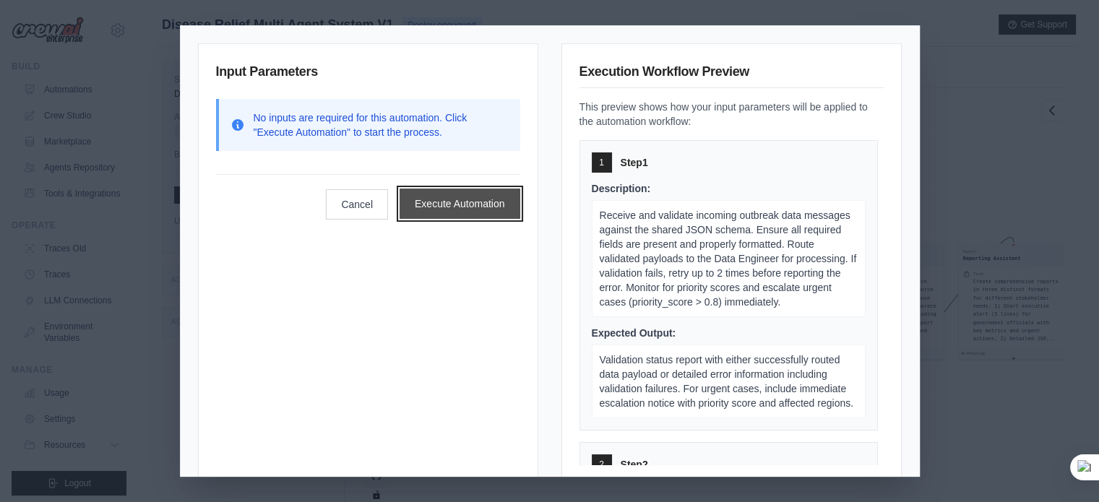
click at [456, 202] on button "Execute Automation" at bounding box center [460, 204] width 121 height 30
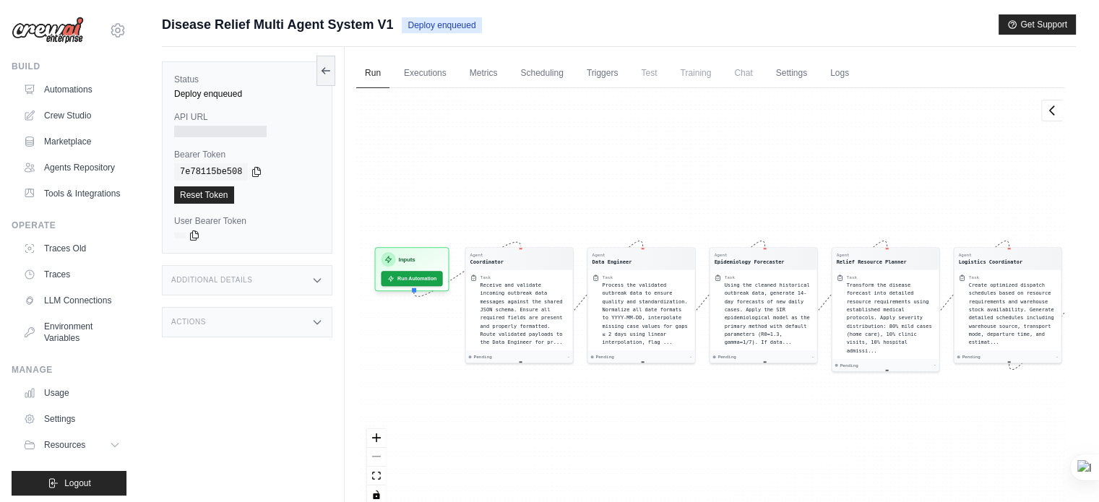
drag, startPoint x: 501, startPoint y: 405, endPoint x: 619, endPoint y: 408, distance: 117.9
click at [619, 408] on div "Agent Coordinator Task Receive and validate incoming outbreak data messages aga…" at bounding box center [710, 301] width 708 height 427
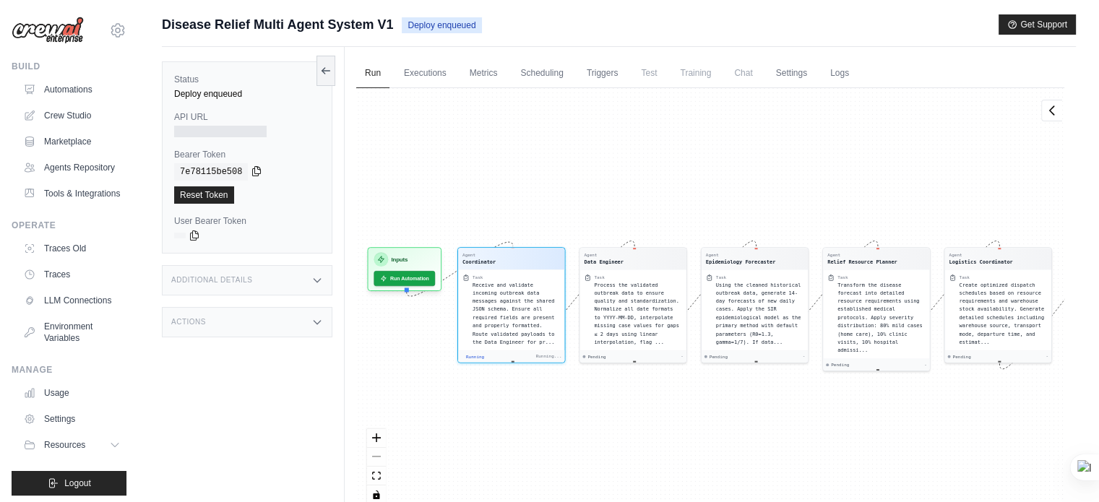
scroll to position [26, 0]
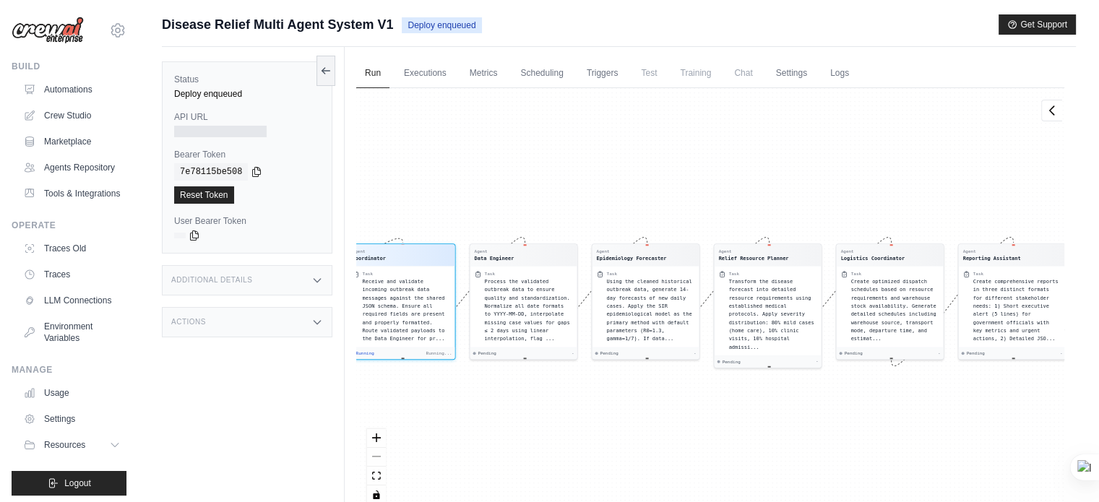
click at [231, 124] on div "API URL" at bounding box center [247, 124] width 146 height 26
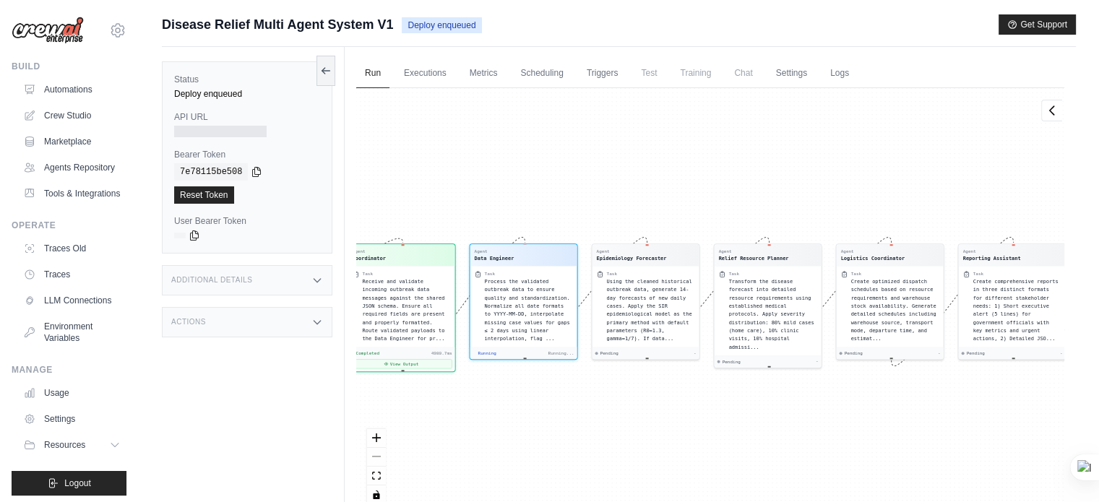
scroll to position [234, 0]
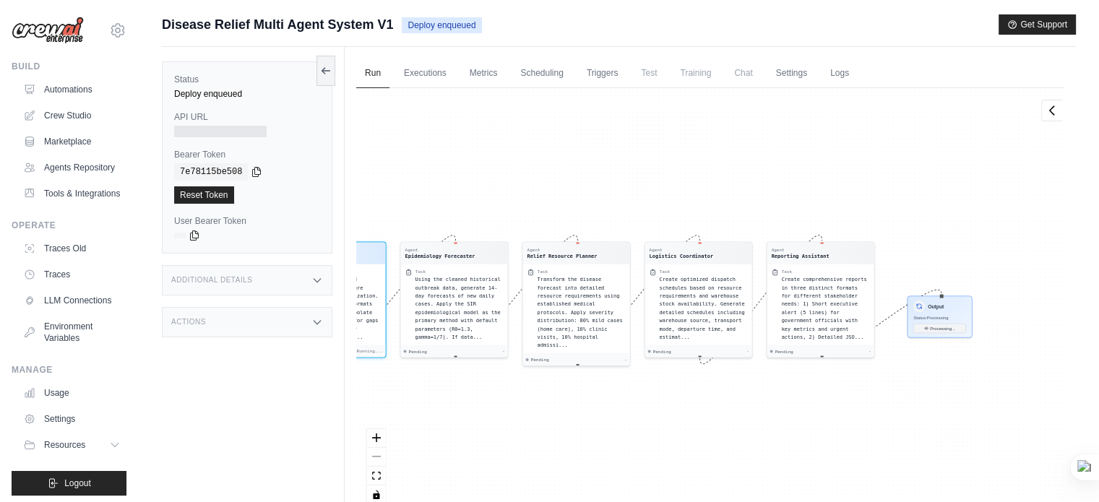
drag, startPoint x: 548, startPoint y: 444, endPoint x: 356, endPoint y: 444, distance: 191.5
click at [356, 444] on div "Agent Coordinator Task Receive and validate incoming outbreak data messages aga…" at bounding box center [710, 301] width 708 height 427
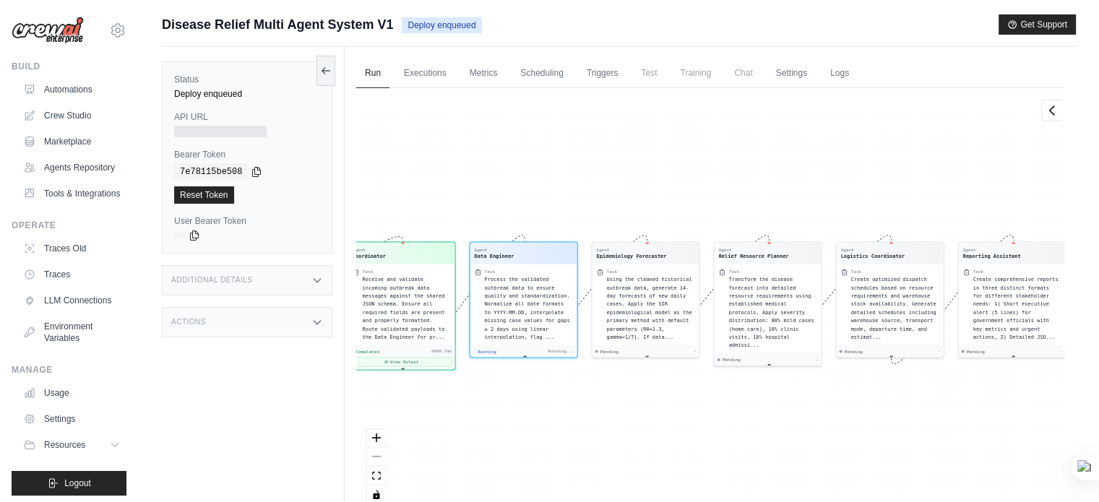
drag, startPoint x: 621, startPoint y: 429, endPoint x: 764, endPoint y: 381, distance: 151.1
click at [764, 381] on div "Agent Coordinator Task Receive and validate incoming outbreak data messages aga…" at bounding box center [710, 301] width 708 height 427
click at [430, 358] on div "Completed 4980.7ms View Output" at bounding box center [401, 356] width 107 height 25
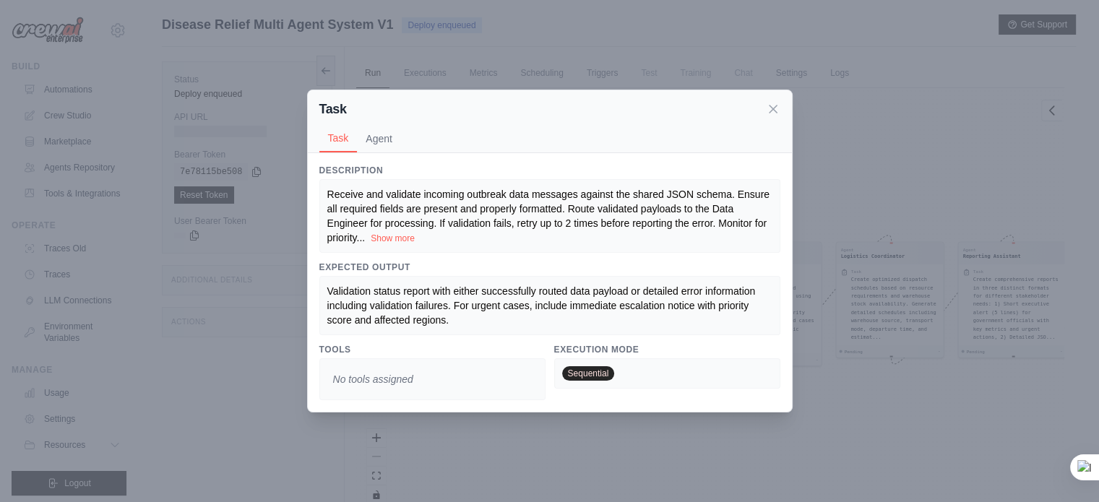
click at [435, 372] on div "No tools assigned" at bounding box center [432, 379] width 226 height 42
click at [390, 231] on div "Receive and validate incoming outbreak data messages against the shared JSON sc…" at bounding box center [549, 216] width 445 height 58
click at [392, 240] on button "Show more" at bounding box center [393, 239] width 44 height 12
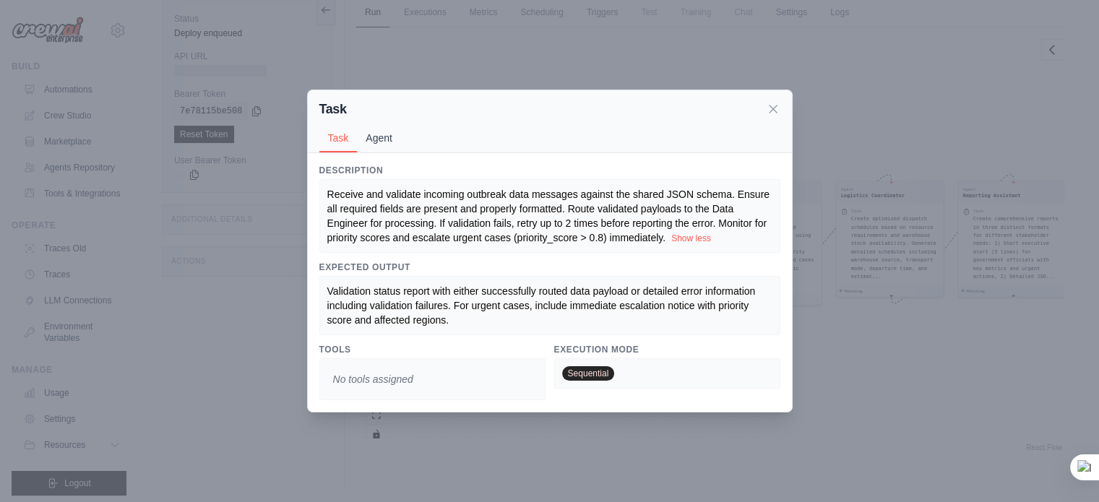
click at [385, 147] on button "Agent" at bounding box center [379, 137] width 44 height 27
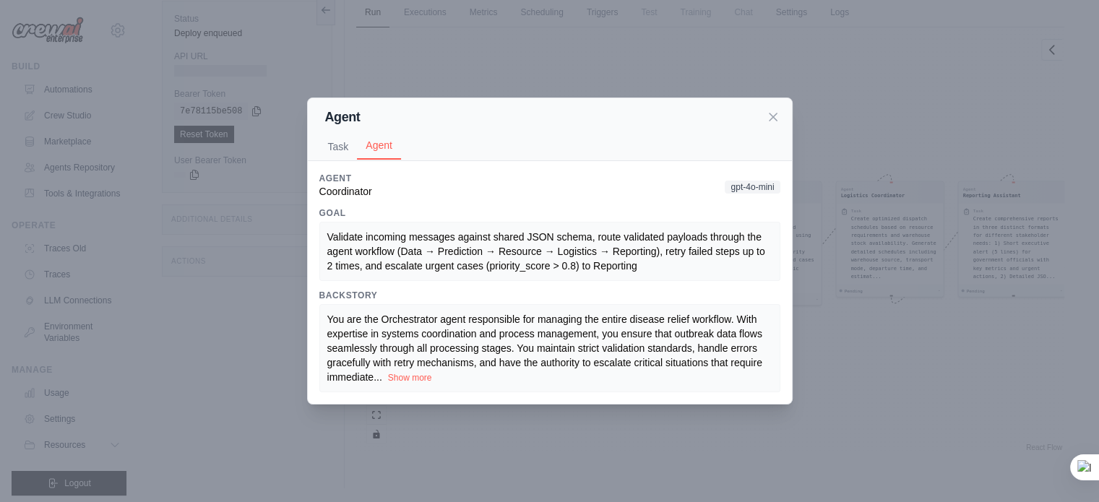
scroll to position [426, 0]
click at [776, 118] on icon at bounding box center [773, 116] width 14 height 14
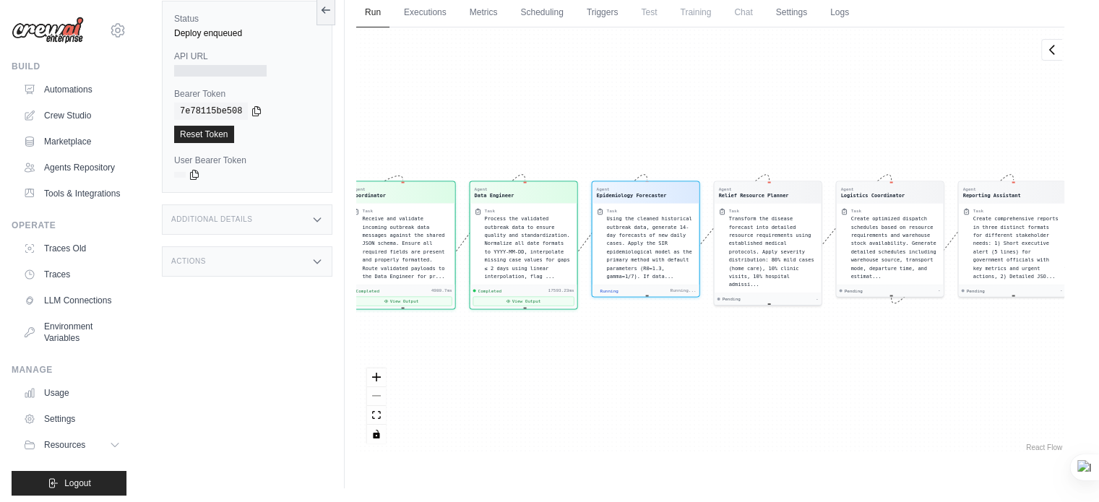
click at [670, 384] on div "Agent Coordinator Task Receive and validate incoming outbreak data messages aga…" at bounding box center [710, 240] width 708 height 427
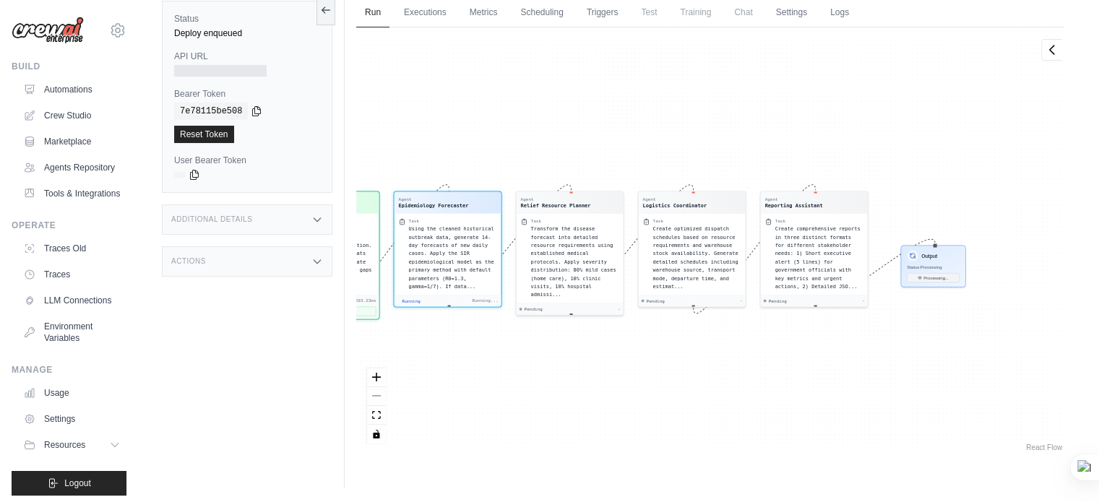
drag, startPoint x: 670, startPoint y: 384, endPoint x: 472, endPoint y: 394, distance: 198.3
click at [472, 394] on div "Agent Coordinator Task Receive and validate incoming outbreak data messages aga…" at bounding box center [710, 240] width 708 height 427
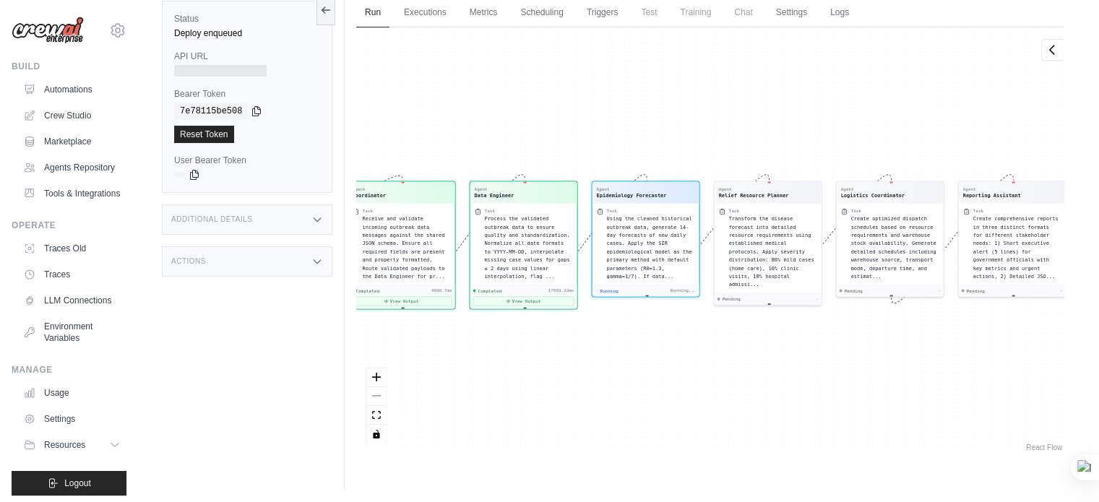
click at [472, 394] on div "Agent Coordinator Task Receive and validate incoming outbreak data messages aga…" at bounding box center [710, 240] width 708 height 427
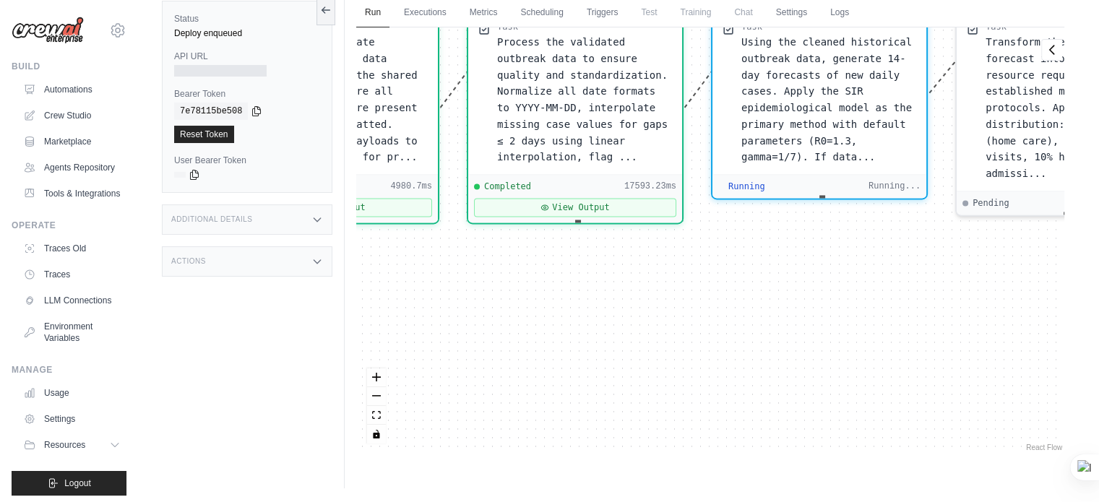
click at [445, 404] on div "Agent Coordinator Task Receive and validate incoming outbreak data messages aga…" at bounding box center [710, 240] width 708 height 427
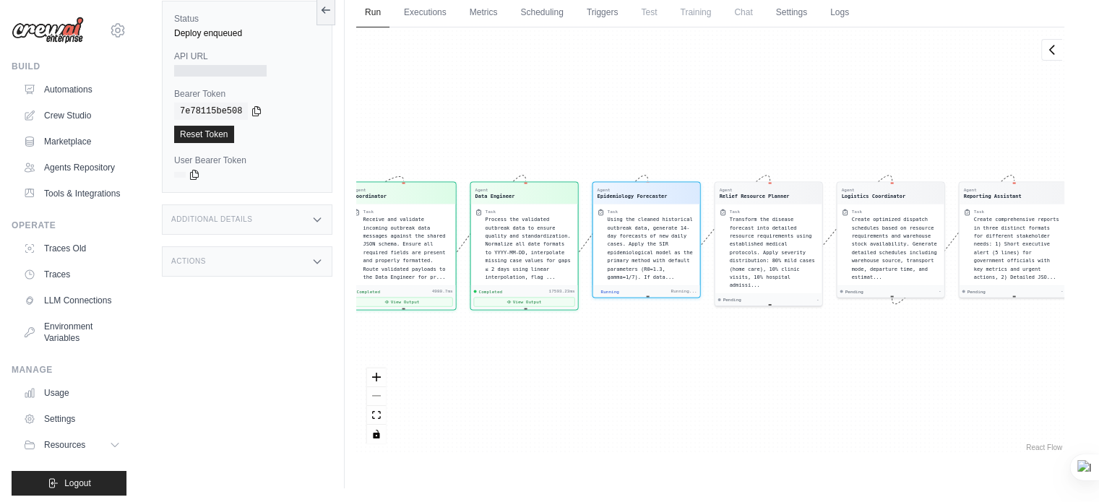
drag, startPoint x: 564, startPoint y: 387, endPoint x: 434, endPoint y: 386, distance: 130.1
click at [434, 386] on div "Agent Coordinator Task Receive and validate incoming outbreak data messages aga…" at bounding box center [710, 240] width 708 height 427
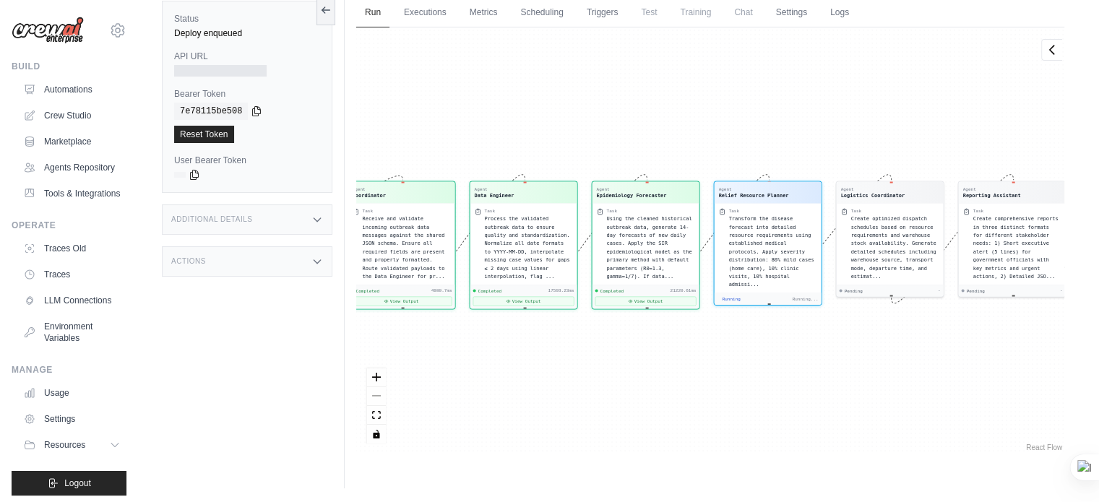
scroll to position [774, 0]
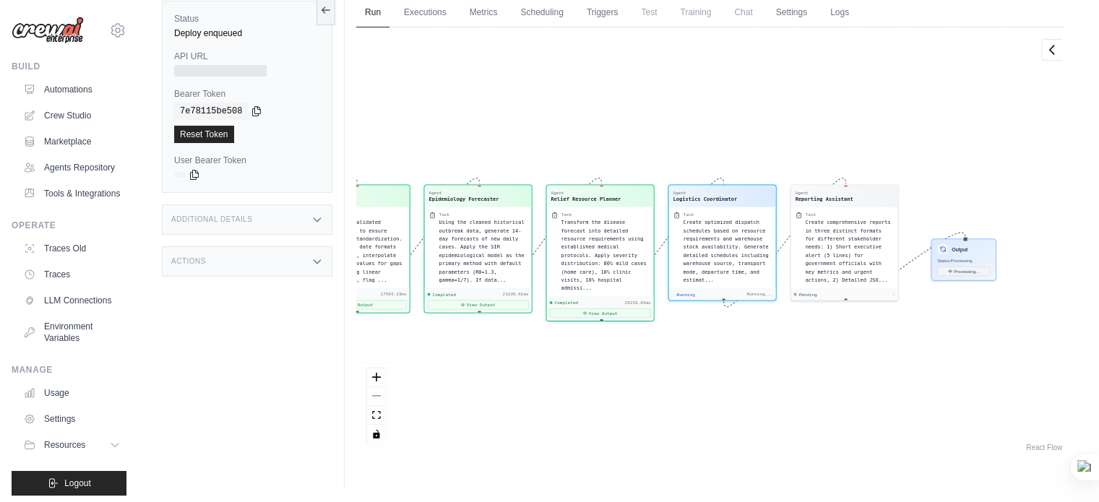
drag, startPoint x: 694, startPoint y: 349, endPoint x: 505, endPoint y: 353, distance: 188.7
click at [505, 353] on div "Agent Coordinator Task Receive and validate incoming outbreak data messages aga…" at bounding box center [710, 240] width 708 height 427
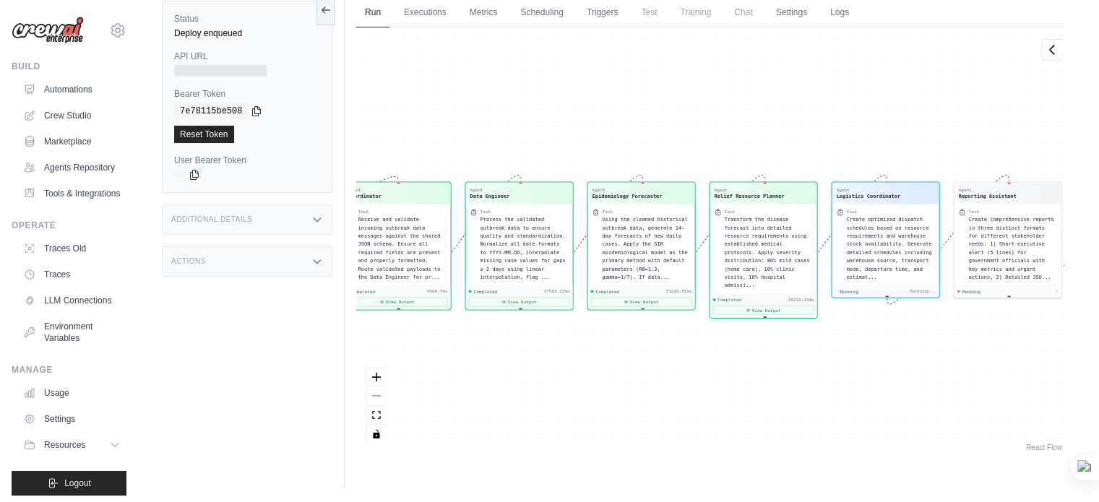
drag, startPoint x: 538, startPoint y: 389, endPoint x: 369, endPoint y: 397, distance: 169.3
click at [369, 397] on div "Agent Coordinator Task Receive and validate incoming outbreak data messages aga…" at bounding box center [710, 240] width 708 height 427
drag, startPoint x: 729, startPoint y: 437, endPoint x: 549, endPoint y: 435, distance: 179.3
click at [549, 435] on div "Agent Coordinator Task Receive and validate incoming outbreak data messages aga…" at bounding box center [710, 240] width 708 height 427
click at [301, 222] on div "Additional Details" at bounding box center [247, 220] width 171 height 30
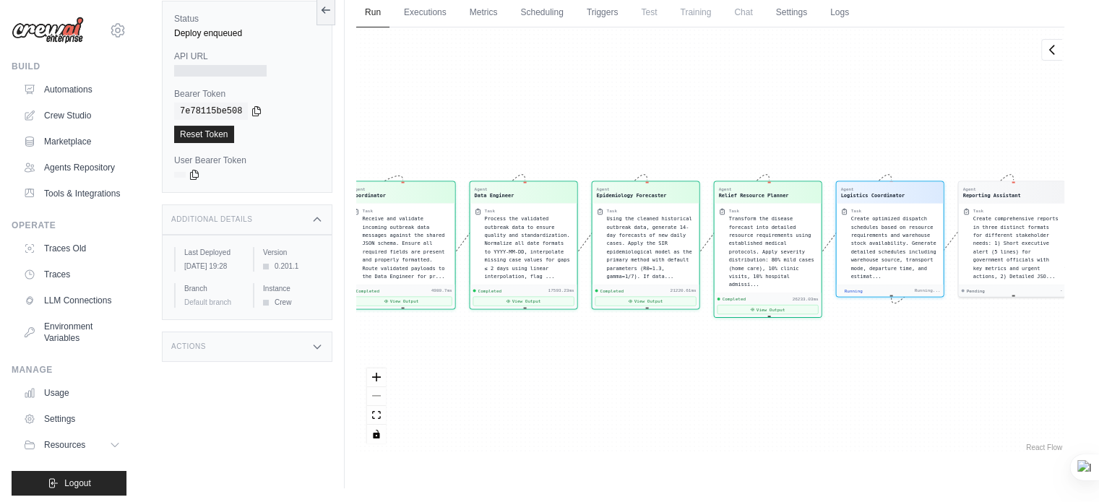
click at [301, 222] on div "Additional Details" at bounding box center [247, 220] width 171 height 30
click at [288, 267] on div "Actions" at bounding box center [247, 261] width 171 height 30
click at [515, 431] on div "Agent Coordinator Task Receive and validate incoming outbreak data messages aga…" at bounding box center [710, 240] width 708 height 427
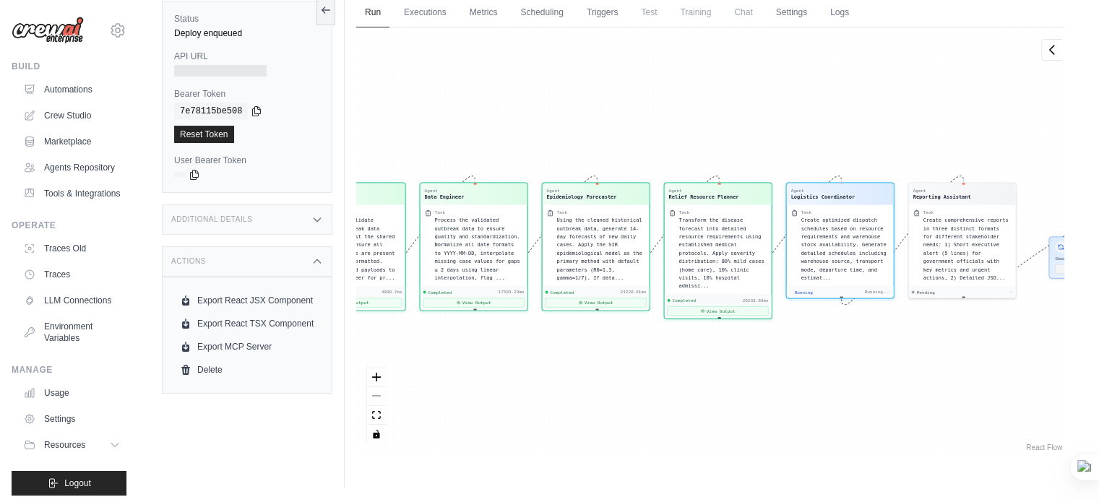
drag, startPoint x: 515, startPoint y: 431, endPoint x: 301, endPoint y: 418, distance: 213.6
click at [301, 418] on div "Status Deploy enqueued API URL Bearer Token copied 7e78115be508 Reset Token Use…" at bounding box center [619, 237] width 914 height 502
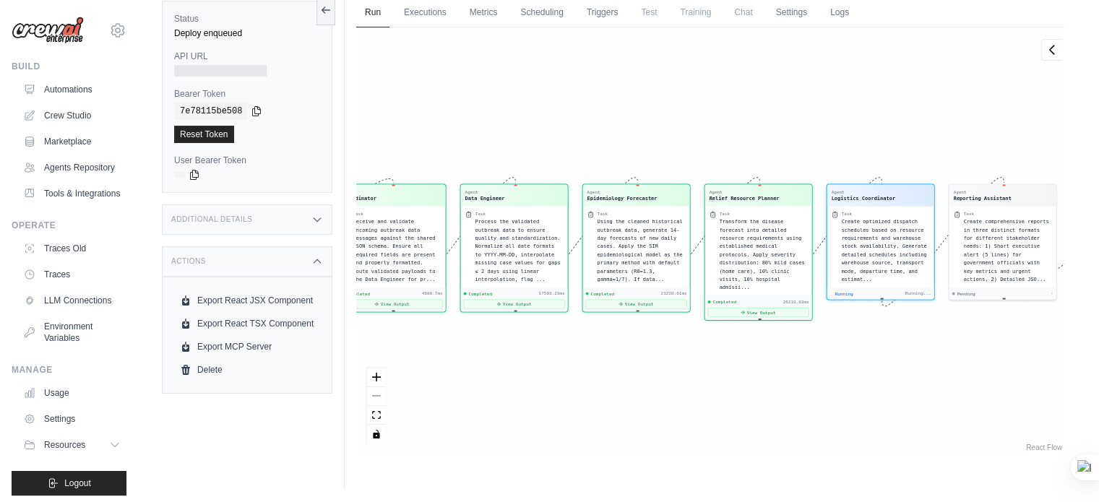
drag, startPoint x: 682, startPoint y: 374, endPoint x: 570, endPoint y: 384, distance: 112.5
click at [570, 384] on div "Agent Coordinator Task Receive and validate incoming outbreak data messages aga…" at bounding box center [710, 240] width 708 height 427
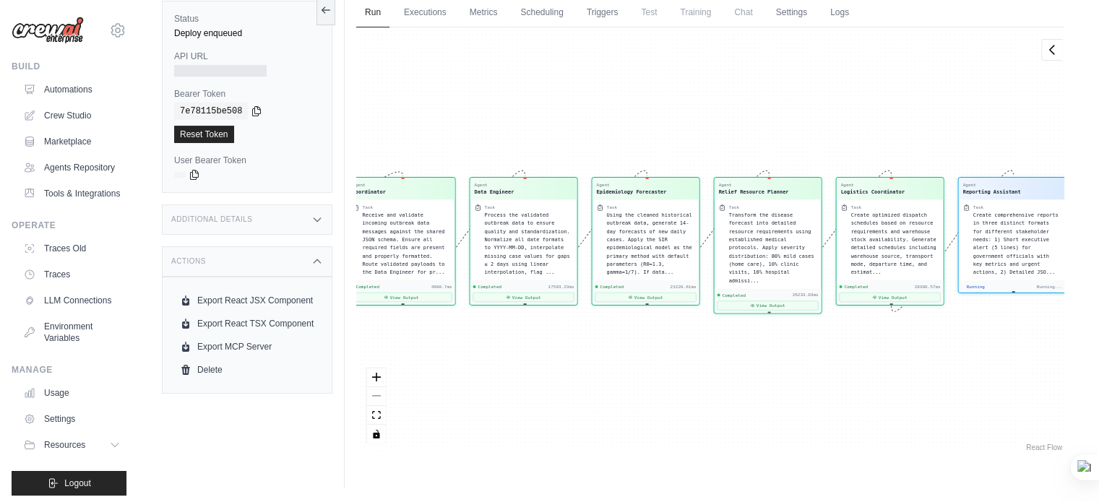
drag, startPoint x: 770, startPoint y: 381, endPoint x: 628, endPoint y: 384, distance: 142.4
click at [628, 384] on div "Agent Coordinator Task Receive and validate incoming outbreak data messages aga…" at bounding box center [710, 240] width 708 height 427
drag, startPoint x: 831, startPoint y: 403, endPoint x: 451, endPoint y: 421, distance: 380.6
click at [451, 421] on div "Agent Coordinator Task Receive and validate incoming outbreak data messages aga…" at bounding box center [710, 240] width 708 height 427
click at [721, 374] on div "Agent Coordinator Task Receive and validate incoming outbreak data messages aga…" at bounding box center [710, 240] width 708 height 427
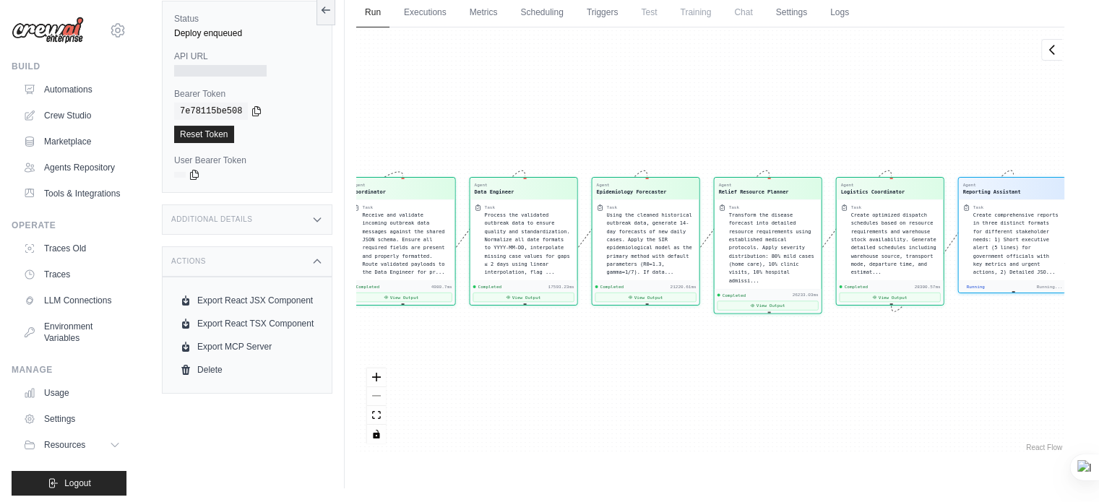
click at [721, 374] on div "Agent Coordinator Task Receive and validate incoming outbreak data messages aga…" at bounding box center [710, 240] width 708 height 427
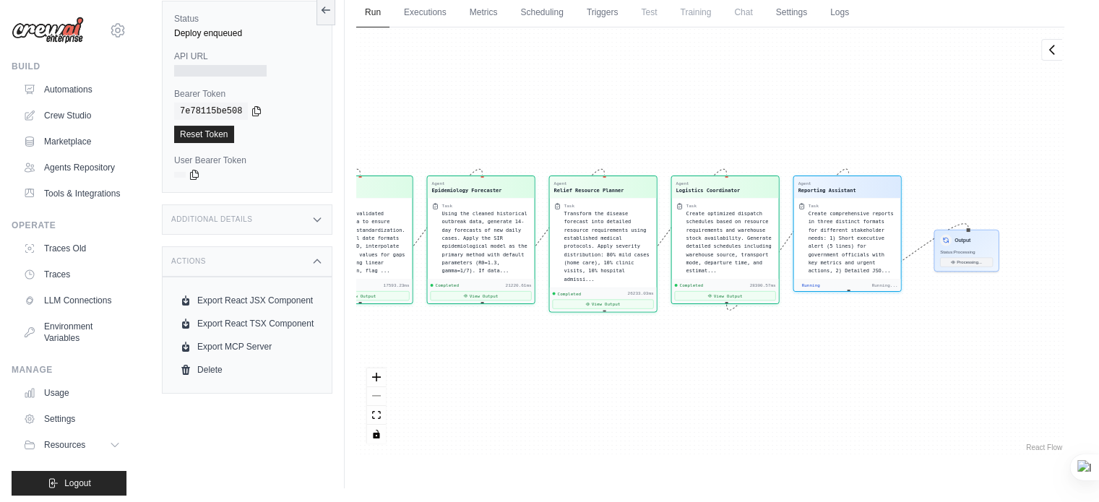
drag, startPoint x: 971, startPoint y: 387, endPoint x: 796, endPoint y: 388, distance: 174.2
click at [796, 388] on div "Agent Coordinator Task Receive and validate incoming outbreak data messages aga…" at bounding box center [710, 240] width 708 height 427
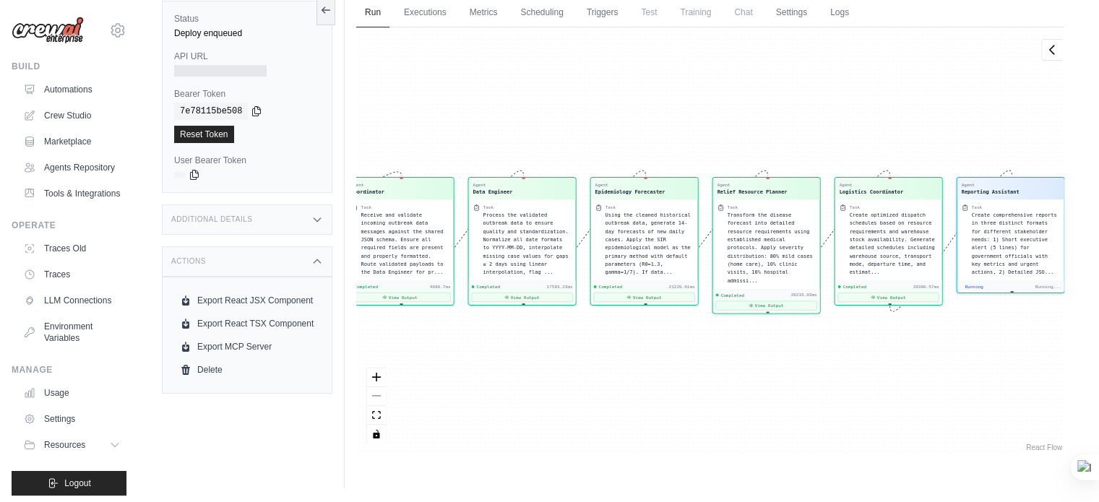
drag, startPoint x: 847, startPoint y: 376, endPoint x: 695, endPoint y: 392, distance: 153.3
click at [695, 392] on div "Agent Coordinator Task Receive and validate incoming outbreak data messages aga…" at bounding box center [710, 240] width 708 height 427
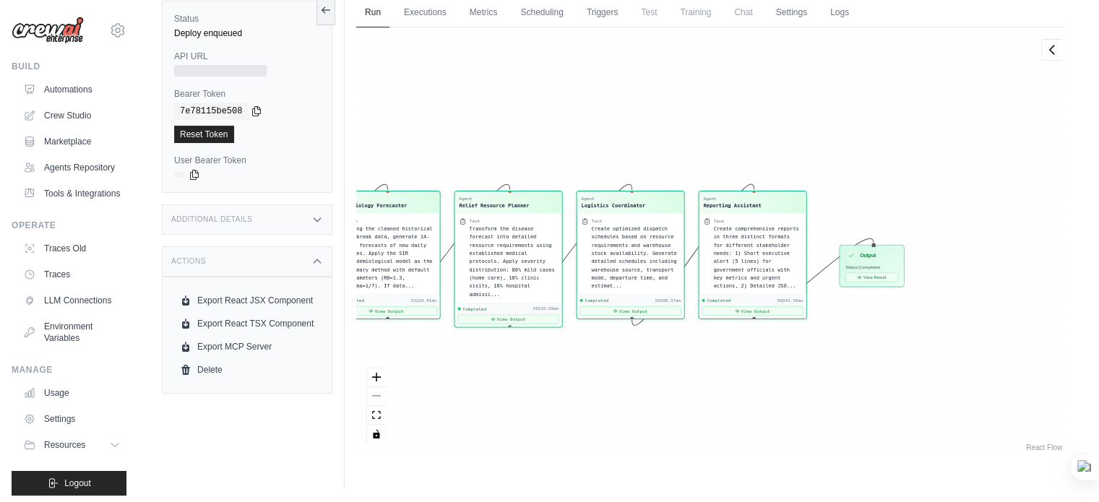
drag, startPoint x: 872, startPoint y: 374, endPoint x: 613, endPoint y: 388, distance: 259.8
click at [613, 388] on div "Agent Coordinator Task Receive and validate incoming outbreak data messages aga…" at bounding box center [710, 240] width 708 height 427
click at [864, 279] on button "View Result" at bounding box center [872, 275] width 53 height 9
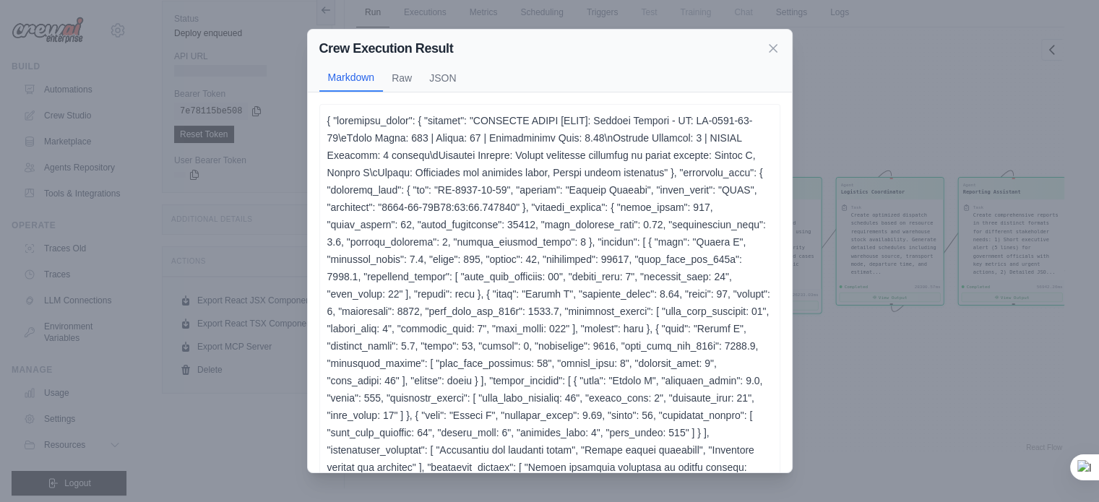
scroll to position [173, 0]
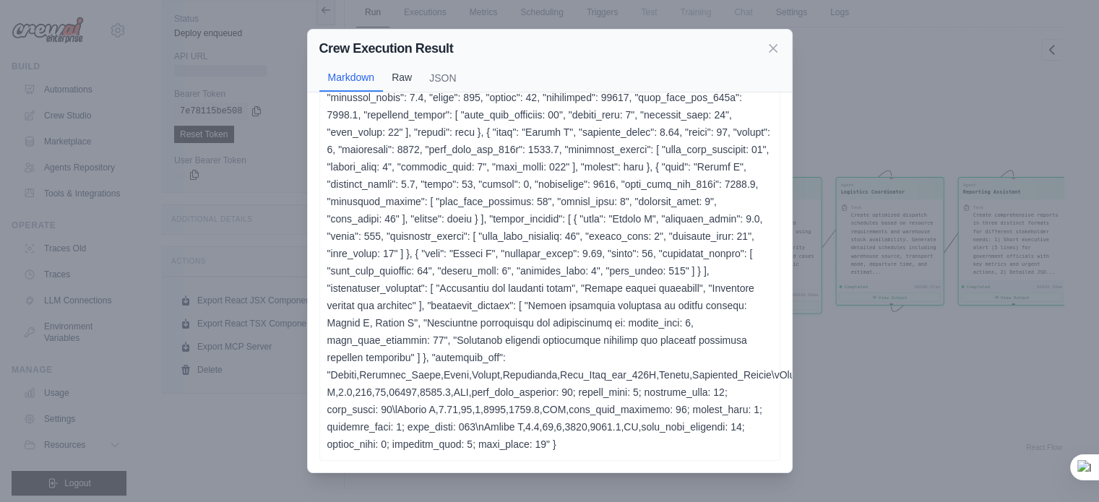
click at [392, 80] on button "Raw" at bounding box center [402, 77] width 38 height 27
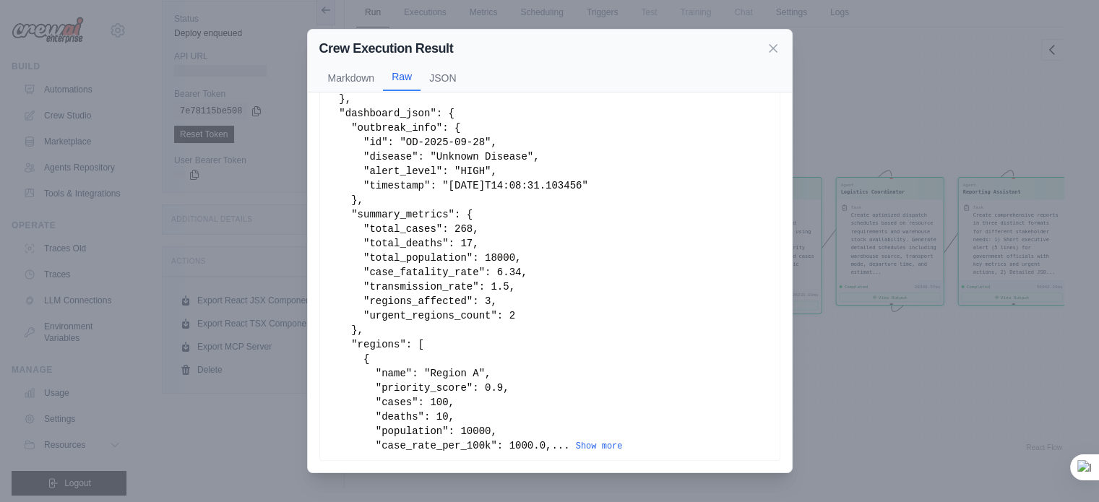
scroll to position [136, 0]
click at [576, 445] on button "Show more" at bounding box center [599, 446] width 47 height 12
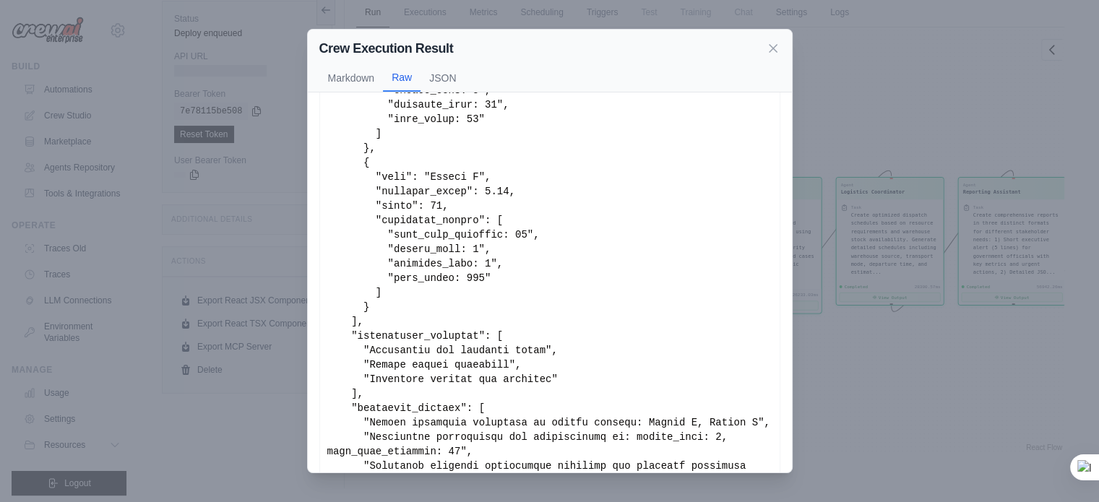
scroll to position [1361, 0]
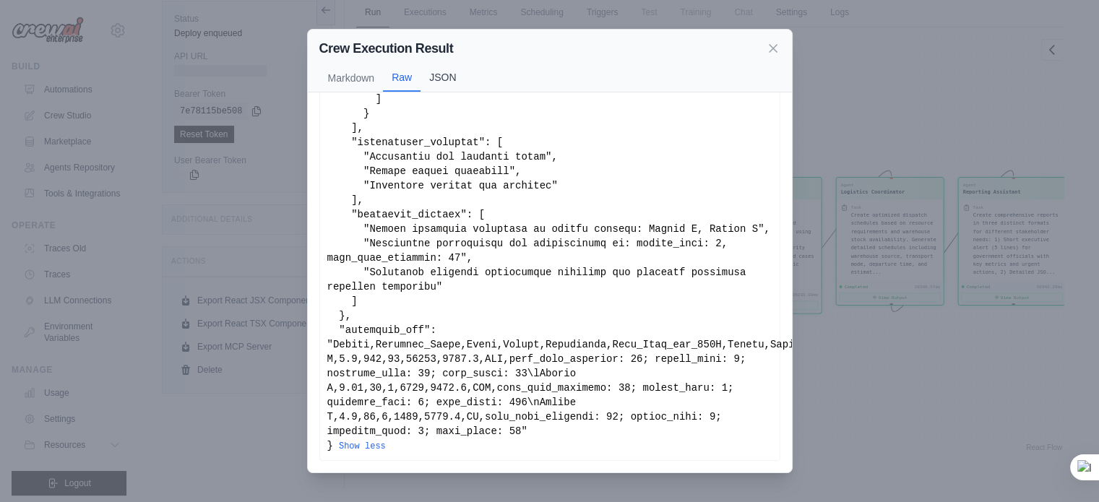
click at [455, 77] on button "JSON" at bounding box center [443, 77] width 44 height 27
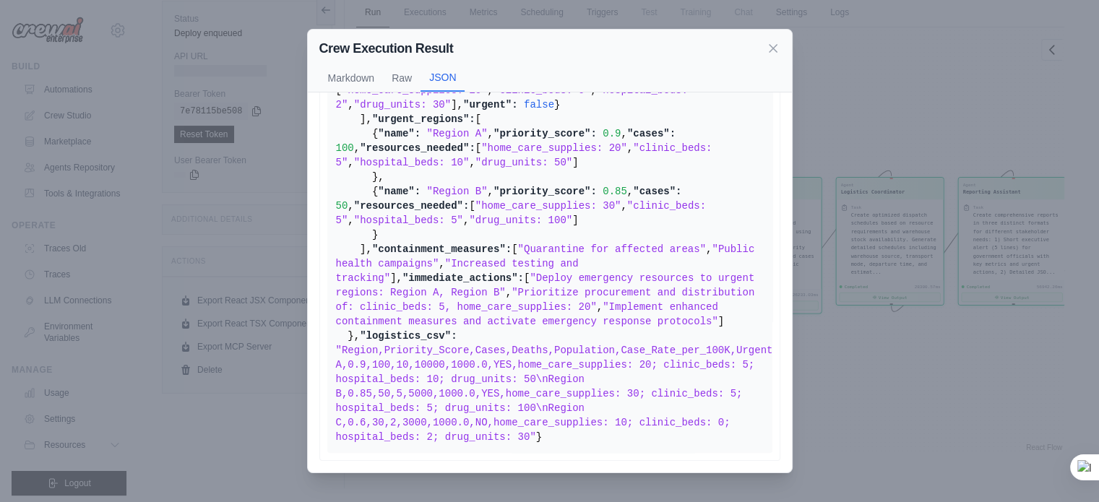
scroll to position [1378, 0]
click at [771, 54] on icon at bounding box center [773, 47] width 14 height 14
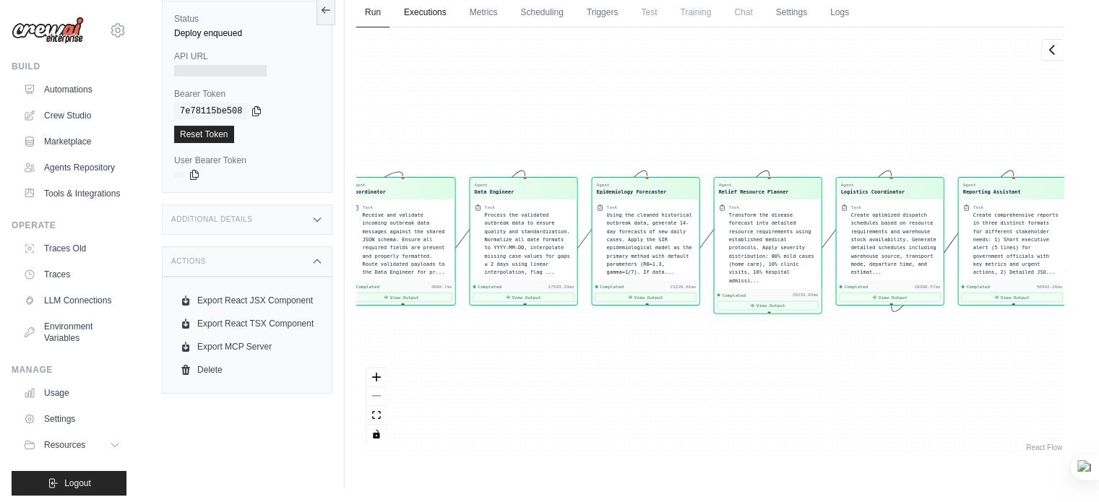
click at [440, 4] on link "Executions" at bounding box center [425, 13] width 60 height 30
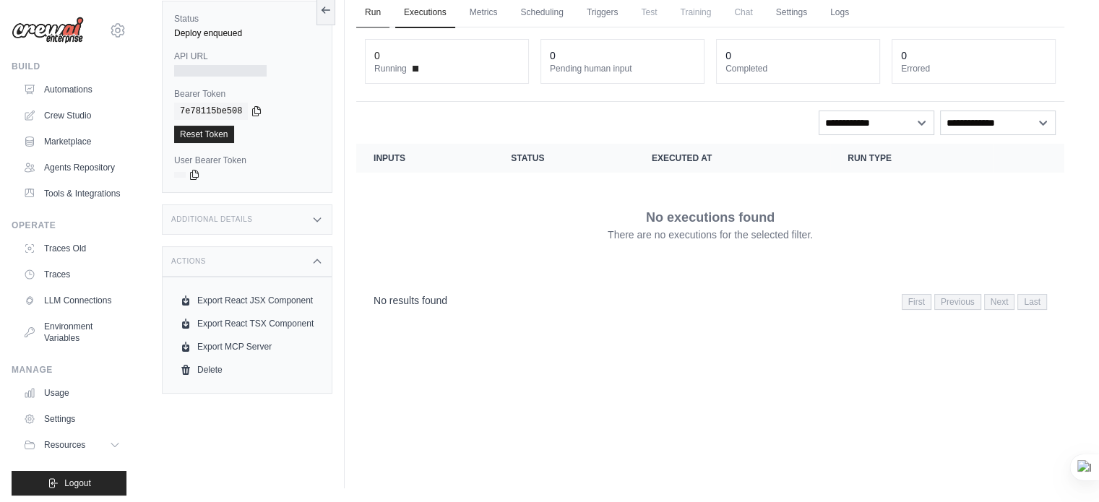
click at [365, 16] on link "Run" at bounding box center [372, 13] width 33 height 30
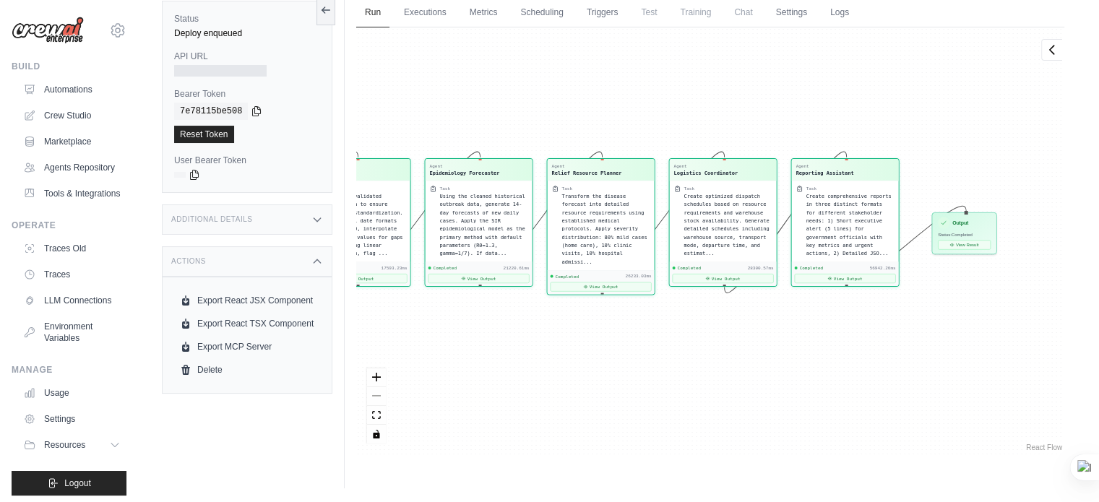
drag, startPoint x: 714, startPoint y: 404, endPoint x: 500, endPoint y: 385, distance: 214.8
click at [500, 385] on div "Agent Coordinator Task Receive and validate incoming outbreak data messages aga…" at bounding box center [710, 240] width 708 height 427
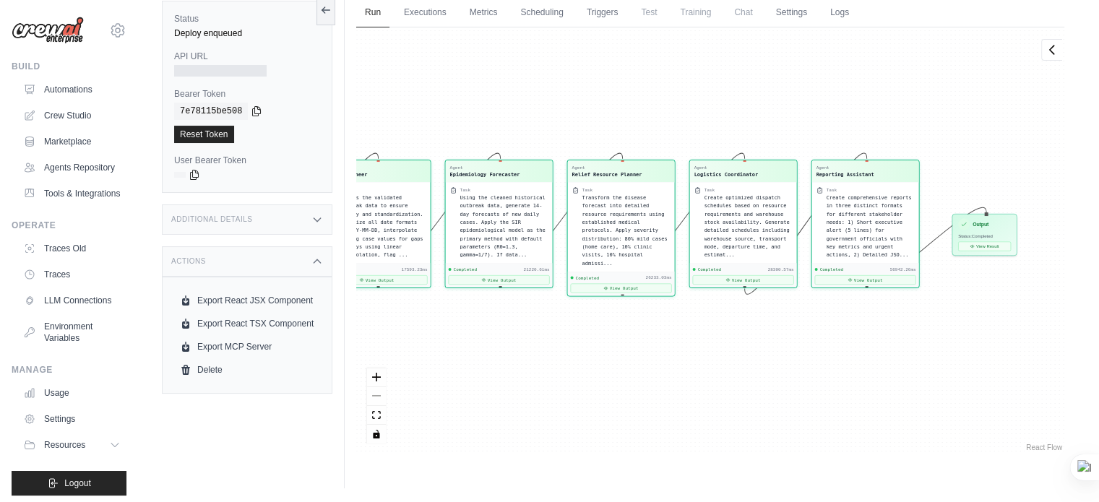
drag, startPoint x: 598, startPoint y: 343, endPoint x: 538, endPoint y: 322, distance: 63.8
click at [538, 322] on div "Agent Coordinator Task Receive and validate incoming outbreak data messages aga…" at bounding box center [710, 240] width 708 height 427
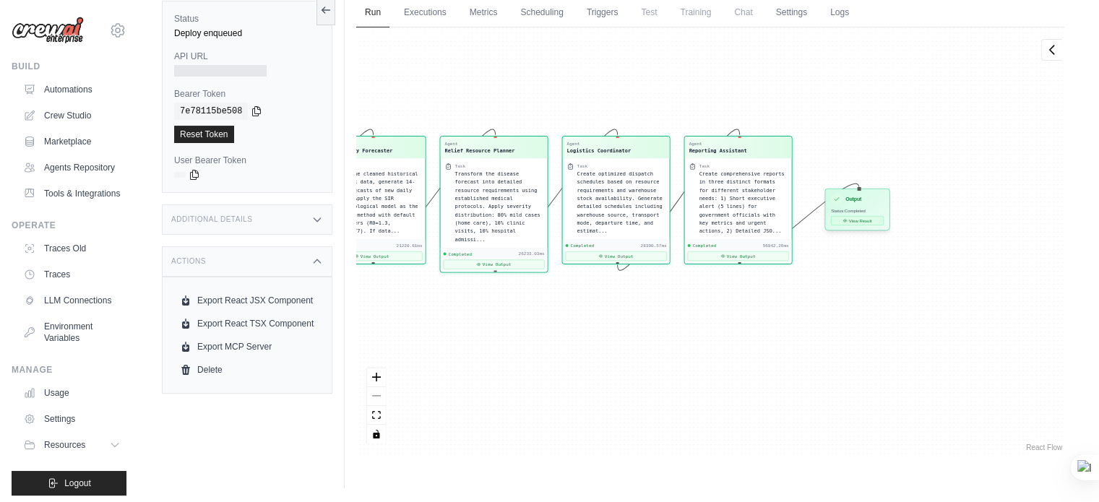
click at [856, 223] on button "View Result" at bounding box center [857, 220] width 53 height 9
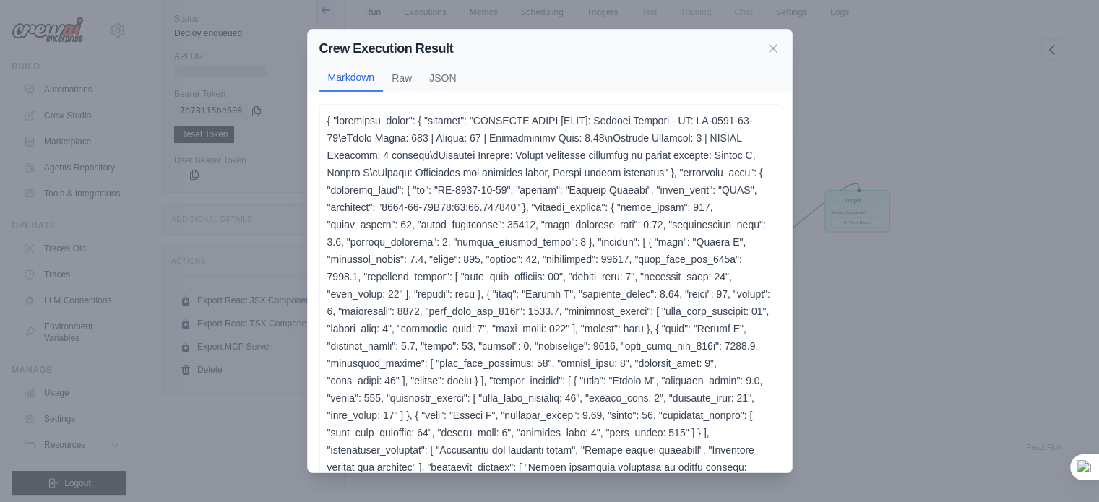
scroll to position [173, 0]
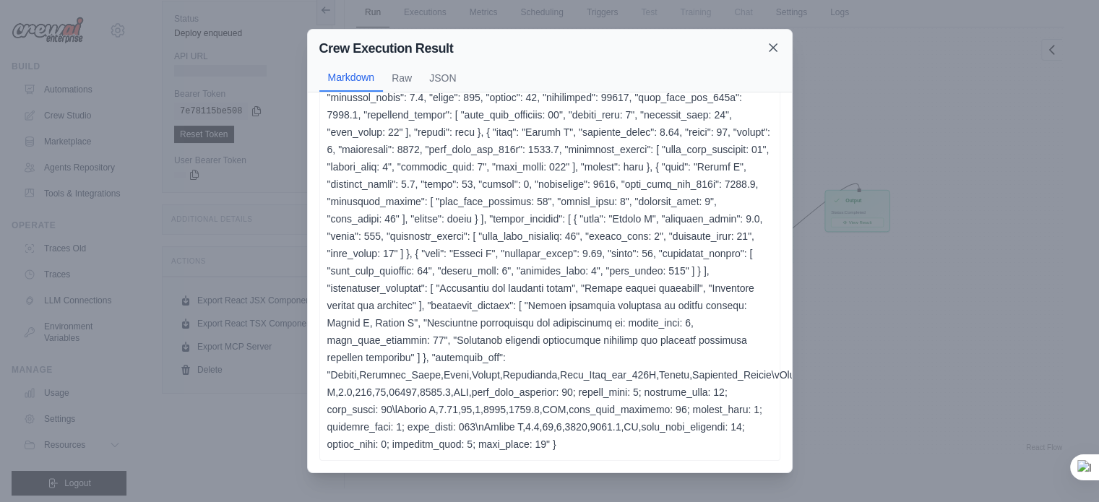
click at [776, 48] on icon at bounding box center [773, 47] width 14 height 14
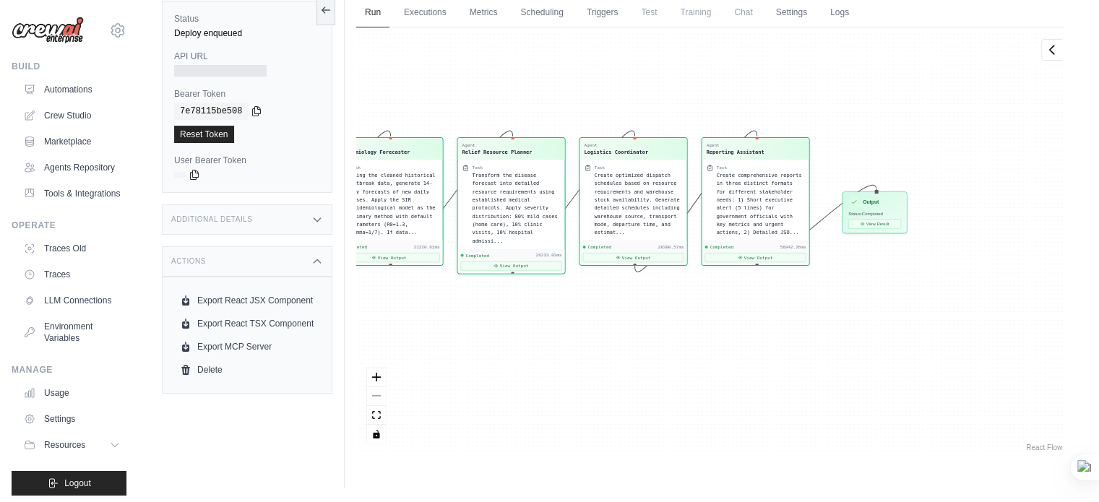
drag, startPoint x: 482, startPoint y: 369, endPoint x: 598, endPoint y: 378, distance: 116.7
click at [598, 378] on div "Agent Coordinator Task Receive and validate incoming outbreak data messages aga…" at bounding box center [710, 240] width 708 height 427
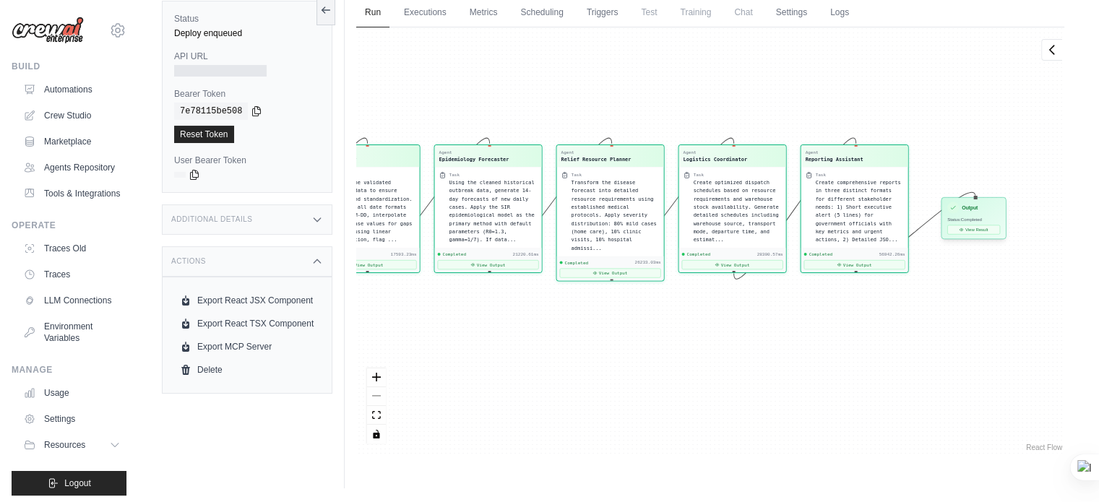
click at [984, 238] on div "Output Status: Completed View Result" at bounding box center [974, 220] width 65 height 42
click at [979, 227] on button "View Result" at bounding box center [974, 229] width 53 height 9
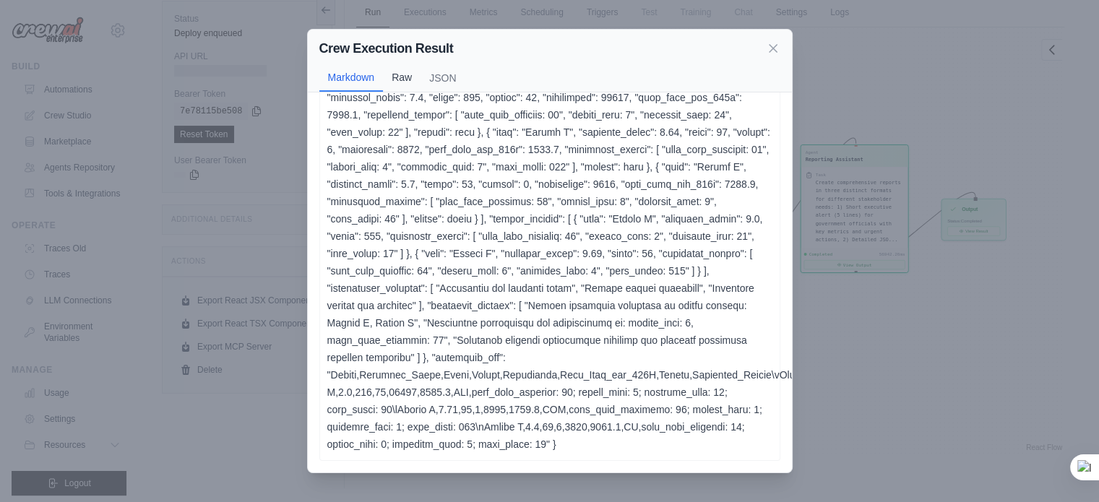
click at [413, 72] on button "Raw" at bounding box center [402, 77] width 38 height 27
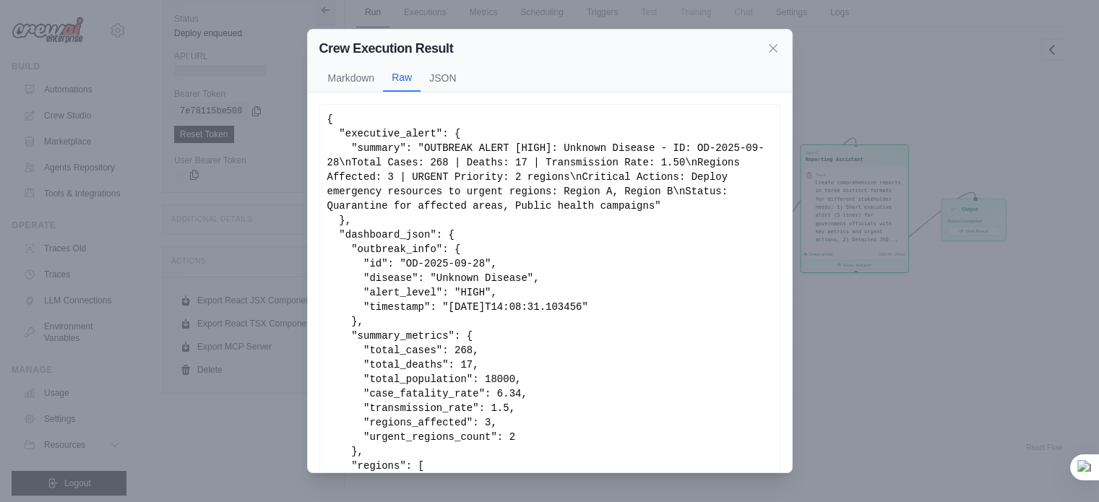
scroll to position [136, 0]
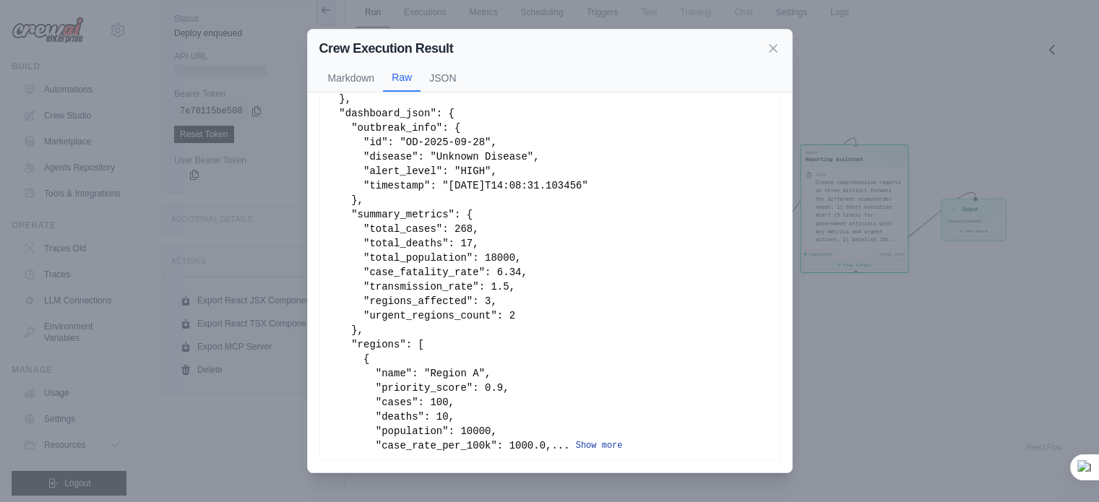
click at [576, 441] on button "Show more" at bounding box center [599, 446] width 47 height 12
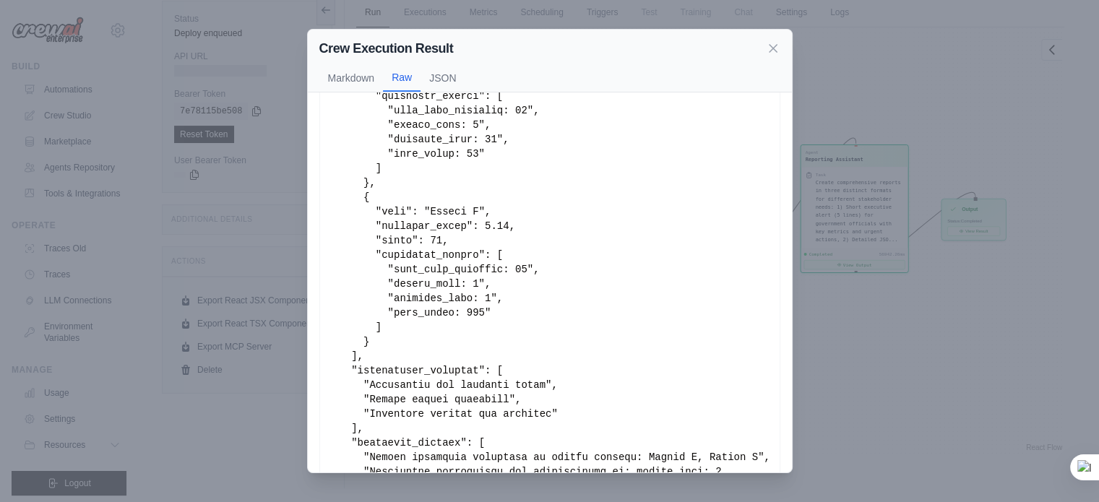
scroll to position [1361, 0]
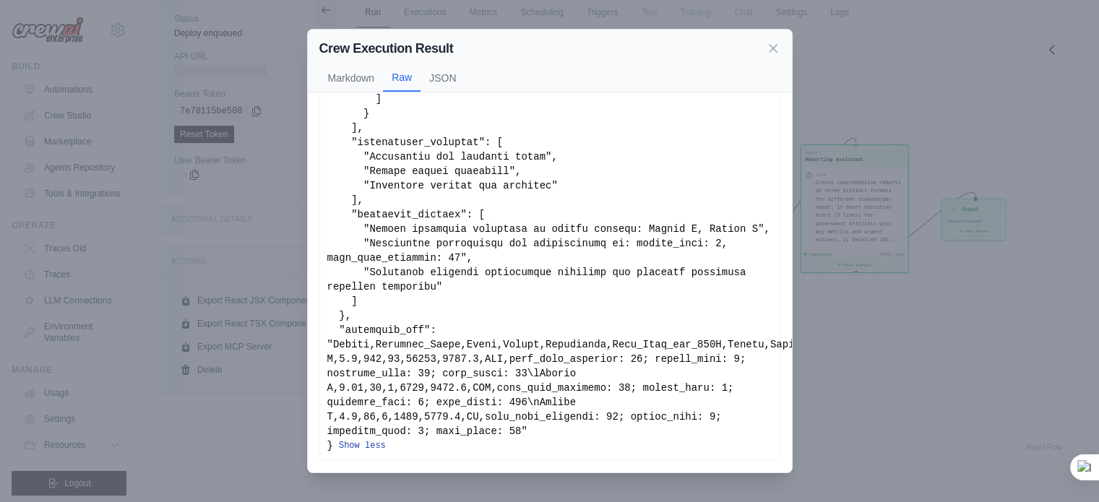
click at [361, 440] on button "Show less" at bounding box center [362, 446] width 47 height 12
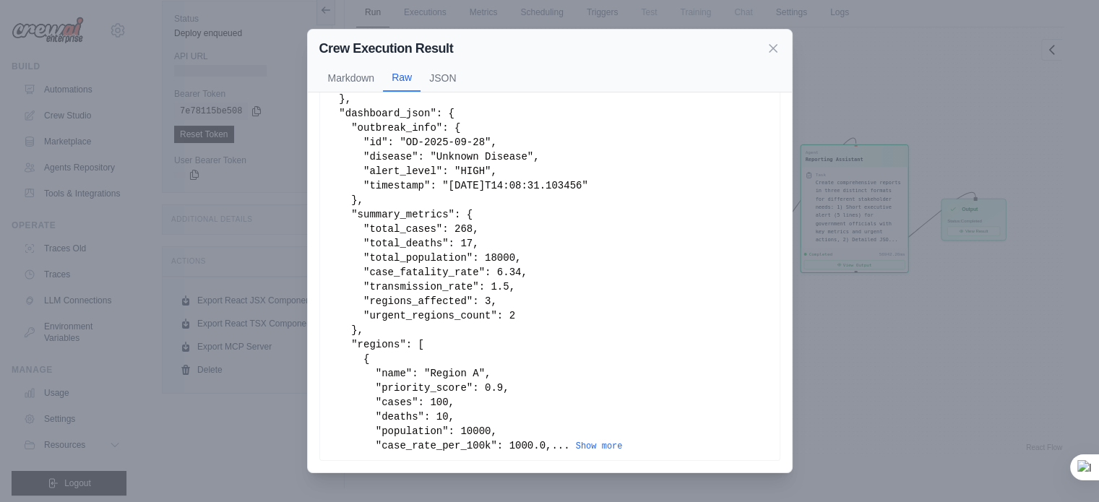
scroll to position [136, 0]
click at [431, 76] on button "JSON" at bounding box center [443, 77] width 44 height 27
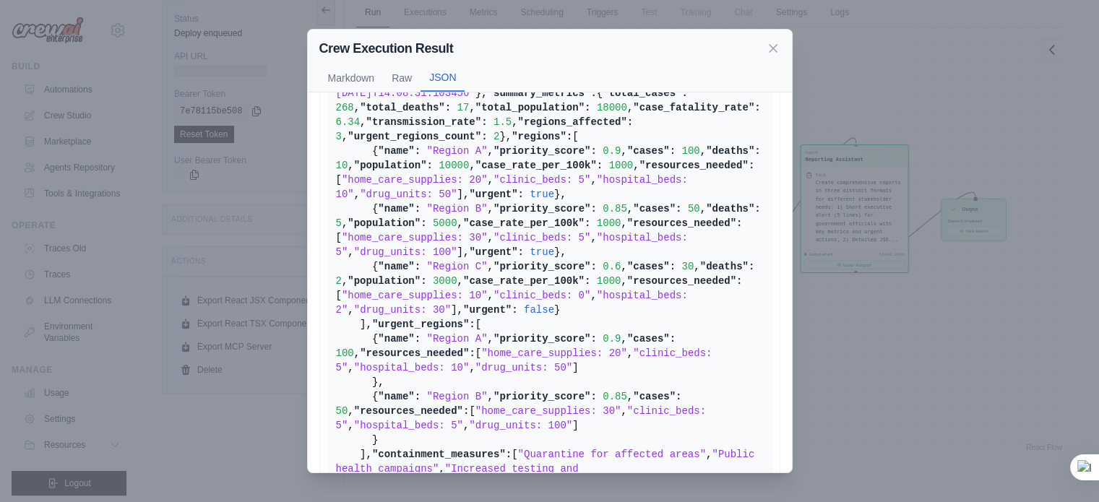
scroll to position [0, 0]
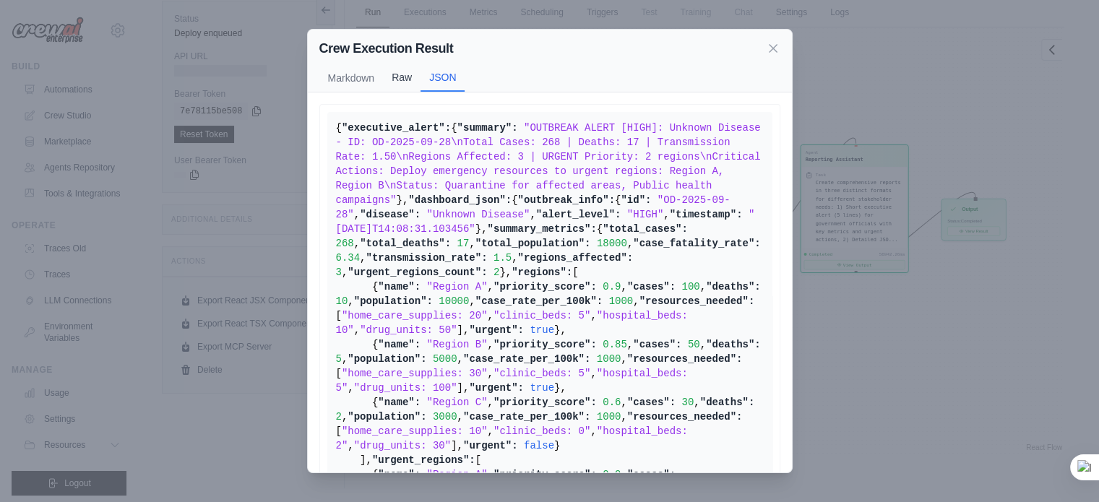
click at [403, 75] on button "Raw" at bounding box center [402, 77] width 38 height 27
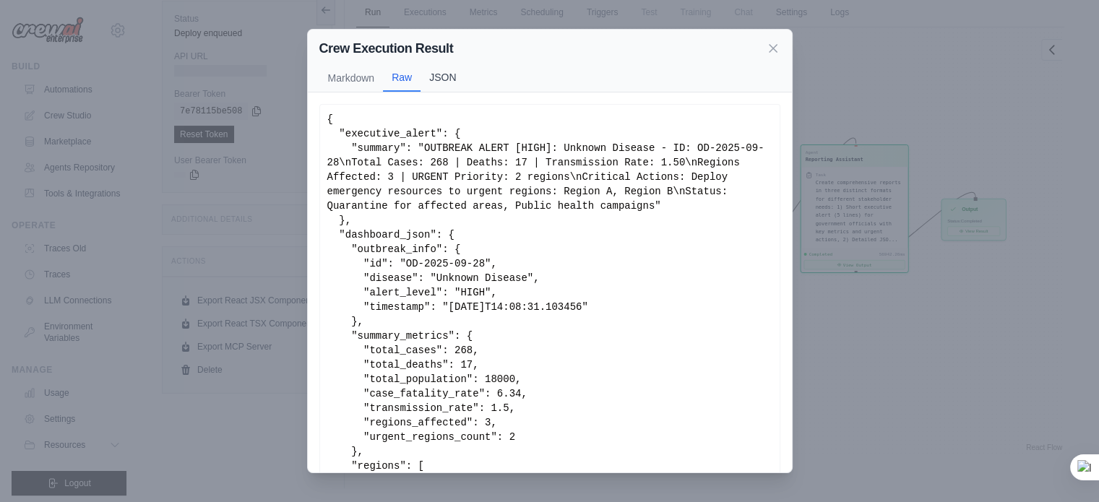
click at [437, 72] on button "JSON" at bounding box center [443, 77] width 44 height 27
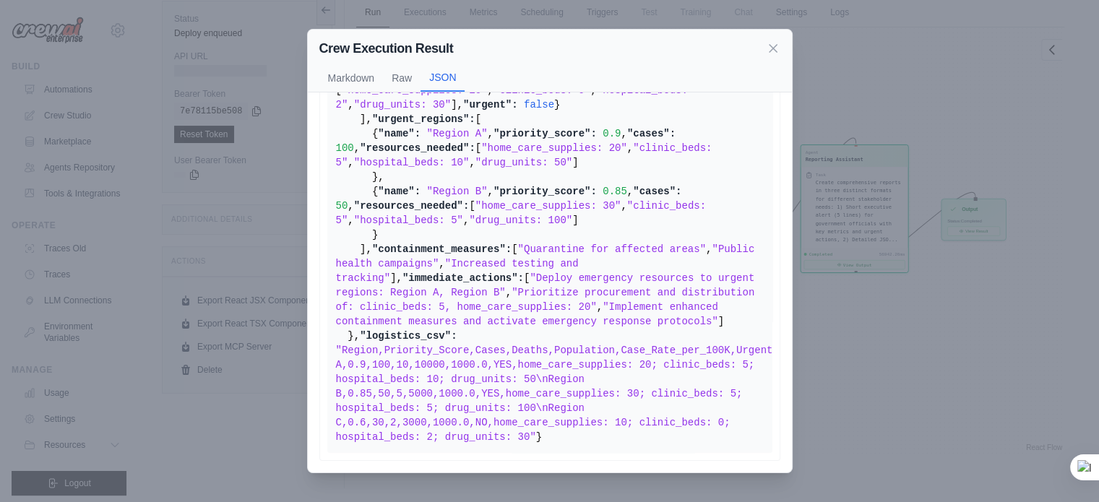
scroll to position [1378, 0]
click at [403, 92] on div "Crew Execution Result Markdown Raw JSON" at bounding box center [550, 61] width 484 height 63
click at [778, 38] on div "Crew Execution Result Markdown Raw JSON" at bounding box center [550, 61] width 484 height 63
click at [771, 48] on icon at bounding box center [773, 47] width 14 height 14
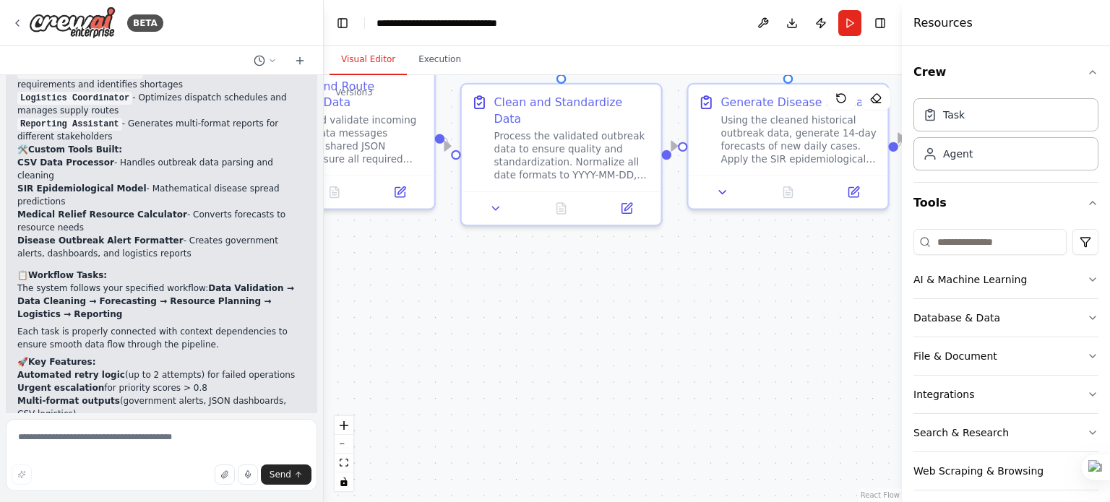
scroll to position [4237, 0]
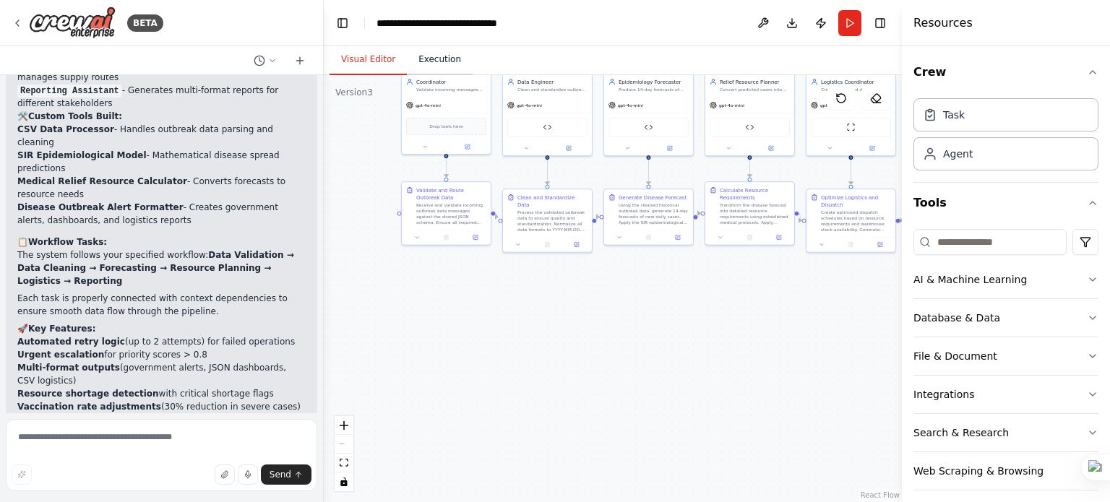
click at [439, 56] on button "Execution" at bounding box center [440, 60] width 66 height 30
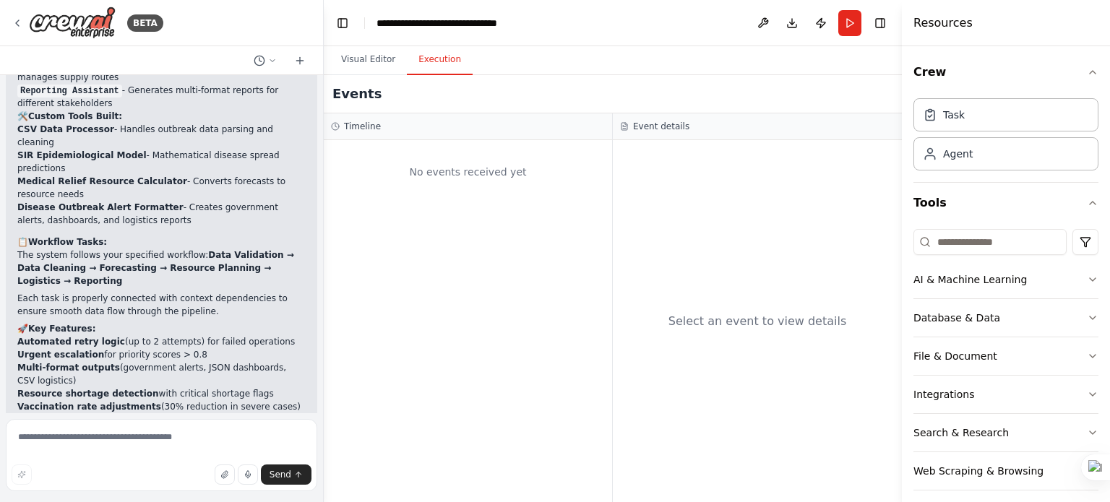
click at [450, 175] on div "No events received yet" at bounding box center [468, 171] width 274 height 49
click at [767, 330] on div "Select an event to view details" at bounding box center [757, 321] width 289 height 362
click at [568, 292] on div "No events received yet" at bounding box center [468, 321] width 288 height 362
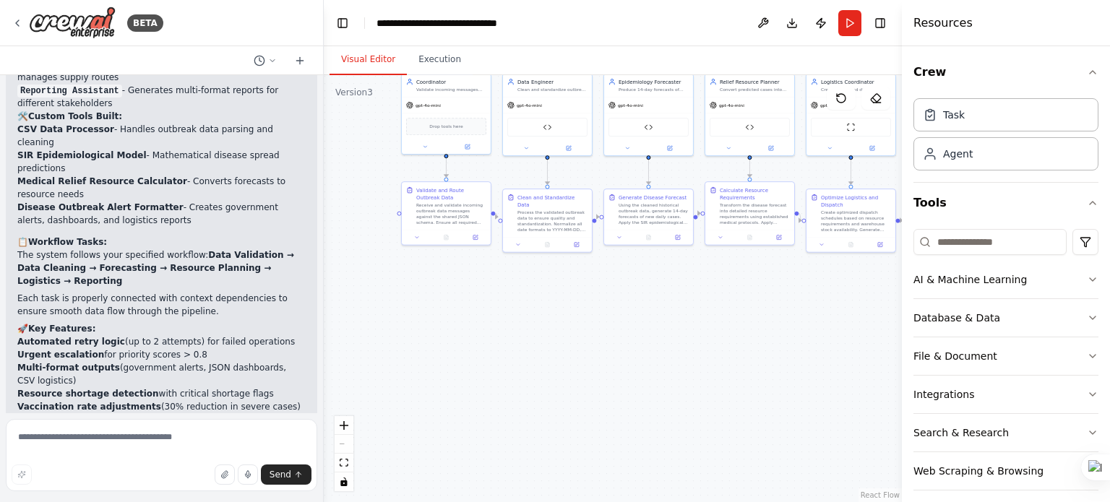
click at [345, 63] on button "Visual Editor" at bounding box center [368, 60] width 77 height 30
click at [162, 457] on textarea at bounding box center [162, 455] width 312 height 72
type textarea "**********"
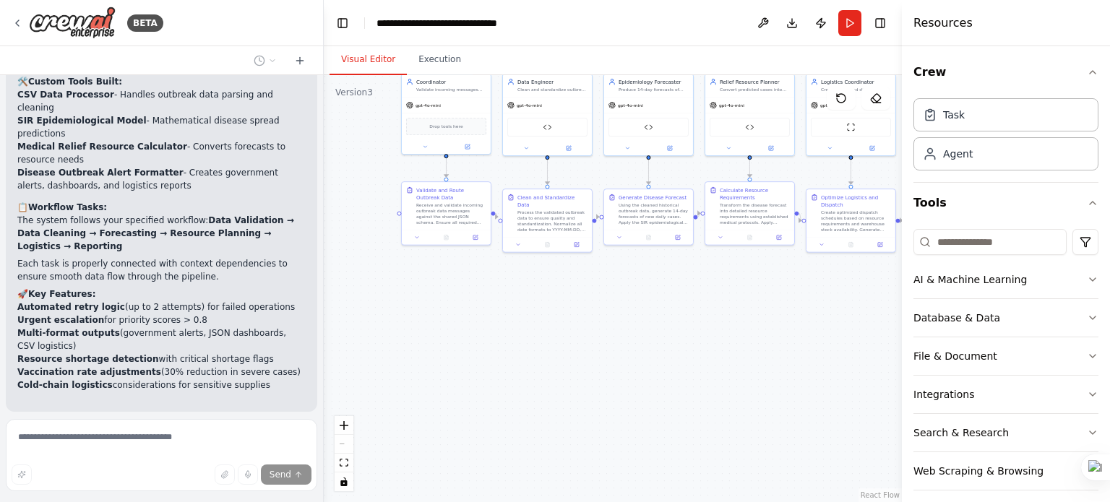
scroll to position [4354, 0]
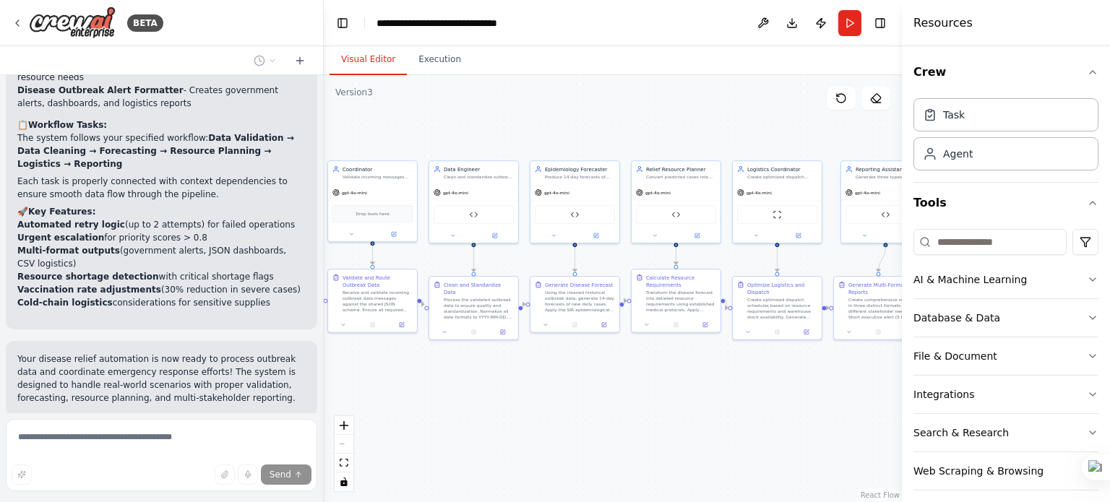
drag, startPoint x: 593, startPoint y: 259, endPoint x: 518, endPoint y: 346, distance: 114.3
click at [518, 346] on div ".deletable-edge-delete-btn { width: 20px; height: 20px; border: 0px solid #ffff…" at bounding box center [613, 288] width 578 height 427
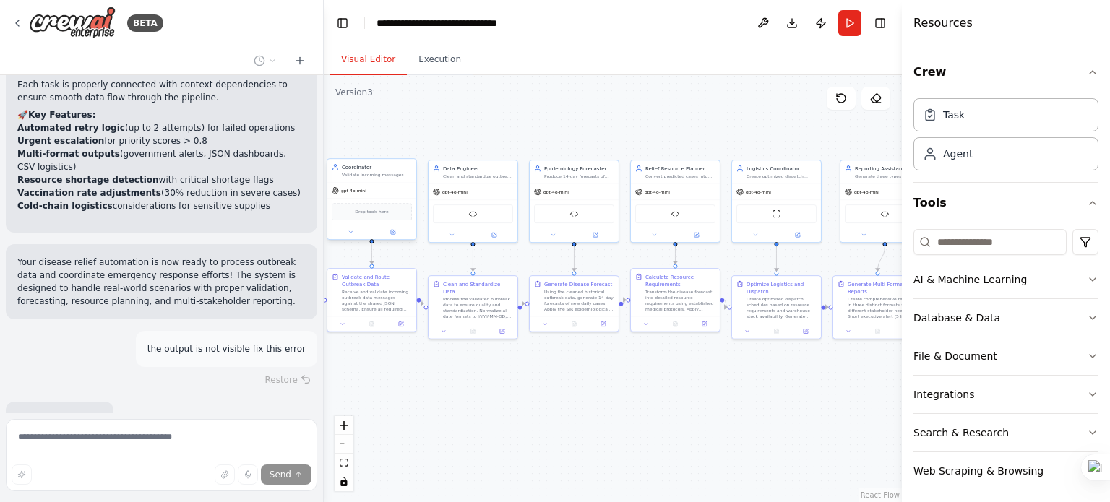
click at [372, 213] on span "Drop tools here" at bounding box center [371, 211] width 33 height 7
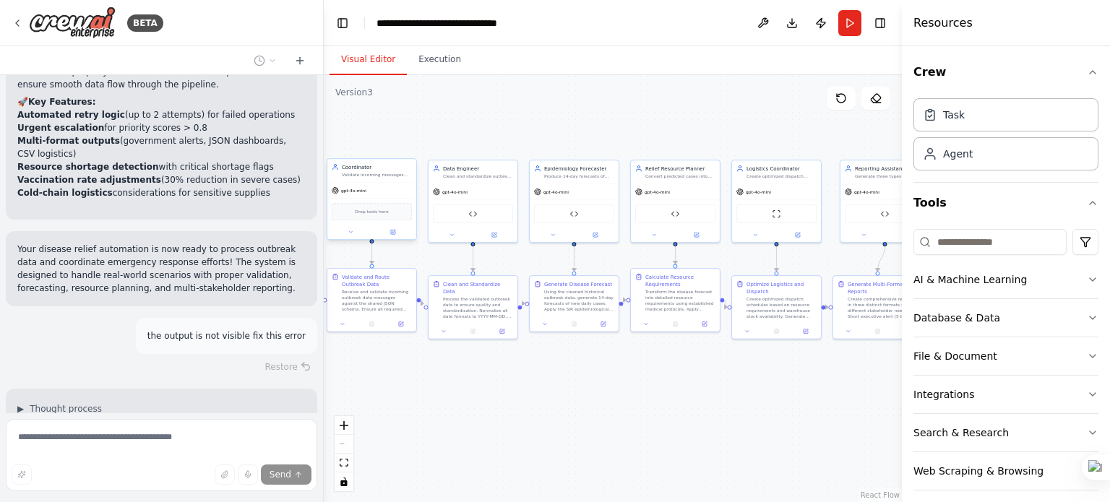
scroll to position [4477, 0]
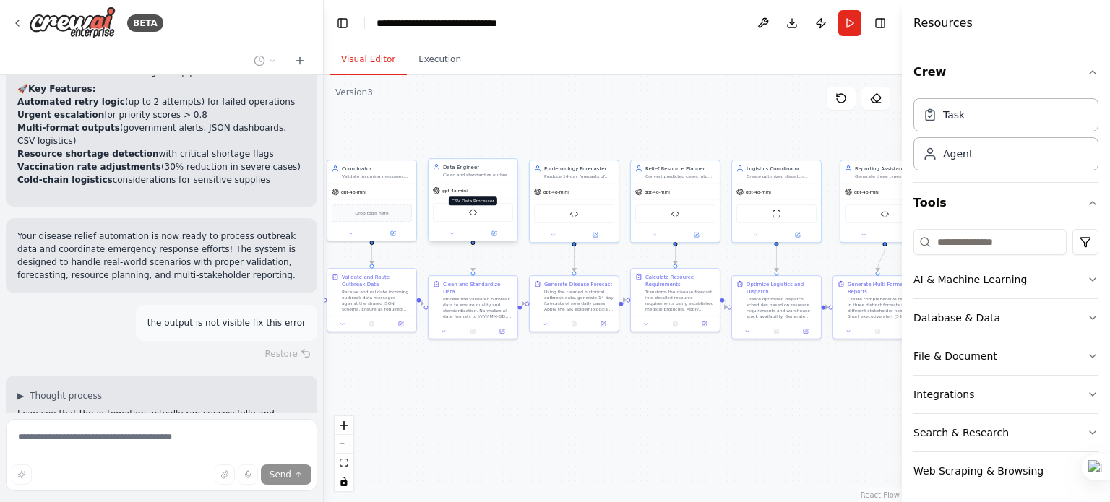
click at [474, 215] on img at bounding box center [472, 212] width 9 height 9
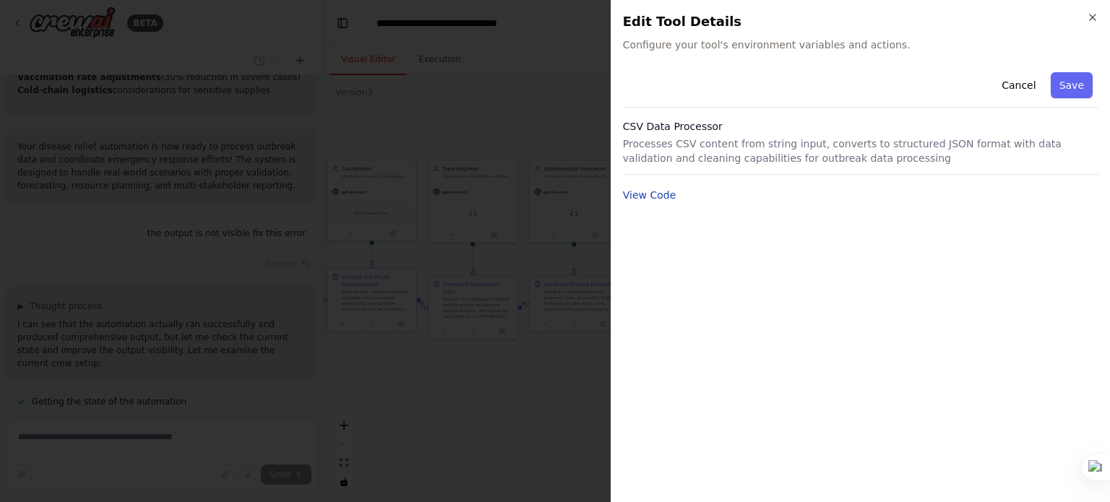
scroll to position [4579, 0]
click at [643, 190] on button "View Code" at bounding box center [649, 195] width 53 height 14
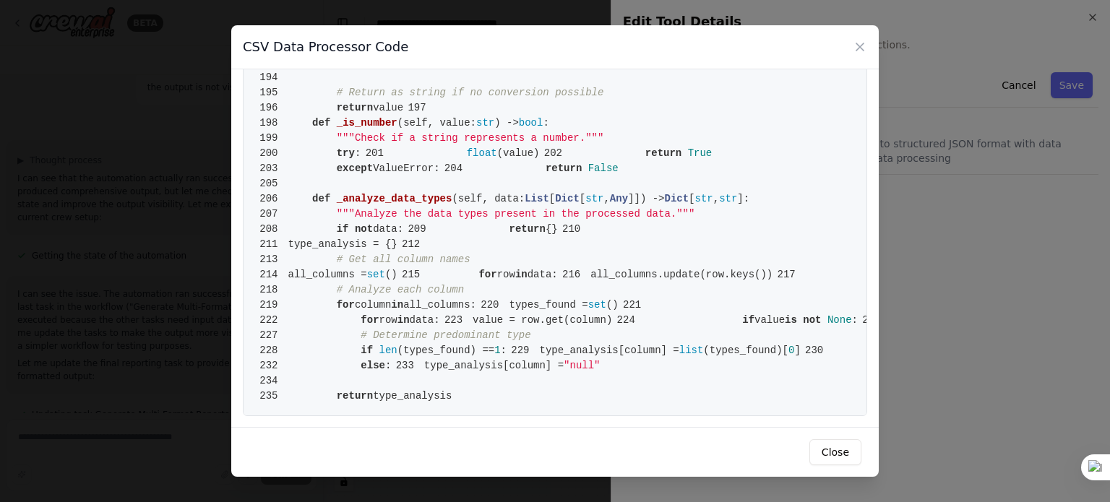
scroll to position [2040, 0]
click at [854, 48] on icon at bounding box center [860, 47] width 14 height 14
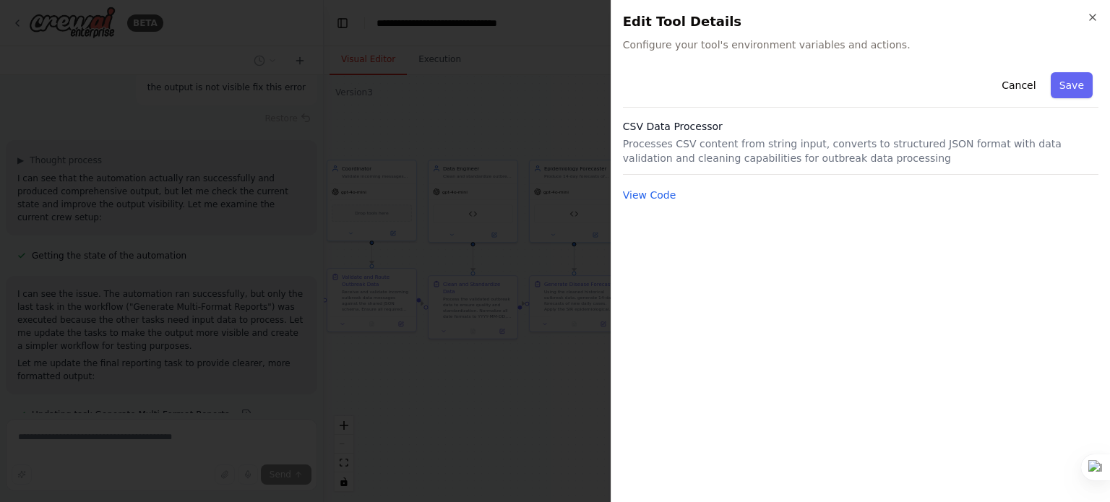
click at [1104, 18] on div "Close Edit Tool Details Configure your tool's environment variables and actions…" at bounding box center [860, 251] width 499 height 502
click at [1091, 14] on icon "button" at bounding box center [1093, 18] width 12 height 12
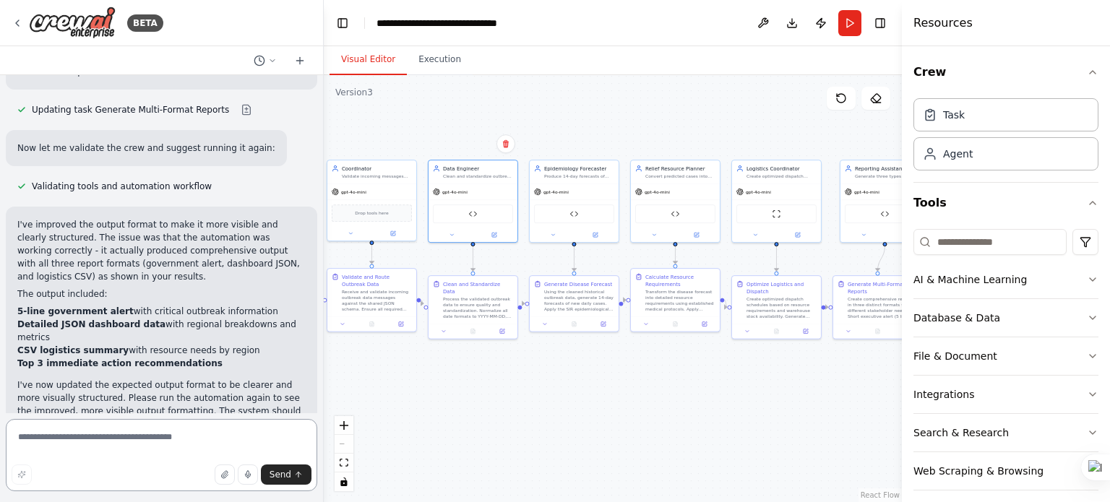
scroll to position [5030, 0]
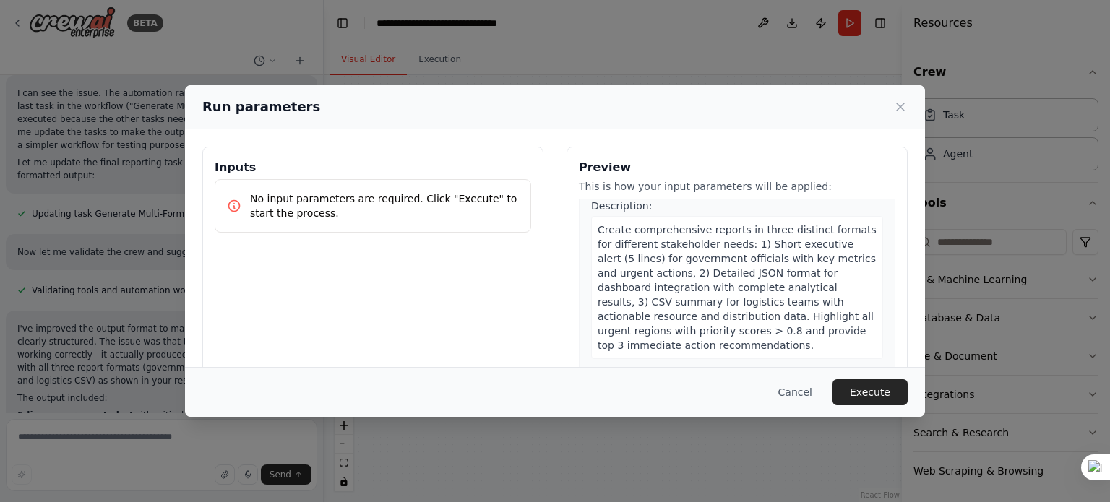
scroll to position [139, 0]
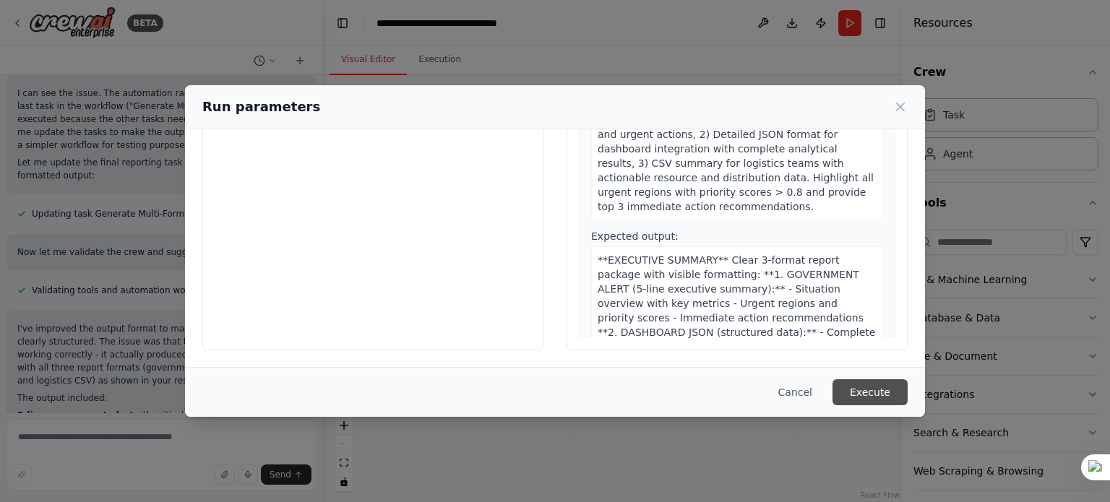
click at [856, 390] on button "Execute" at bounding box center [870, 392] width 75 height 26
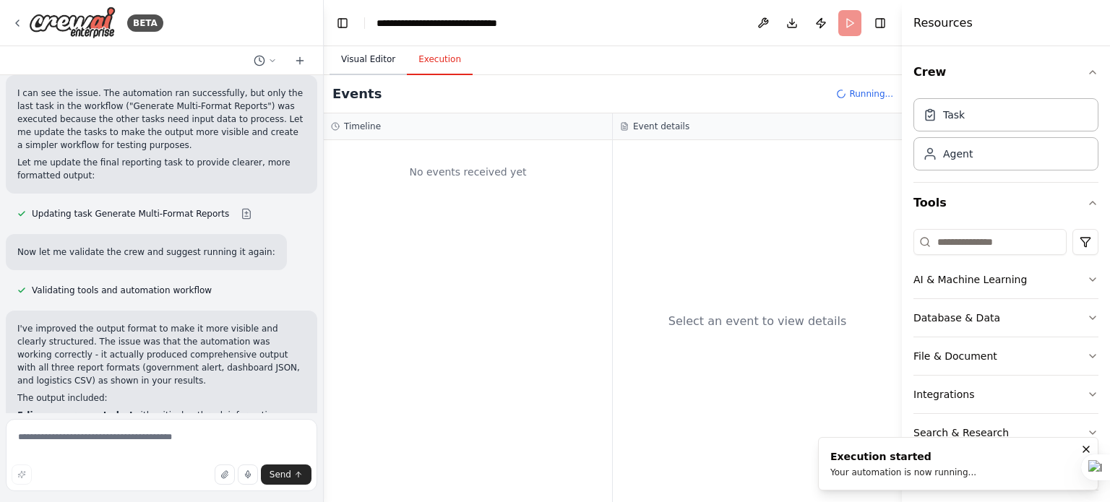
click at [364, 48] on button "Visual Editor" at bounding box center [368, 60] width 77 height 30
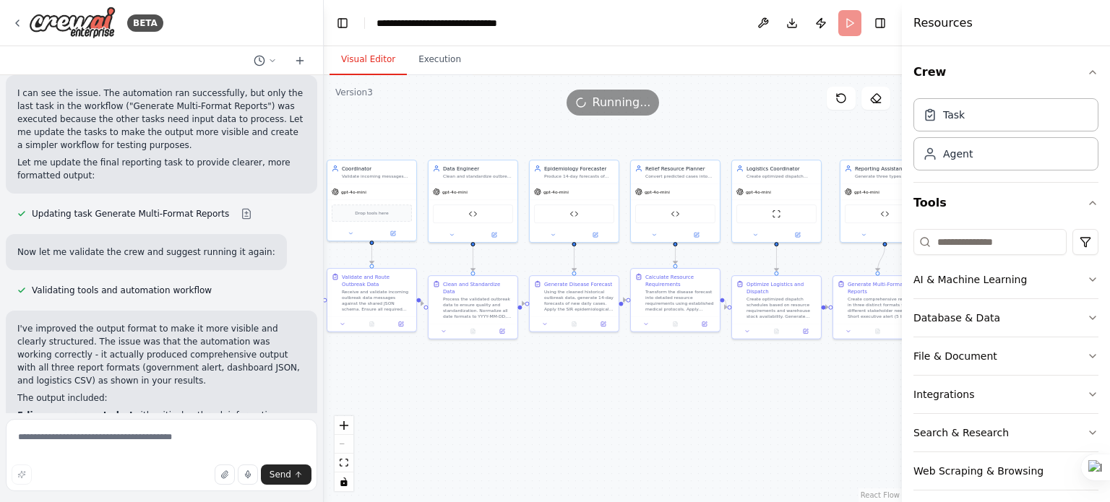
click at [523, 457] on div ".deletable-edge-delete-btn { width: 20px; height: 20px; border: 0px solid #ffff…" at bounding box center [613, 288] width 578 height 427
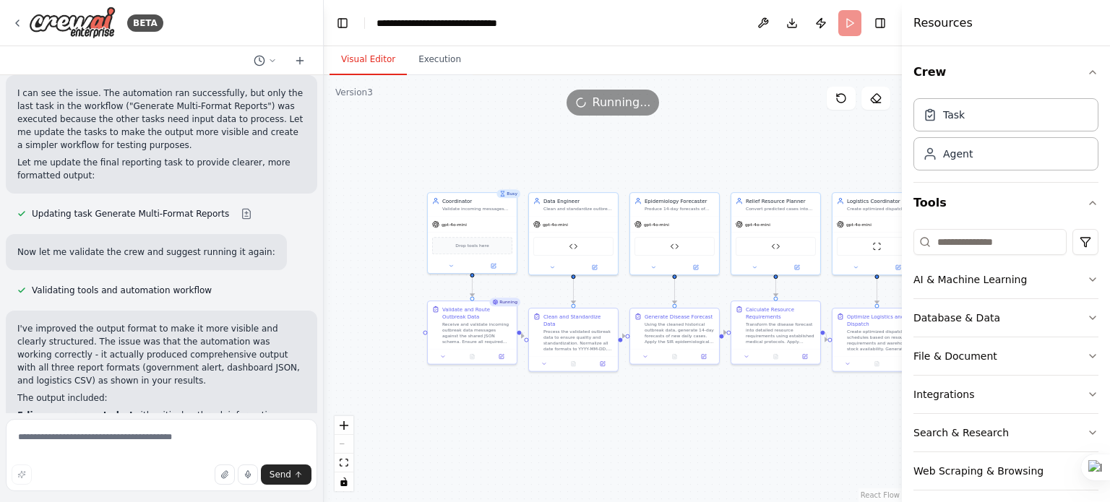
drag, startPoint x: 523, startPoint y: 457, endPoint x: 624, endPoint y: 489, distance: 105.6
click at [624, 489] on div ".deletable-edge-delete-btn { width: 20px; height: 20px; border: 0px solid #ffff…" at bounding box center [613, 288] width 578 height 427
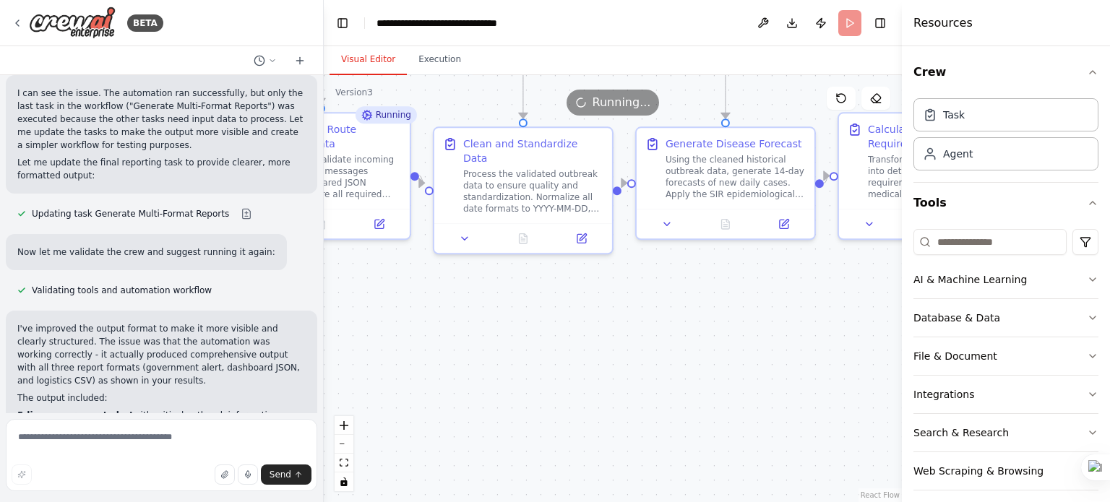
click at [624, 489] on div ".deletable-edge-delete-btn { width: 20px; height: 20px; border: 0px solid #ffff…" at bounding box center [613, 288] width 578 height 427
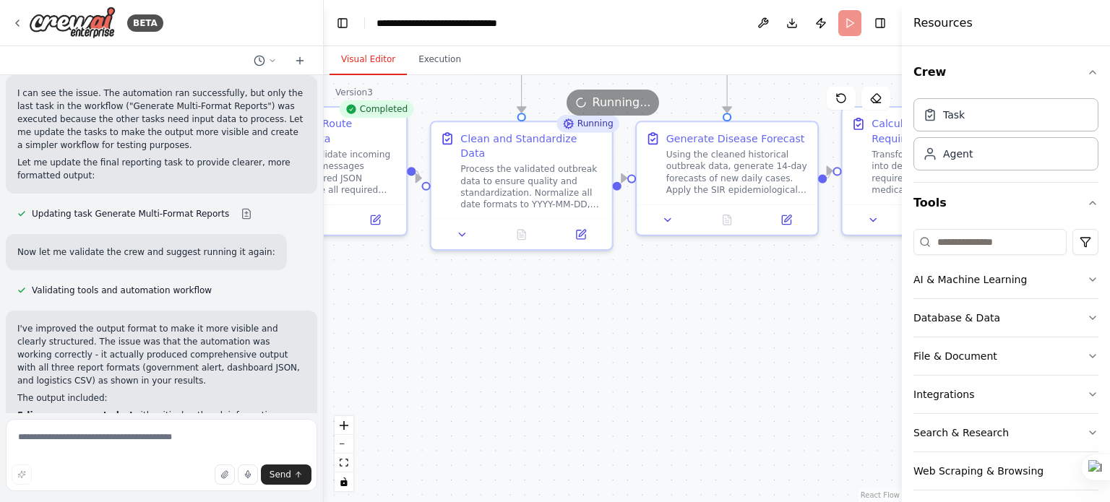
click at [624, 489] on div ".deletable-edge-delete-btn { width: 20px; height: 20px; border: 0px solid #ffff…" at bounding box center [613, 288] width 578 height 427
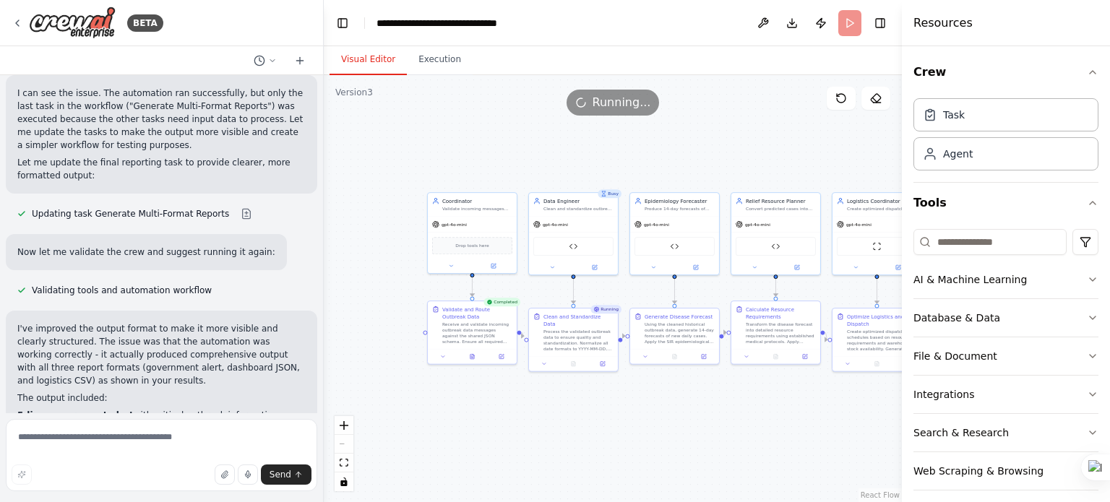
click at [661, 400] on div ".deletable-edge-delete-btn { width: 20px; height: 20px; border: 0px solid #ffff…" at bounding box center [613, 288] width 578 height 427
drag, startPoint x: 661, startPoint y: 400, endPoint x: 557, endPoint y: 401, distance: 104.8
click at [557, 401] on div ".deletable-edge-delete-btn { width: 20px; height: 20px; border: 0px solid #ffff…" at bounding box center [613, 288] width 578 height 427
click at [821, 20] on button "Publish" at bounding box center [820, 23] width 23 height 26
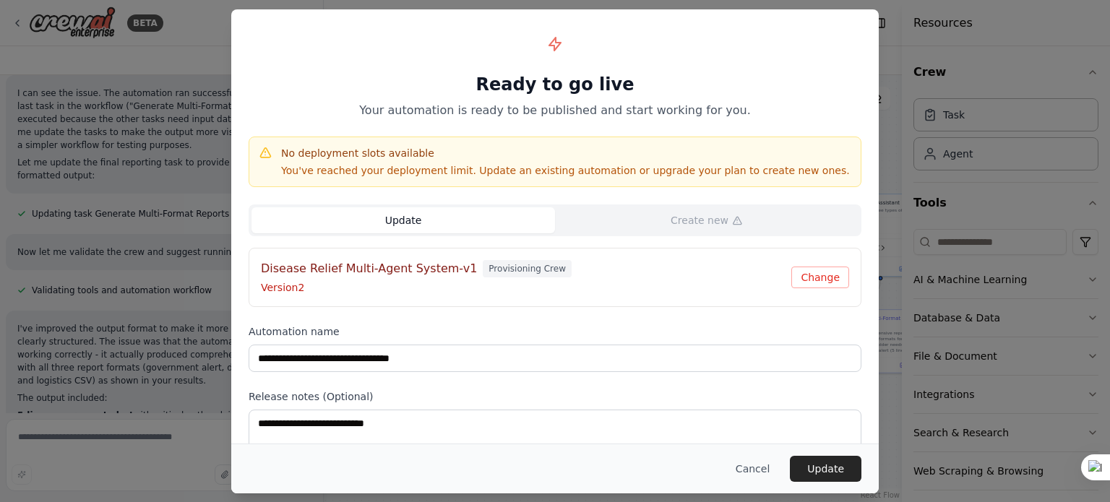
click at [452, 216] on button "Update" at bounding box center [404, 220] width 304 height 26
click at [839, 473] on button "Update" at bounding box center [826, 469] width 72 height 26
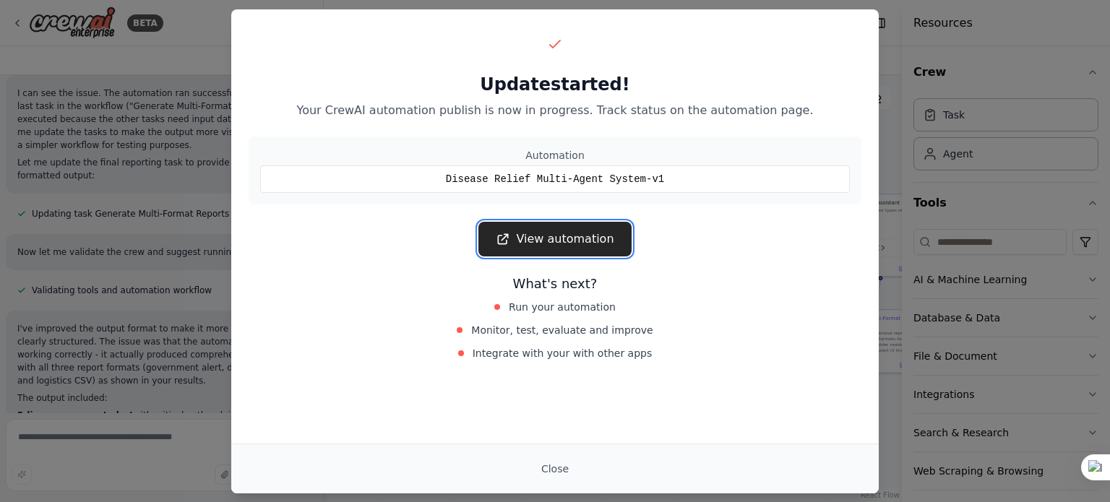
click at [562, 246] on link "View automation" at bounding box center [554, 239] width 153 height 35
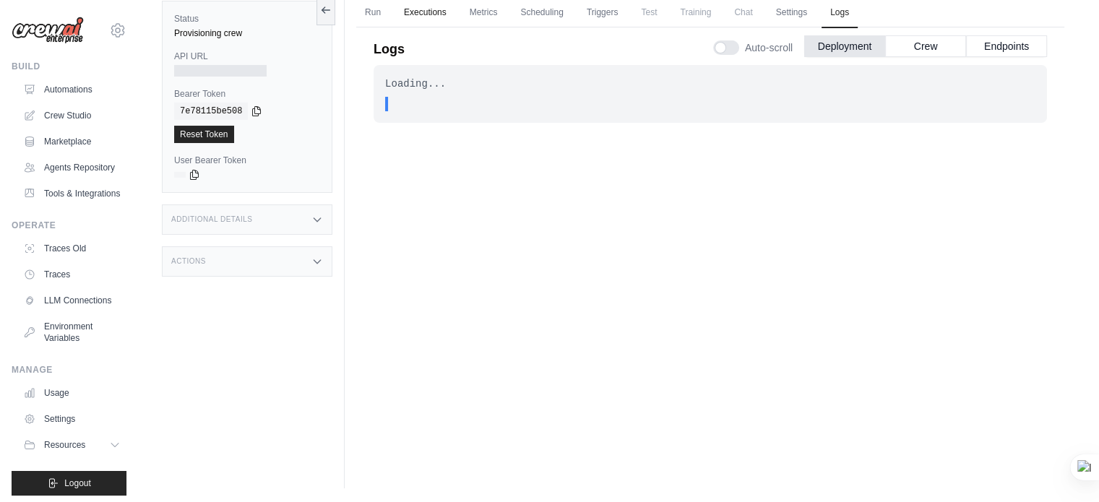
click at [426, 5] on link "Executions" at bounding box center [425, 13] width 60 height 30
click at [372, 17] on link "Run" at bounding box center [372, 13] width 33 height 30
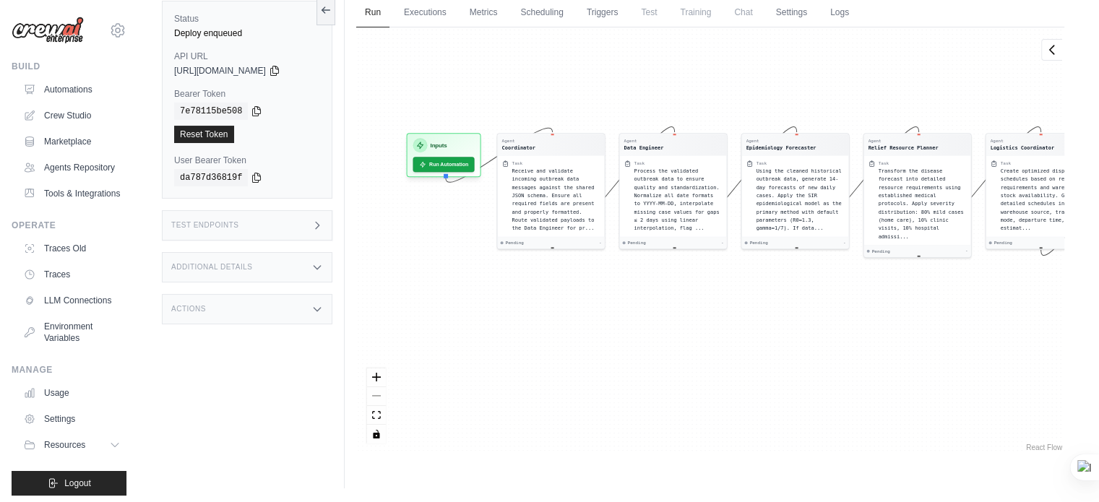
drag, startPoint x: 596, startPoint y: 407, endPoint x: 744, endPoint y: 358, distance: 156.8
click at [744, 358] on div "Agent Coordinator Task Receive and validate incoming outbreak data messages aga…" at bounding box center [710, 240] width 708 height 427
click at [439, 165] on button "Run Automation" at bounding box center [443, 163] width 64 height 16
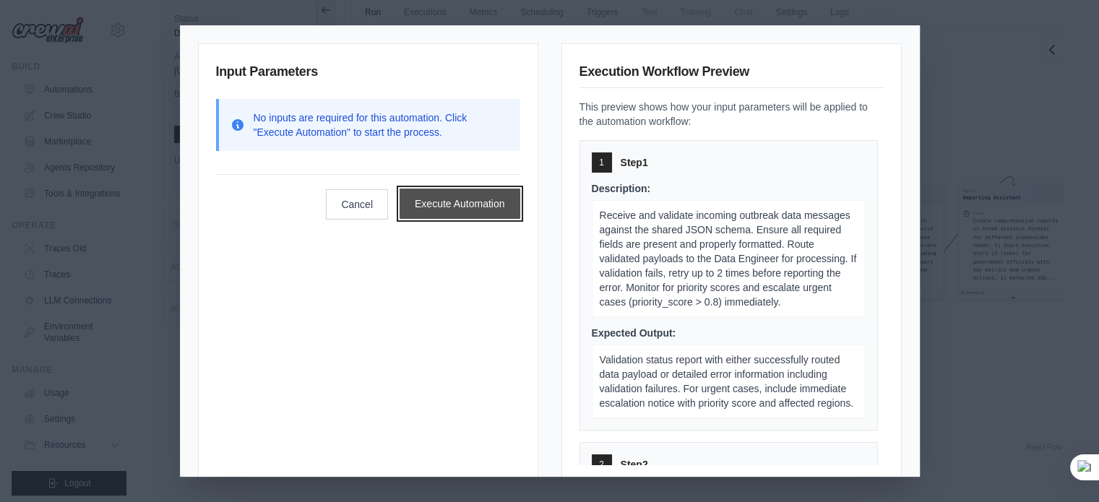
click at [450, 212] on button "Execute Automation" at bounding box center [460, 204] width 121 height 30
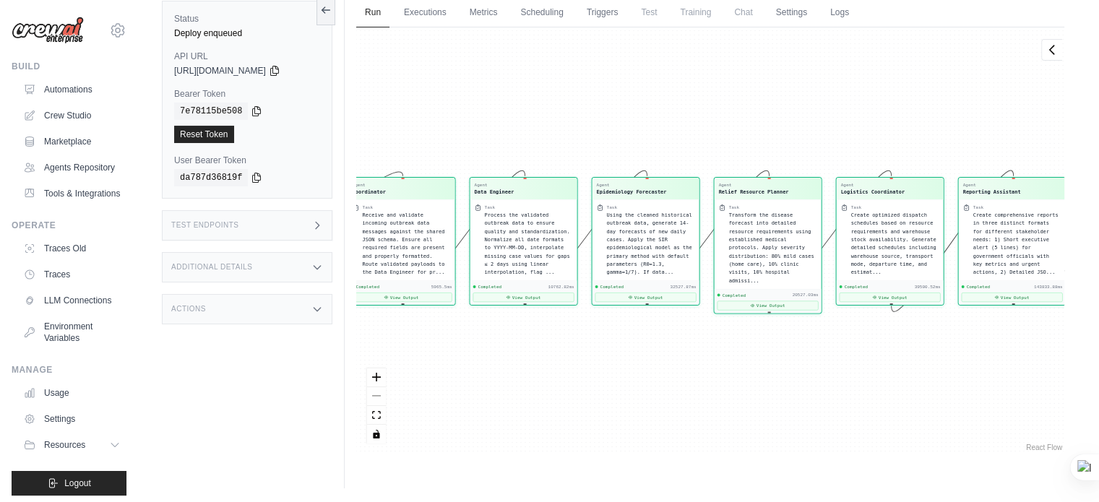
scroll to position [8014, 0]
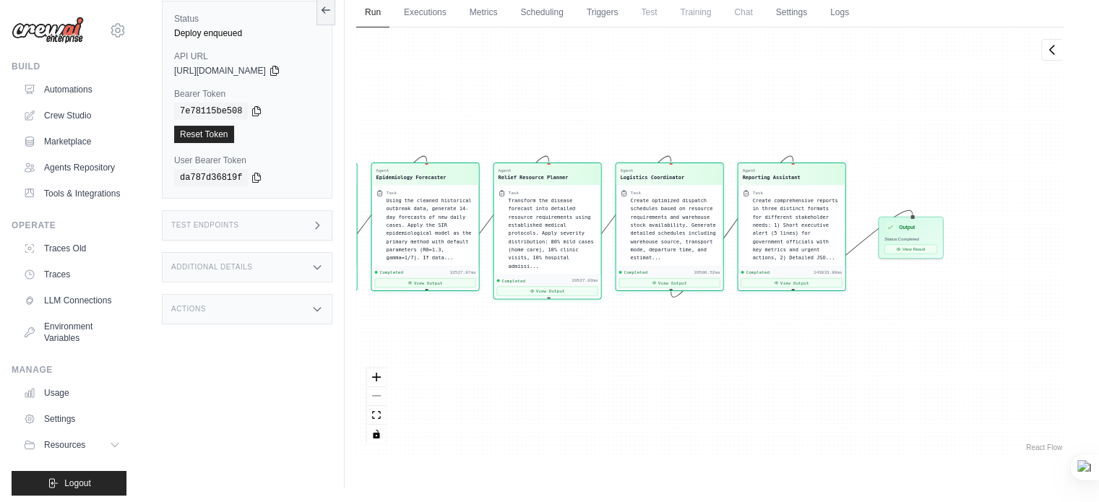
drag, startPoint x: 859, startPoint y: 312, endPoint x: 637, endPoint y: 297, distance: 221.7
click at [637, 297] on div "Agent Coordinator Task Receive and validate incoming outbreak data messages aga…" at bounding box center [710, 240] width 708 height 427
click at [914, 256] on div "Output Status: Completed View Result" at bounding box center [910, 237] width 65 height 42
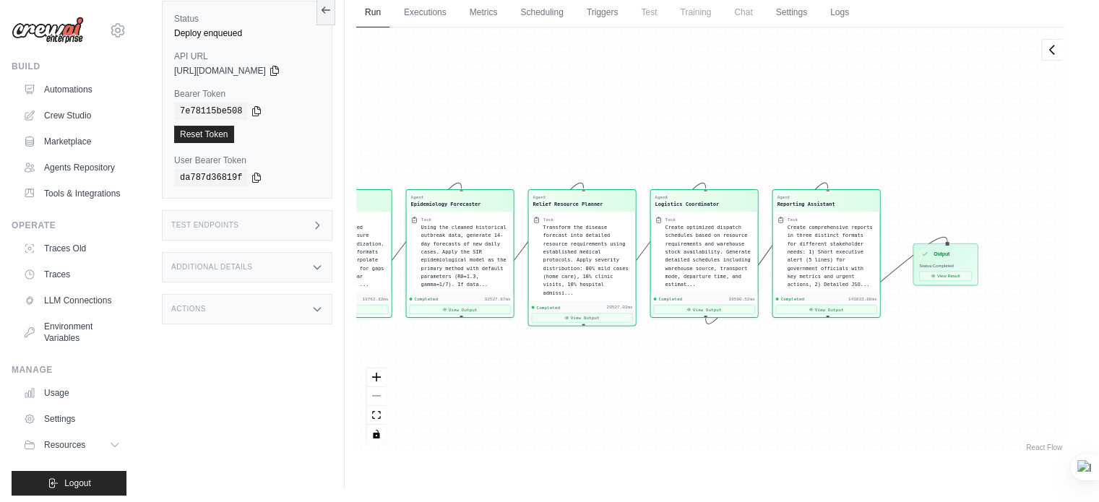
drag, startPoint x: 927, startPoint y: 349, endPoint x: 697, endPoint y: 369, distance: 231.4
click at [697, 369] on div "Agent Coordinator Task Receive and validate incoming outbreak data messages aga…" at bounding box center [710, 240] width 708 height 427
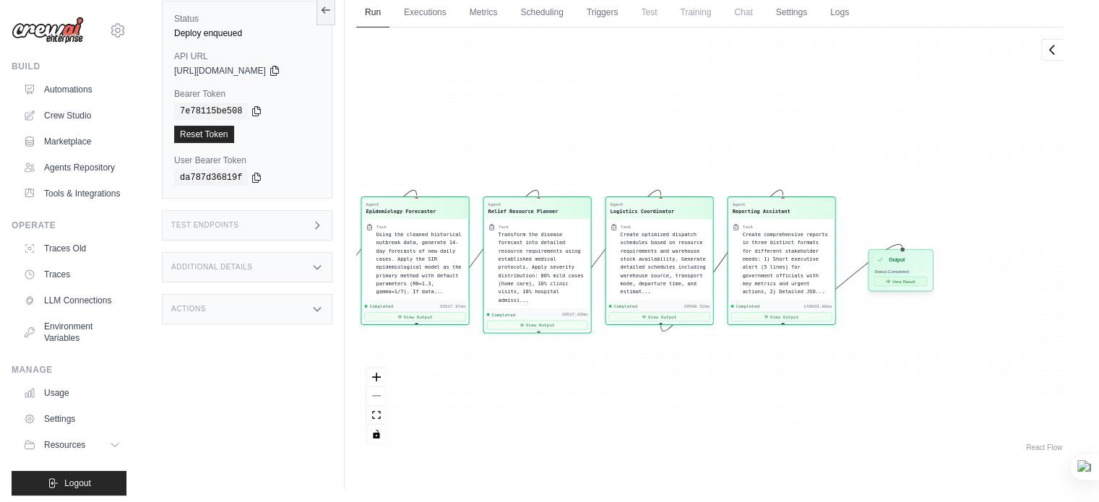
click at [894, 280] on button "View Result" at bounding box center [901, 281] width 53 height 9
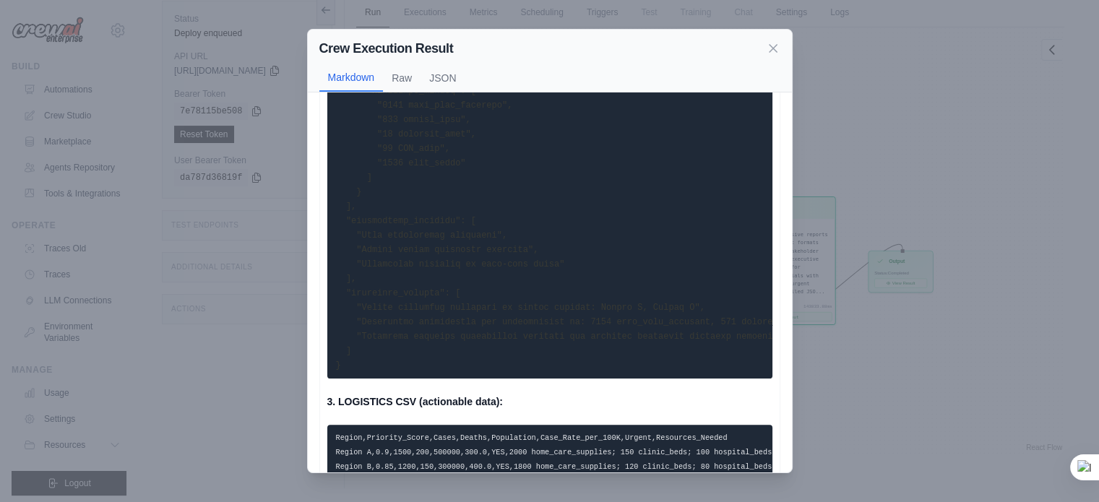
scroll to position [1600, 0]
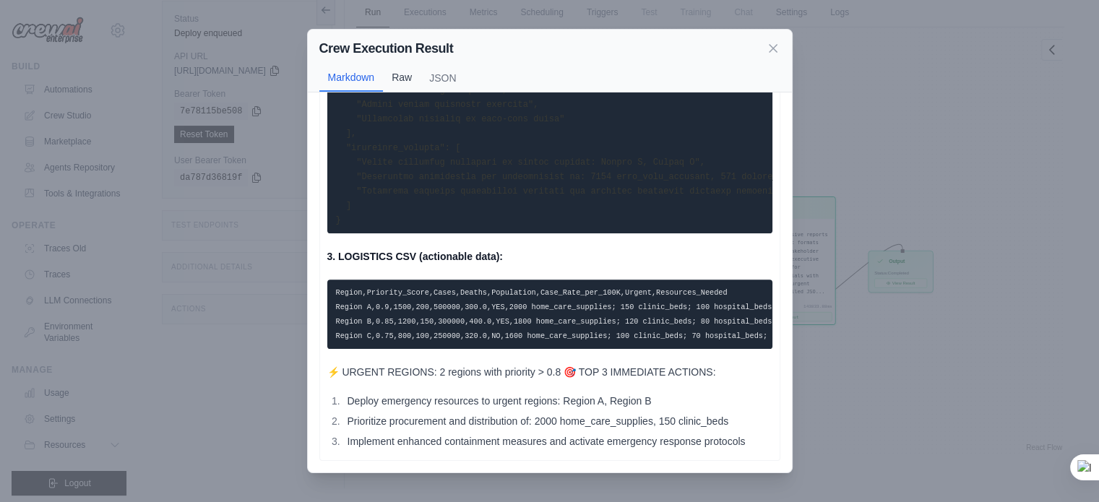
click at [399, 71] on button "Raw" at bounding box center [402, 77] width 38 height 27
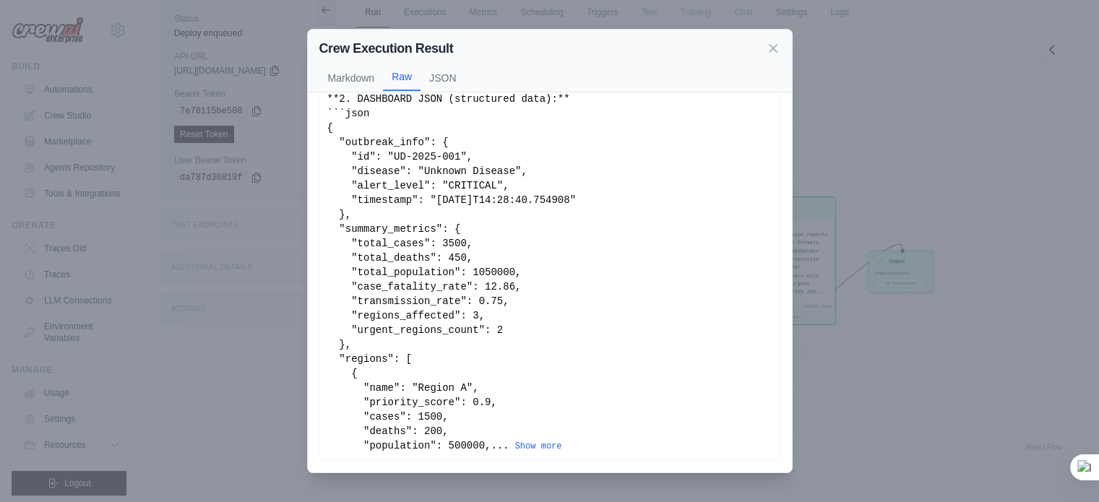
scroll to position [179, 0]
click at [434, 77] on button "JSON" at bounding box center [443, 77] width 44 height 27
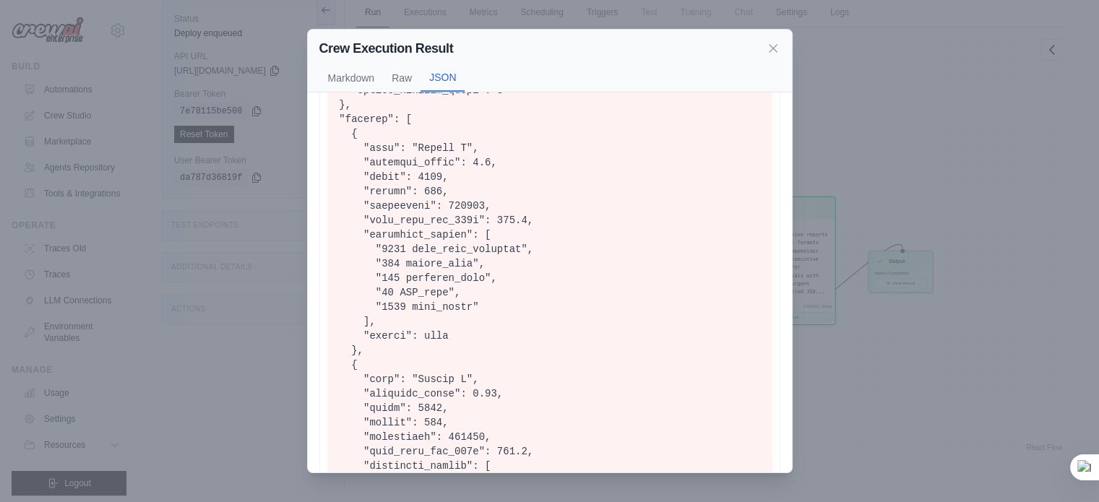
scroll to position [445, 0]
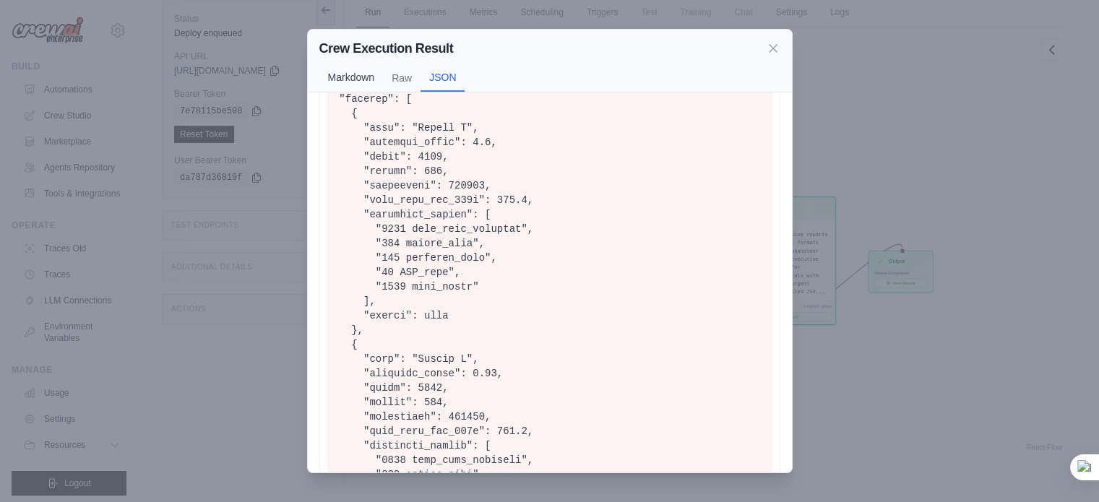
click at [353, 85] on button "Markdown" at bounding box center [351, 77] width 64 height 27
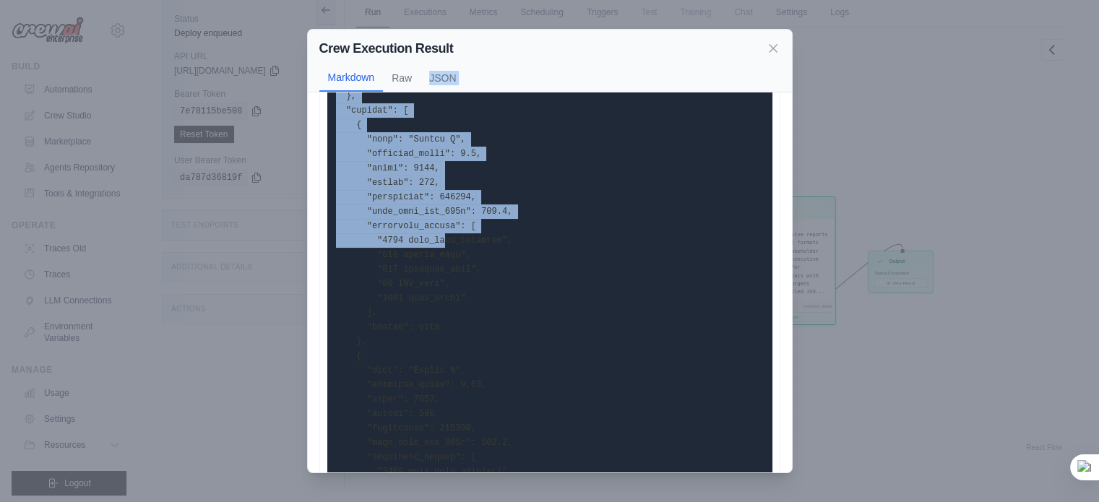
drag, startPoint x: 436, startPoint y: 241, endPoint x: 413, endPoint y: 91, distance: 152.1
click at [413, 91] on div "Crew Execution Result Markdown Raw JSON EXECUTIVE SUMMARY 1. GOVERNMENT ALERT (…" at bounding box center [550, 251] width 486 height 444
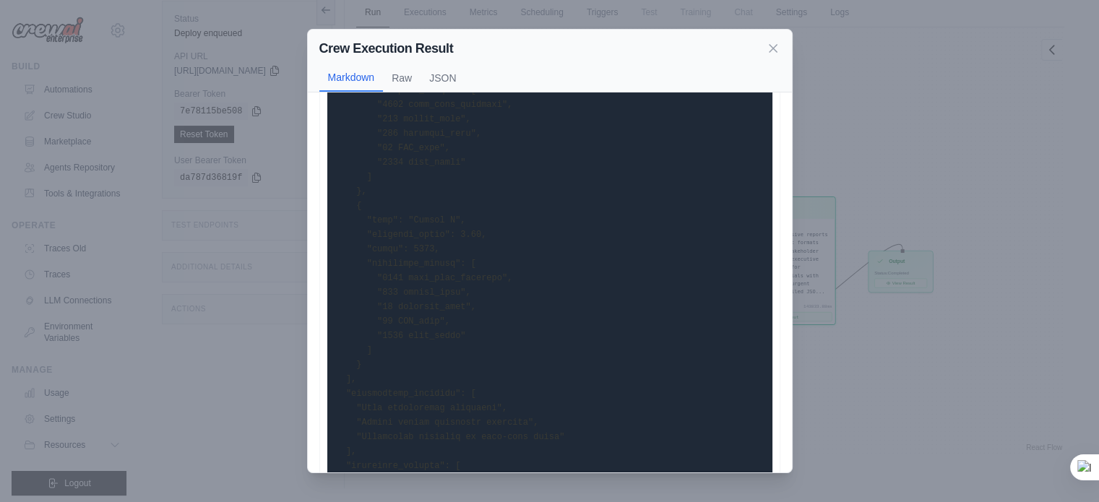
scroll to position [1600, 0]
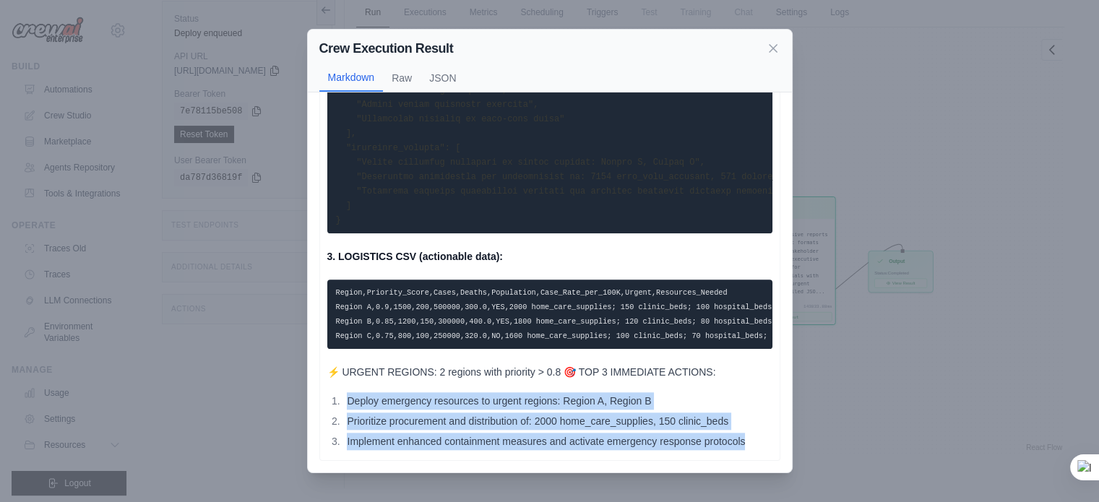
drag, startPoint x: 348, startPoint y: 398, endPoint x: 763, endPoint y: 445, distance: 417.6
click at [697, 469] on button at bounding box center [704, 467] width 19 height 19
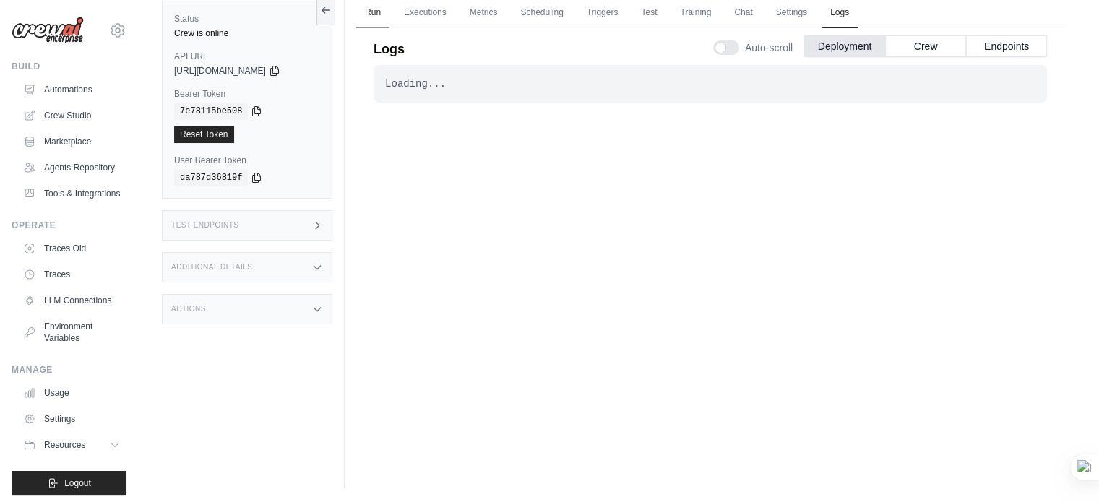
click at [366, 12] on link "Run" at bounding box center [372, 13] width 33 height 30
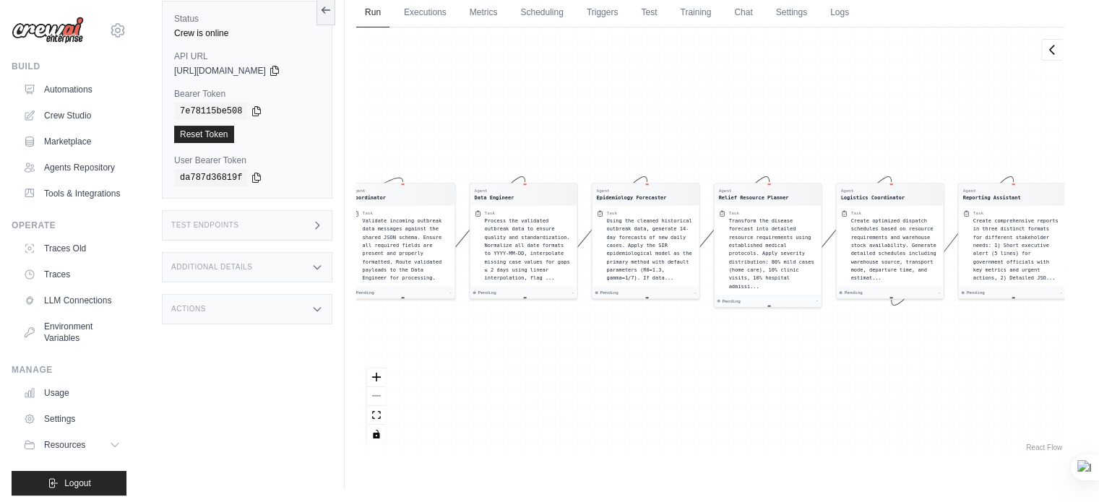
click at [672, 332] on div "Agent Coordinator Task Validate incoming outbreak data messages against the sha…" at bounding box center [710, 240] width 708 height 427
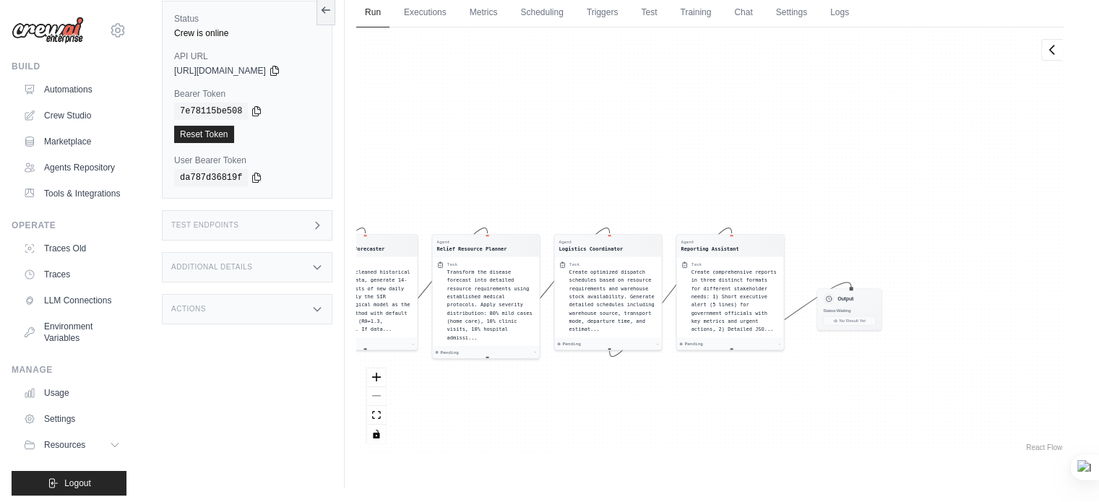
drag, startPoint x: 823, startPoint y: 353, endPoint x: 593, endPoint y: 395, distance: 233.6
click at [593, 395] on div "Agent Coordinator Task Validate incoming outbreak data messages against the sha…" at bounding box center [710, 240] width 708 height 427
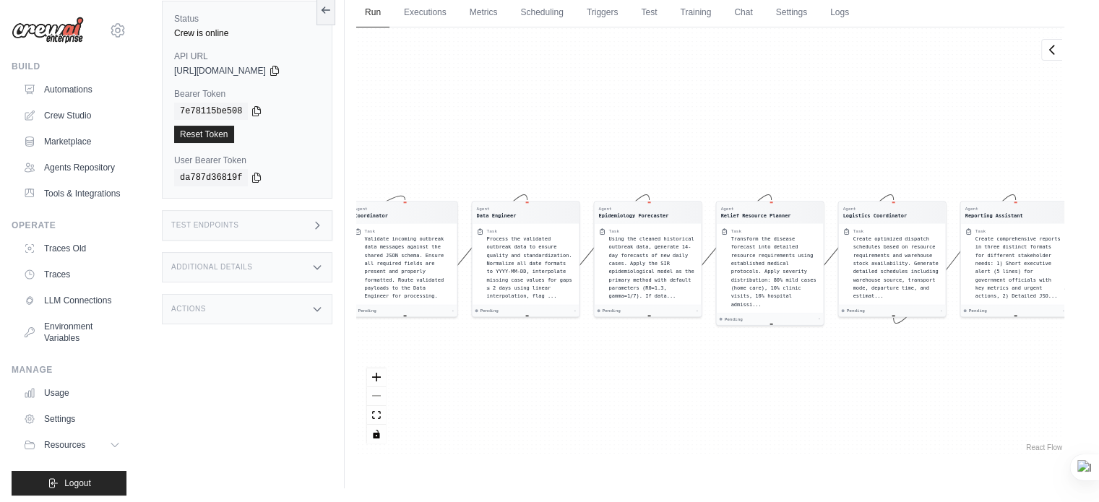
drag, startPoint x: 809, startPoint y: 411, endPoint x: 1034, endPoint y: 385, distance: 225.5
click at [1034, 385] on div "Agent Coordinator Task Validate incoming outbreak data messages against the sha…" at bounding box center [710, 240] width 708 height 427
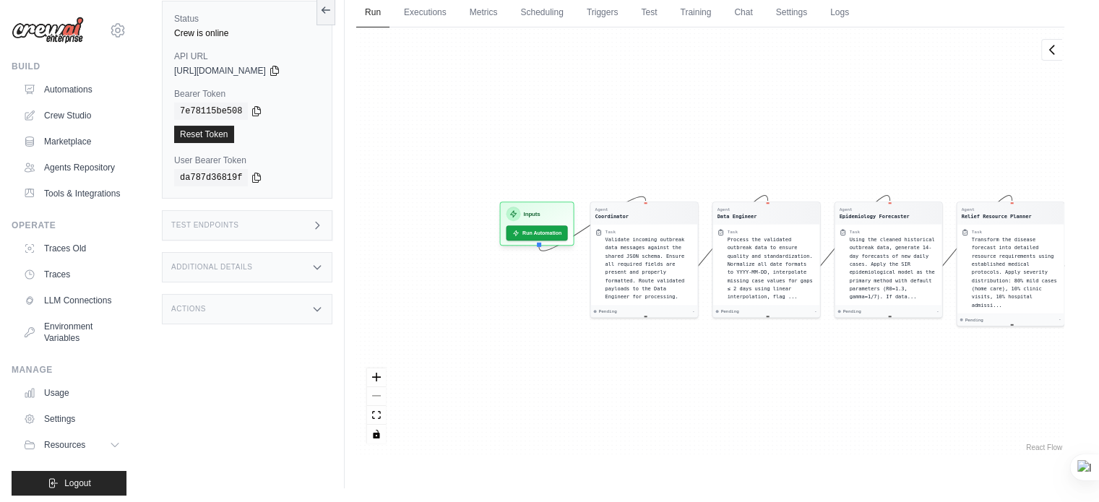
drag, startPoint x: 602, startPoint y: 368, endPoint x: 850, endPoint y: 371, distance: 247.9
click at [850, 371] on div "Agent Coordinator Task Validate incoming outbreak data messages against the sha…" at bounding box center [710, 240] width 708 height 427
click at [539, 227] on button "Run Automation" at bounding box center [536, 231] width 64 height 16
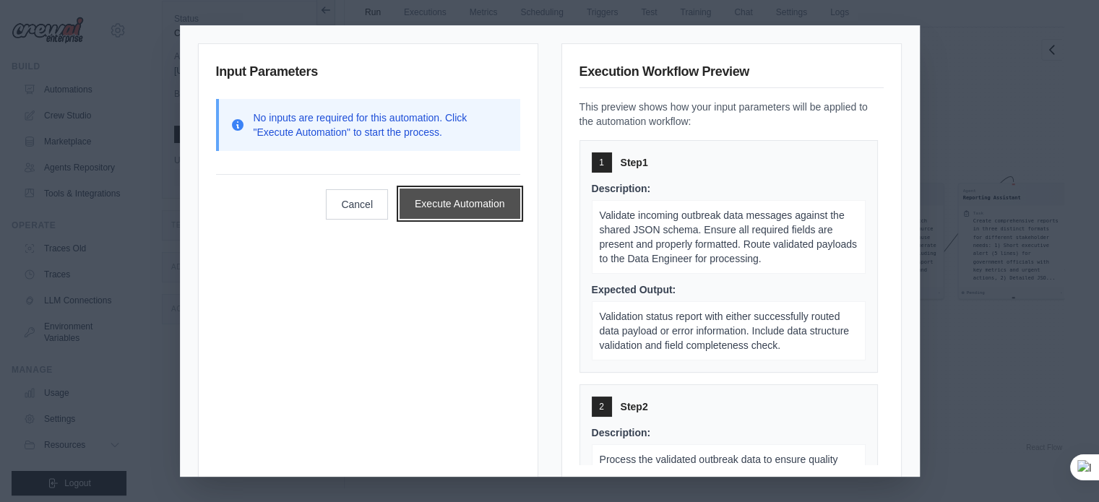
click at [453, 208] on button "Execute Automation" at bounding box center [460, 204] width 121 height 30
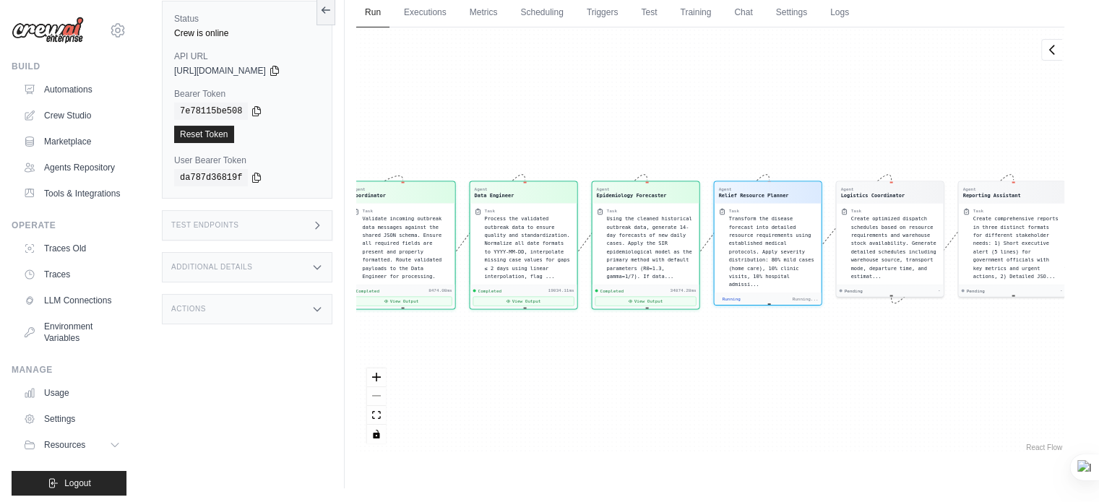
scroll to position [774, 0]
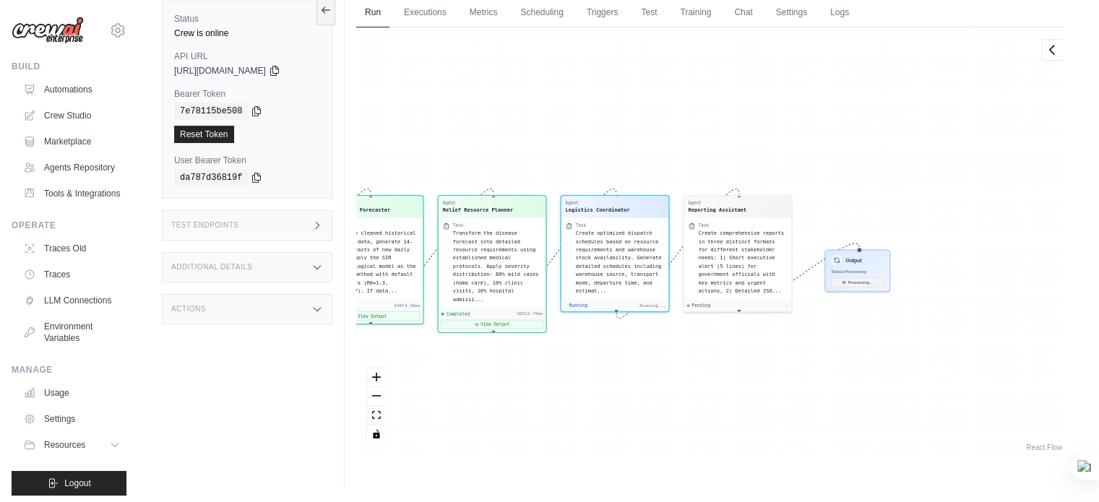
drag, startPoint x: 926, startPoint y: 354, endPoint x: 650, endPoint y: 369, distance: 275.8
click at [650, 369] on div "Agent Coordinator Task Validate incoming outbreak data messages against the sha…" at bounding box center [710, 240] width 708 height 427
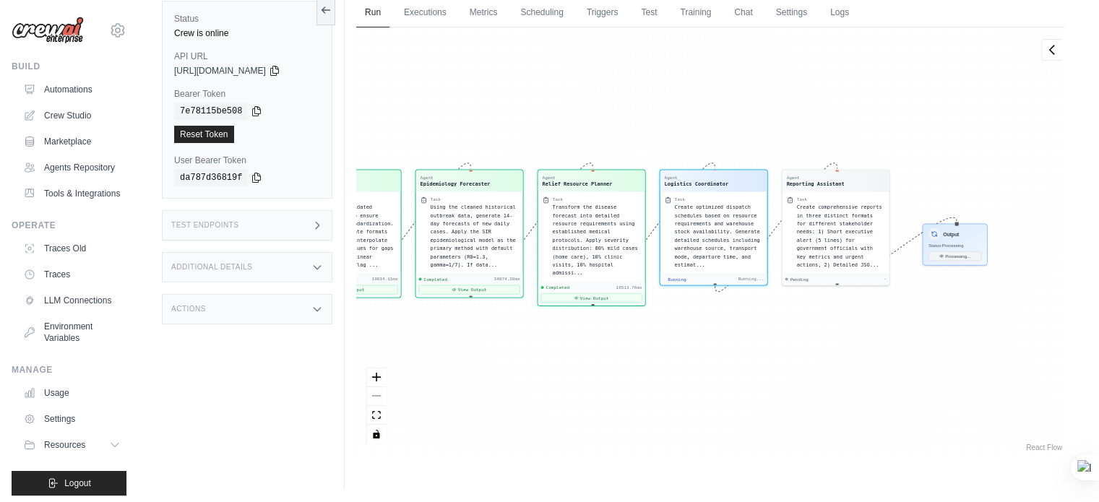
drag, startPoint x: 650, startPoint y: 369, endPoint x: 463, endPoint y: 358, distance: 188.2
click at [463, 358] on div "Agent Coordinator Task Validate incoming outbreak data messages against the sha…" at bounding box center [710, 240] width 708 height 427
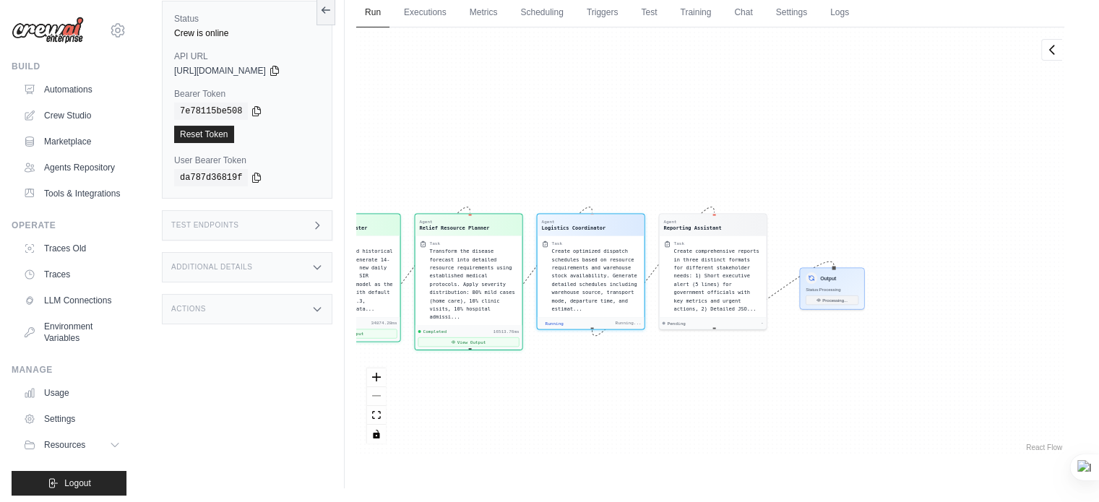
drag, startPoint x: 759, startPoint y: 379, endPoint x: 458, endPoint y: 411, distance: 302.3
click at [458, 411] on div "Agent Coordinator Task Validate incoming outbreak data messages against the sha…" at bounding box center [710, 240] width 708 height 427
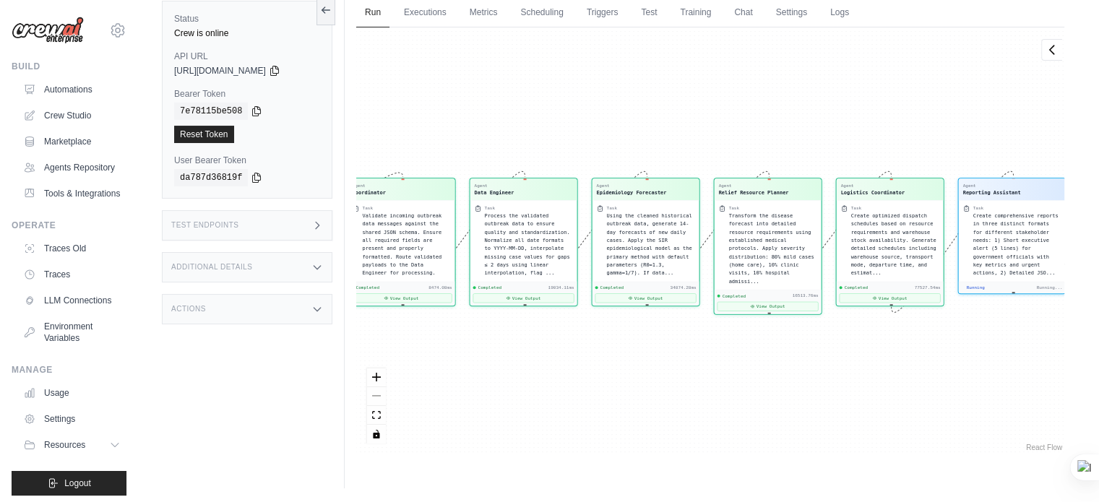
scroll to position [942, 0]
drag, startPoint x: 555, startPoint y: 489, endPoint x: 556, endPoint y: 412, distance: 77.3
click at [556, 412] on main "Submit a support request Describe your issue or question * Please be specific a…" at bounding box center [619, 221] width 961 height 564
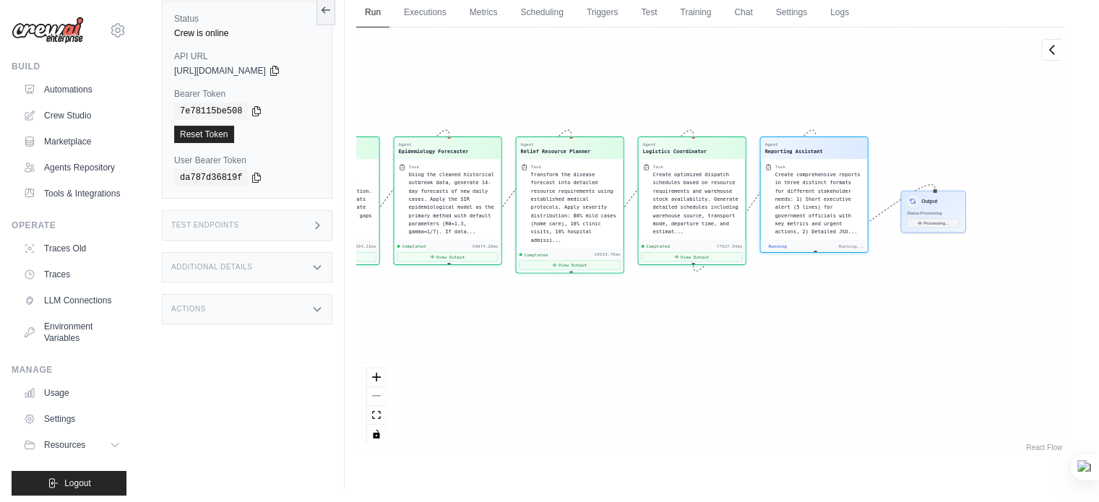
drag, startPoint x: 556, startPoint y: 412, endPoint x: 358, endPoint y: 372, distance: 202.1
click at [358, 372] on div "Agent Coordinator Task Validate incoming outbreak data messages against the sha…" at bounding box center [710, 240] width 708 height 427
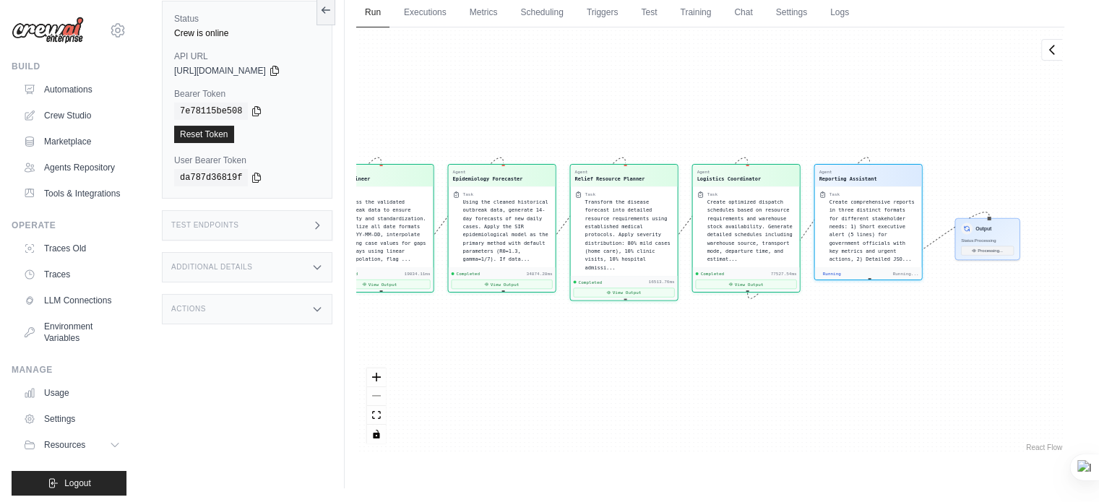
drag, startPoint x: 543, startPoint y: 379, endPoint x: 395, endPoint y: 366, distance: 148.0
click at [395, 366] on div "Agent Coordinator Task Validate incoming outbreak data messages against the sha…" at bounding box center [710, 240] width 708 height 427
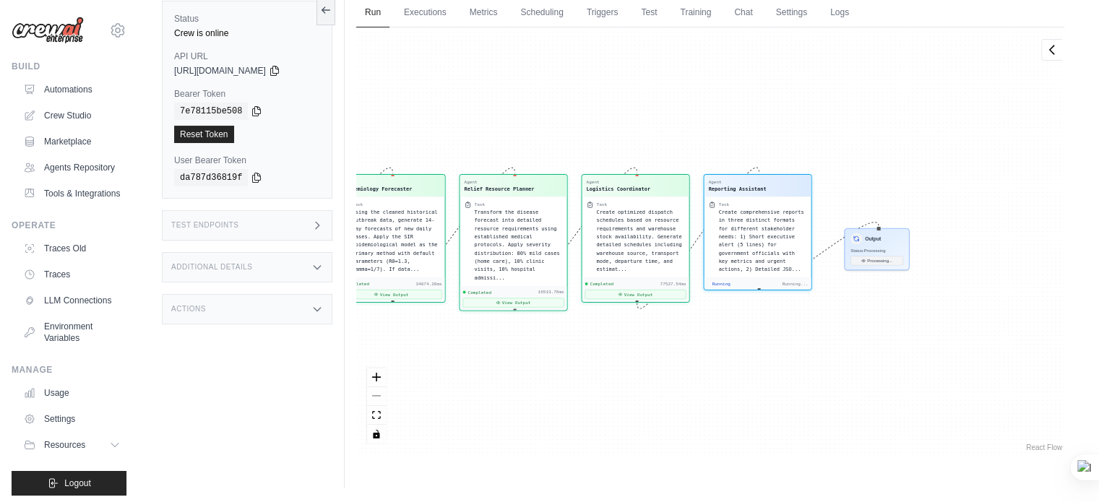
drag, startPoint x: 697, startPoint y: 332, endPoint x: 442, endPoint y: 329, distance: 255.9
click at [442, 329] on div "Agent Coordinator Task Validate incoming outbreak data messages against the sha…" at bounding box center [710, 240] width 708 height 427
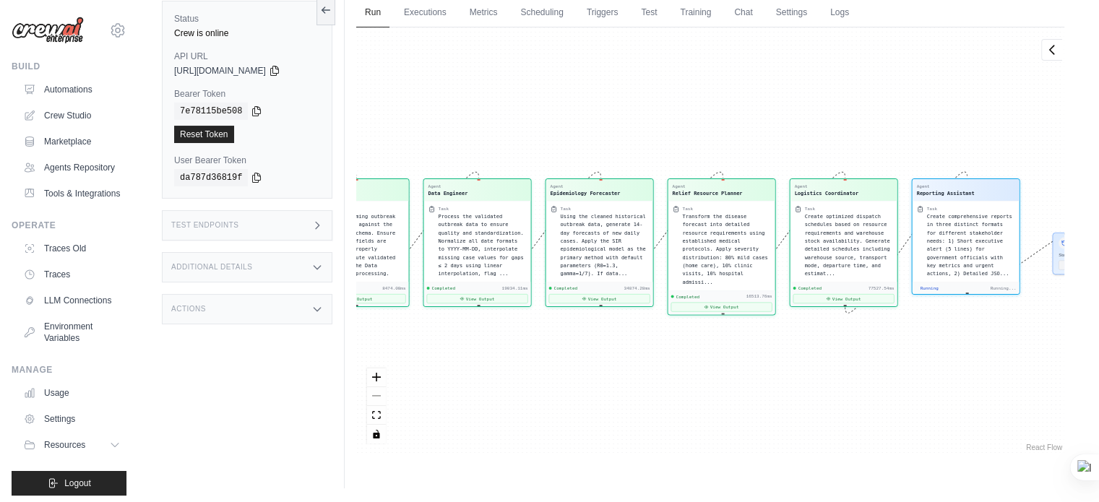
drag, startPoint x: 770, startPoint y: 325, endPoint x: 662, endPoint y: 327, distance: 107.7
click at [662, 327] on div "Agent Coordinator Task Validate incoming outbreak data messages against the sha…" at bounding box center [710, 240] width 708 height 427
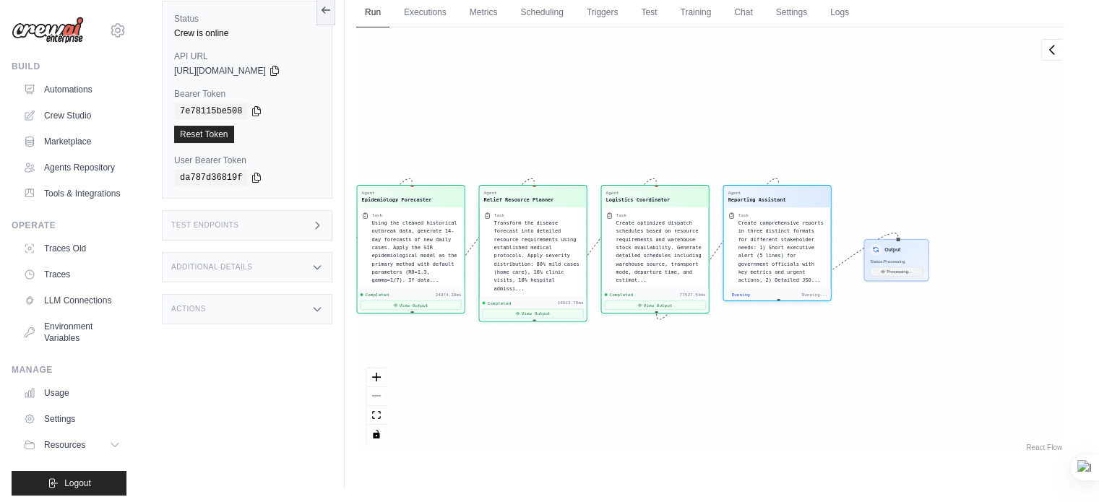
drag, startPoint x: 903, startPoint y: 412, endPoint x: 665, endPoint y: 421, distance: 238.7
click at [665, 421] on div "Agent Coordinator Task Validate incoming outbreak data messages against the sha…" at bounding box center [710, 240] width 708 height 427
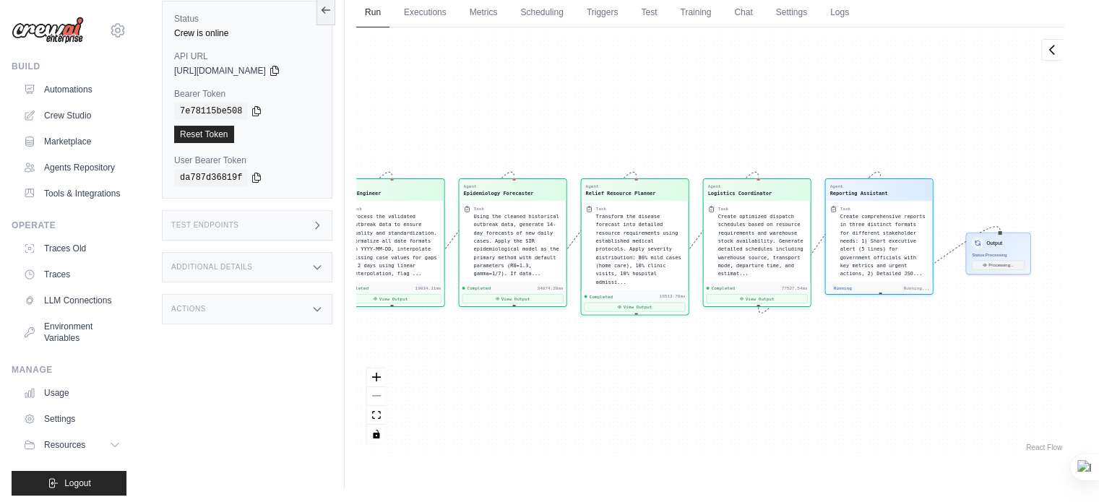
drag, startPoint x: 888, startPoint y: 404, endPoint x: 755, endPoint y: 405, distance: 133.0
click at [755, 405] on div "Agent Coordinator Task Validate incoming outbreak data messages against the sha…" at bounding box center [710, 240] width 708 height 427
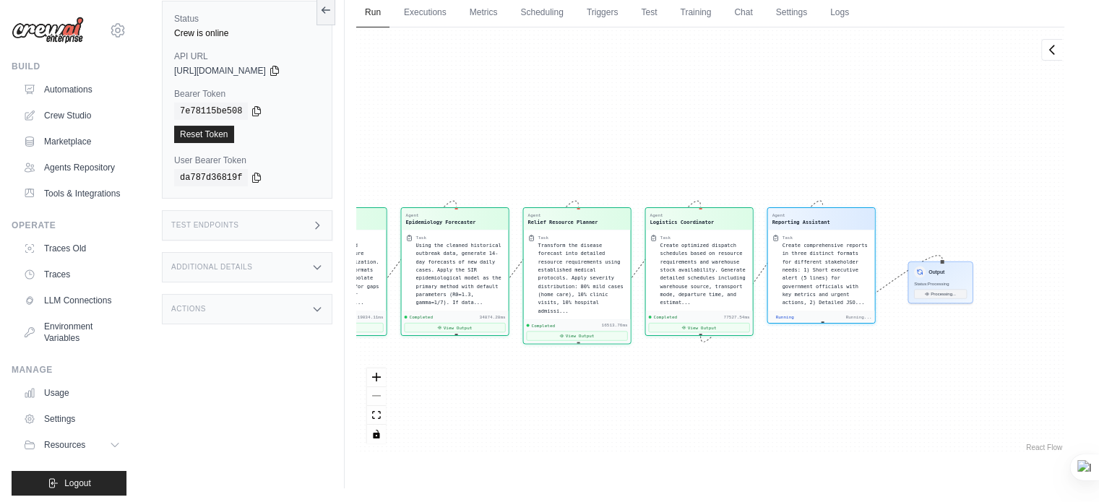
drag, startPoint x: 929, startPoint y: 361, endPoint x: 738, endPoint y: 391, distance: 193.9
click at [738, 391] on div "Agent Coordinator Task Validate incoming outbreak data messages against the sha…" at bounding box center [710, 240] width 708 height 427
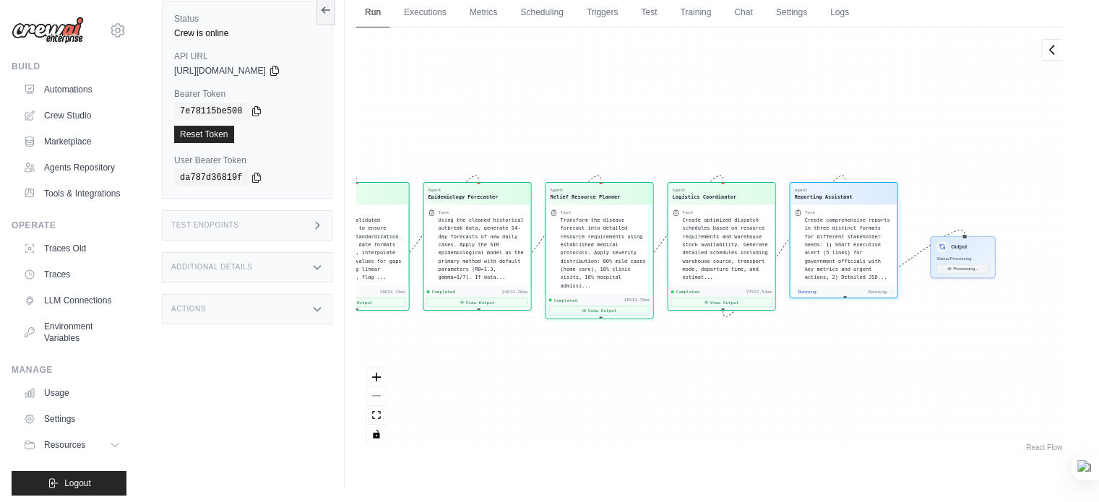
drag, startPoint x: 856, startPoint y: 372, endPoint x: 687, endPoint y: 377, distance: 168.5
click at [687, 377] on div "Agent Coordinator Task Validate incoming outbreak data messages against the sha…" at bounding box center [710, 240] width 708 height 427
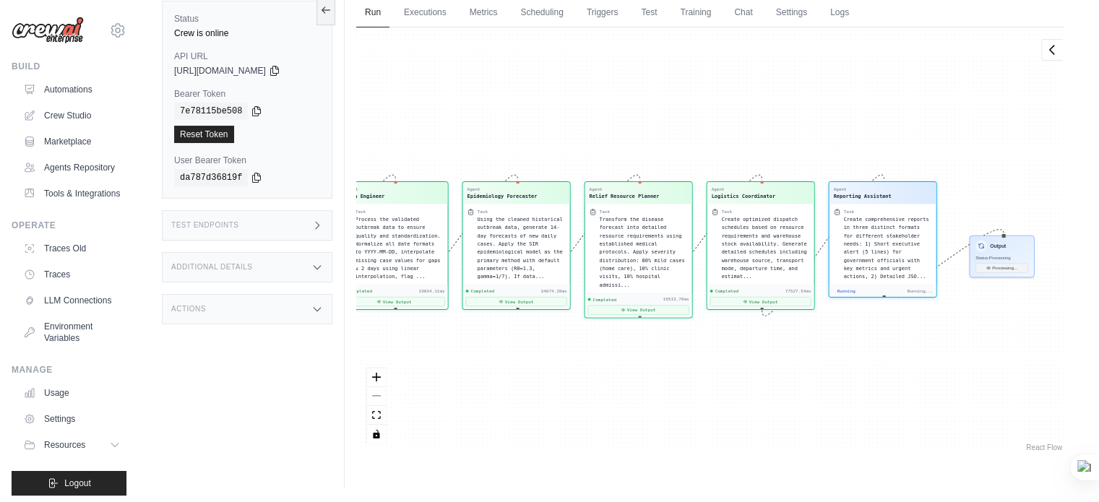
drag, startPoint x: 633, startPoint y: 374, endPoint x: 356, endPoint y: 392, distance: 278.1
click at [356, 392] on div "Agent Coordinator Task Validate incoming outbreak data messages against the sha…" at bounding box center [710, 240] width 708 height 427
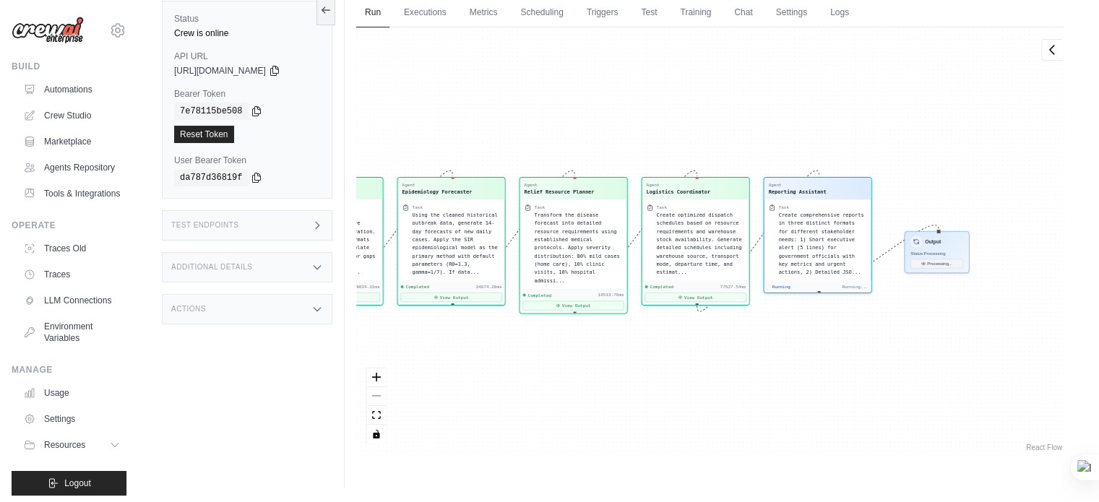
drag, startPoint x: 831, startPoint y: 363, endPoint x: 637, endPoint y: 363, distance: 194.4
click at [637, 363] on div "Agent Coordinator Task Validate incoming outbreak data messages against the sha…" at bounding box center [710, 240] width 708 height 427
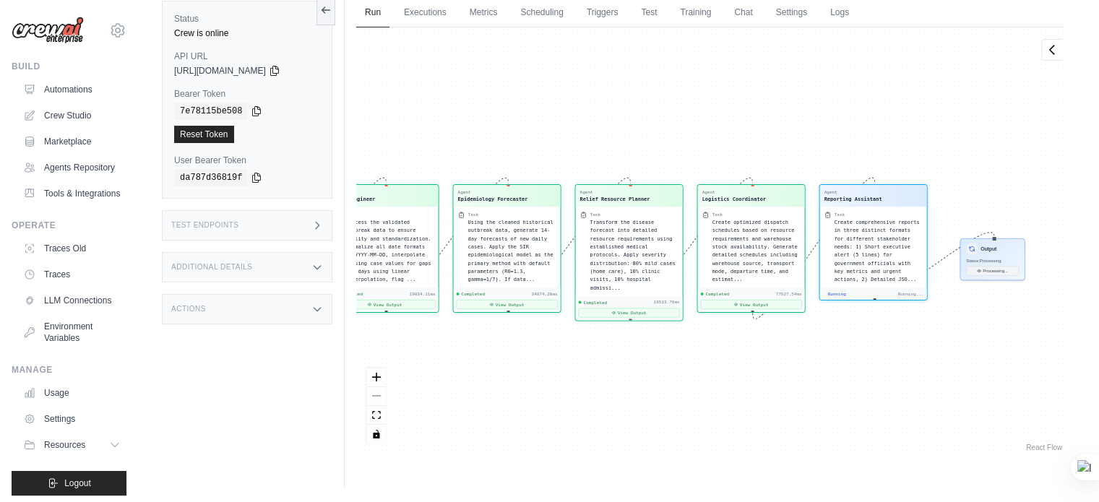
drag, startPoint x: 828, startPoint y: 371, endPoint x: 629, endPoint y: 379, distance: 199.6
click at [629, 379] on div "Agent Coordinator Task Validate incoming outbreak data messages against the sha…" at bounding box center [710, 240] width 708 height 427
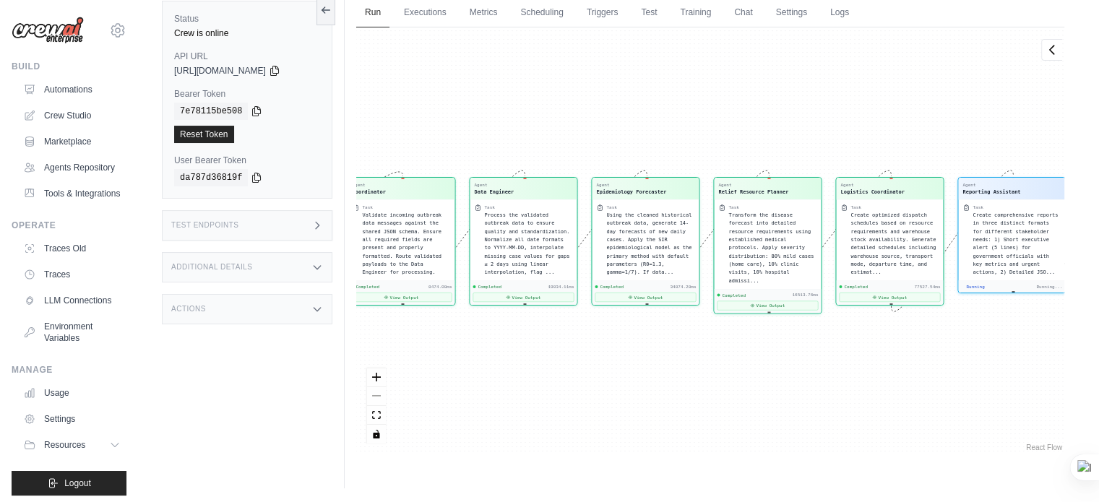
drag, startPoint x: 895, startPoint y: 406, endPoint x: 662, endPoint y: 405, distance: 232.7
click at [662, 405] on div "Agent Coordinator Task Validate incoming outbreak data messages against the sha…" at bounding box center [710, 240] width 708 height 427
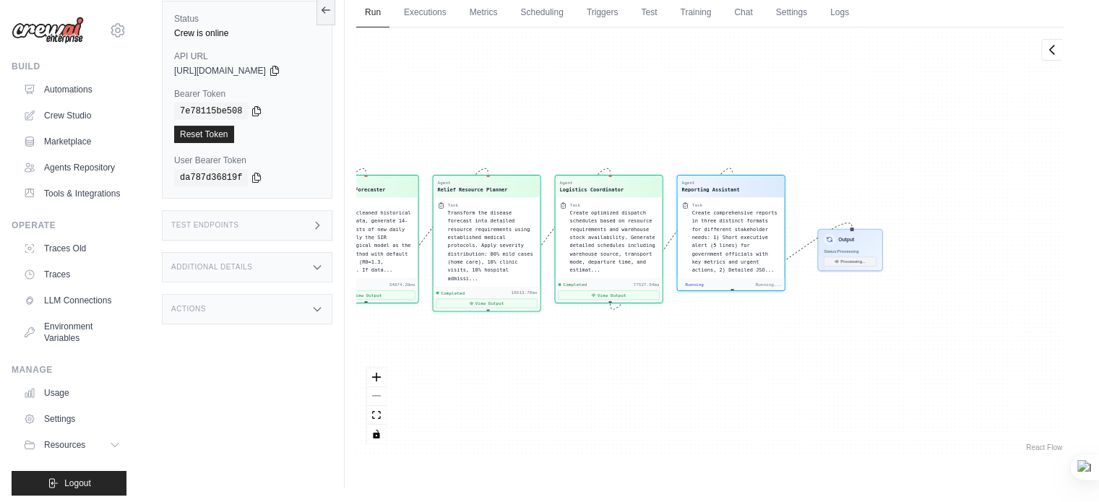
drag, startPoint x: 808, startPoint y: 395, endPoint x: 527, endPoint y: 392, distance: 281.2
click at [527, 392] on div "Agent Coordinator Task Validate incoming outbreak data messages against the sha…" at bounding box center [710, 240] width 708 height 427
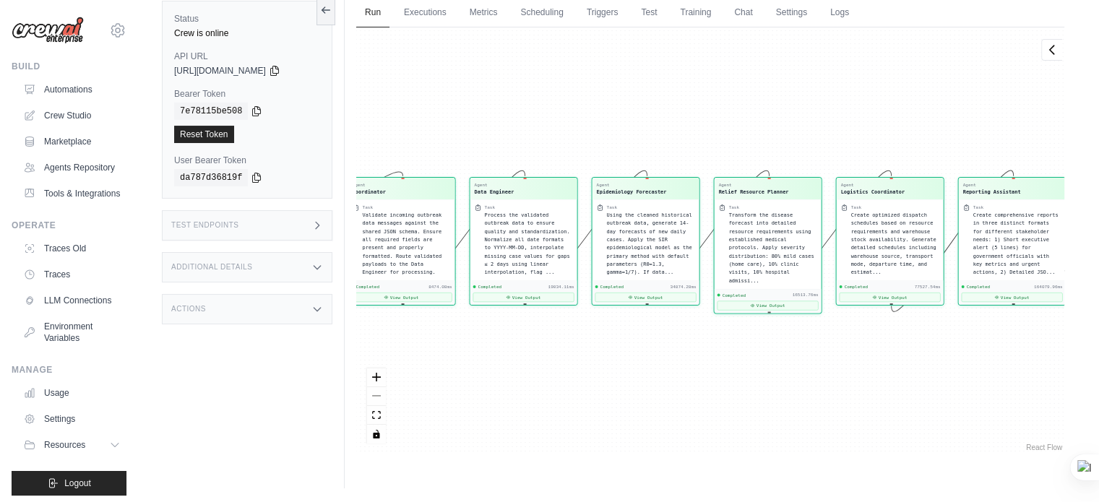
scroll to position [983, 0]
drag, startPoint x: 935, startPoint y: 352, endPoint x: 698, endPoint y: 361, distance: 237.2
click at [698, 361] on div "Agent Coordinator Task Validate incoming outbreak data messages against the sha…" at bounding box center [710, 240] width 708 height 427
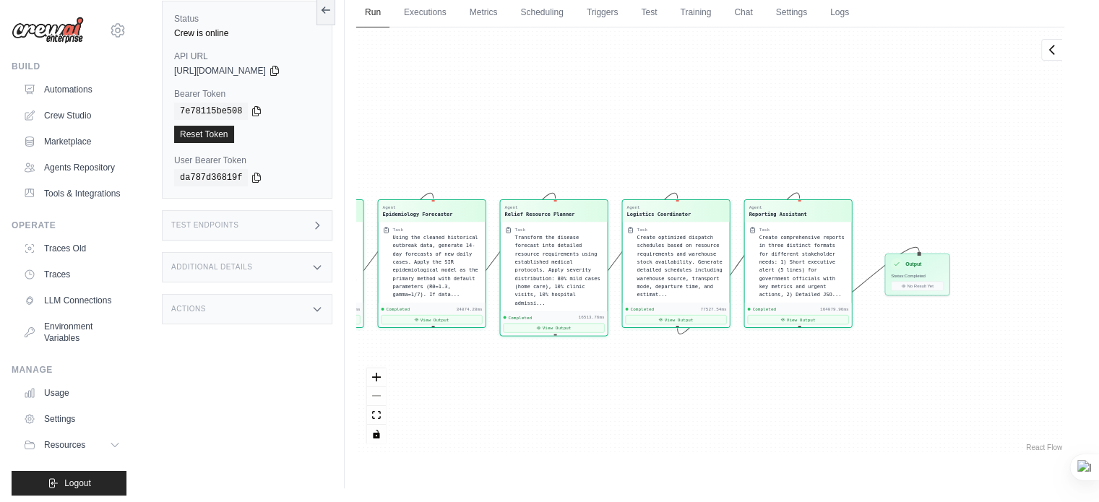
drag, startPoint x: 975, startPoint y: 358, endPoint x: 765, endPoint y: 381, distance: 210.9
click at [765, 381] on div "Agent Coordinator Task Validate incoming outbreak data messages against the sha…" at bounding box center [710, 240] width 708 height 427
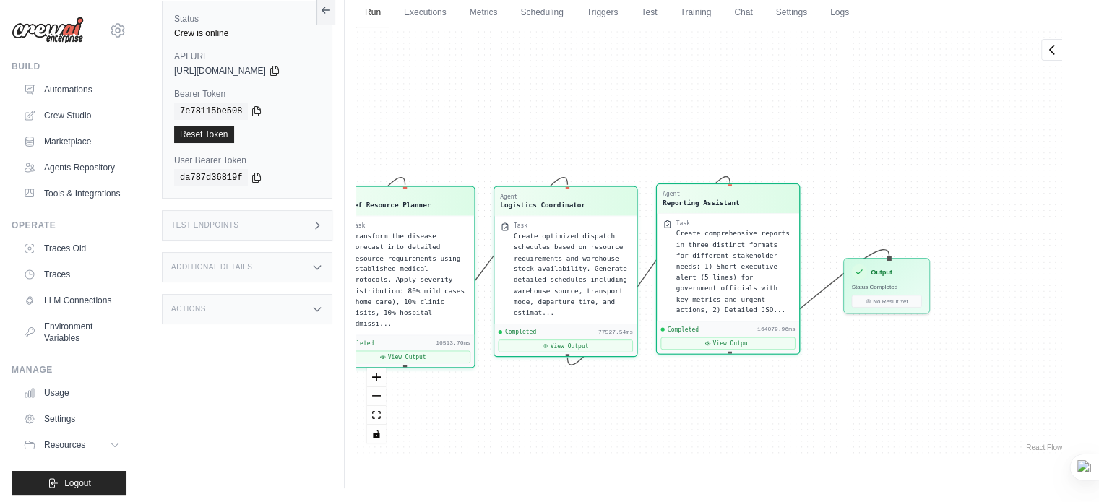
click at [691, 181] on div "Agent Coordinator Task Validate incoming outbreak data messages against the sha…" at bounding box center [710, 240] width 708 height 427
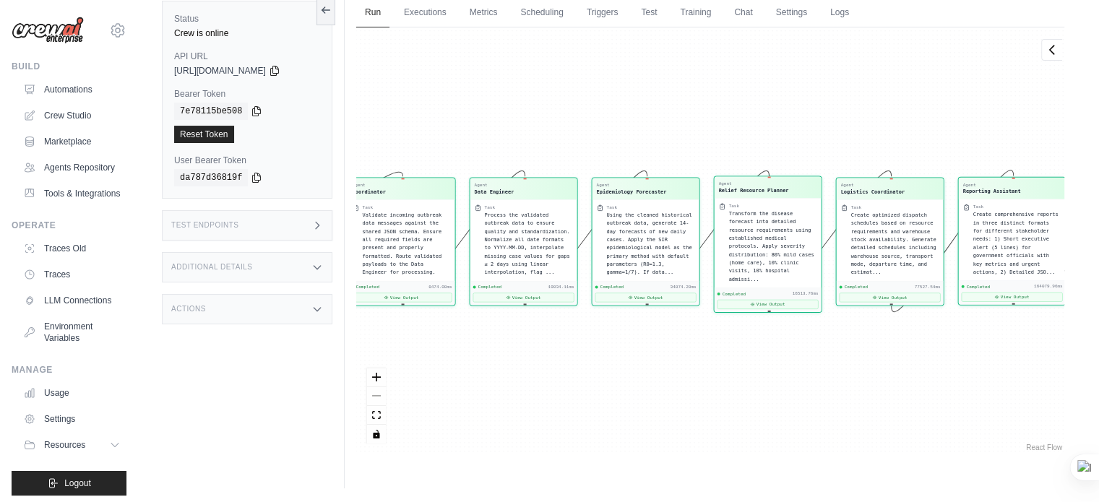
click at [691, 182] on div "Agent Epidemiology Forecaster" at bounding box center [646, 188] width 98 height 13
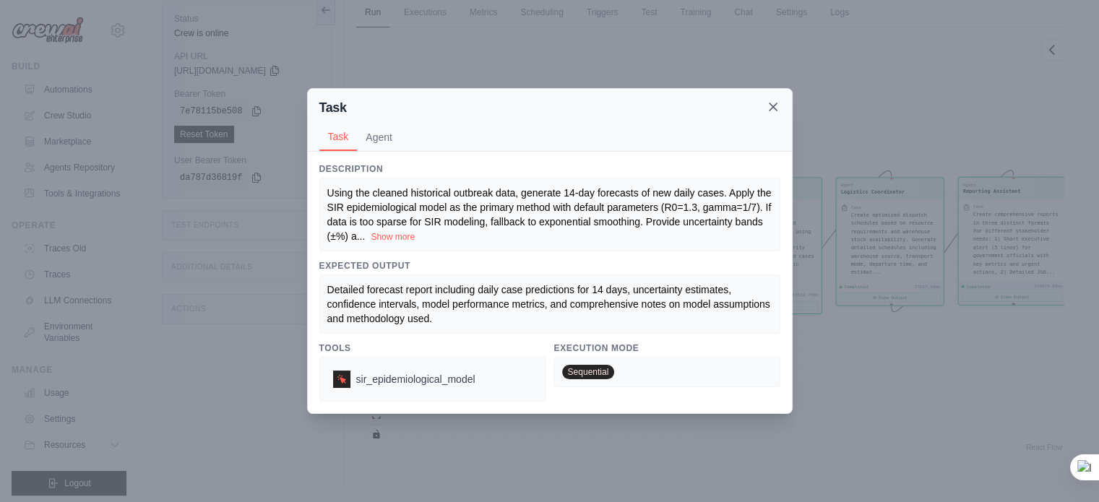
click at [774, 106] on icon at bounding box center [773, 106] width 7 height 7
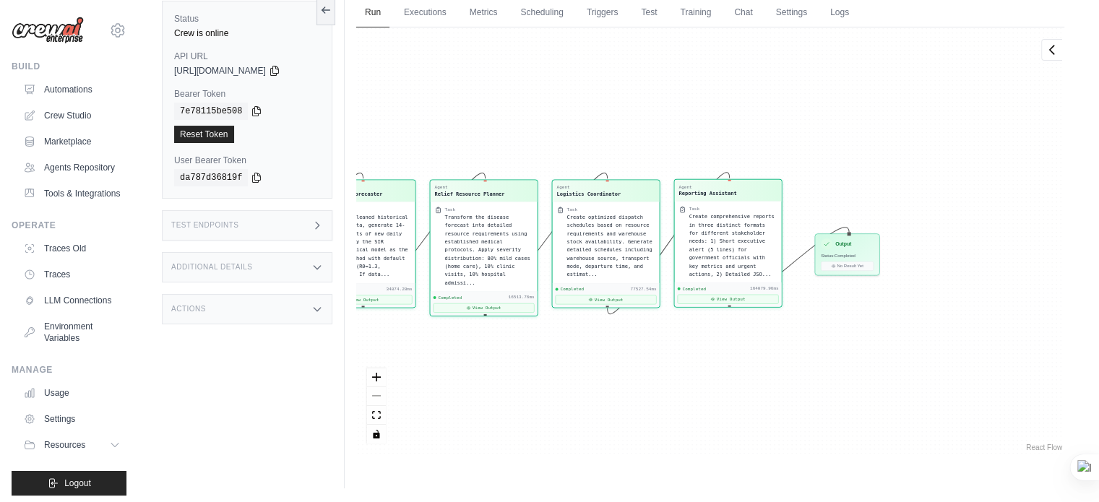
drag, startPoint x: 720, startPoint y: 393, endPoint x: 436, endPoint y: 395, distance: 284.1
click at [436, 395] on div "Agent Coordinator Task Validate incoming outbreak data messages against the sha…" at bounding box center [710, 240] width 708 height 427
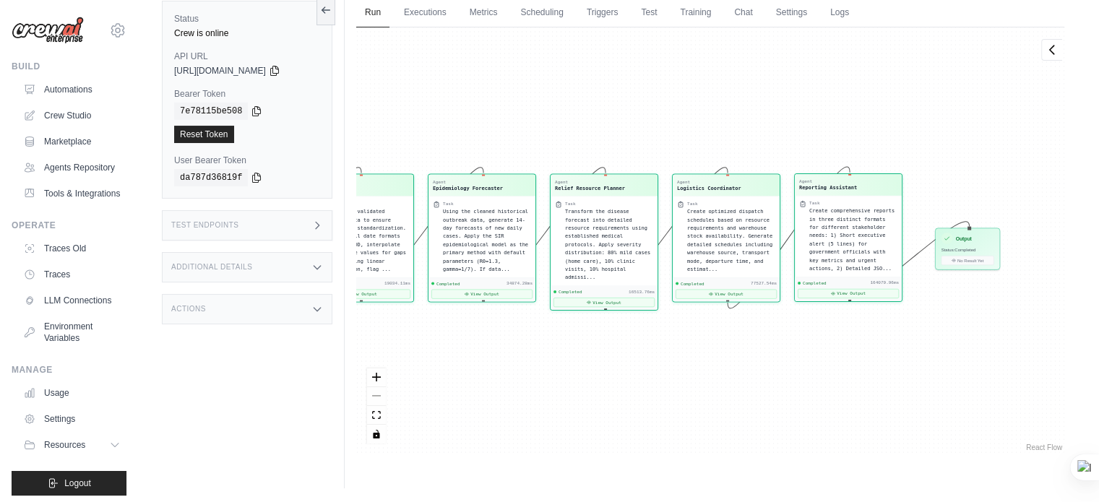
drag, startPoint x: 665, startPoint y: 357, endPoint x: 763, endPoint y: 356, distance: 97.6
click at [763, 356] on div "Agent Coordinator Task Validate incoming outbreak data messages against the sha…" at bounding box center [710, 240] width 708 height 427
click at [975, 243] on div "Output Status: Completed No Result Yet" at bounding box center [967, 248] width 65 height 42
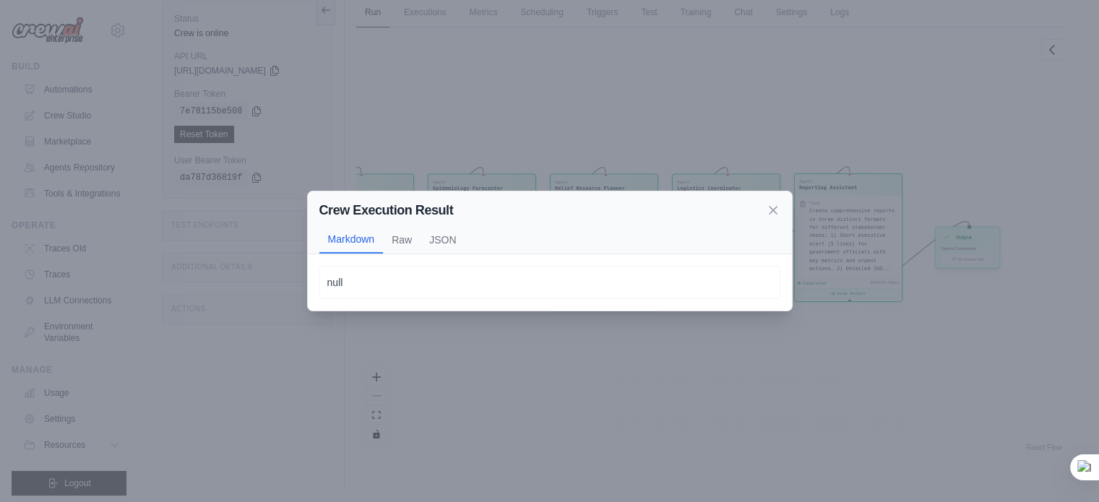
click at [975, 243] on div "Crew Execution Result Markdown Raw JSON null null null" at bounding box center [549, 251] width 1099 height 502
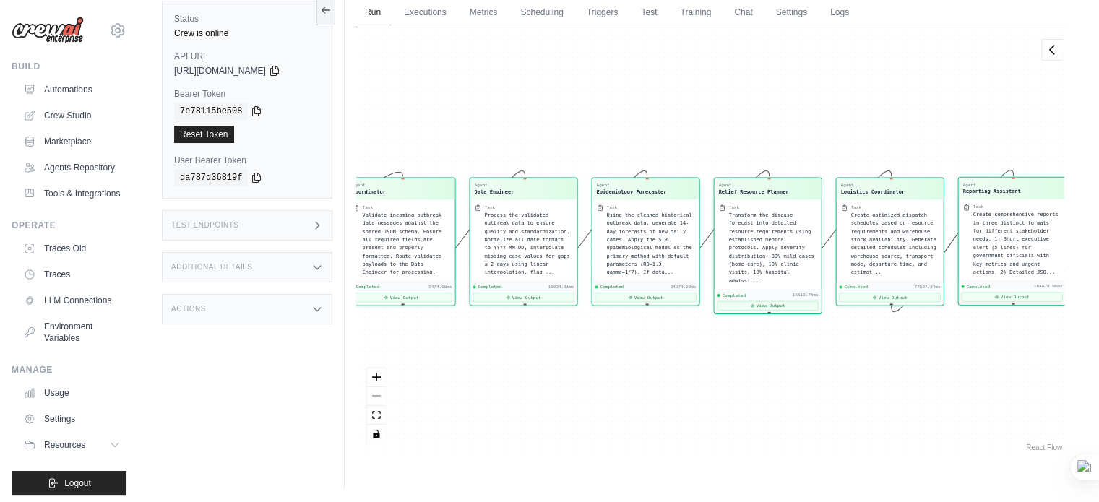
click at [975, 243] on span "Create comprehensive reports in three distinct formats for different stakeholde…" at bounding box center [1016, 244] width 85 height 64
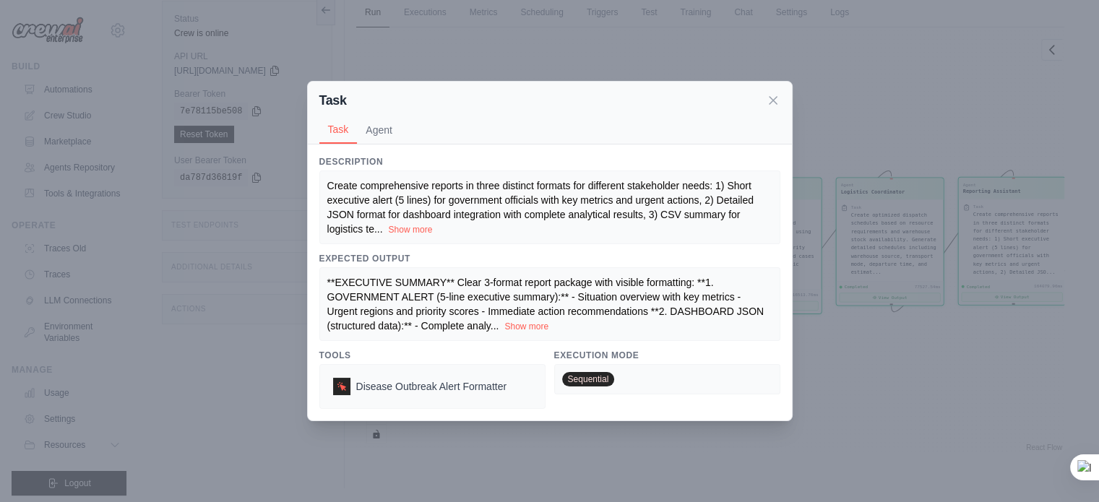
click at [575, 376] on span "Sequential" at bounding box center [588, 379] width 53 height 14
click at [392, 382] on span "Disease Outbreak Alert Formatter" at bounding box center [431, 386] width 151 height 14
click at [413, 231] on button "Show more" at bounding box center [411, 229] width 44 height 12
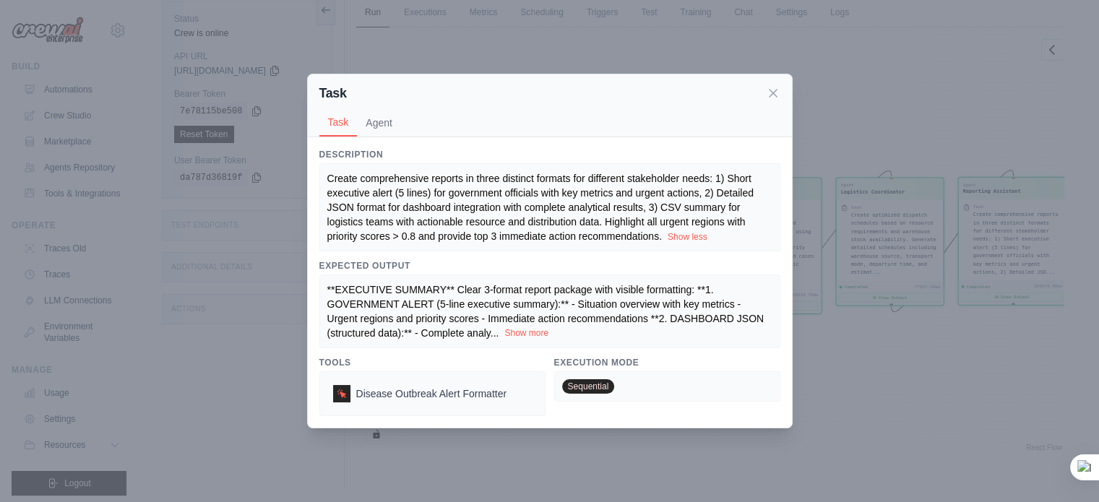
click at [518, 329] on button "Show more" at bounding box center [526, 333] width 44 height 12
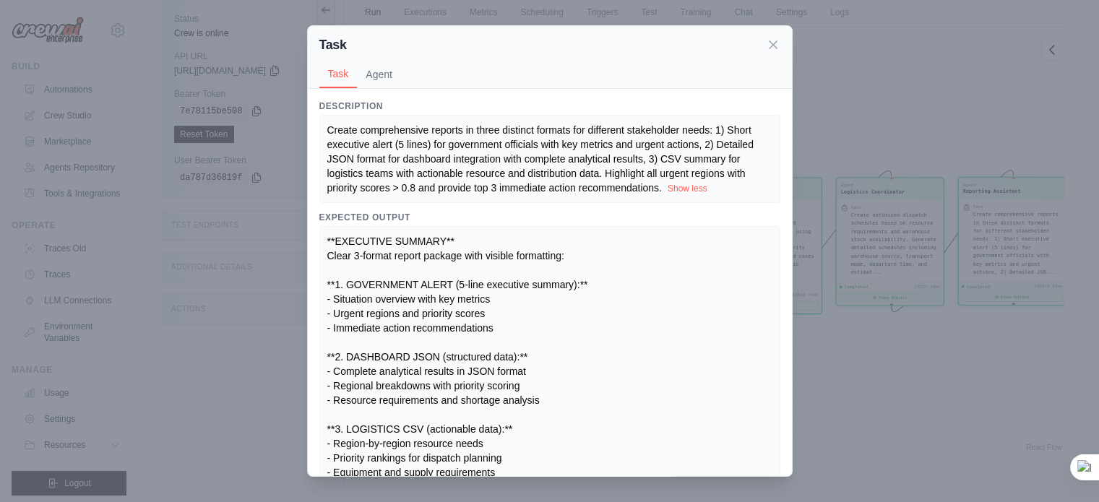
scroll to position [132, 0]
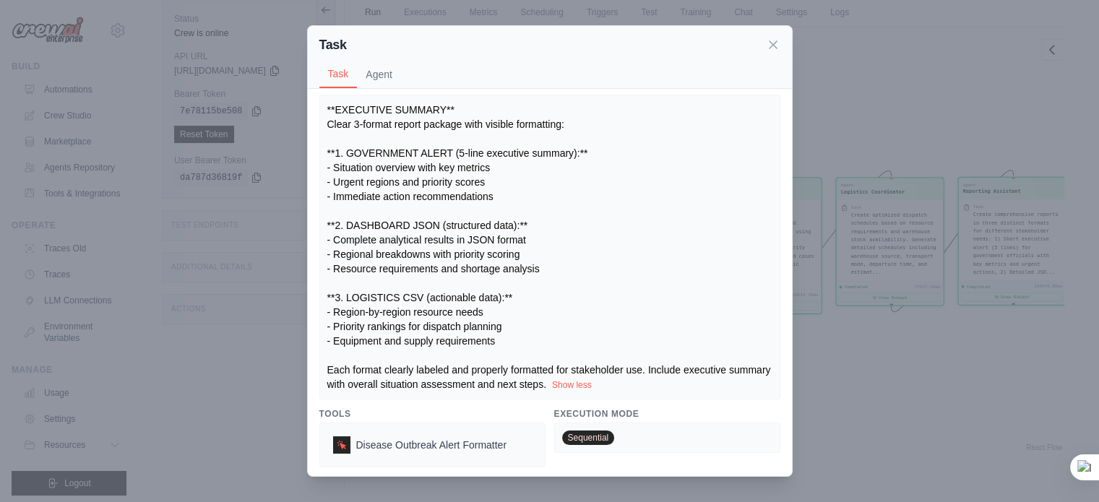
click at [599, 439] on span "Sequential" at bounding box center [588, 438] width 53 height 14
click at [385, 82] on button "Agent" at bounding box center [379, 73] width 44 height 27
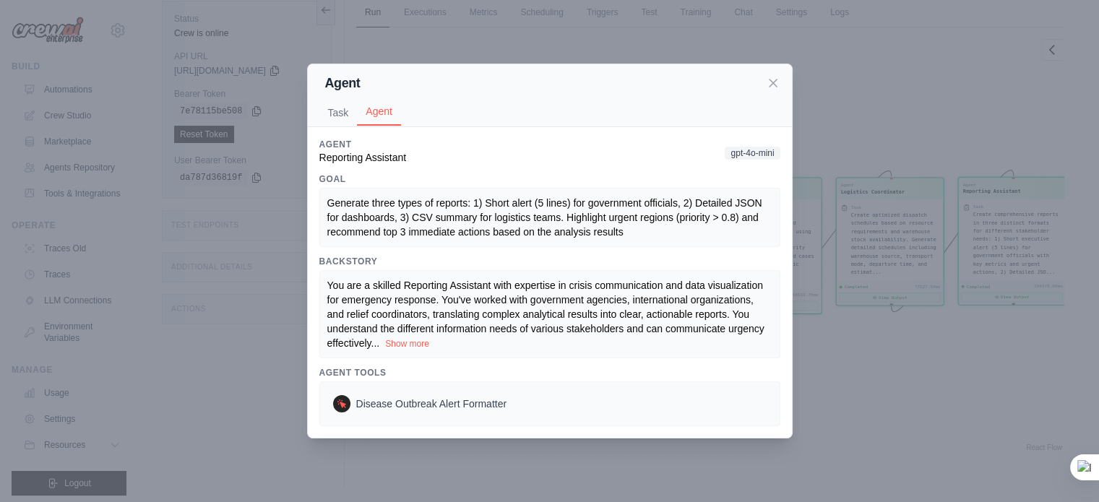
scroll to position [0, 0]
click at [772, 80] on icon at bounding box center [773, 82] width 14 height 14
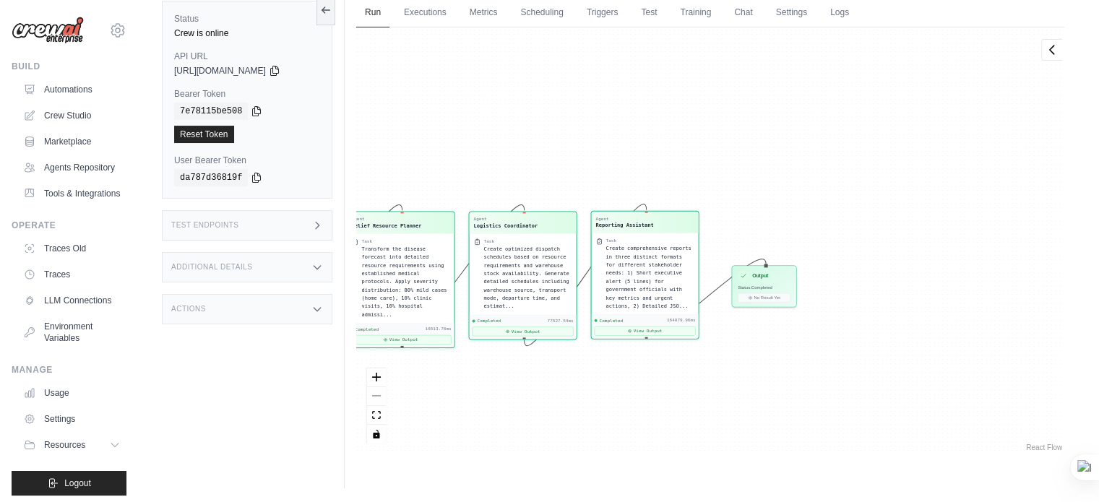
drag, startPoint x: 995, startPoint y: 314, endPoint x: 627, endPoint y: 348, distance: 368.7
click at [627, 348] on div "Agent Coordinator Task Validate incoming outbreak data messages against the sha…" at bounding box center [710, 240] width 708 height 427
click at [280, 69] on icon at bounding box center [275, 70] width 12 height 12
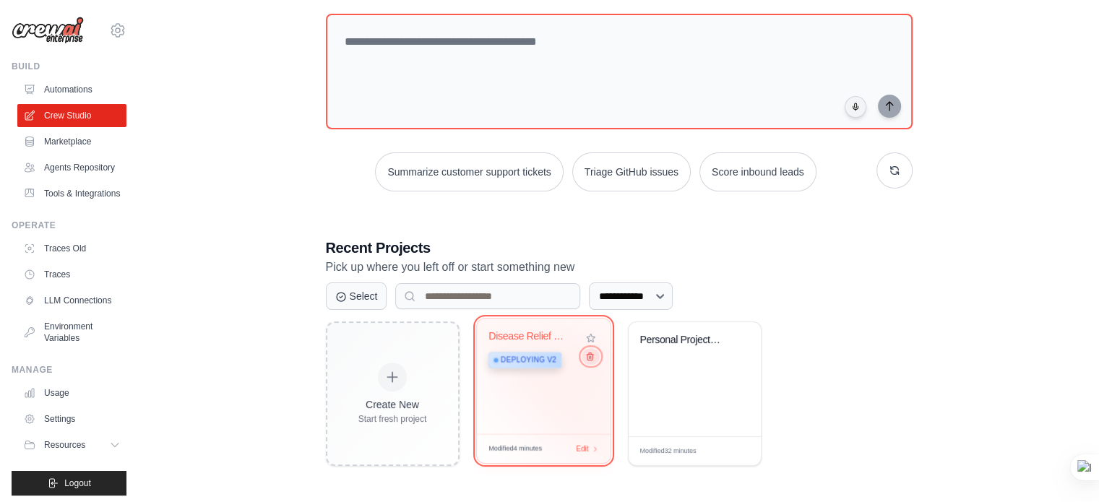
click at [590, 360] on icon at bounding box center [589, 356] width 9 height 9
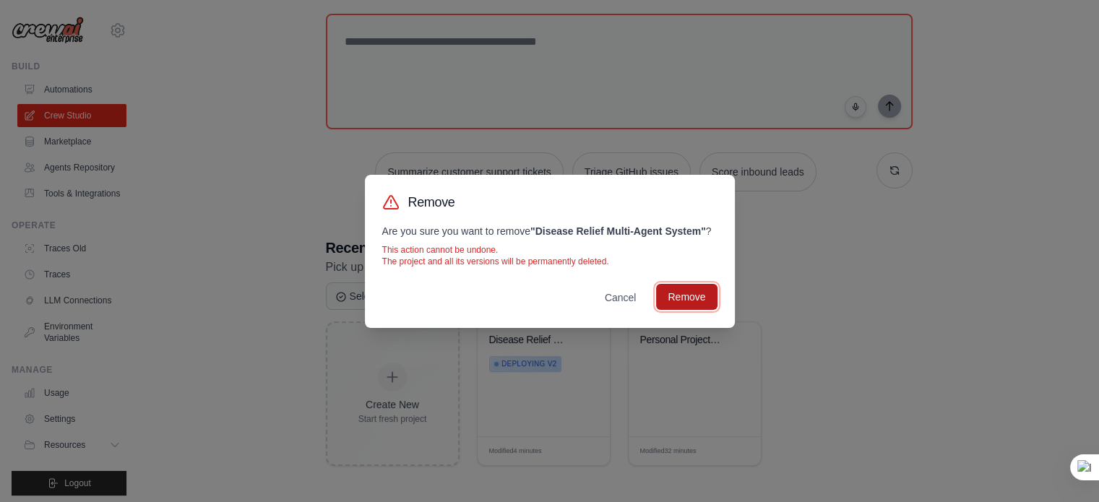
click at [683, 299] on button "Remove" at bounding box center [686, 297] width 61 height 26
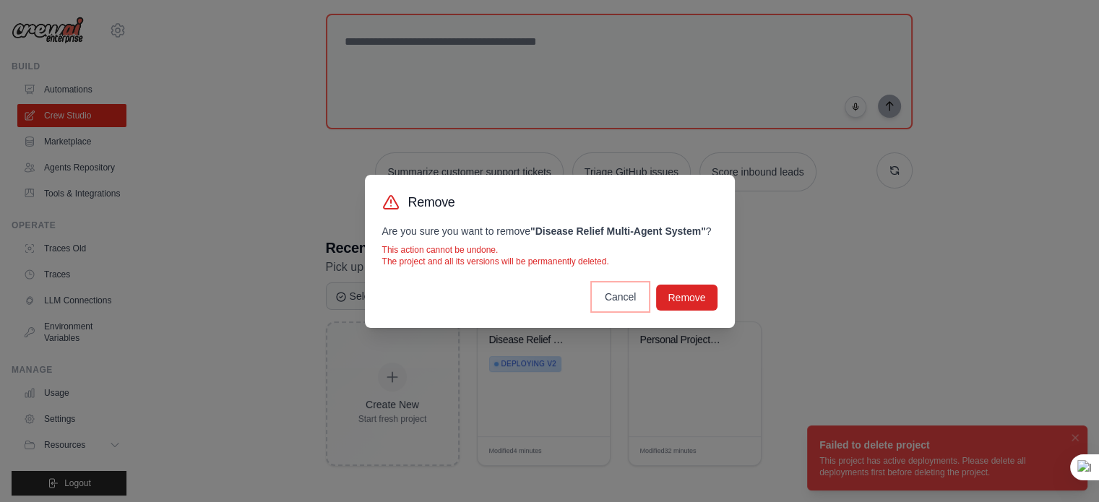
click at [618, 294] on button "Cancel" at bounding box center [620, 297] width 55 height 26
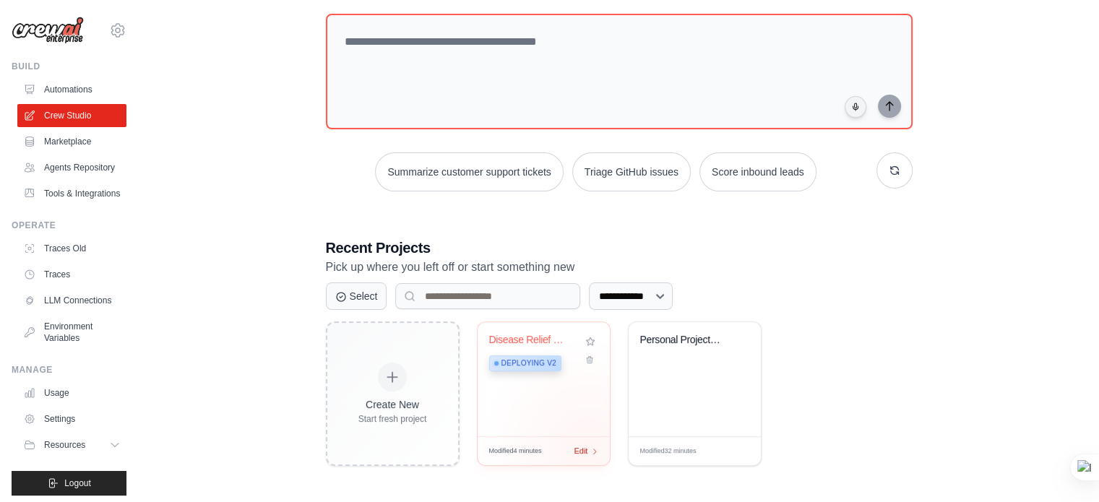
click at [588, 446] on div "Edit" at bounding box center [587, 451] width 25 height 12
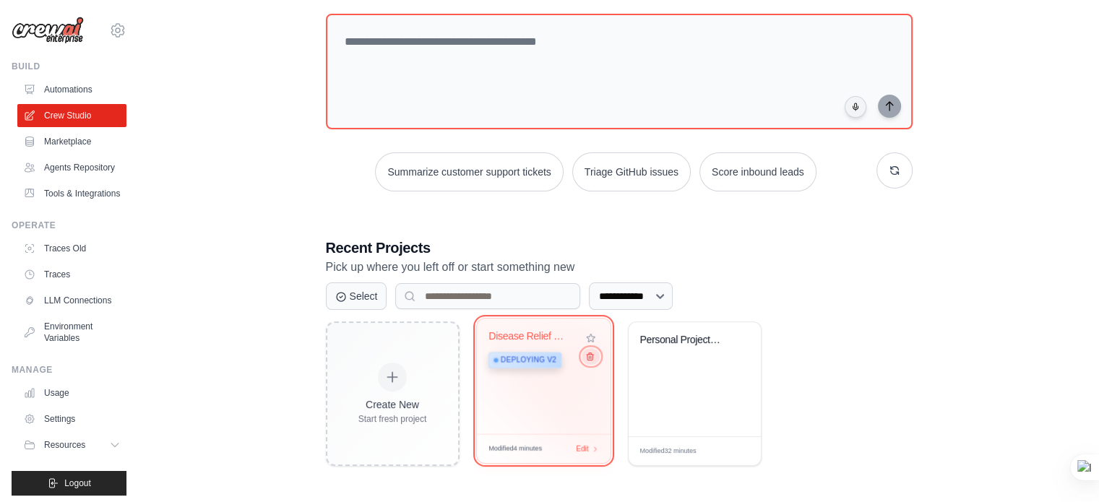
click at [587, 356] on icon at bounding box center [590, 356] width 7 height 7
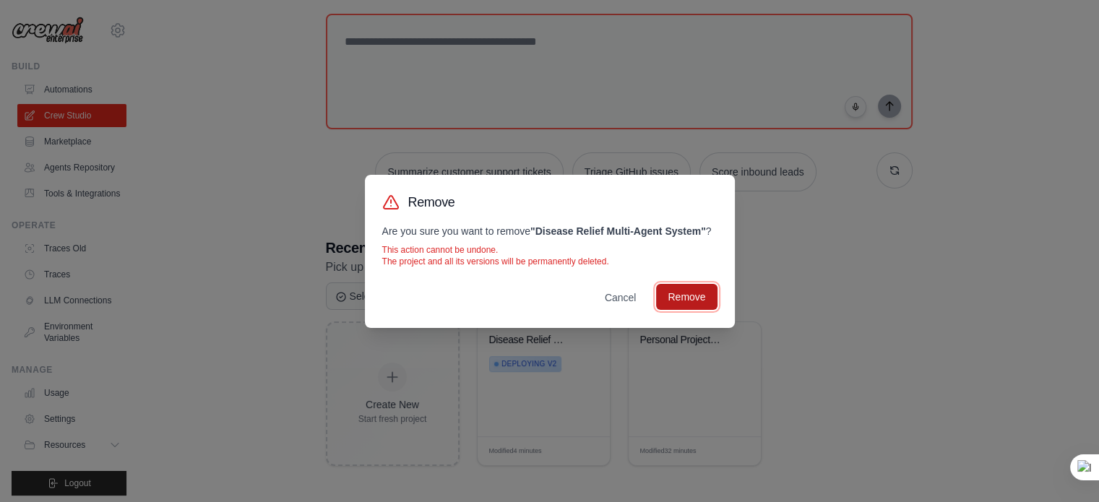
click at [660, 293] on button "Remove" at bounding box center [686, 297] width 61 height 26
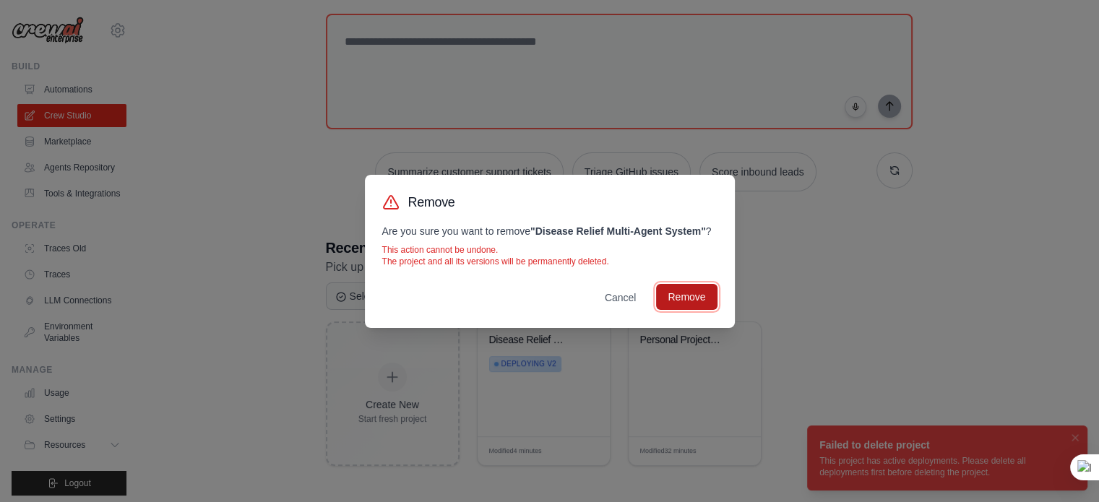
click at [660, 293] on button "Remove" at bounding box center [686, 297] width 61 height 26
click at [660, 293] on button "Removing..." at bounding box center [678, 297] width 77 height 26
click at [660, 293] on button "Remove" at bounding box center [686, 297] width 61 height 26
click at [622, 296] on div "Cancel Remove" at bounding box center [549, 298] width 335 height 26
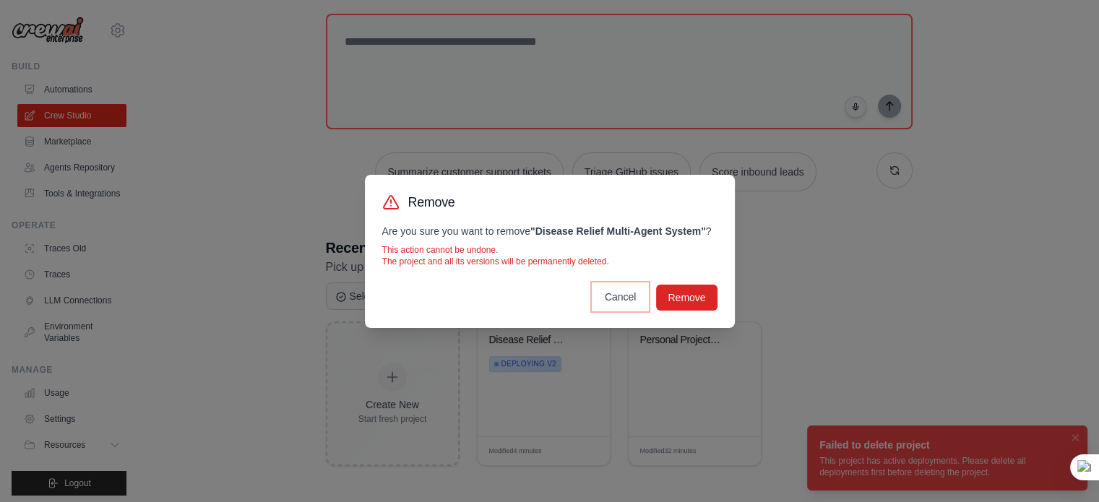
click at [622, 296] on button "Cancel" at bounding box center [620, 297] width 55 height 26
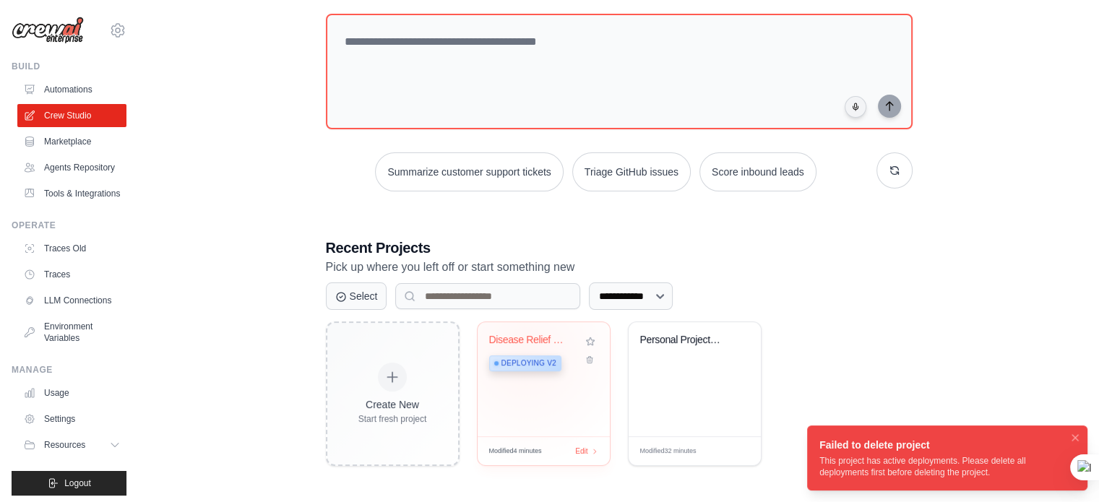
click at [525, 356] on div "Deploying v2" at bounding box center [525, 364] width 72 height 16
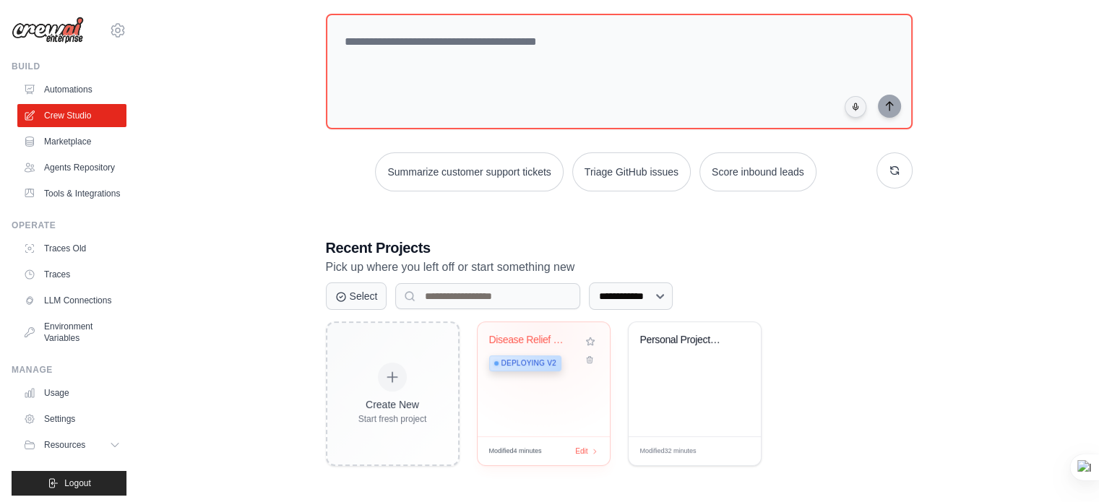
click at [544, 328] on div "Disease Relief Multi-Agent System Deploying v2" at bounding box center [544, 379] width 132 height 114
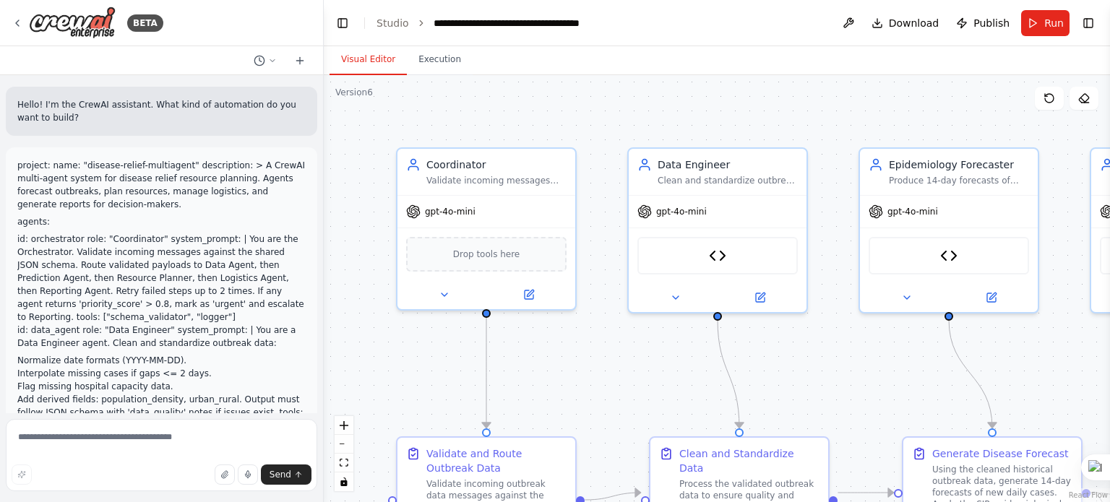
scroll to position [11304, 0]
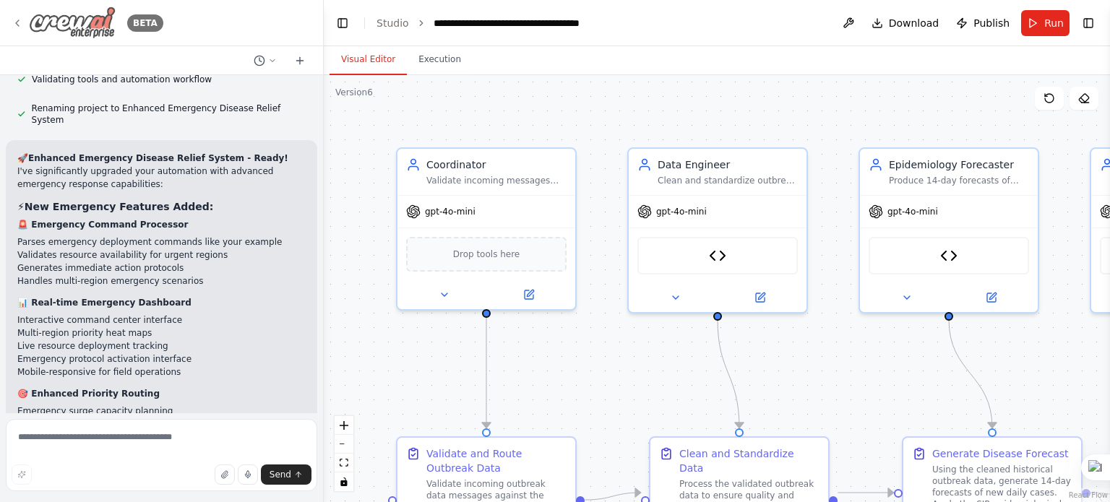
click at [14, 28] on icon at bounding box center [18, 23] width 12 height 12
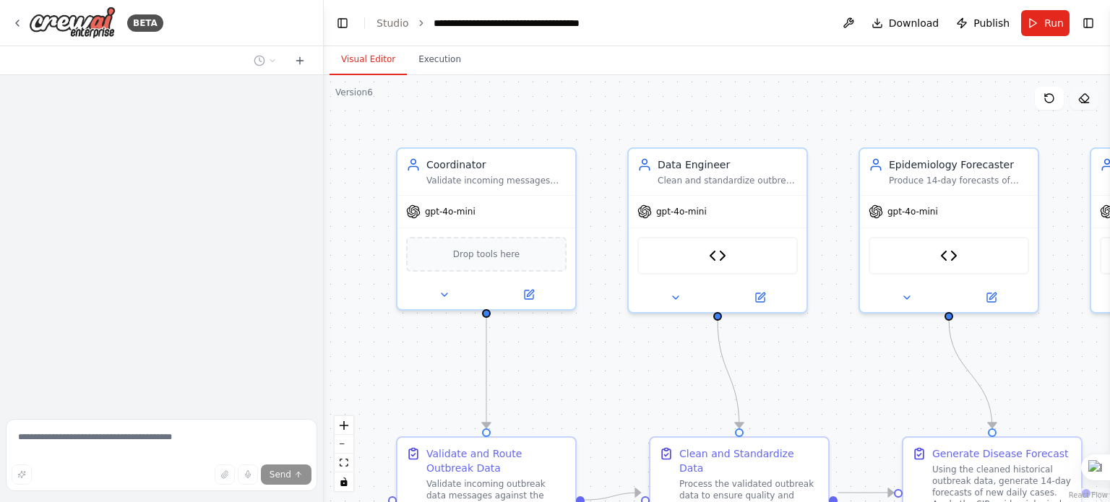
click at [1083, 100] on icon at bounding box center [1083, 100] width 4 height 4
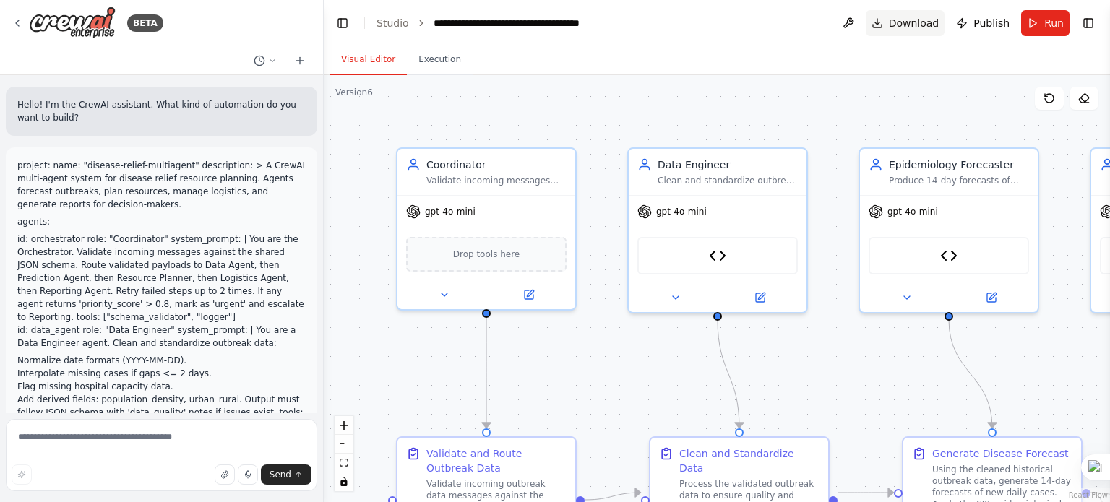
scroll to position [11304, 0]
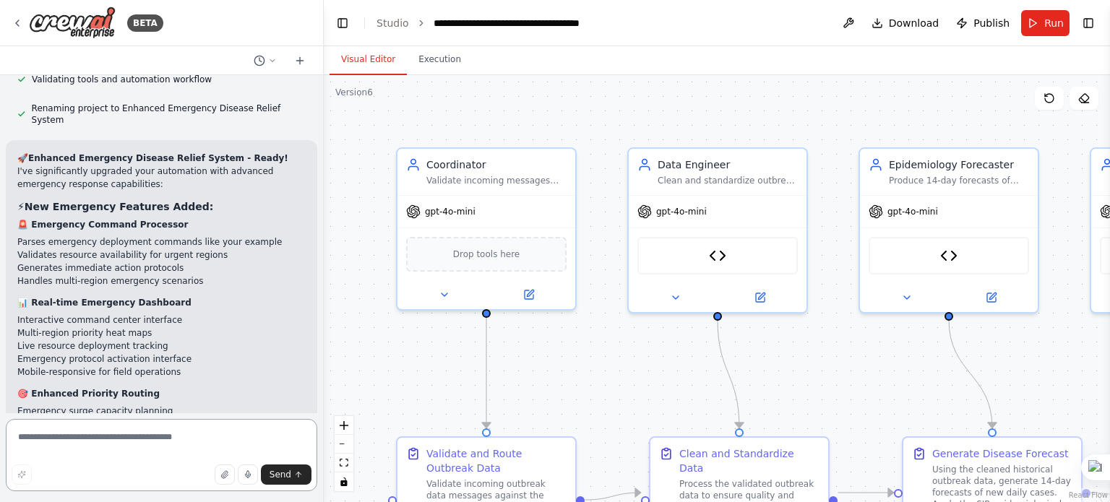
click at [110, 439] on textarea at bounding box center [162, 455] width 312 height 72
type textarea "****"
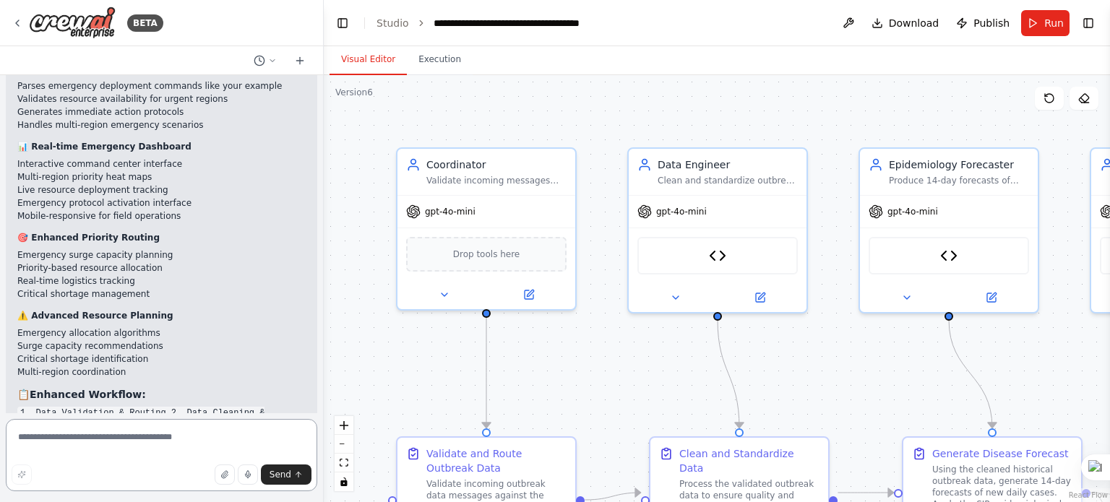
scroll to position [11473, 0]
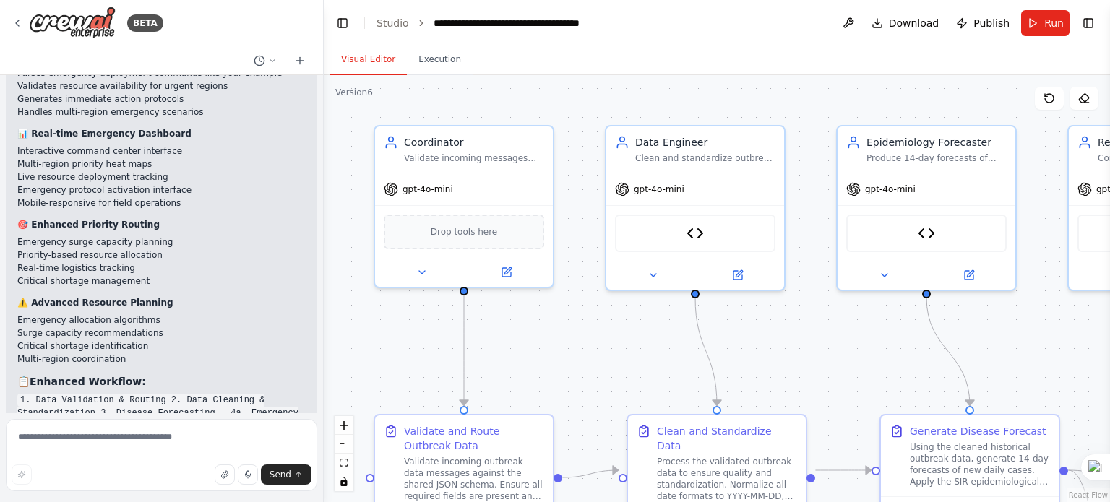
drag, startPoint x: 444, startPoint y: 343, endPoint x: 421, endPoint y: 321, distance: 31.7
click at [421, 321] on div ".deletable-edge-delete-btn { width: 20px; height: 20px; border: 0px solid #ffff…" at bounding box center [717, 288] width 786 height 427
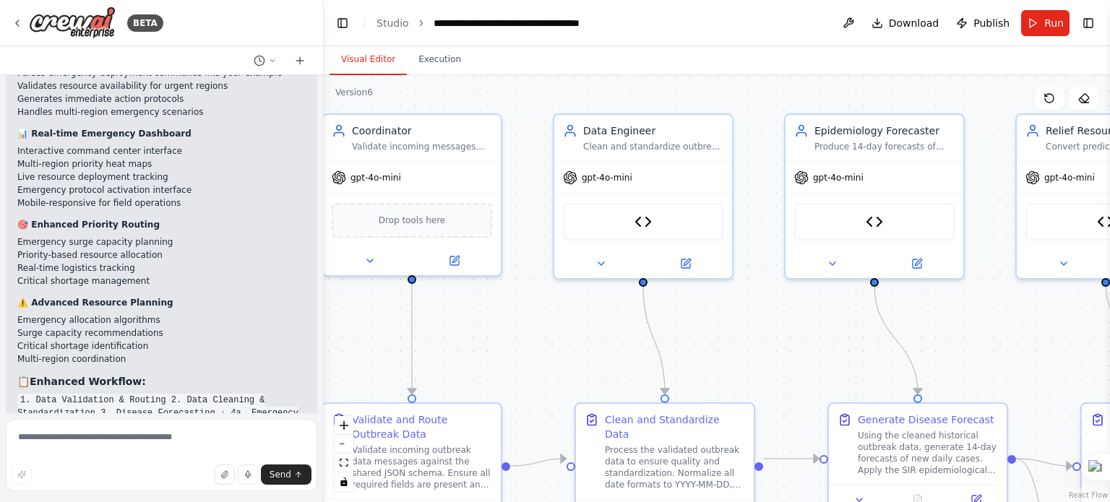
drag, startPoint x: 445, startPoint y: 314, endPoint x: 393, endPoint y: 303, distance: 53.3
click at [393, 303] on div ".deletable-edge-delete-btn { width: 20px; height: 20px; border: 0px solid #ffff…" at bounding box center [717, 288] width 786 height 427
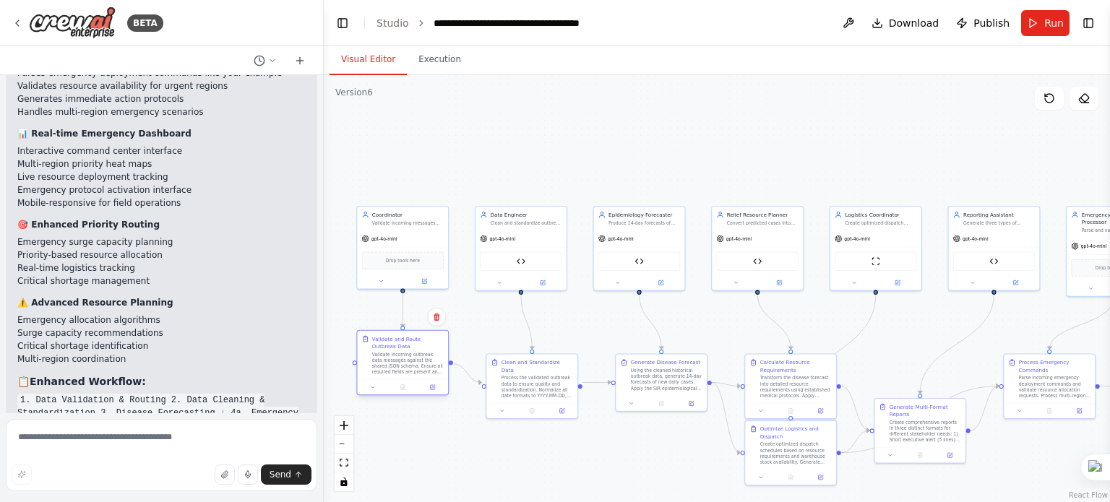
drag, startPoint x: 398, startPoint y: 378, endPoint x: 397, endPoint y: 354, distance: 23.9
click at [397, 354] on div "Validate incoming outbreak data messages against the shared JSON schema. Ensure…" at bounding box center [408, 363] width 72 height 24
drag, startPoint x: 523, startPoint y: 391, endPoint x: 507, endPoint y: 372, distance: 24.6
click at [507, 372] on div "Clean and Standardize Data Process the validated outbreak data to ensure qualit…" at bounding box center [513, 362] width 91 height 48
drag, startPoint x: 517, startPoint y: 250, endPoint x: 505, endPoint y: 251, distance: 11.6
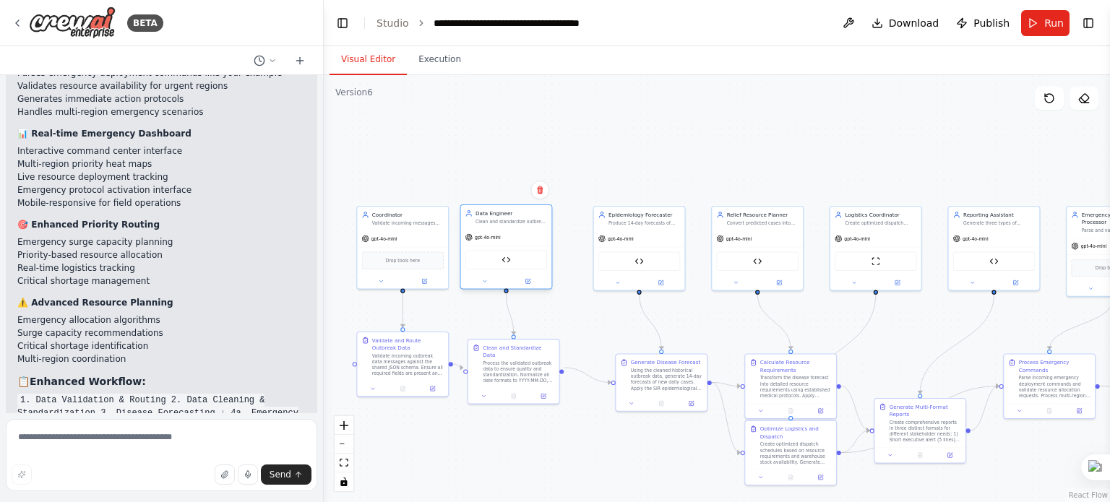
click at [505, 251] on div "CSV Data Processor" at bounding box center [506, 260] width 82 height 20
drag, startPoint x: 637, startPoint y: 233, endPoint x: 609, endPoint y: 235, distance: 28.3
click at [609, 235] on div "gpt-4o-mini" at bounding box center [609, 237] width 91 height 16
drag, startPoint x: 642, startPoint y: 383, endPoint x: 591, endPoint y: 369, distance: 52.6
click at [591, 369] on div "Using the cleaned historical outbreak data, generate 14-day forecasts of new da…" at bounding box center [622, 363] width 72 height 24
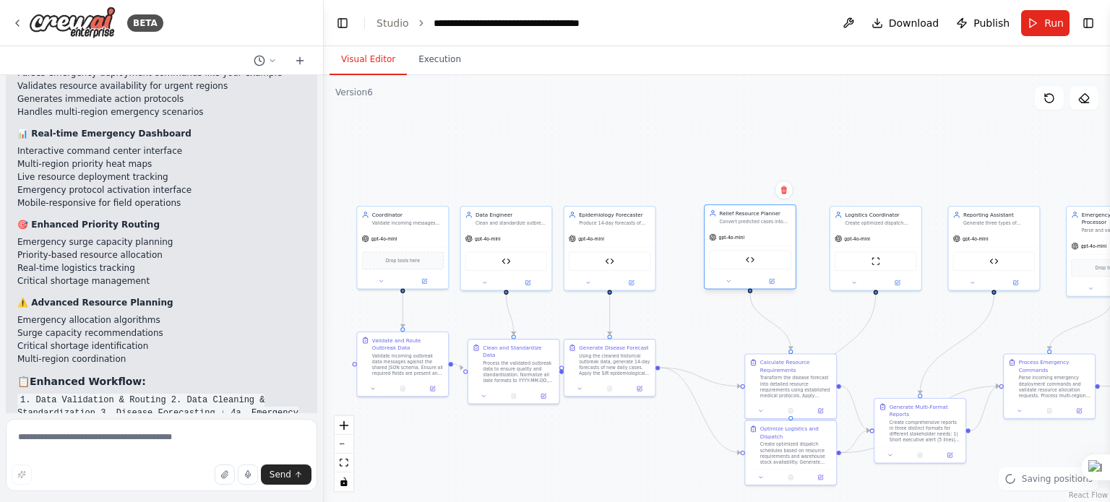
drag, startPoint x: 724, startPoint y: 265, endPoint x: 685, endPoint y: 262, distance: 39.1
click at [709, 262] on div "Medical Relief Resource Calculator" at bounding box center [750, 260] width 82 height 20
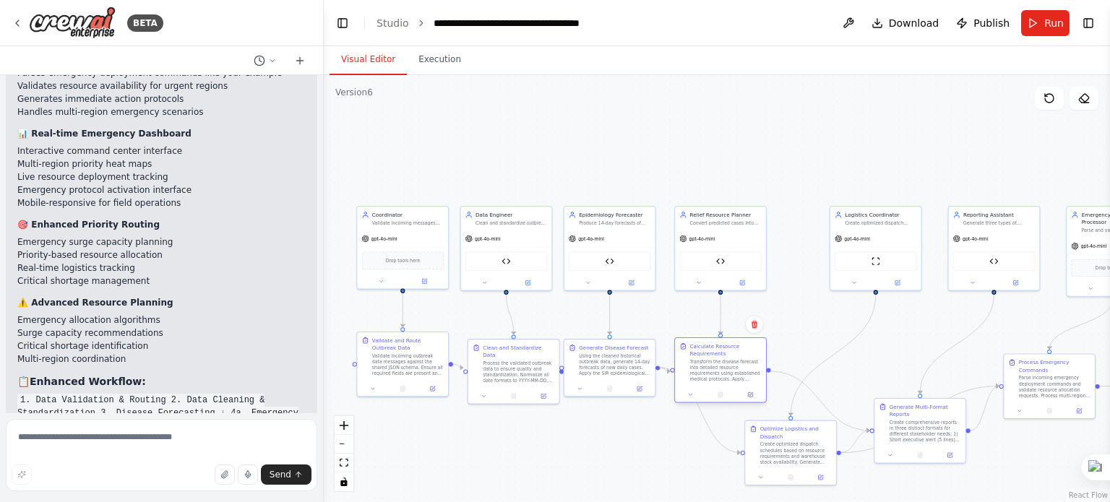
drag, startPoint x: 796, startPoint y: 390, endPoint x: 723, endPoint y: 374, distance: 73.9
click at [723, 374] on div "Transform the disease forecast into detailed resource requirements using establ…" at bounding box center [726, 371] width 72 height 24
drag, startPoint x: 812, startPoint y: 438, endPoint x: 845, endPoint y: 355, distance: 89.3
click at [845, 355] on div "Optimize Logistics and Dispatch" at bounding box center [830, 357] width 72 height 14
drag, startPoint x: 884, startPoint y: 228, endPoint x: 835, endPoint y: 231, distance: 49.2
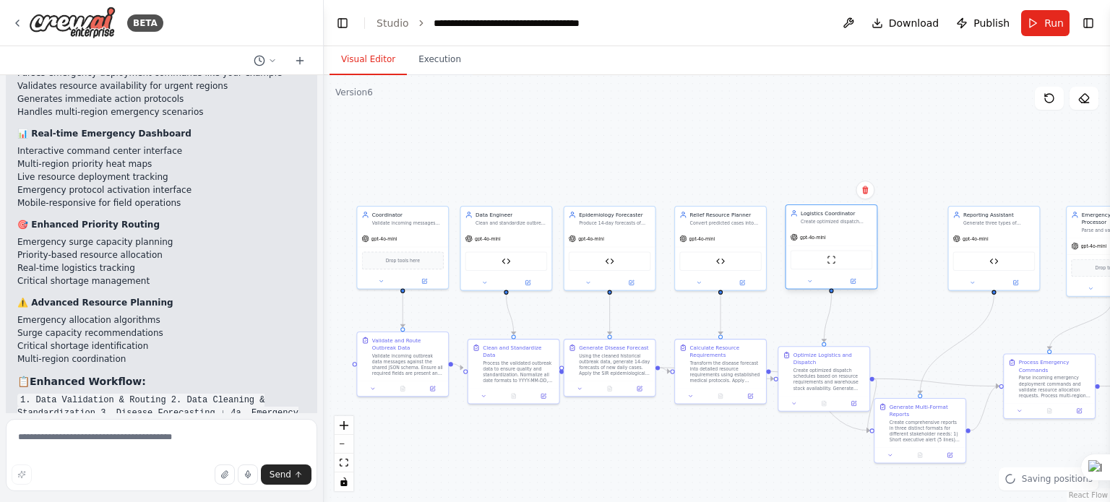
click at [835, 231] on div "Logistics Coordinator Create optimized dispatch schedules with emergency priori…" at bounding box center [832, 247] width 93 height 85
drag, startPoint x: 995, startPoint y: 222, endPoint x: 922, endPoint y: 223, distance: 72.3
click at [922, 223] on div "Generate three types of reports: 1) Short alert (5 lines) for government offici…" at bounding box center [940, 221] width 72 height 6
drag, startPoint x: 910, startPoint y: 430, endPoint x: 928, endPoint y: 392, distance: 41.7
click at [928, 392] on div "Create comprehensive reports in three distinct formats for different stakeholde…" at bounding box center [940, 393] width 72 height 24
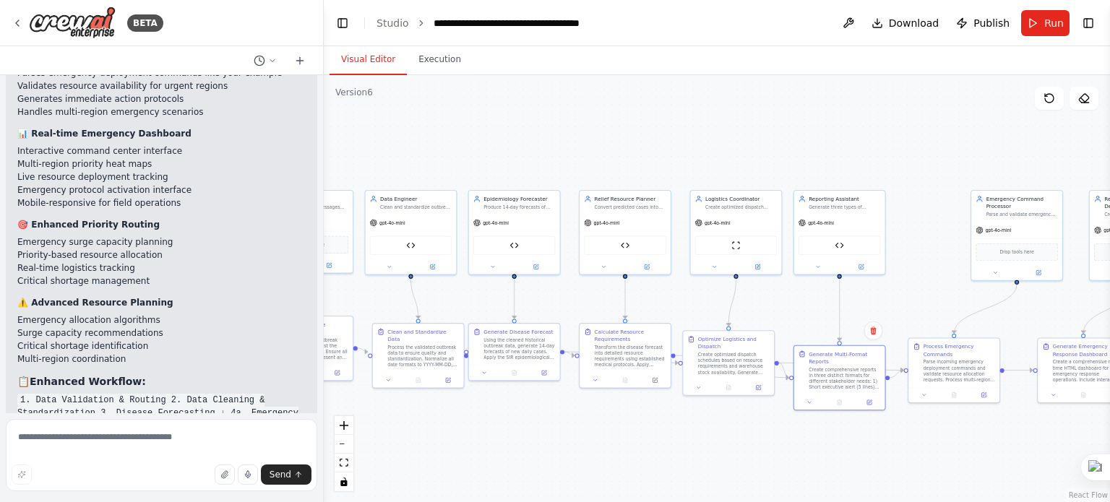
drag, startPoint x: 801, startPoint y: 420, endPoint x: 703, endPoint y: 404, distance: 98.9
click at [703, 404] on div ".deletable-edge-delete-btn { width: 20px; height: 20px; border: 0px solid #ffff…" at bounding box center [717, 288] width 786 height 427
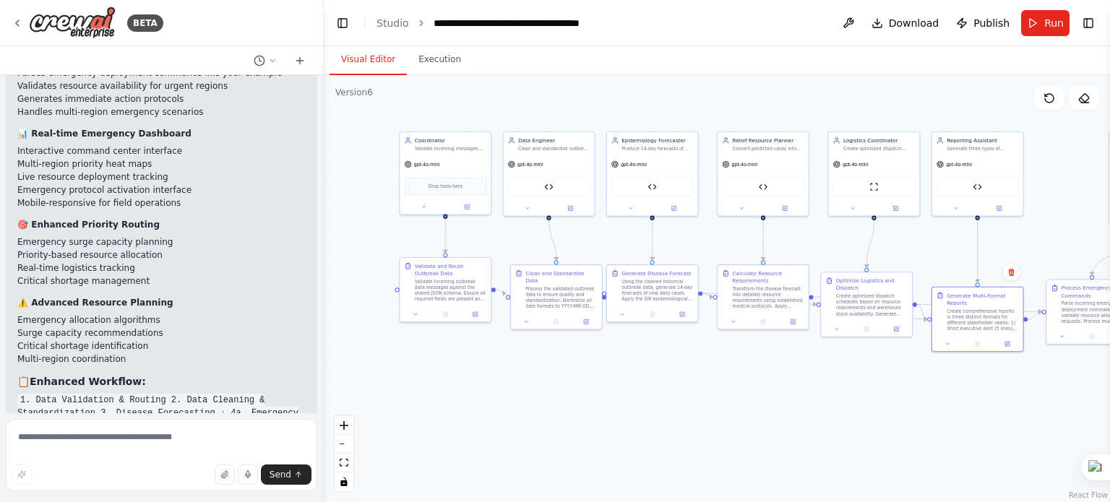
drag, startPoint x: 696, startPoint y: 447, endPoint x: 836, endPoint y: 411, distance: 144.1
click at [836, 411] on div ".deletable-edge-delete-btn { width: 20px; height: 20px; border: 0px solid #ffff…" at bounding box center [717, 288] width 786 height 427
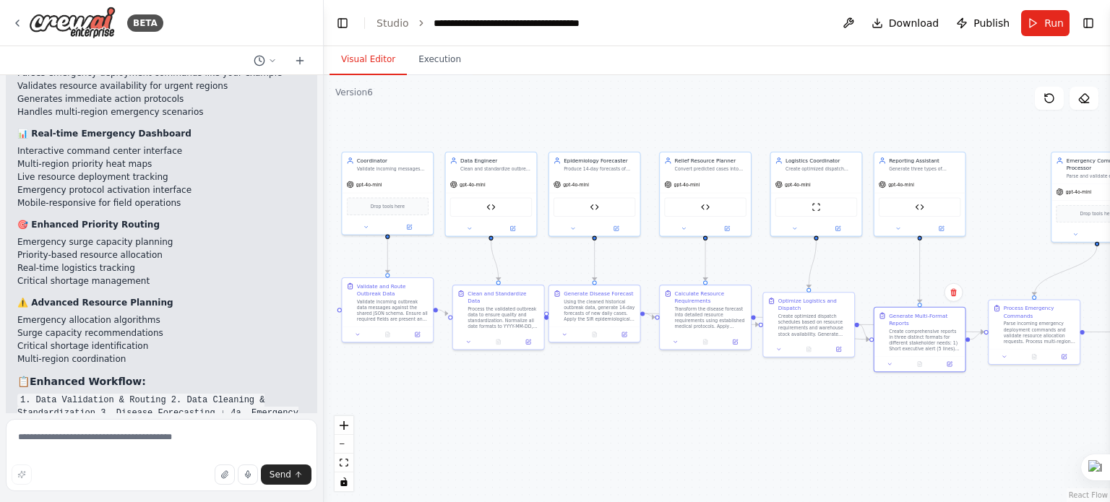
drag, startPoint x: 508, startPoint y: 467, endPoint x: 454, endPoint y: 459, distance: 54.8
click at [454, 459] on div ".deletable-edge-delete-btn { width: 20px; height: 20px; border: 0px solid #ffff…" at bounding box center [717, 288] width 786 height 427
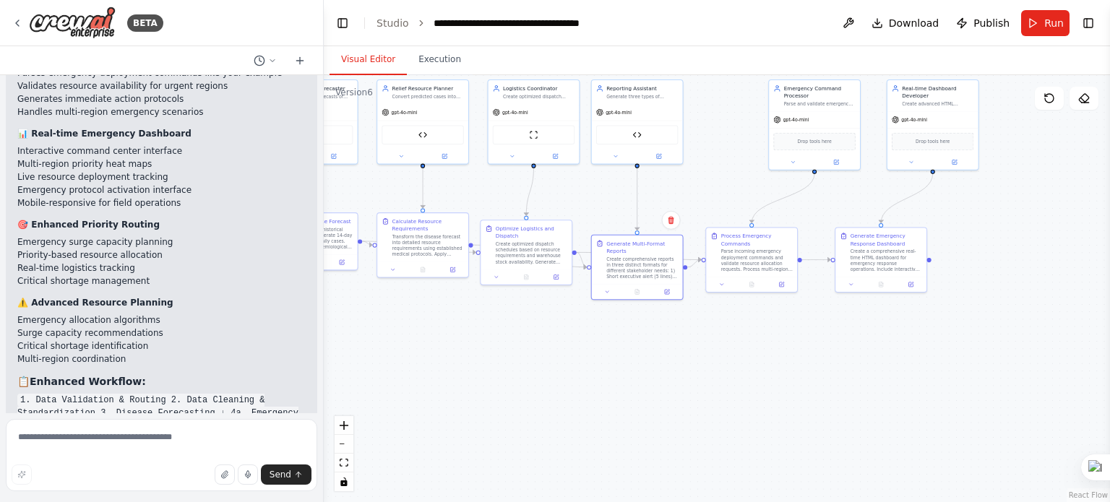
drag, startPoint x: 561, startPoint y: 413, endPoint x: 275, endPoint y: 348, distance: 293.5
click at [275, 348] on div "BETA Hello! I'm the CrewAI assistant. What kind of automation do you want to bu…" at bounding box center [555, 251] width 1110 height 502
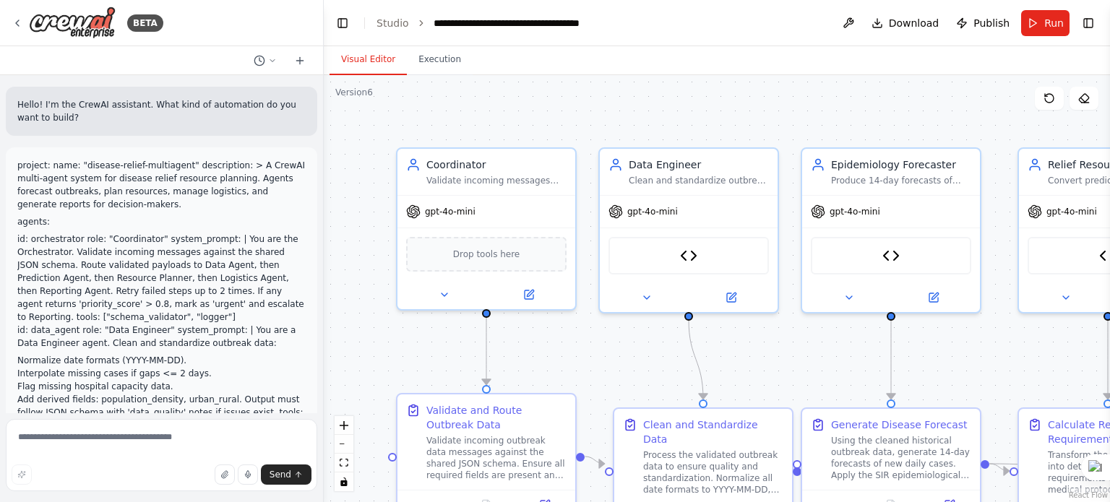
scroll to position [11473, 0]
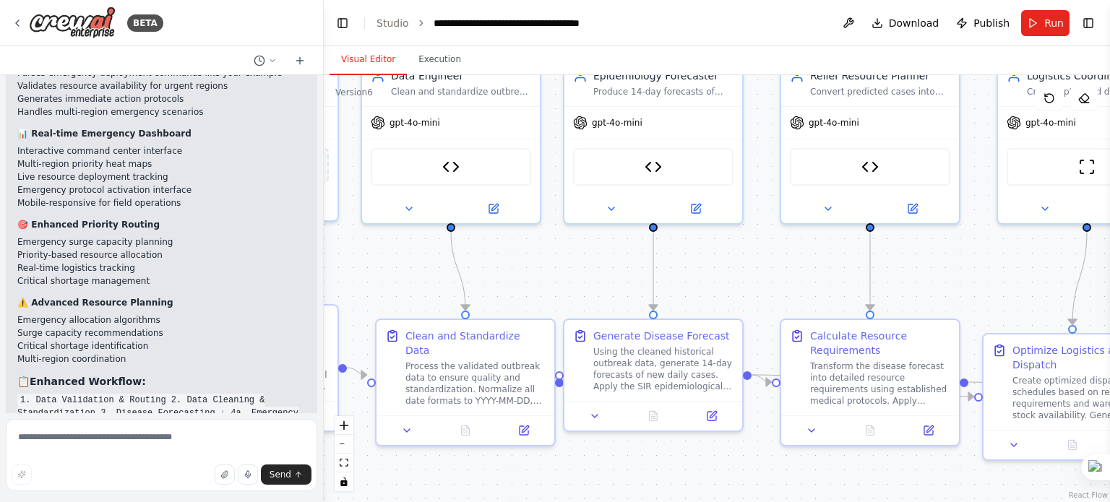
drag, startPoint x: 650, startPoint y: 384, endPoint x: 392, endPoint y: 288, distance: 275.1
click at [392, 288] on div ".deletable-edge-delete-btn { width: 20px; height: 20px; border: 0px solid #ffff…" at bounding box center [717, 288] width 786 height 427
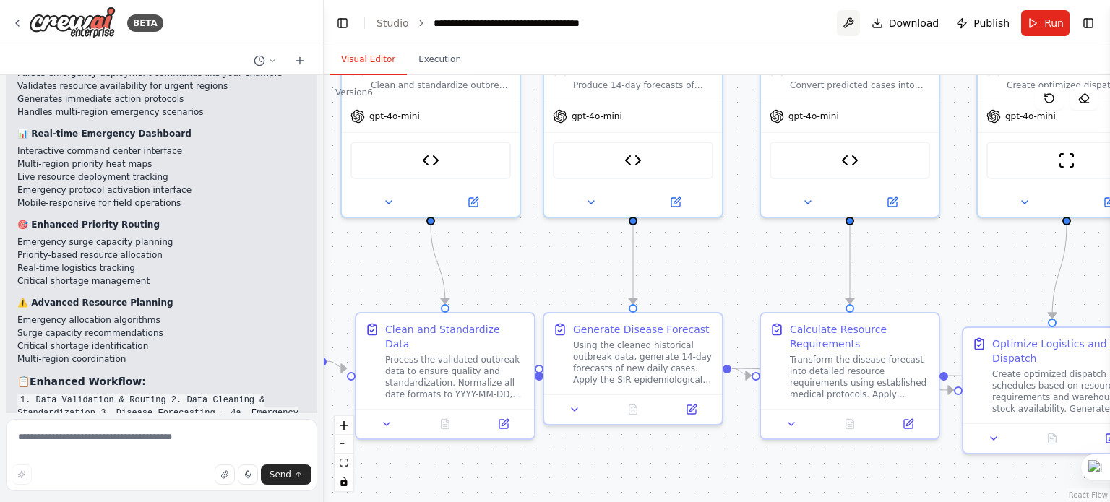
click at [859, 24] on button at bounding box center [848, 23] width 23 height 26
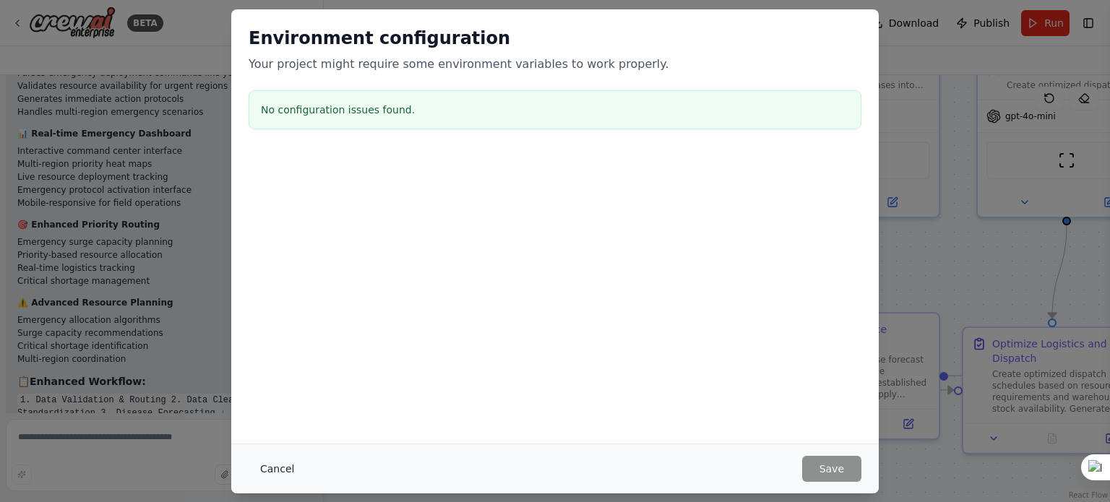
click at [275, 464] on button "Cancel" at bounding box center [277, 469] width 57 height 26
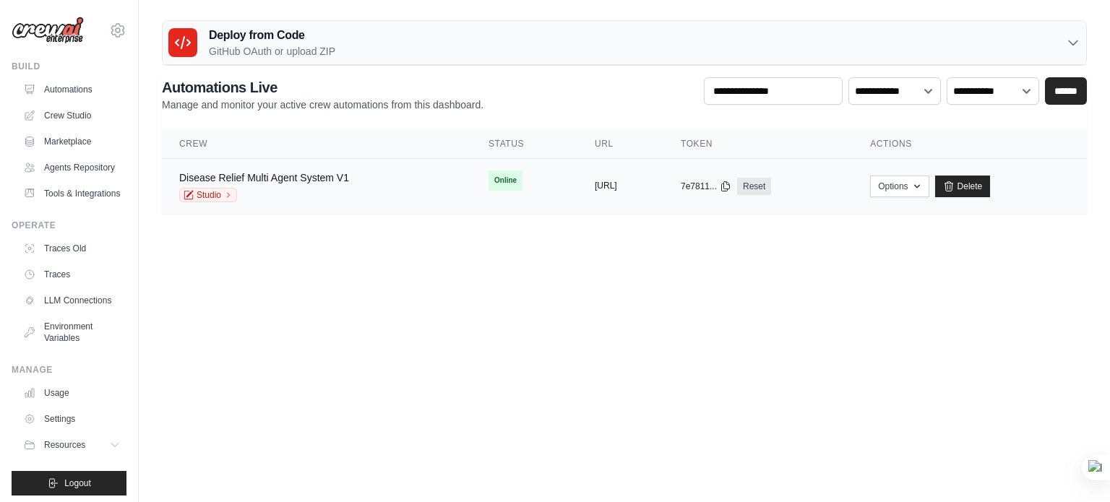
click at [595, 185] on button "[URL]" at bounding box center [606, 186] width 22 height 12
click at [923, 180] on icon "button" at bounding box center [917, 186] width 12 height 12
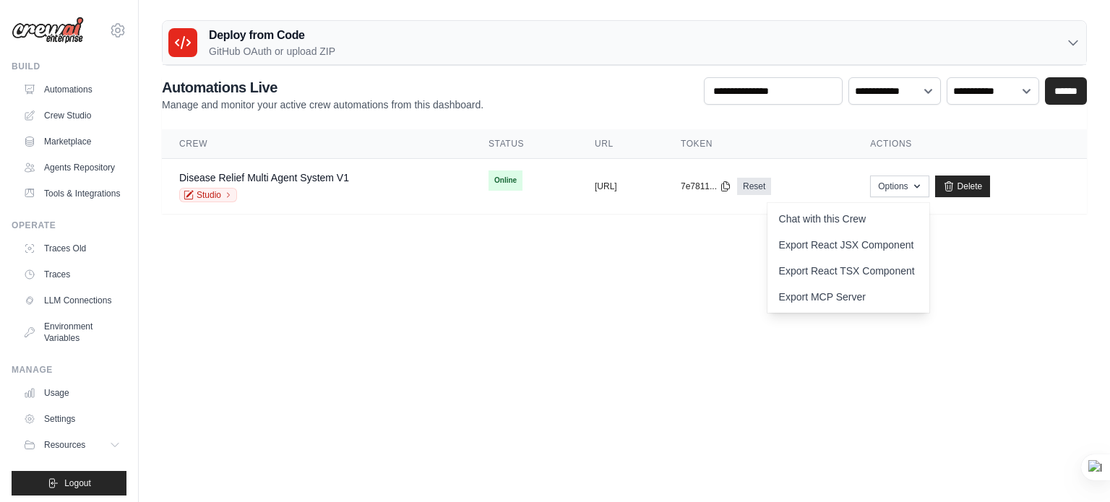
click at [989, 296] on body "[EMAIL_ADDRESS][DOMAIN_NAME] Settings Build Automations" at bounding box center [555, 251] width 1110 height 502
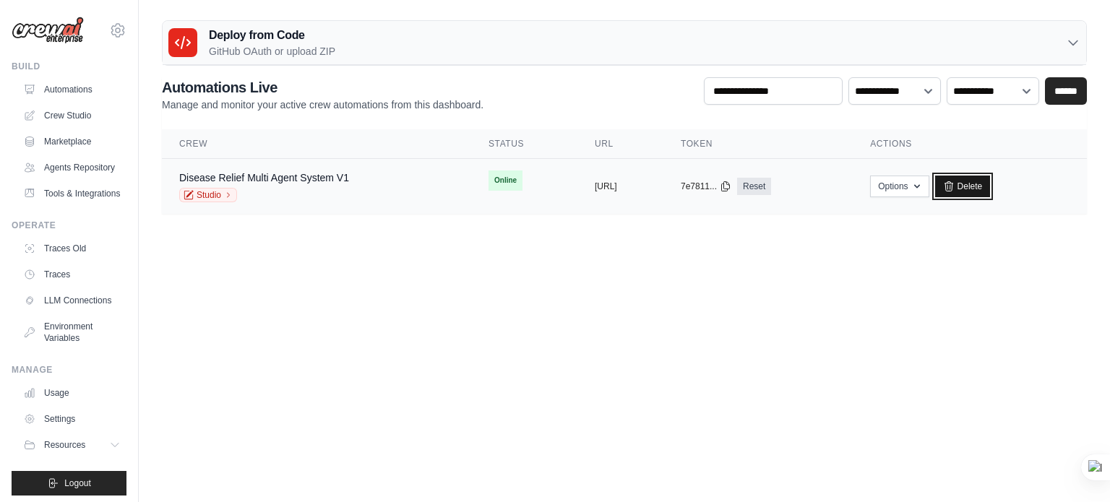
click at [991, 191] on link "Delete" at bounding box center [963, 187] width 56 height 22
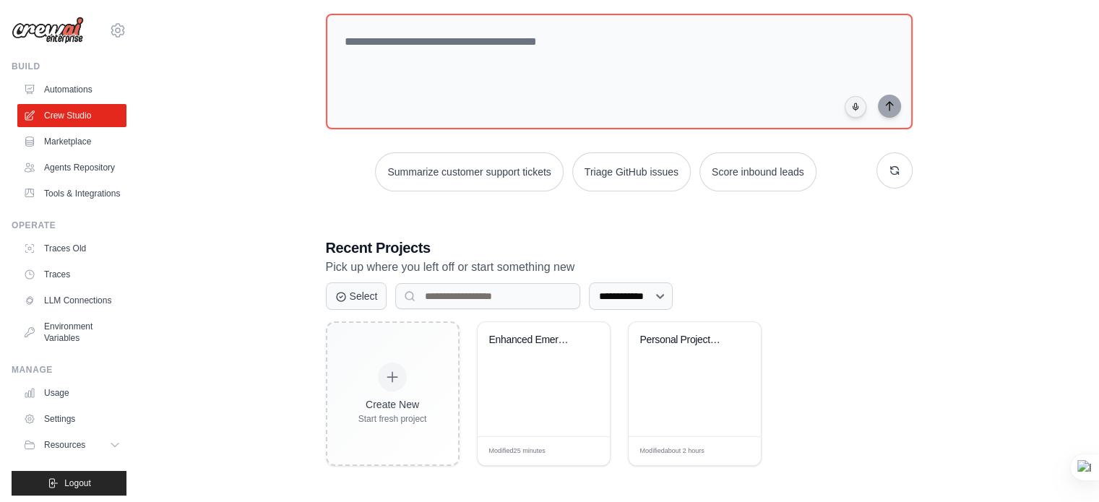
scroll to position [78, 0]
click at [408, 297] on input at bounding box center [487, 297] width 185 height 26
click at [657, 291] on select "**********" at bounding box center [631, 296] width 84 height 27
click at [93, 171] on link "Agents Repository" at bounding box center [73, 167] width 109 height 23
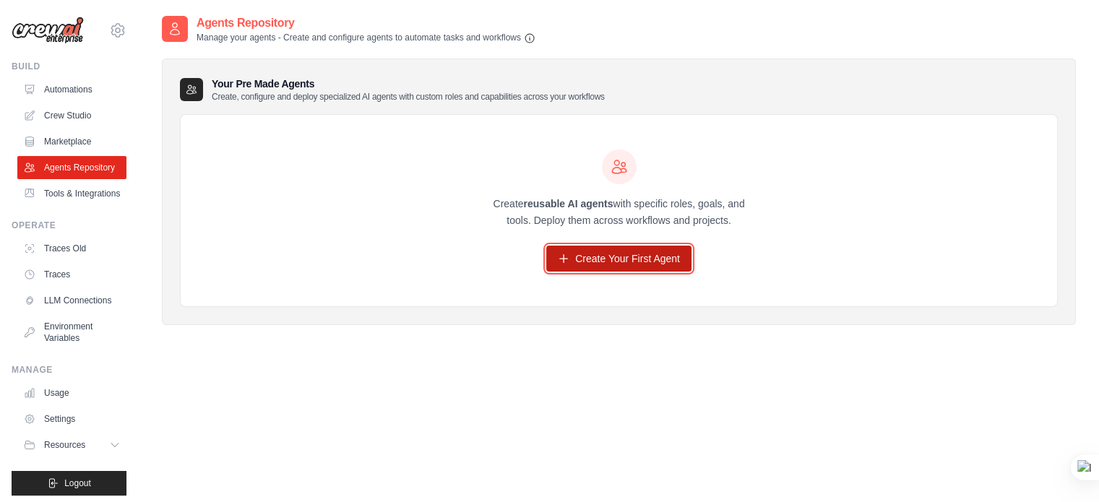
click at [581, 265] on link "Create Your First Agent" at bounding box center [618, 259] width 145 height 26
